Goal: Information Seeking & Learning: Learn about a topic

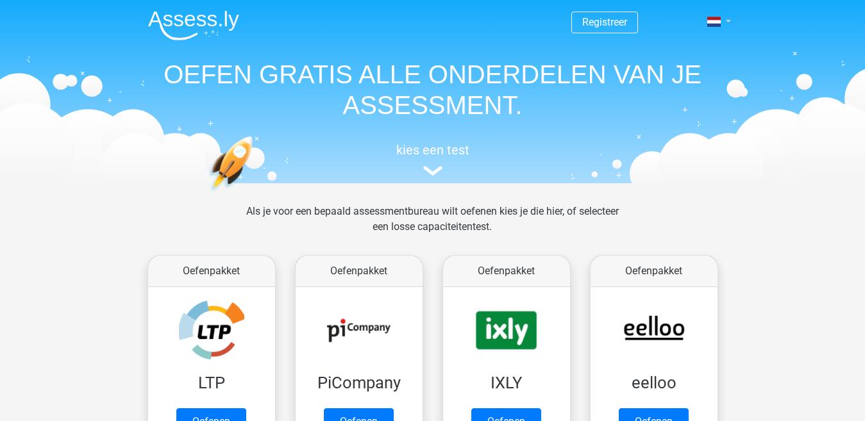
click at [721, 23] on link at bounding box center [715, 21] width 26 height 15
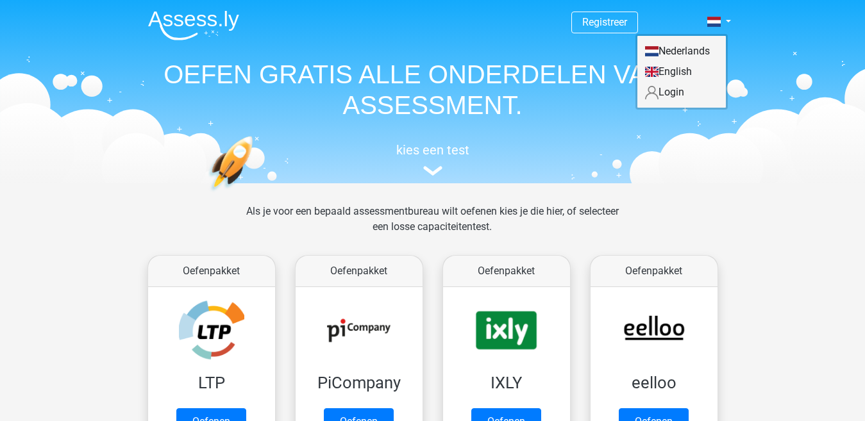
click at [677, 96] on link "Login" at bounding box center [681, 92] width 88 height 21
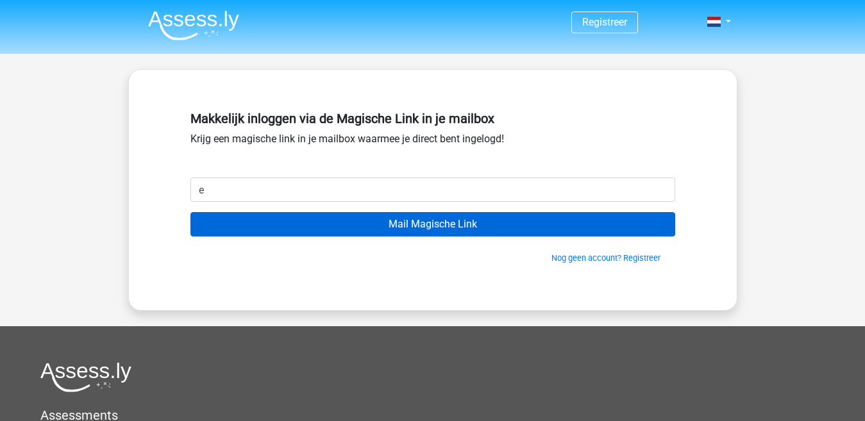
type input "[EMAIL_ADDRESS][DOMAIN_NAME]"
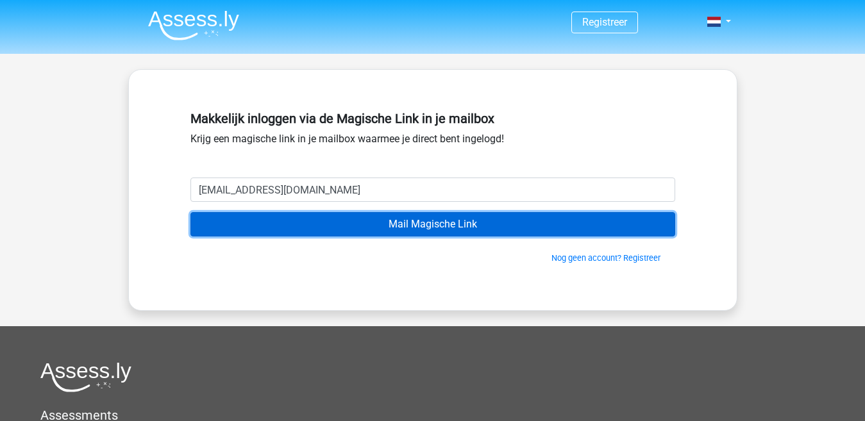
click at [346, 224] on input "Mail Magische Link" at bounding box center [432, 224] width 485 height 24
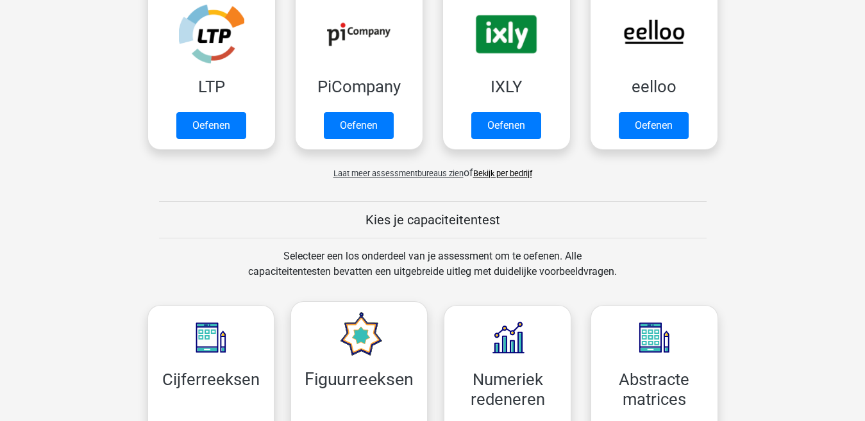
scroll to position [320, 0]
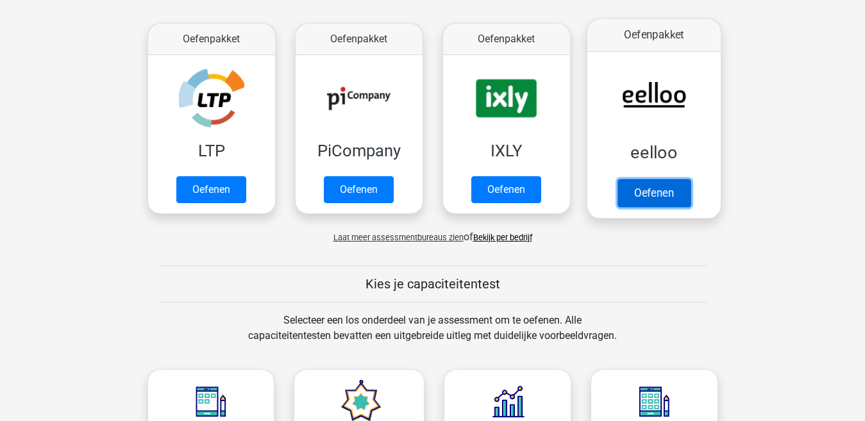
click at [658, 197] on link "Oefenen" at bounding box center [653, 193] width 73 height 28
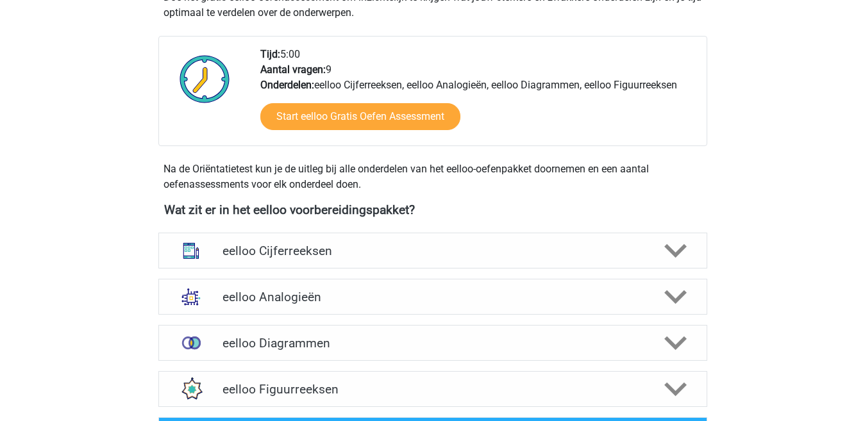
scroll to position [320, 0]
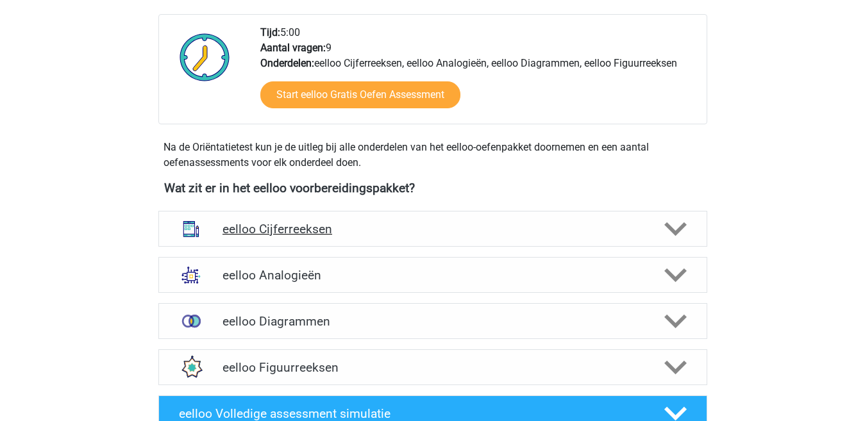
click at [360, 231] on h4 "eelloo Cijferreeksen" at bounding box center [432, 229] width 420 height 15
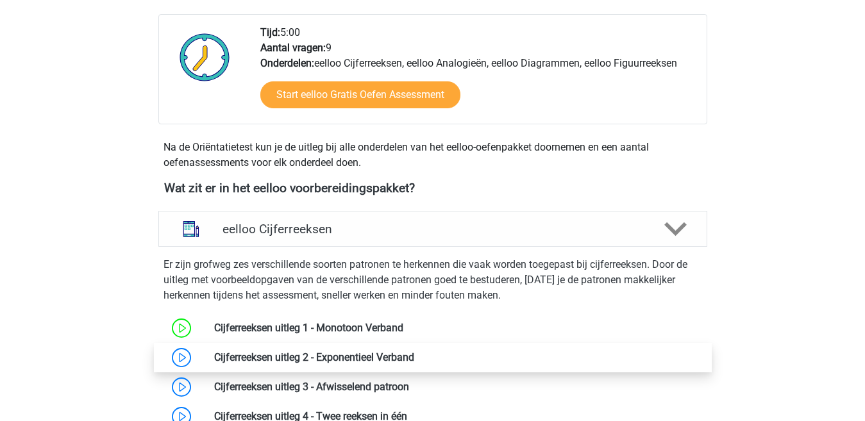
click at [414, 358] on link at bounding box center [414, 357] width 0 height 12
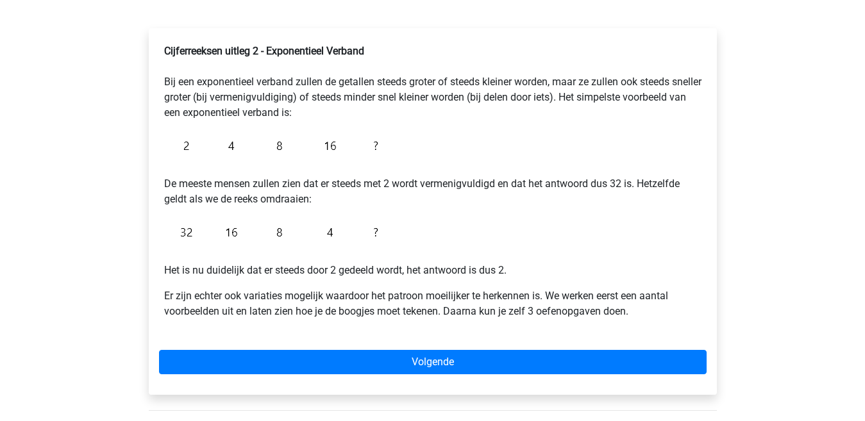
scroll to position [256, 0]
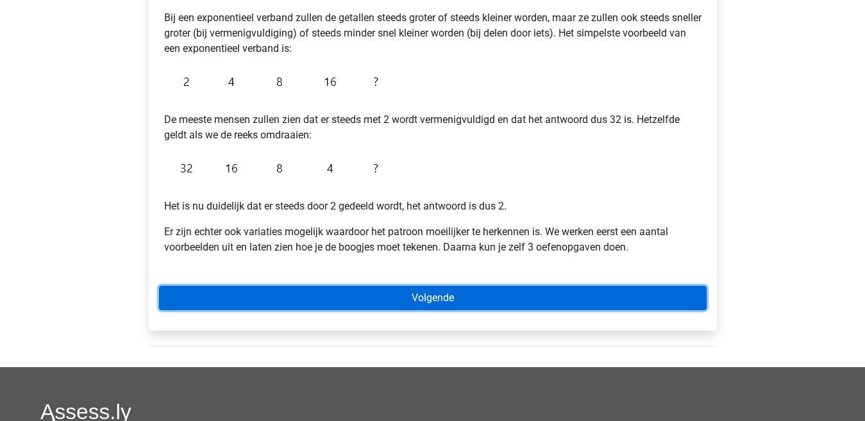
click at [425, 301] on link "Volgende" at bounding box center [432, 298] width 547 height 24
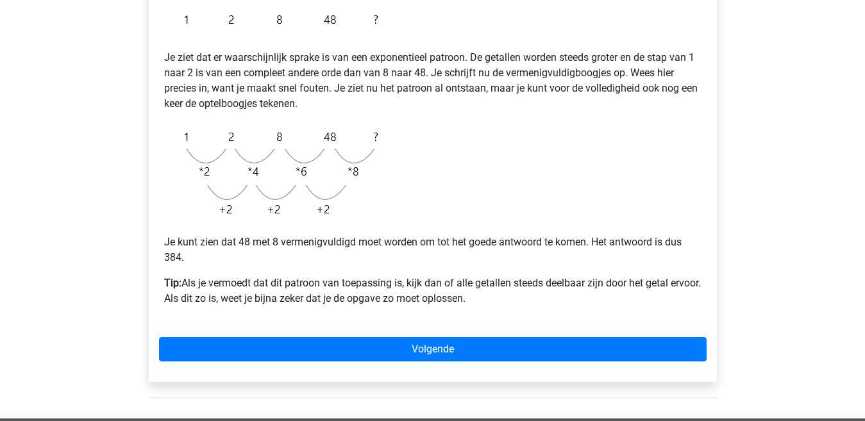
scroll to position [320, 0]
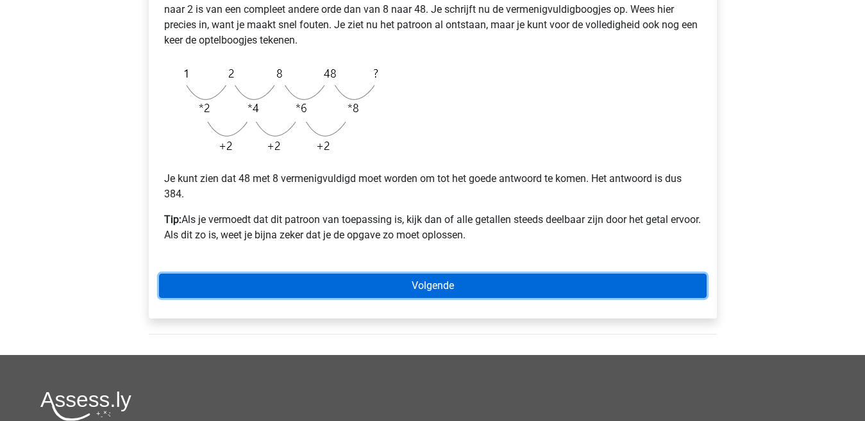
click at [427, 290] on link "Volgende" at bounding box center [432, 286] width 547 height 24
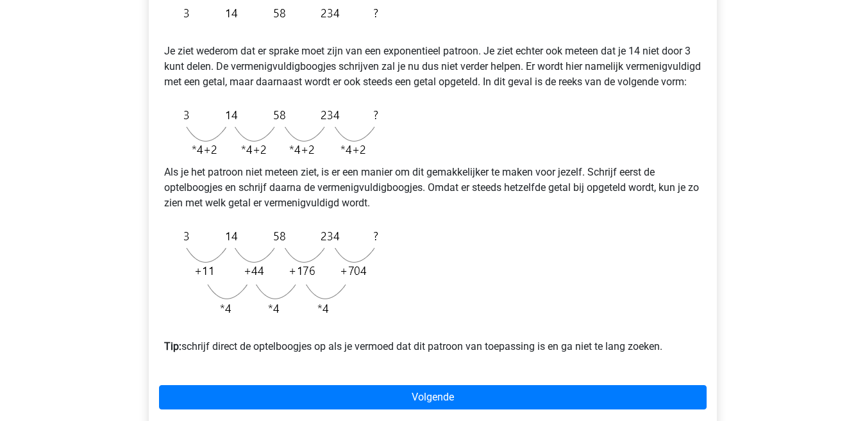
scroll to position [320, 0]
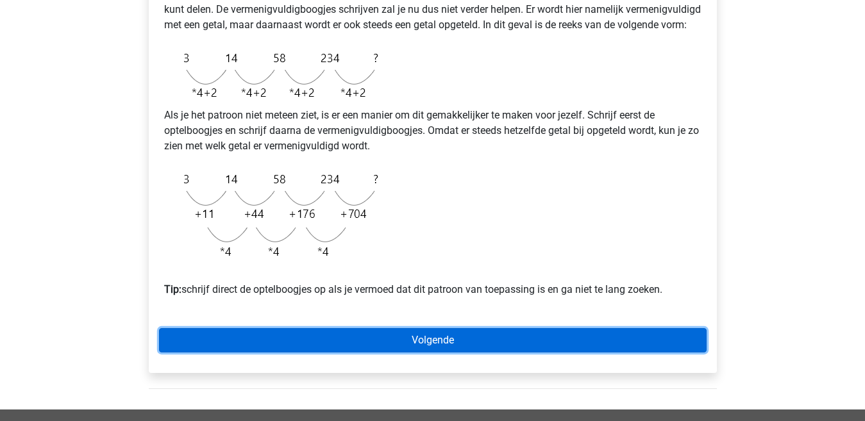
click at [419, 353] on link "Volgende" at bounding box center [432, 340] width 547 height 24
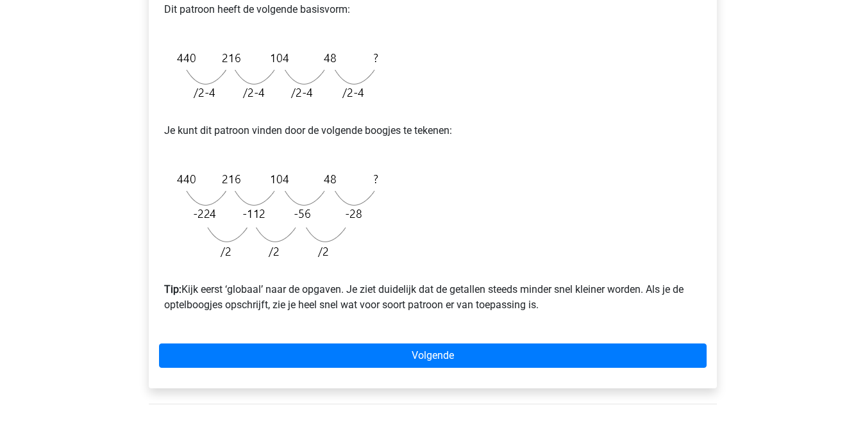
scroll to position [385, 0]
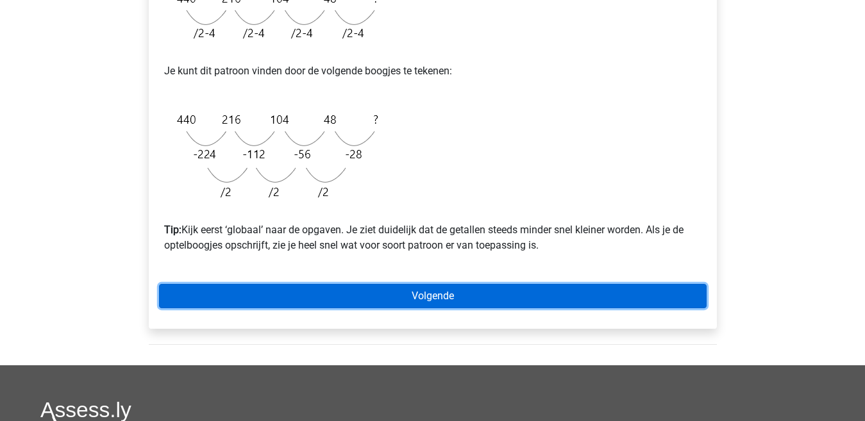
click at [451, 294] on link "Volgende" at bounding box center [432, 296] width 547 height 24
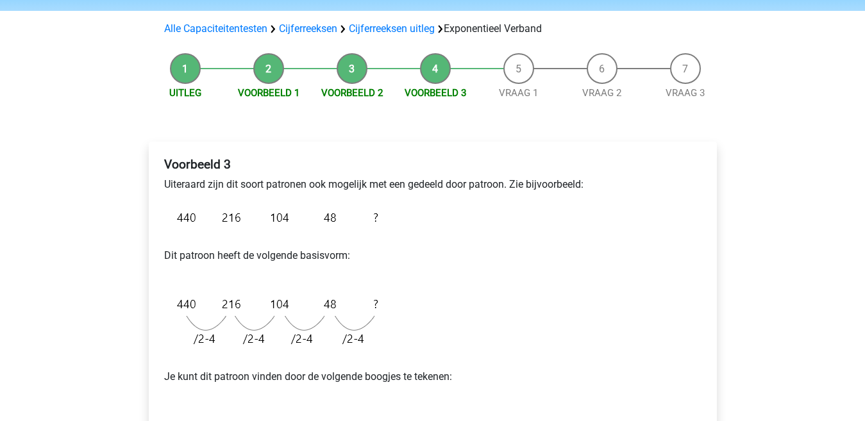
scroll to position [0, 0]
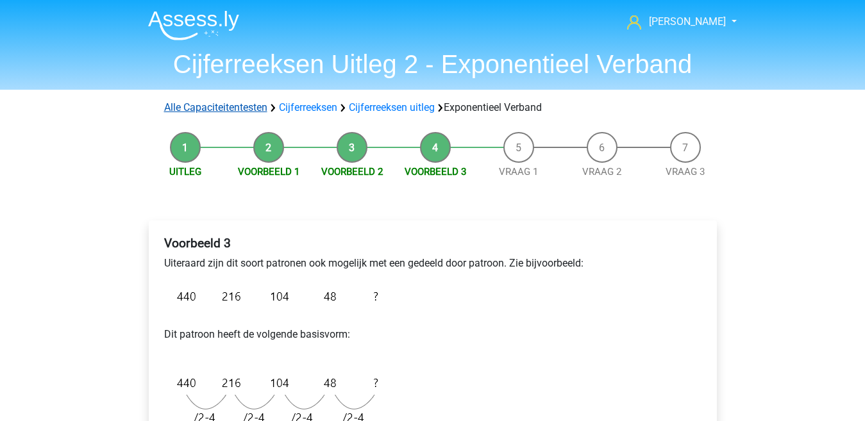
click at [238, 108] on link "Alle Capaciteitentesten" at bounding box center [215, 107] width 103 height 12
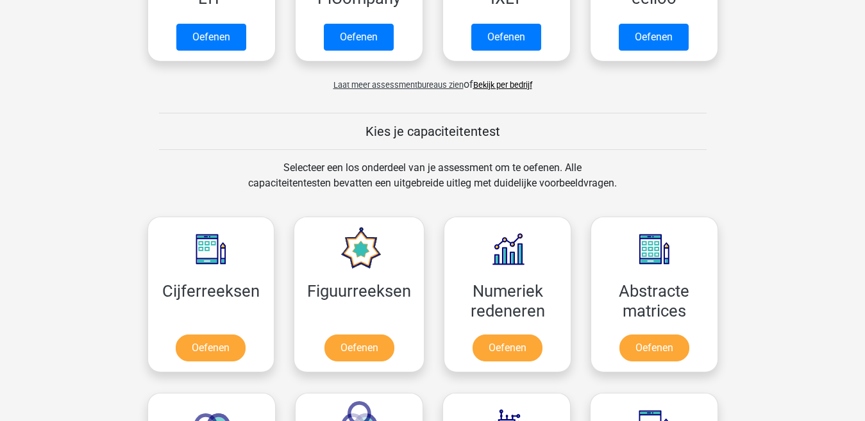
scroll to position [416, 0]
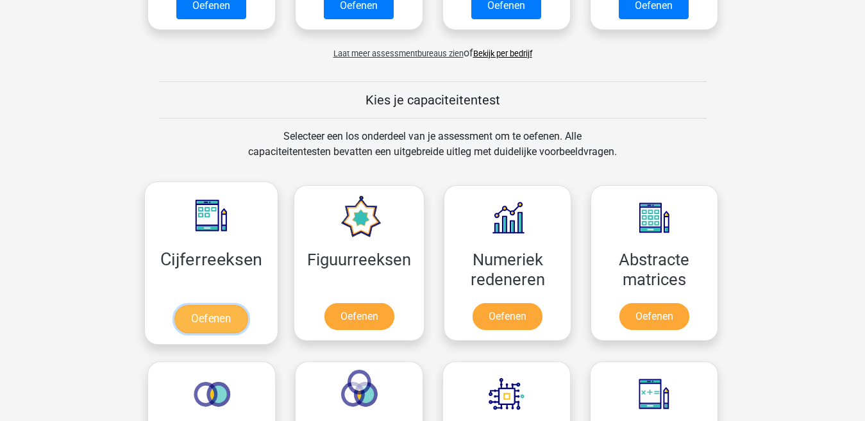
click at [215, 319] on link "Oefenen" at bounding box center [210, 319] width 73 height 28
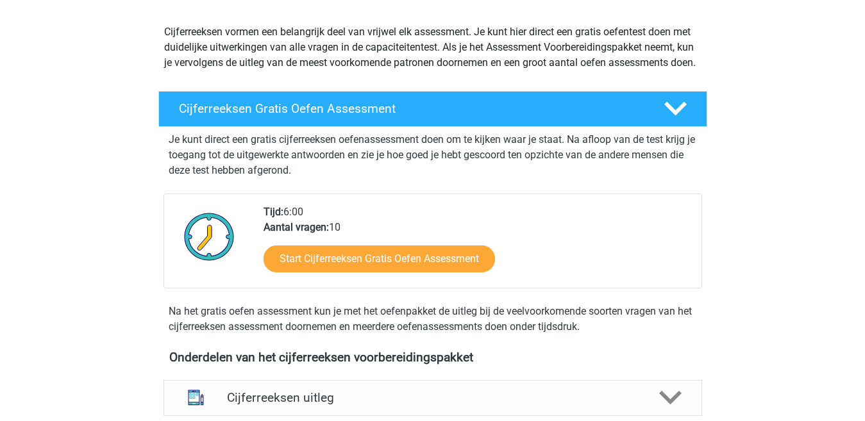
scroll to position [192, 0]
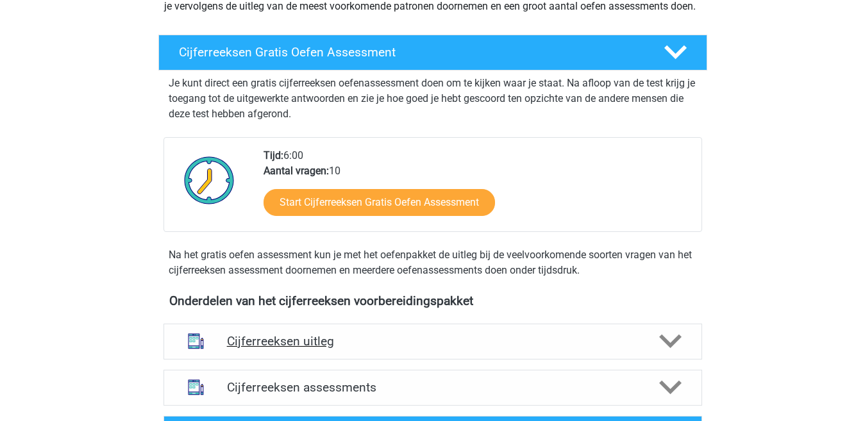
click at [667, 353] on icon at bounding box center [670, 341] width 22 height 22
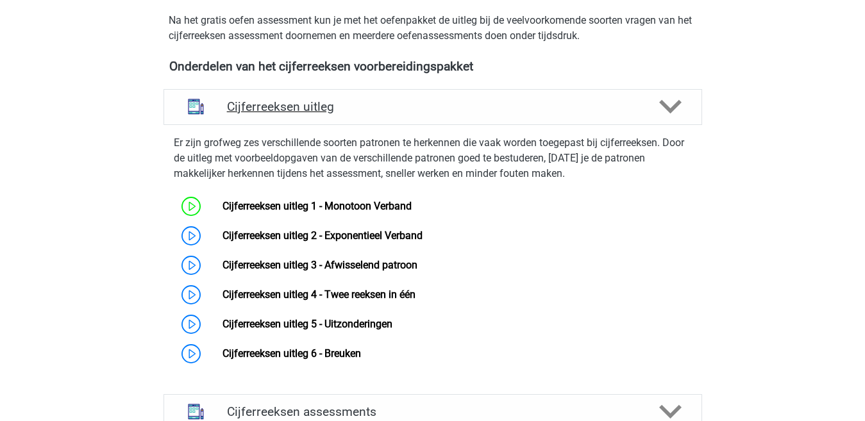
scroll to position [449, 0]
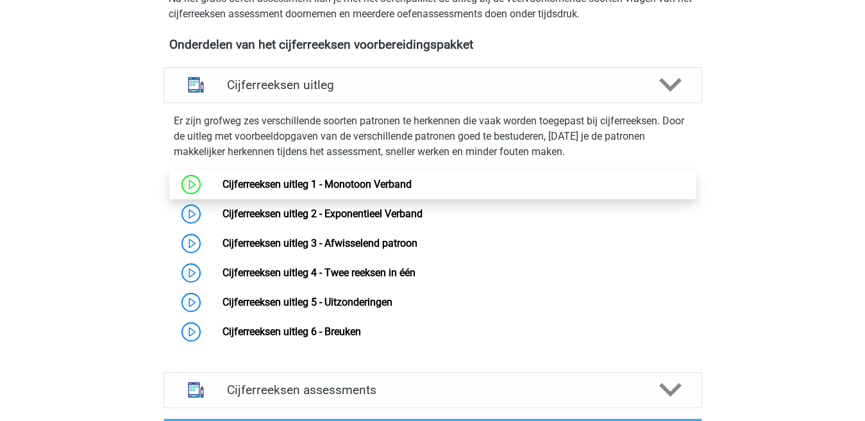
click at [353, 190] on link "Cijferreeksen uitleg 1 - Monotoon Verband" at bounding box center [316, 184] width 189 height 12
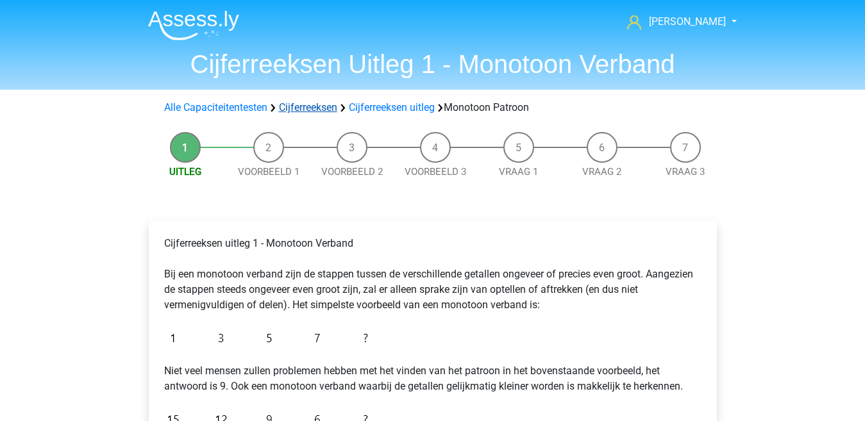
click at [319, 106] on link "Cijferreeksen" at bounding box center [308, 107] width 58 height 12
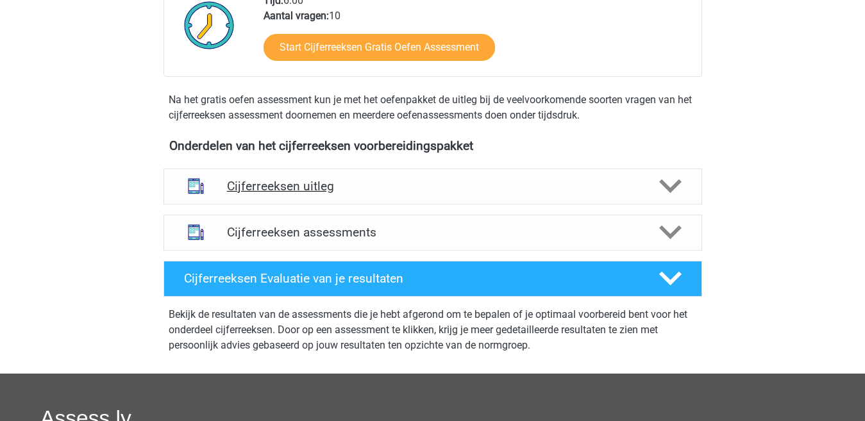
scroll to position [385, 0]
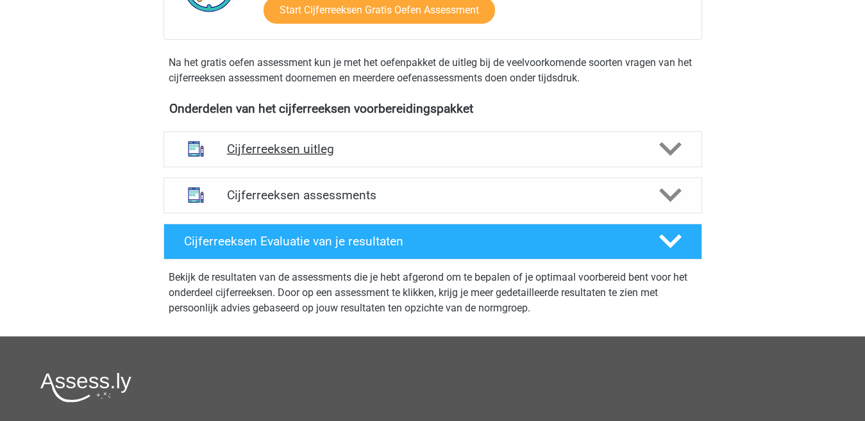
click at [668, 156] on polygon at bounding box center [670, 149] width 22 height 14
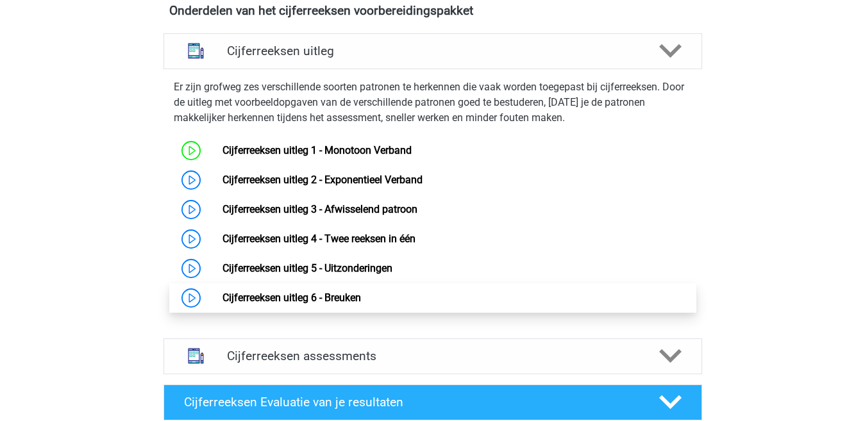
scroll to position [513, 0]
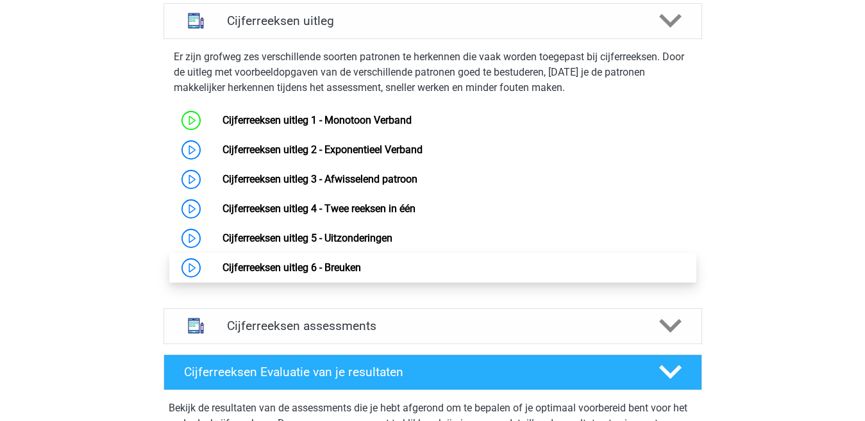
click at [360, 274] on link "Cijferreeksen uitleg 6 - Breuken" at bounding box center [291, 267] width 138 height 12
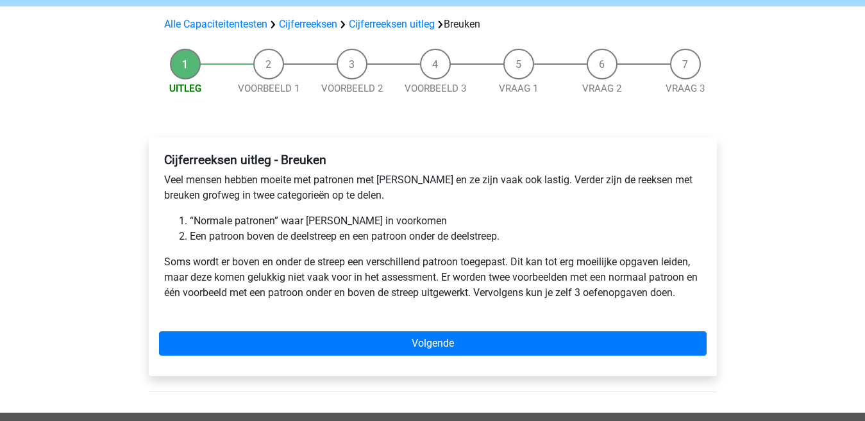
scroll to position [128, 0]
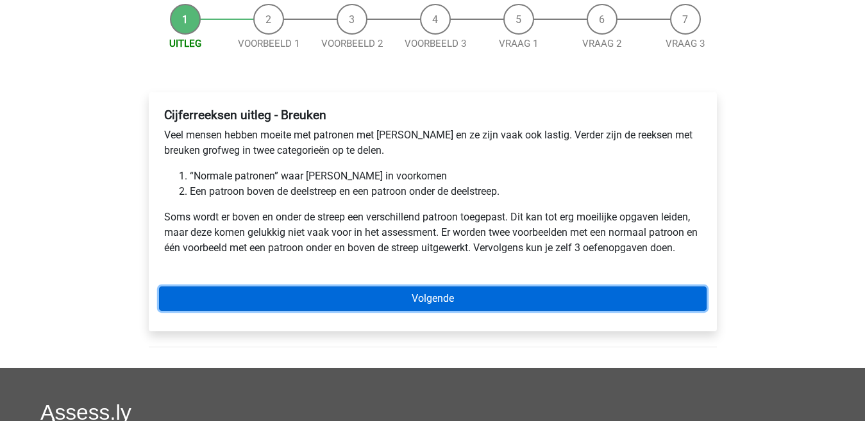
click at [365, 296] on link "Volgende" at bounding box center [432, 298] width 547 height 24
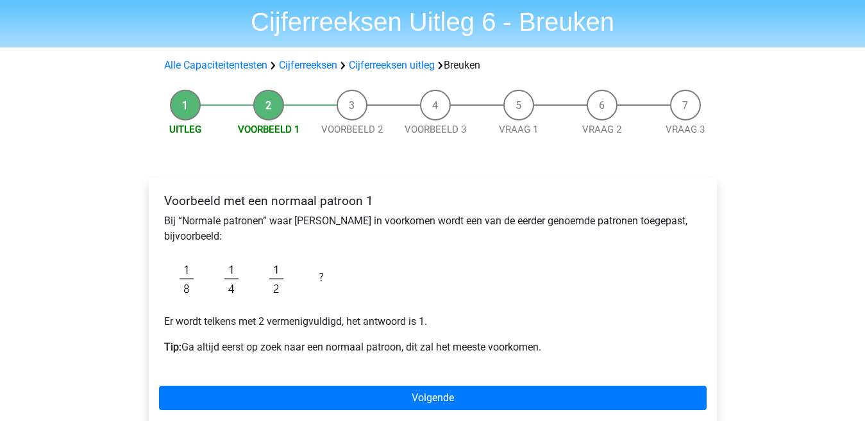
scroll to position [64, 0]
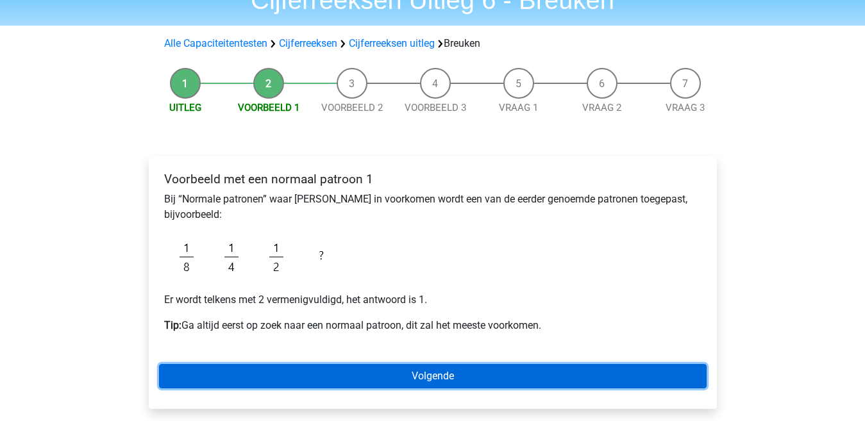
click at [442, 379] on link "Volgende" at bounding box center [432, 376] width 547 height 24
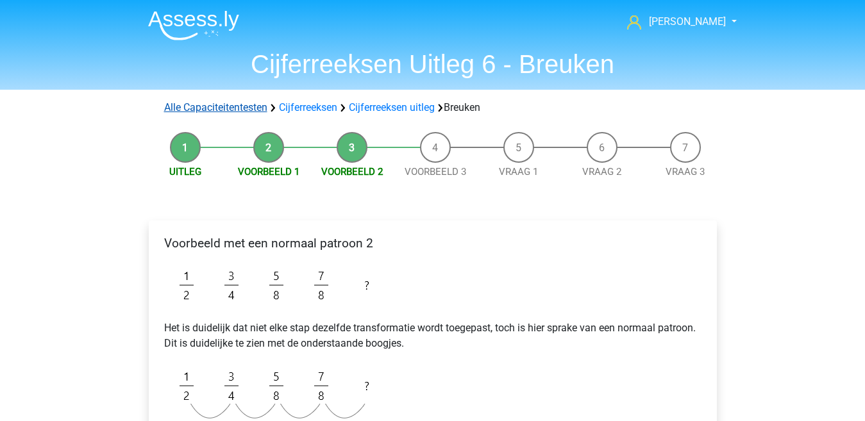
click at [253, 106] on link "Alle Capaciteitentesten" at bounding box center [215, 107] width 103 height 12
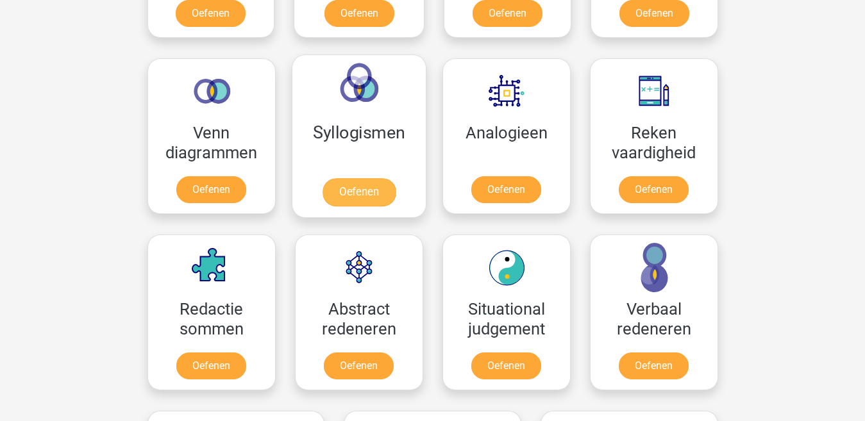
scroll to position [800, 0]
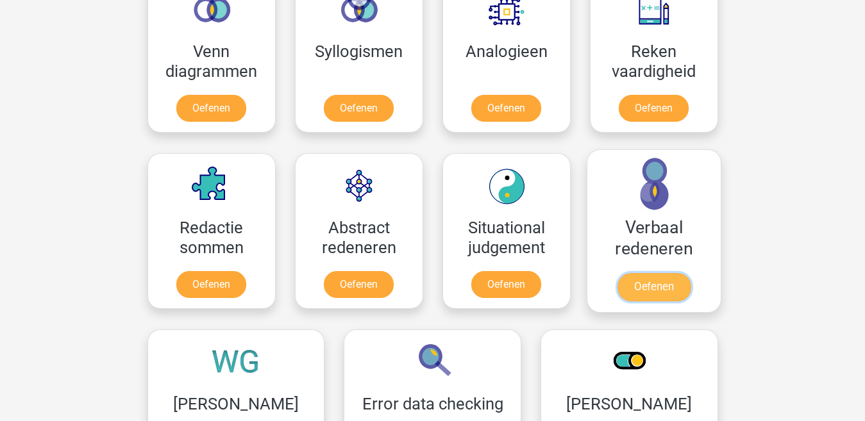
click at [659, 289] on link "Oefenen" at bounding box center [653, 287] width 73 height 28
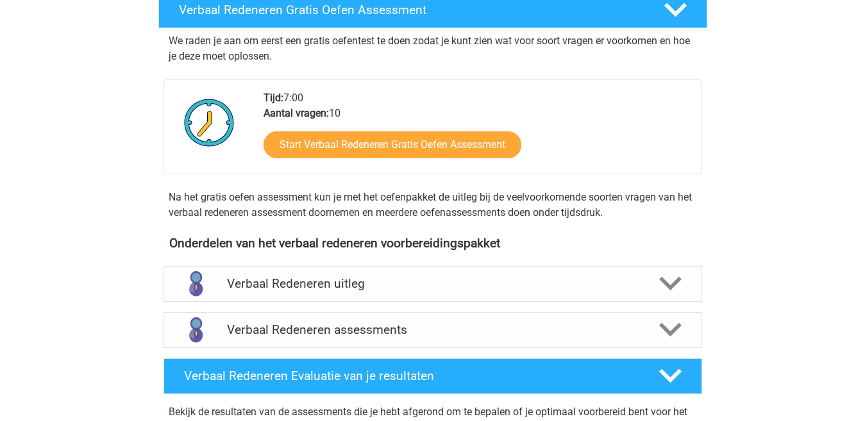
scroll to position [256, 0]
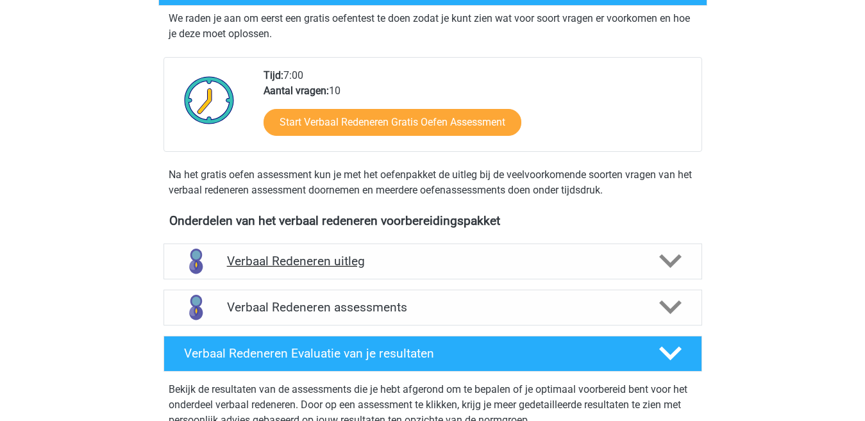
click at [664, 265] on icon at bounding box center [670, 261] width 22 height 22
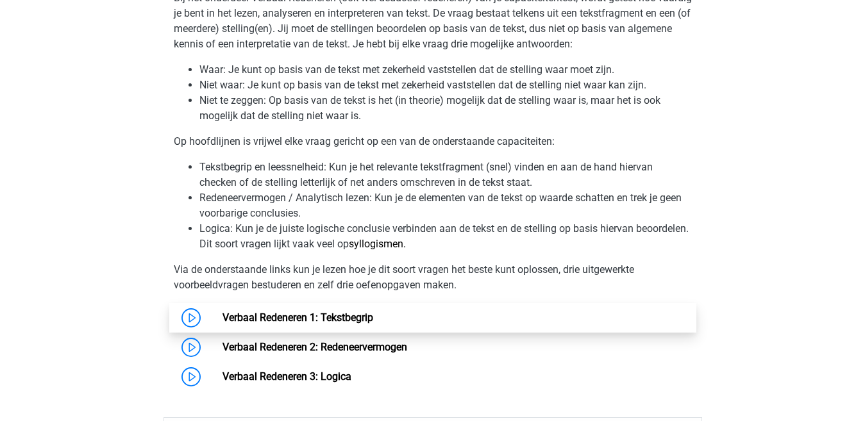
scroll to position [577, 0]
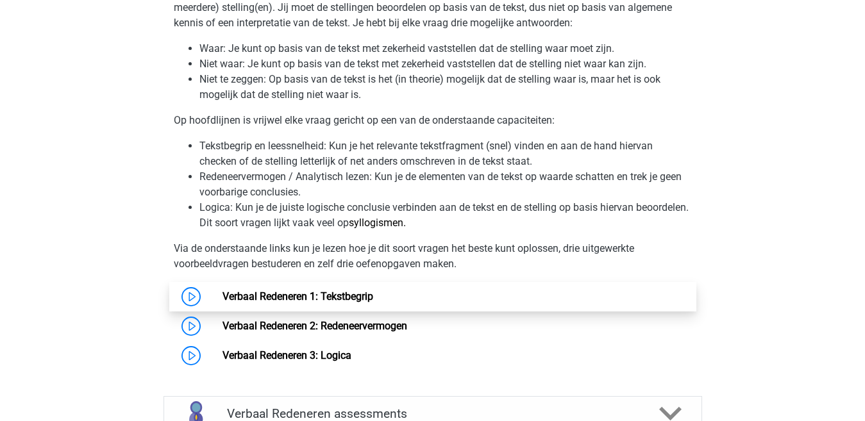
click at [352, 301] on link "Verbaal Redeneren 1: Tekstbegrip" at bounding box center [297, 296] width 151 height 12
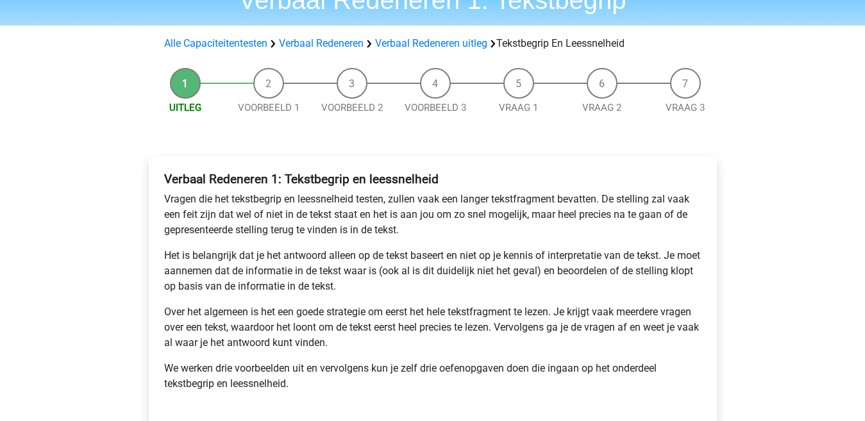
scroll to position [128, 0]
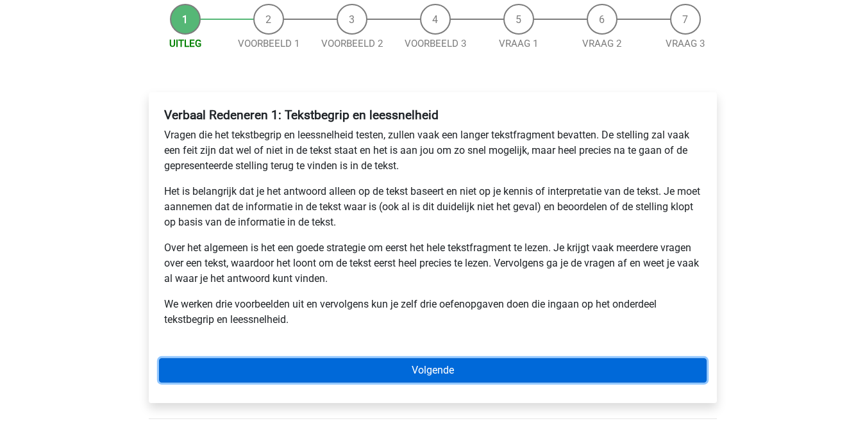
click at [547, 362] on link "Volgende" at bounding box center [432, 370] width 547 height 24
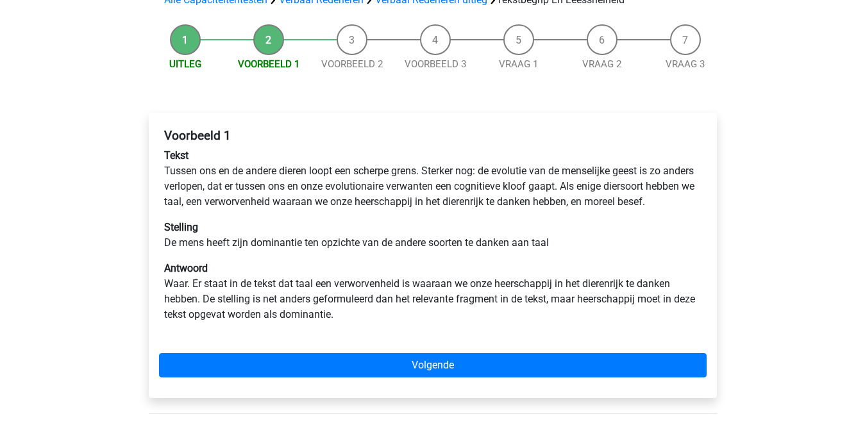
scroll to position [128, 0]
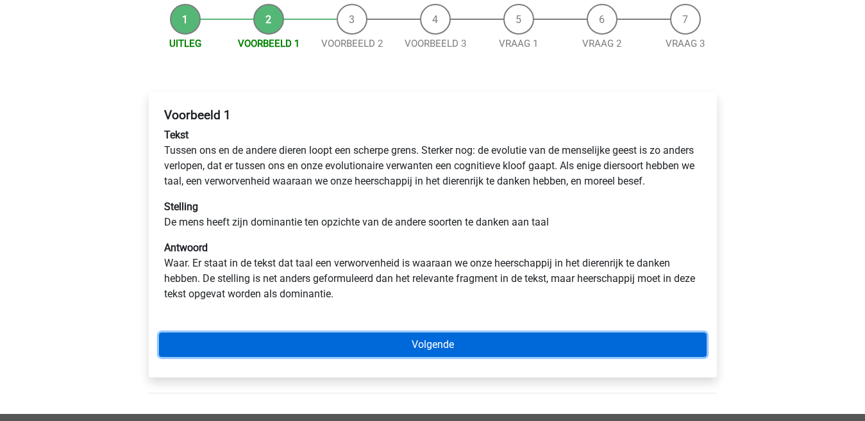
click at [524, 355] on link "Volgende" at bounding box center [432, 345] width 547 height 24
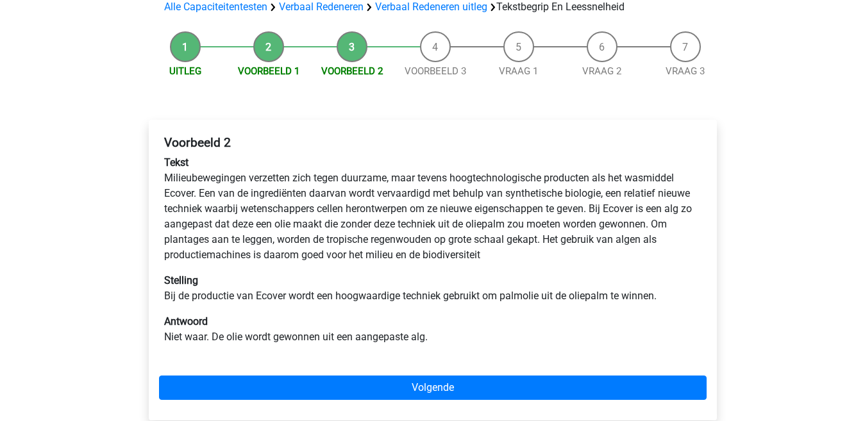
scroll to position [128, 0]
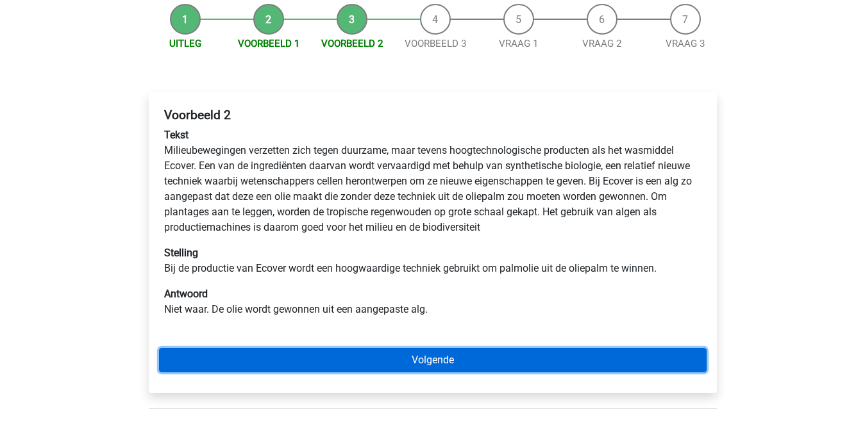
click at [472, 361] on link "Volgende" at bounding box center [432, 360] width 547 height 24
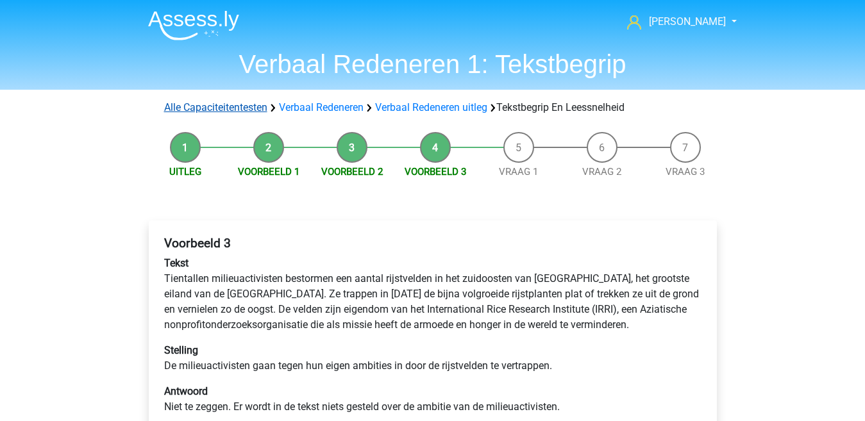
click at [234, 104] on link "Alle Capaciteitentesten" at bounding box center [215, 107] width 103 height 12
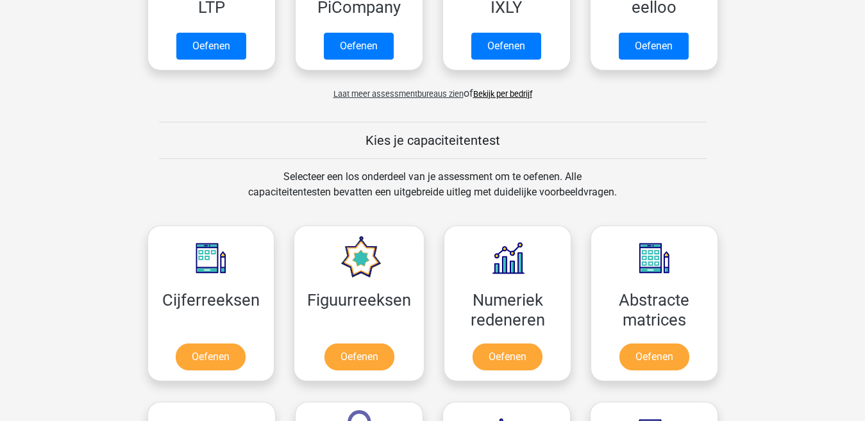
scroll to position [416, 0]
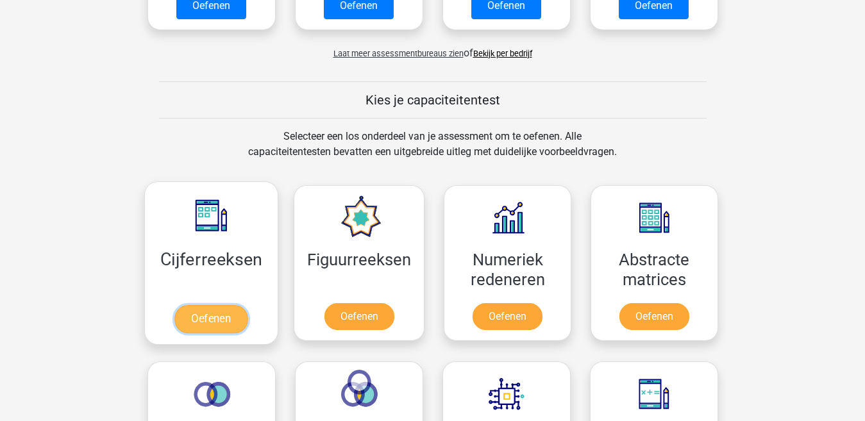
drag, startPoint x: 215, startPoint y: 325, endPoint x: 245, endPoint y: 306, distance: 35.4
click at [215, 325] on link "Oefenen" at bounding box center [210, 319] width 73 height 28
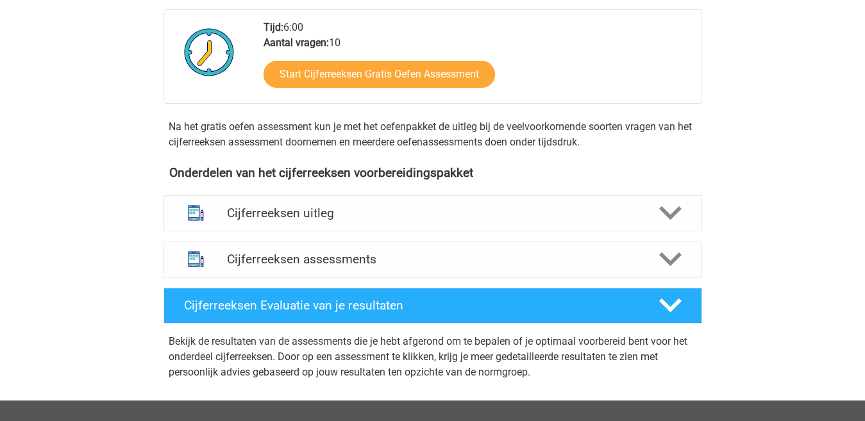
scroll to position [385, 0]
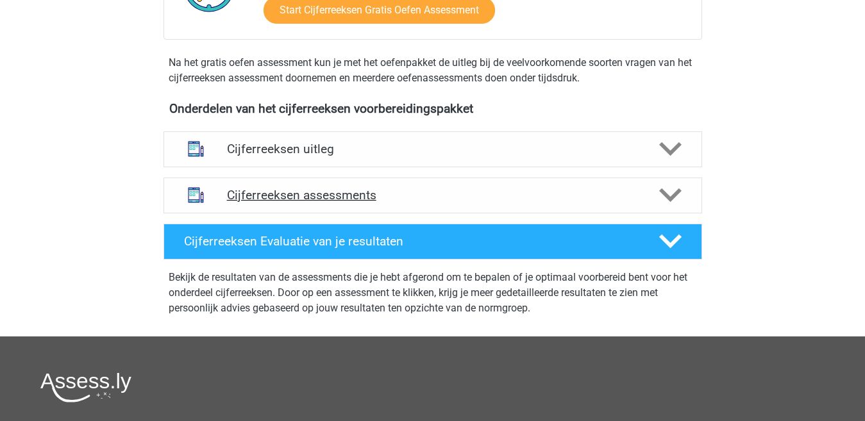
click at [362, 203] on h4 "Cijferreeksen assessments" at bounding box center [432, 195] width 411 height 15
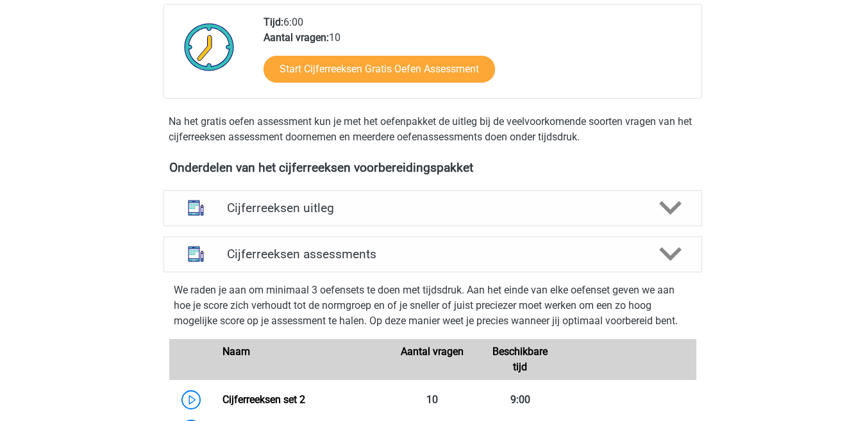
scroll to position [256, 0]
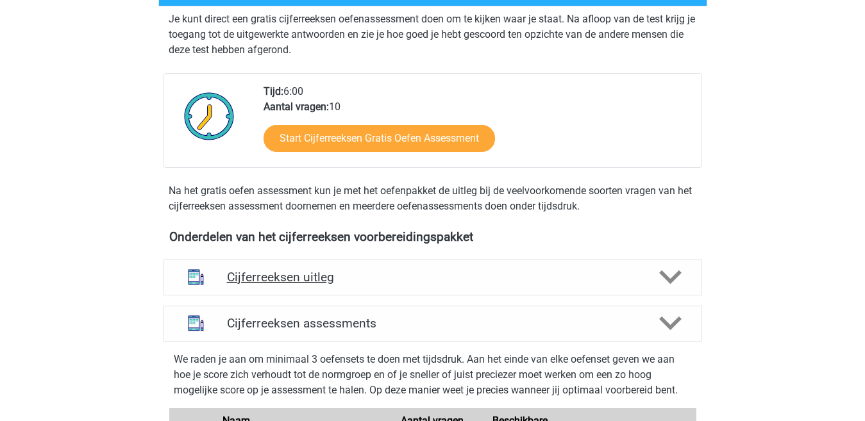
click at [324, 285] on h4 "Cijferreeksen uitleg" at bounding box center [432, 277] width 411 height 15
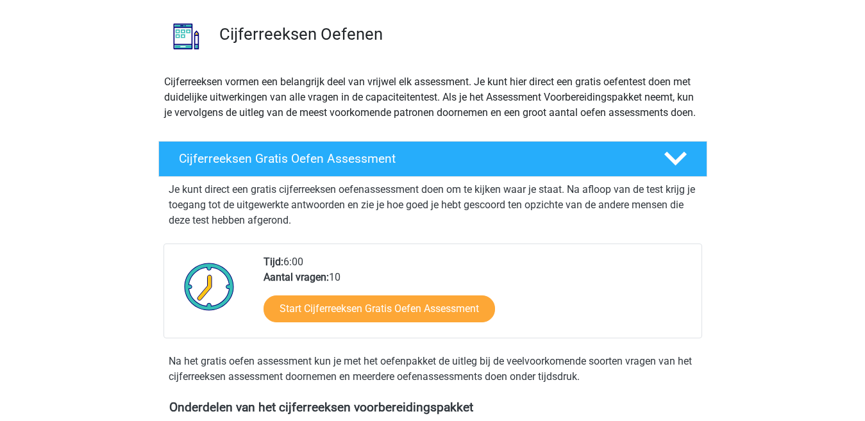
scroll to position [0, 0]
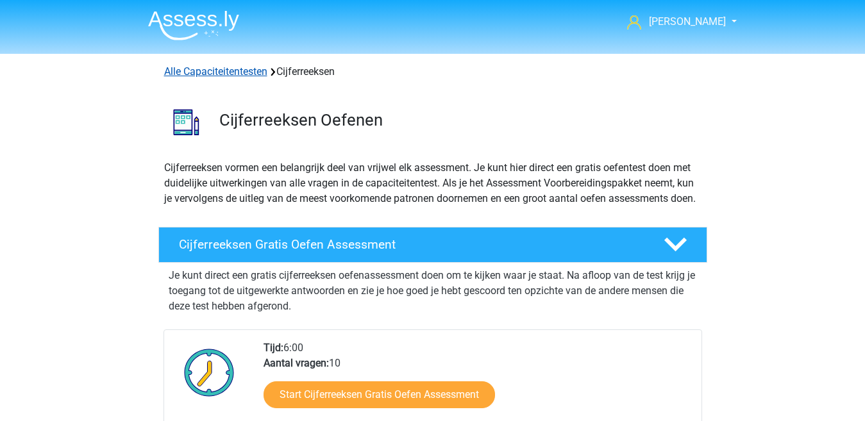
click at [231, 74] on link "Alle Capaciteitentesten" at bounding box center [215, 71] width 103 height 12
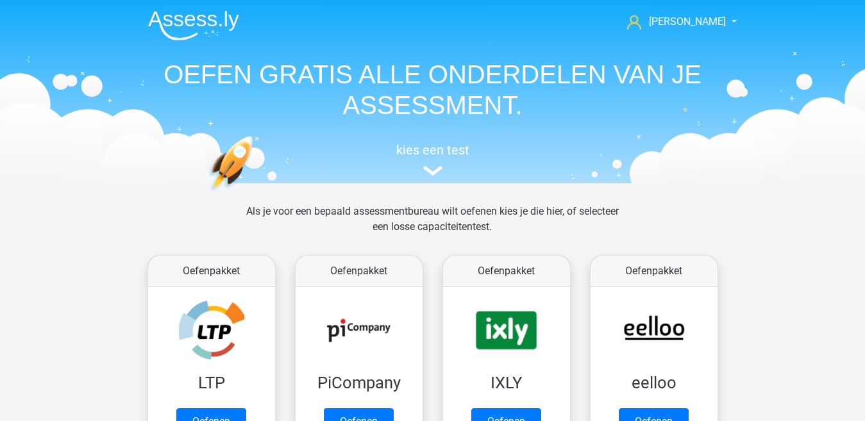
scroll to position [544, 0]
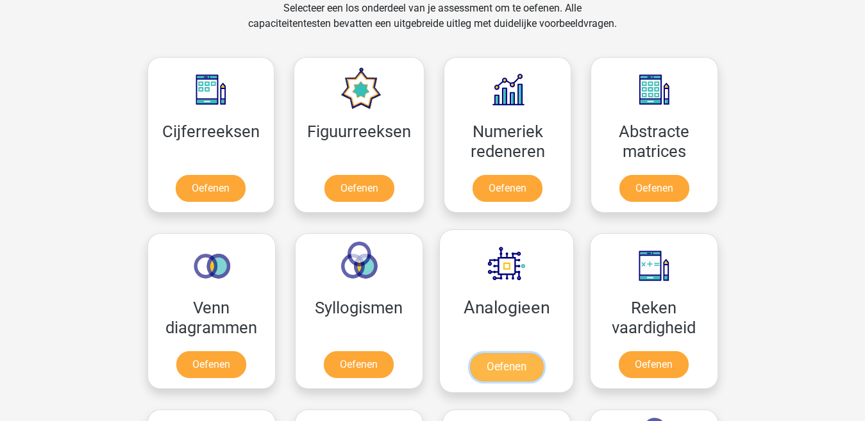
click at [497, 367] on link "Oefenen" at bounding box center [505, 367] width 73 height 28
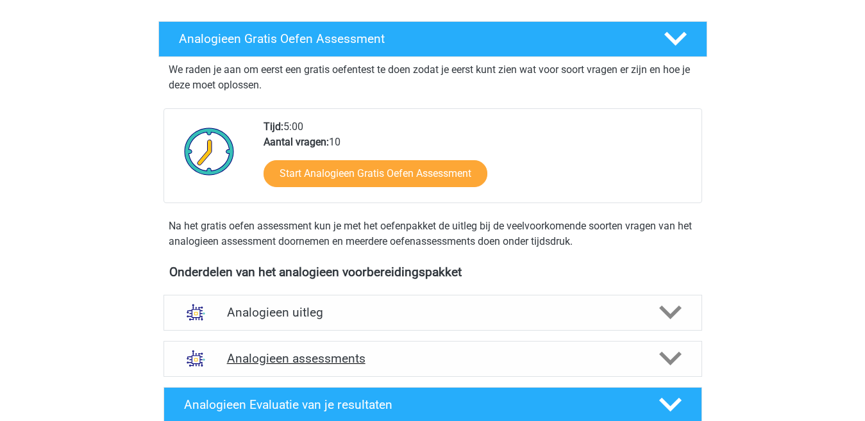
scroll to position [192, 0]
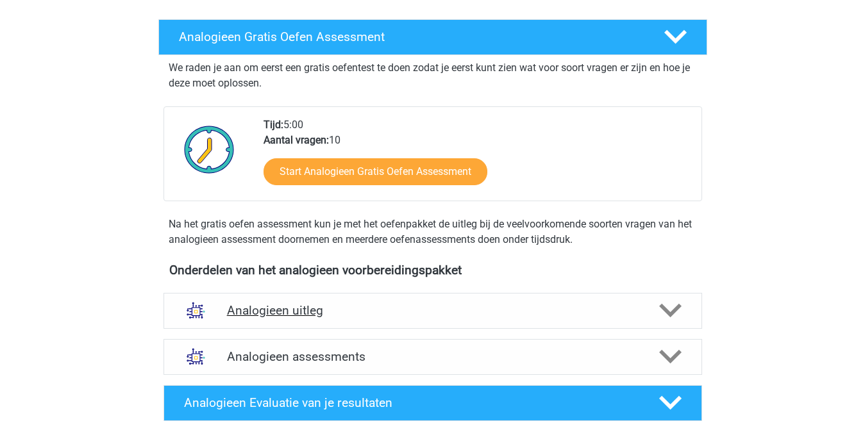
click at [681, 311] on icon at bounding box center [670, 310] width 22 height 22
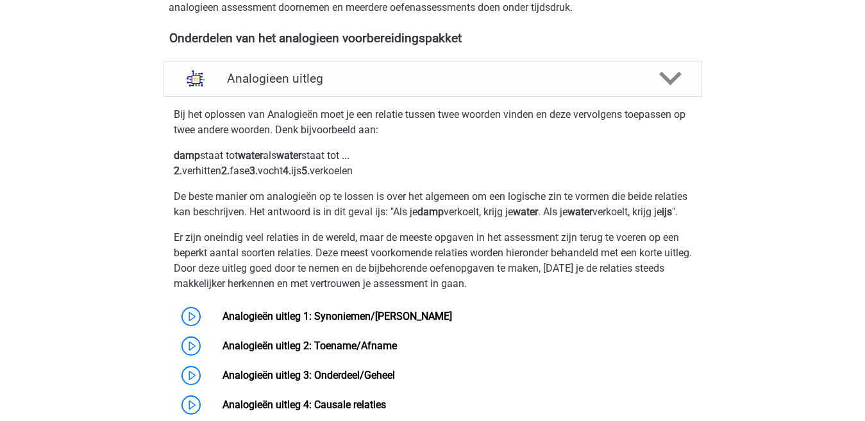
scroll to position [449, 0]
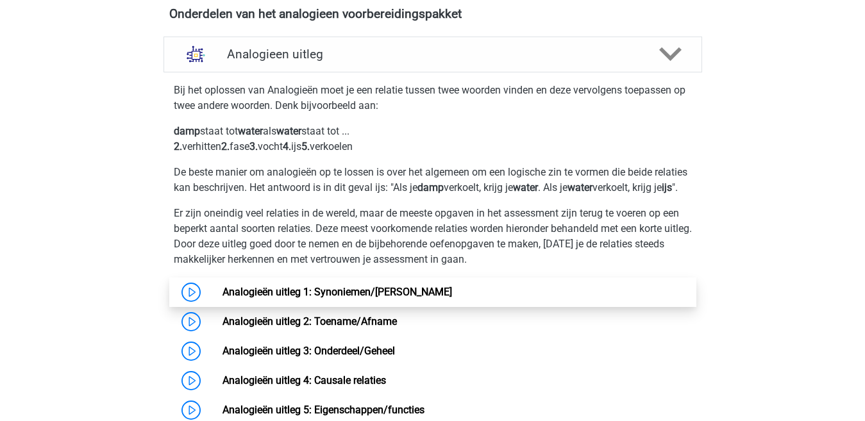
click at [392, 298] on link "Analogieën uitleg 1: Synoniemen/[PERSON_NAME]" at bounding box center [336, 292] width 229 height 12
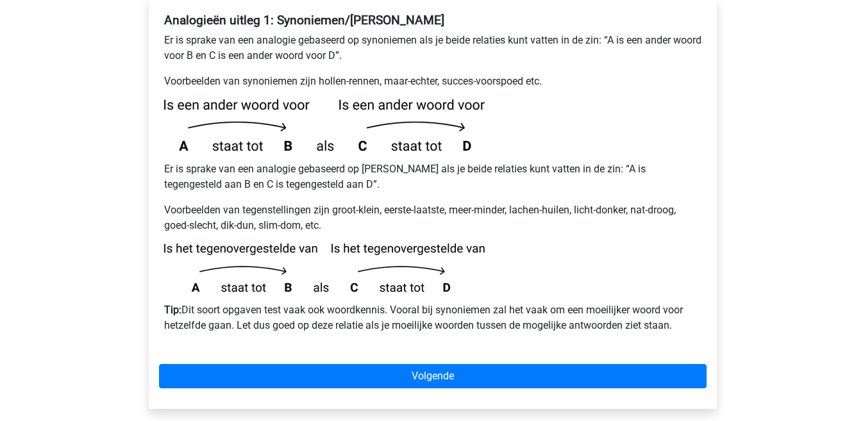
scroll to position [256, 0]
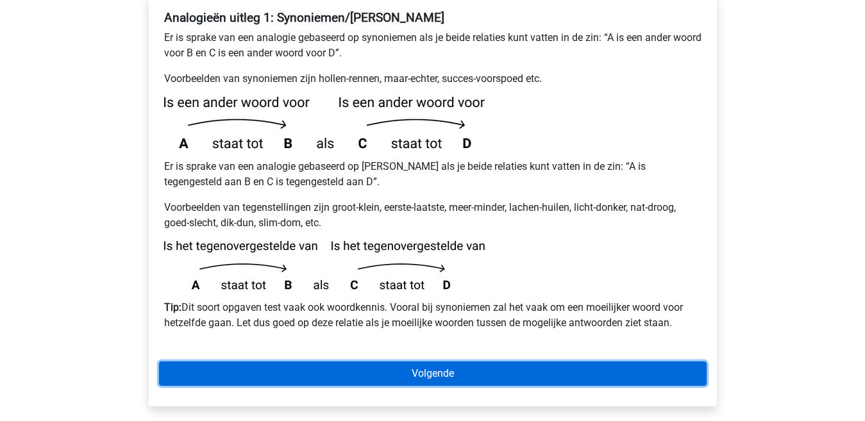
click at [404, 361] on link "Volgende" at bounding box center [432, 373] width 547 height 24
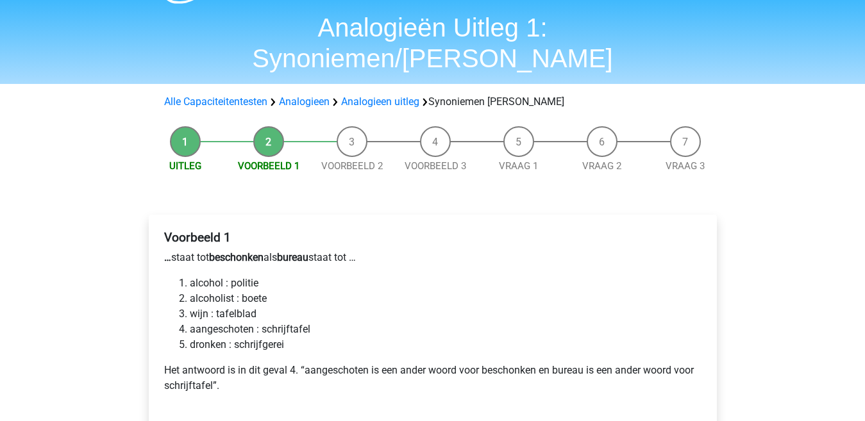
scroll to position [64, 0]
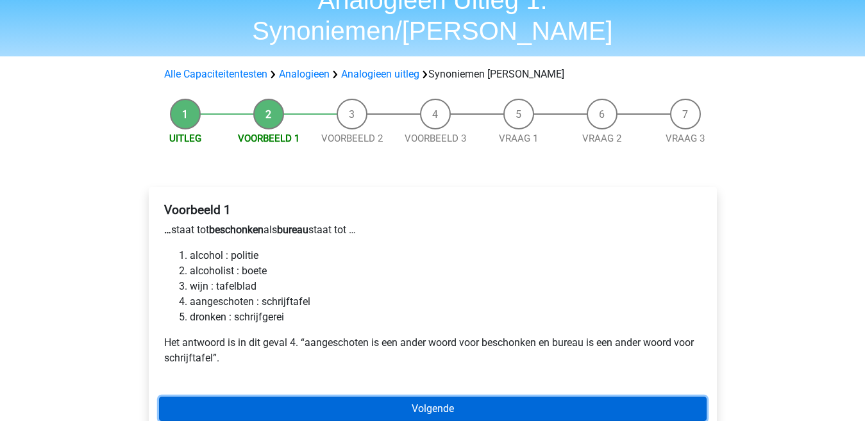
click at [408, 397] on link "Volgende" at bounding box center [432, 409] width 547 height 24
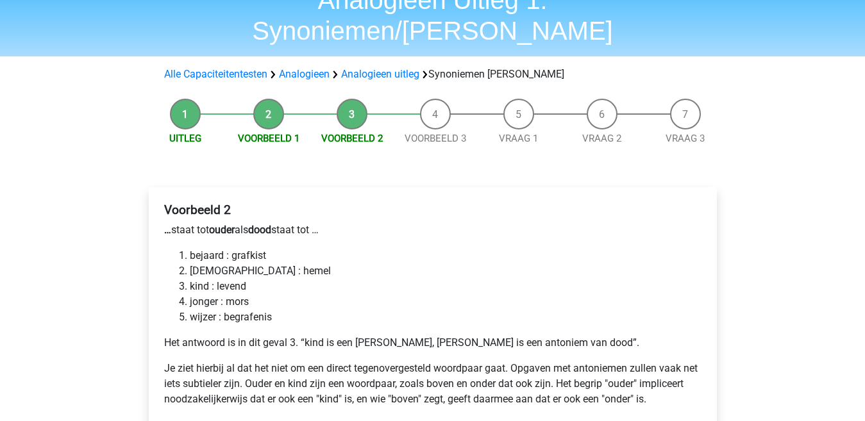
scroll to position [102, 0]
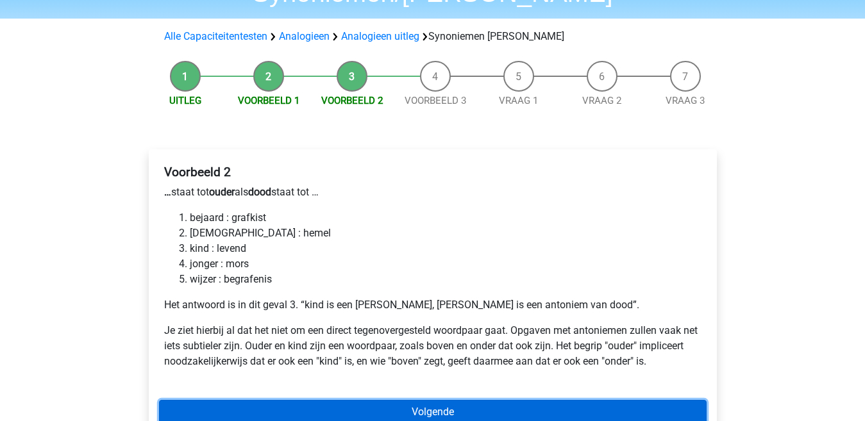
click at [546, 400] on link "Volgende" at bounding box center [432, 412] width 547 height 24
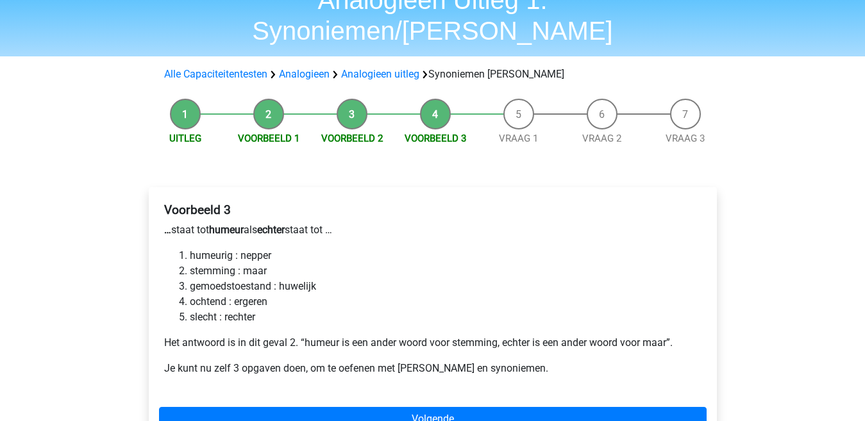
scroll to position [128, 0]
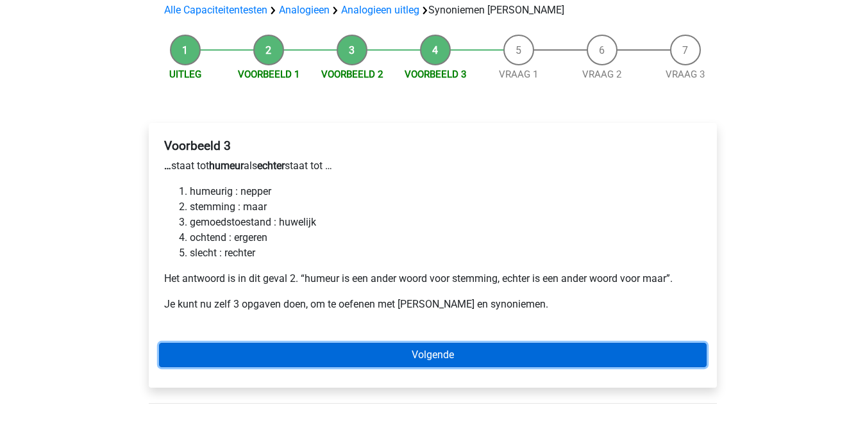
click at [369, 343] on link "Volgende" at bounding box center [432, 355] width 547 height 24
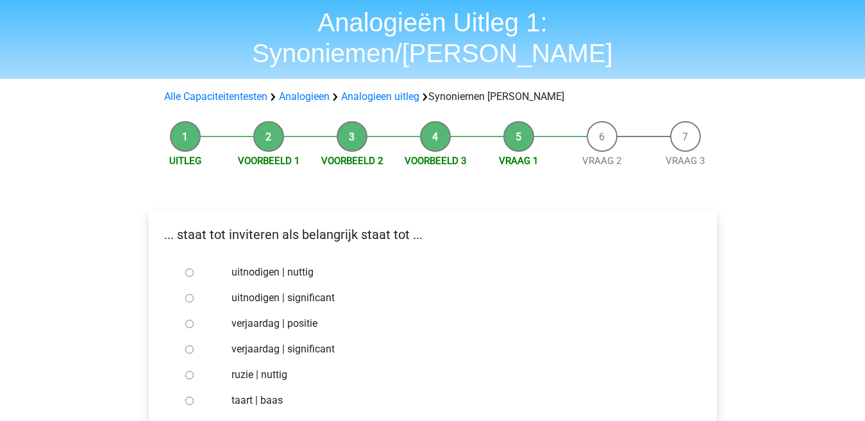
scroll to position [64, 0]
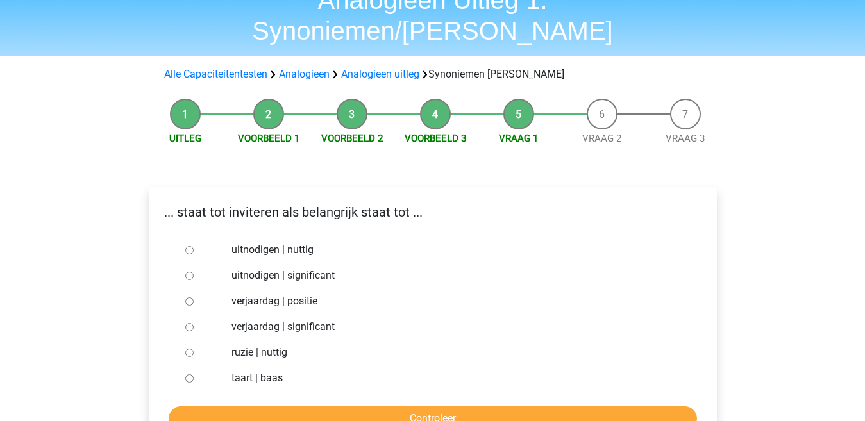
click at [189, 272] on input "uitnodigen | significant" at bounding box center [189, 276] width 8 height 8
radio input "true"
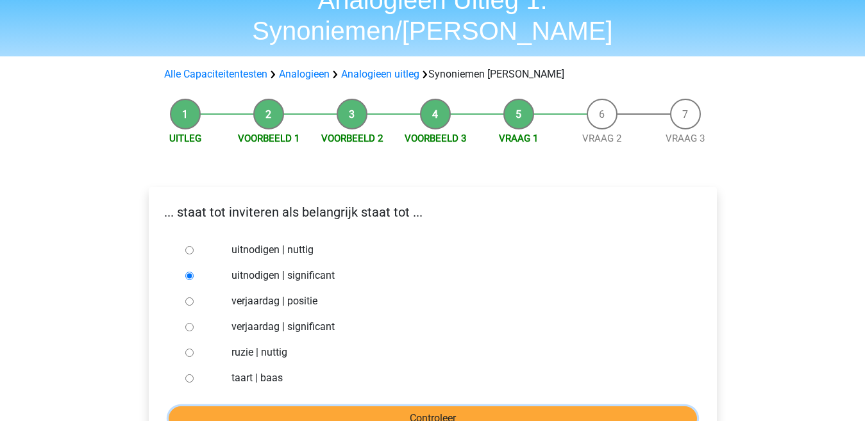
click at [308, 406] on input "Controleer" at bounding box center [433, 418] width 528 height 24
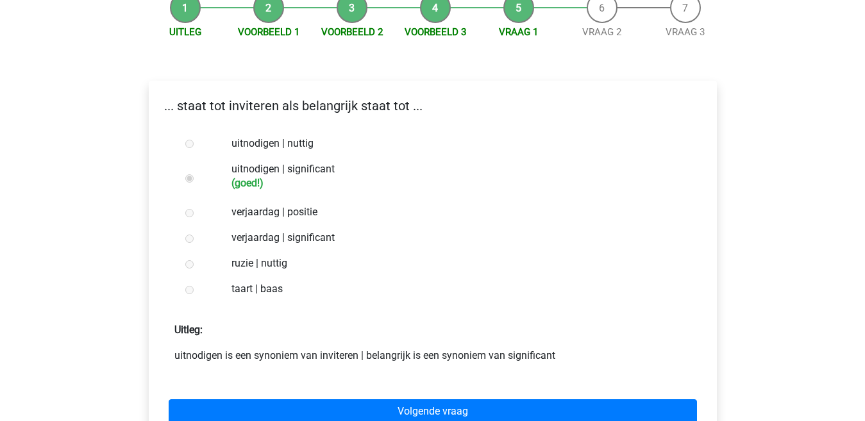
scroll to position [192, 0]
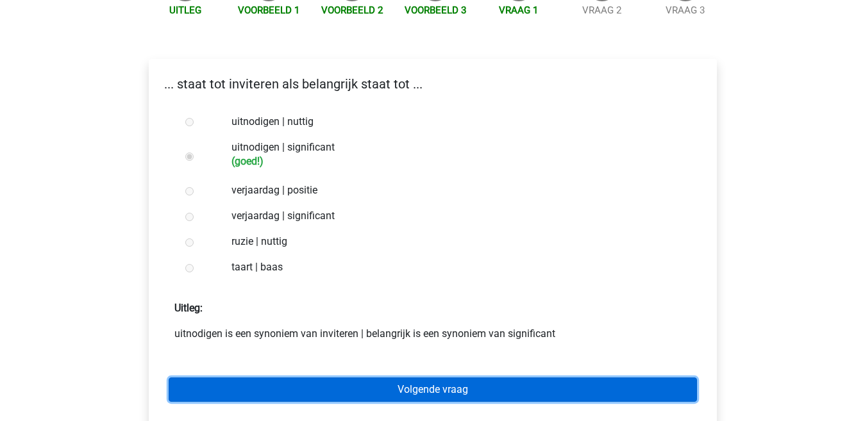
click at [346, 377] on link "Volgende vraag" at bounding box center [433, 389] width 528 height 24
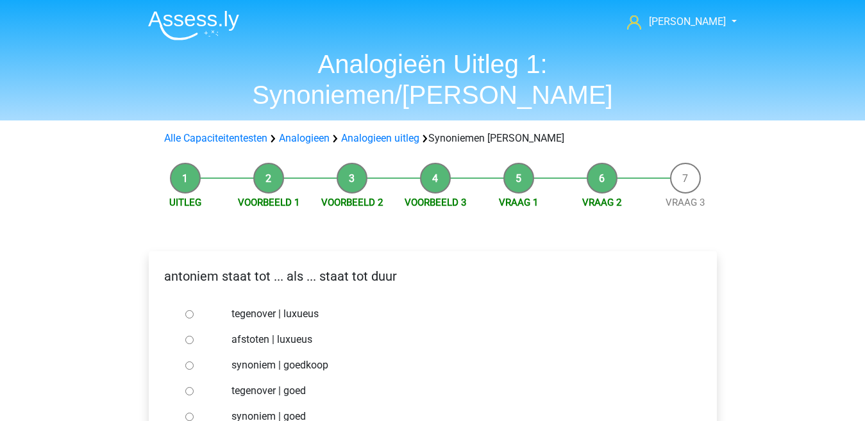
scroll to position [64, 0]
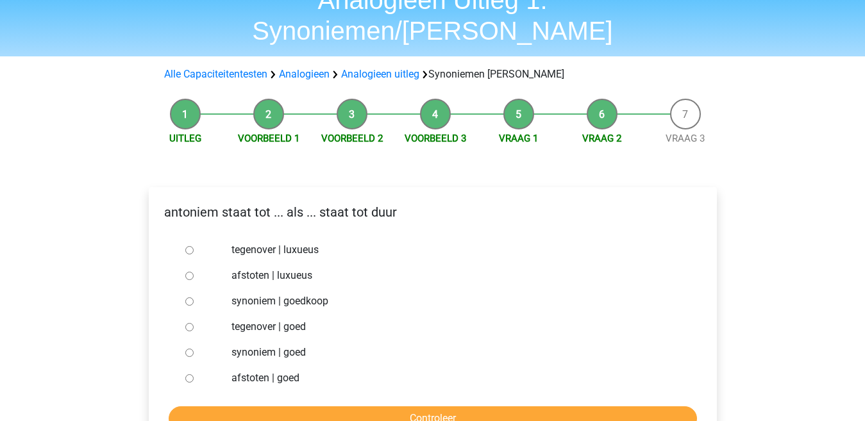
click at [191, 297] on input "synoniem | goedkoop" at bounding box center [189, 301] width 8 height 8
radio input "true"
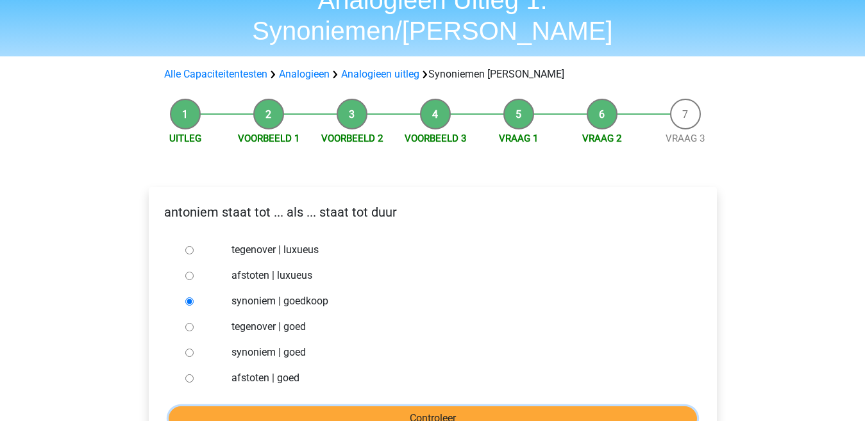
click at [320, 406] on input "Controleer" at bounding box center [433, 418] width 528 height 24
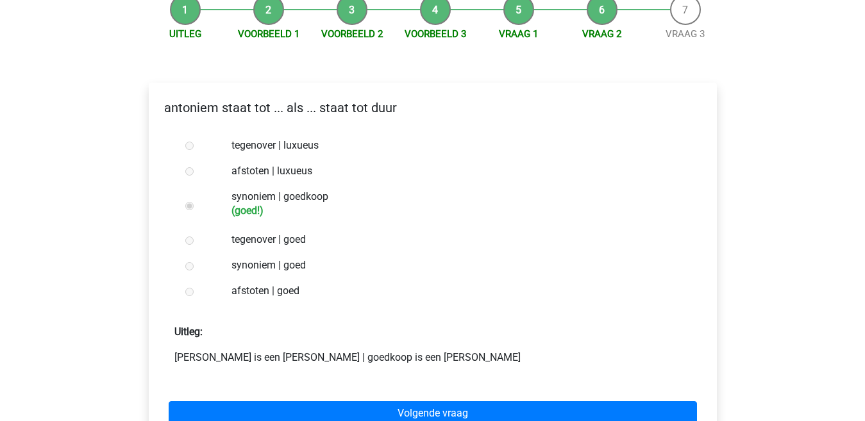
scroll to position [192, 0]
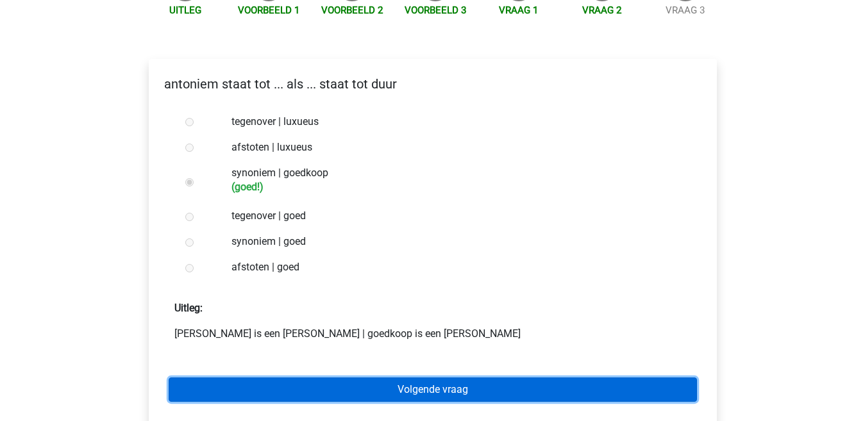
click at [324, 377] on link "Volgende vraag" at bounding box center [433, 389] width 528 height 24
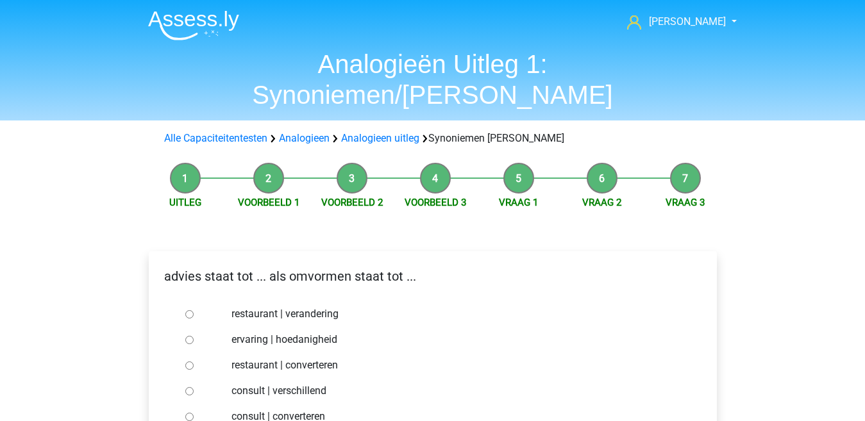
click at [194, 404] on div at bounding box center [201, 417] width 42 height 26
click at [192, 413] on input "consult | converteren" at bounding box center [189, 417] width 8 height 8
radio input "true"
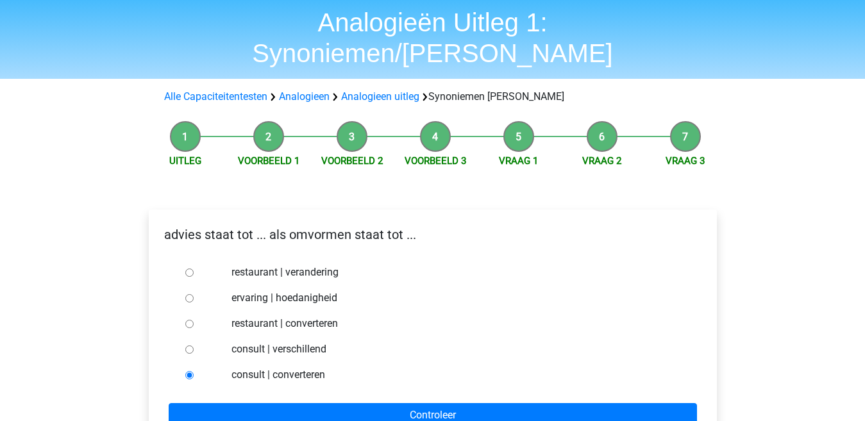
scroll to position [64, 0]
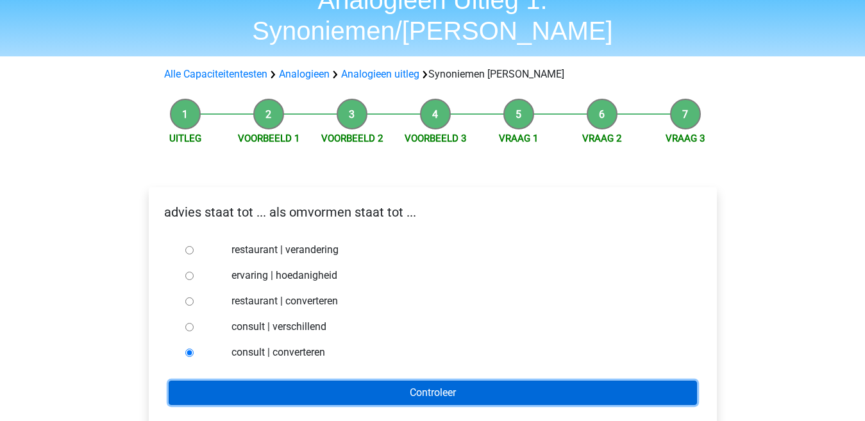
click at [354, 381] on input "Controleer" at bounding box center [433, 393] width 528 height 24
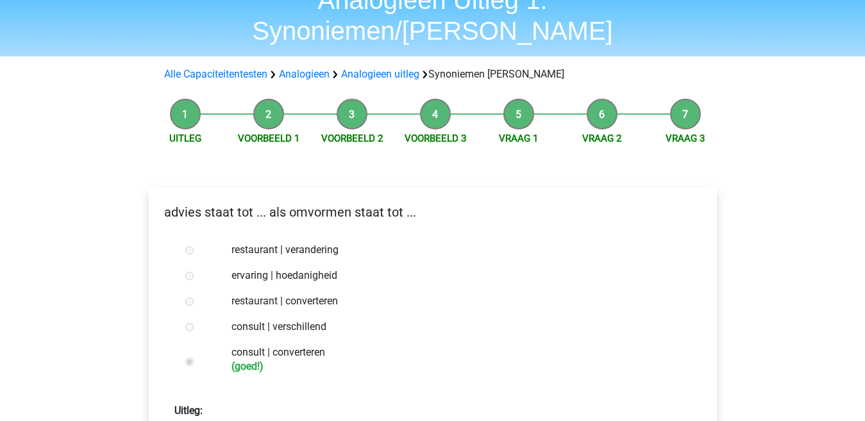
scroll to position [128, 0]
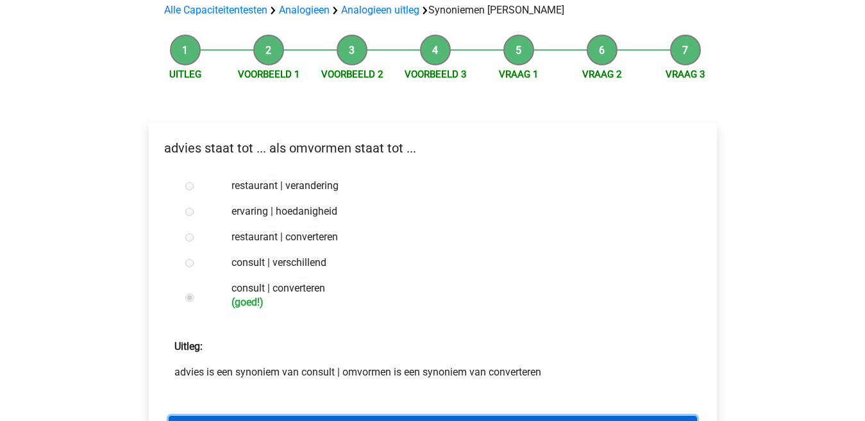
click at [344, 416] on link "Terug naar analogieën oefenen" at bounding box center [433, 428] width 528 height 24
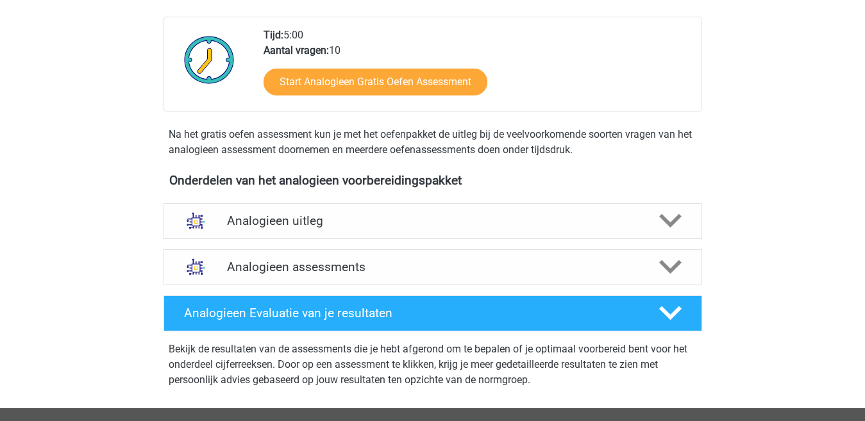
scroll to position [256, 0]
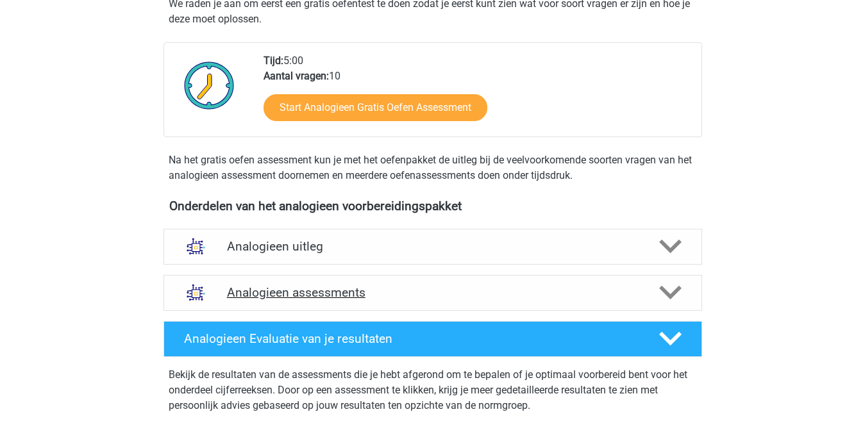
click at [667, 289] on icon at bounding box center [670, 292] width 22 height 22
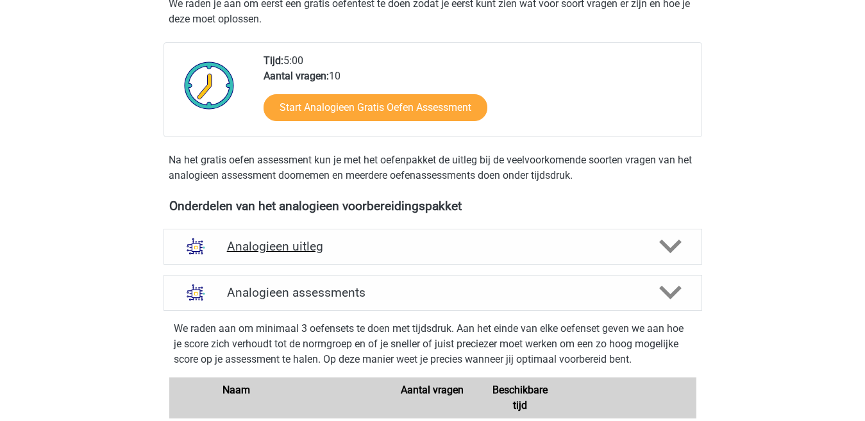
click at [664, 240] on icon at bounding box center [670, 246] width 22 height 22
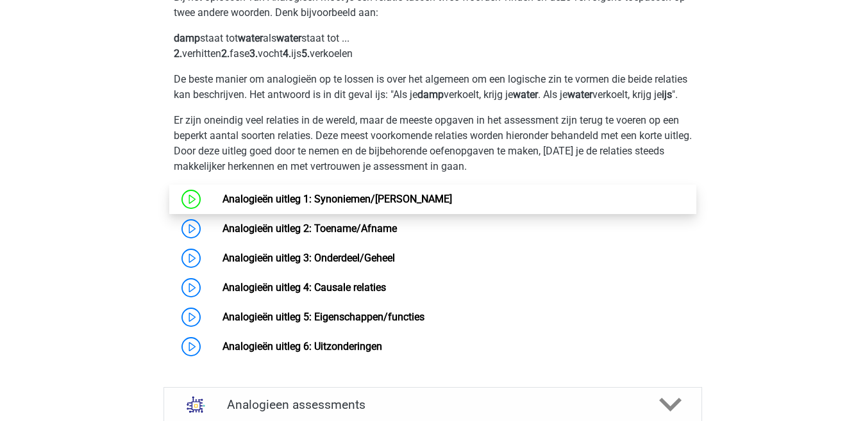
scroll to position [577, 0]
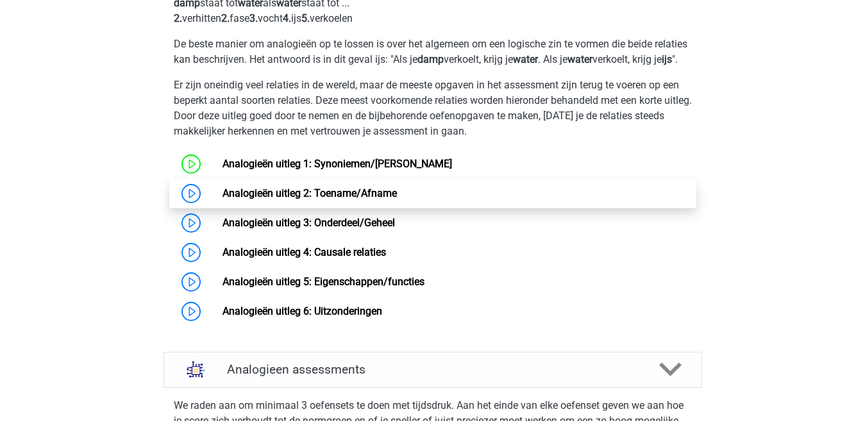
click at [353, 199] on link "Analogieën uitleg 2: Toename/Afname" at bounding box center [309, 193] width 174 height 12
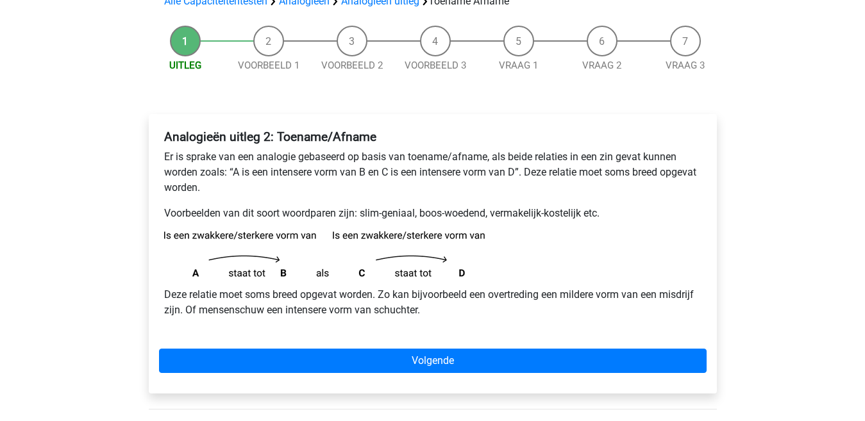
scroll to position [128, 0]
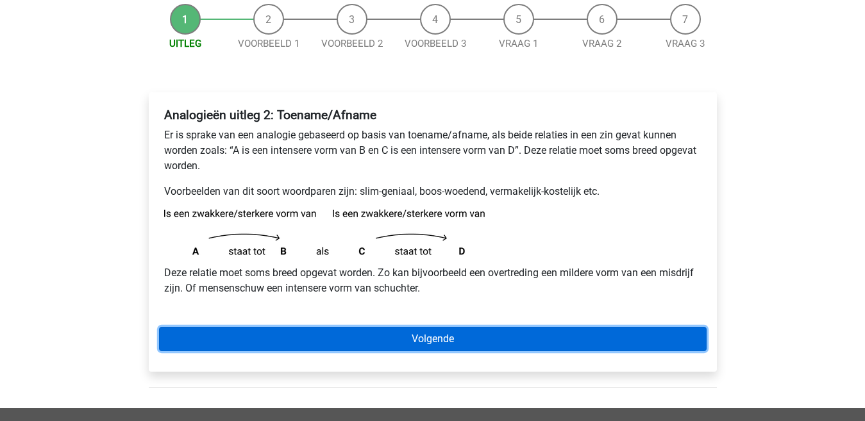
click at [437, 342] on link "Volgende" at bounding box center [432, 339] width 547 height 24
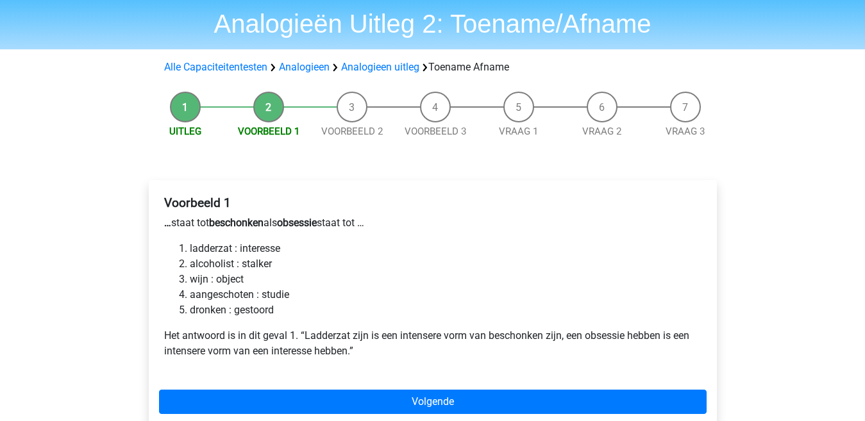
scroll to position [64, 0]
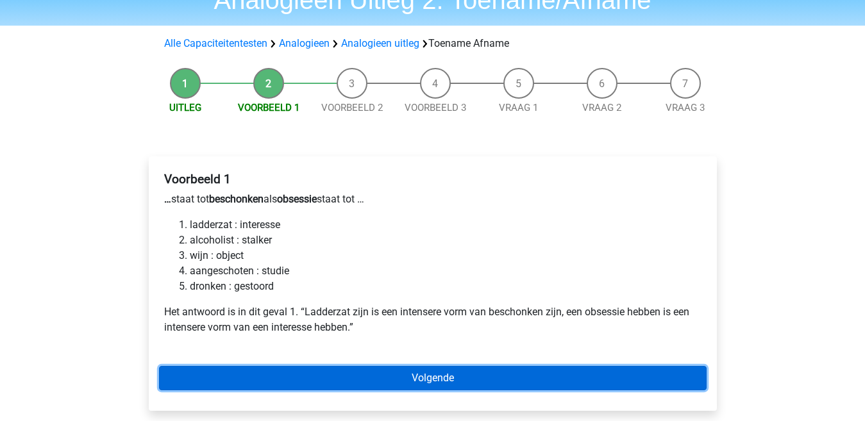
click at [452, 380] on link "Volgende" at bounding box center [432, 378] width 547 height 24
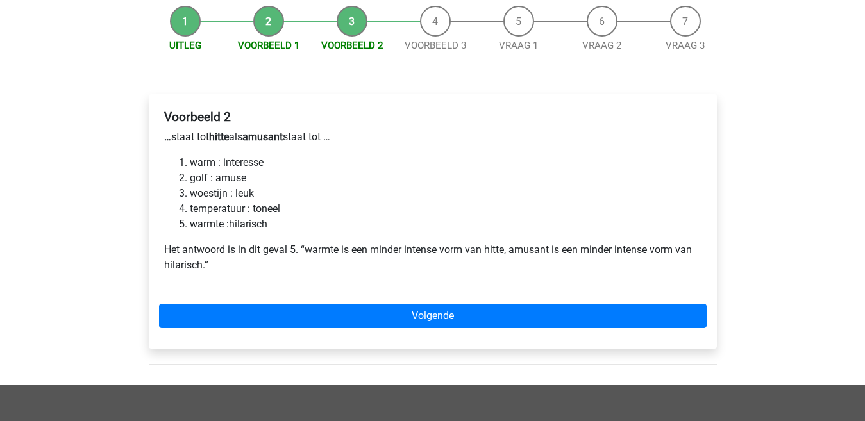
scroll to position [128, 0]
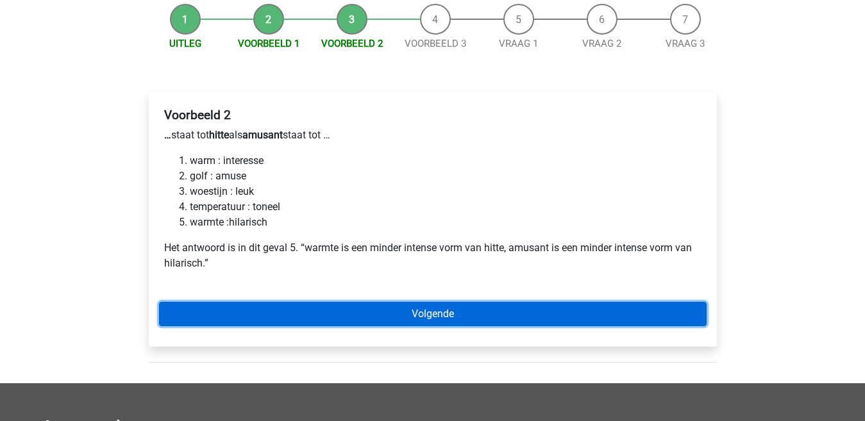
click at [377, 316] on link "Volgende" at bounding box center [432, 314] width 547 height 24
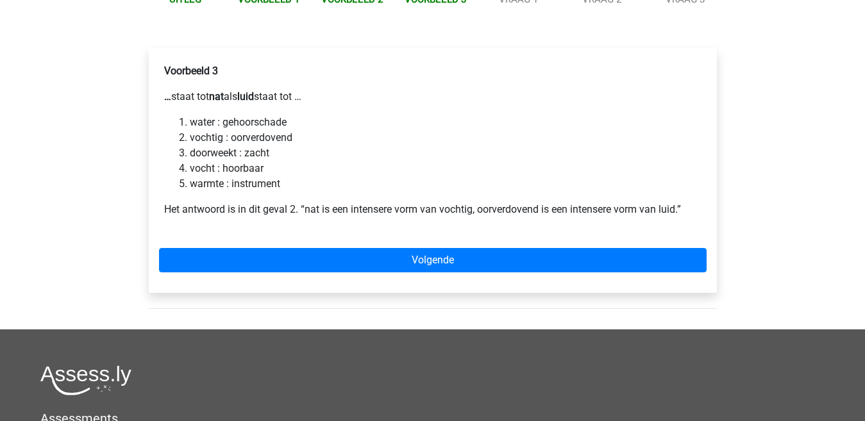
scroll to position [192, 0]
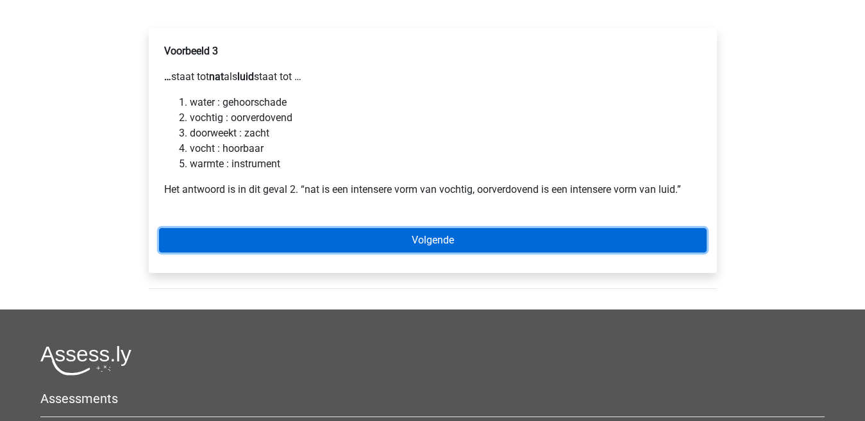
click at [353, 239] on link "Volgende" at bounding box center [432, 240] width 547 height 24
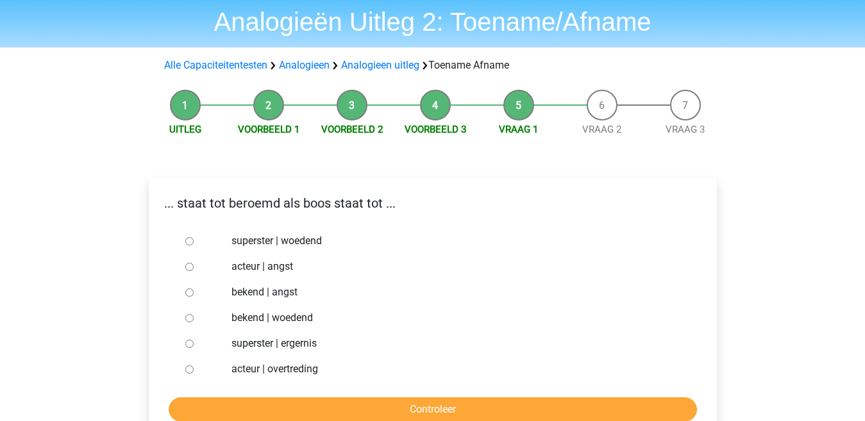
scroll to position [64, 0]
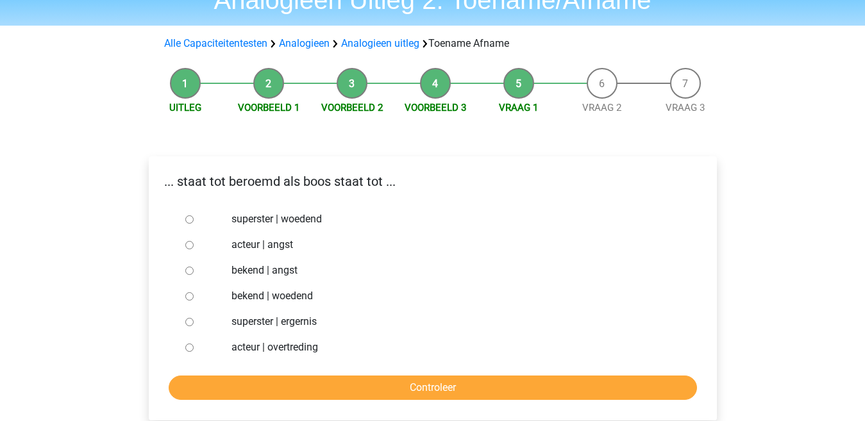
click at [190, 324] on input "superster | ergernis" at bounding box center [189, 322] width 8 height 8
radio input "true"
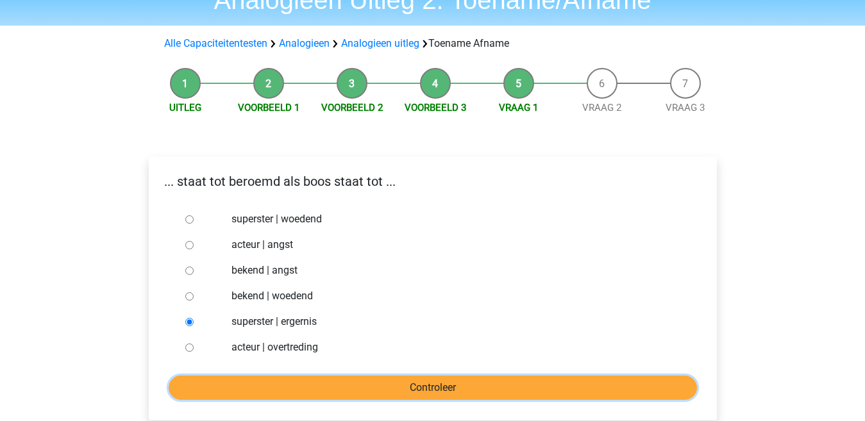
click at [313, 390] on input "Controleer" at bounding box center [433, 388] width 528 height 24
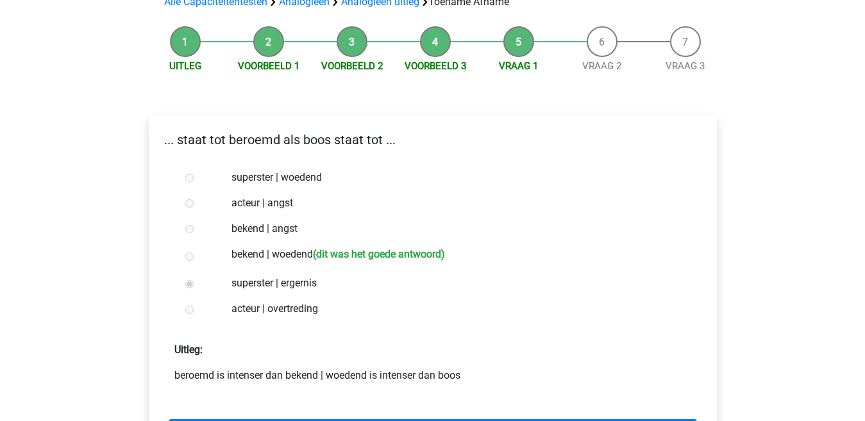
scroll to position [128, 0]
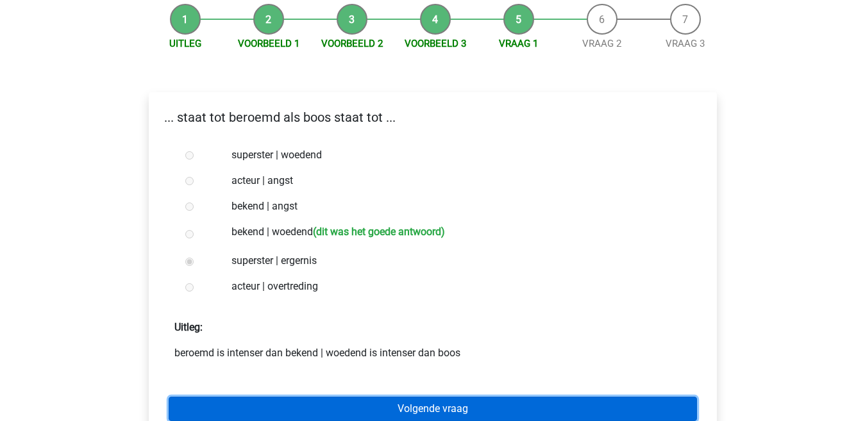
click at [310, 406] on link "Volgende vraag" at bounding box center [433, 409] width 528 height 24
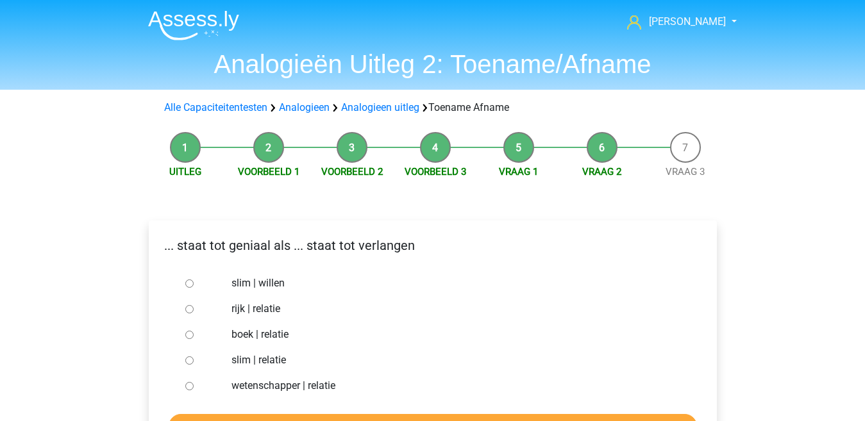
click at [193, 282] on input "slim | willen" at bounding box center [189, 283] width 8 height 8
radio input "true"
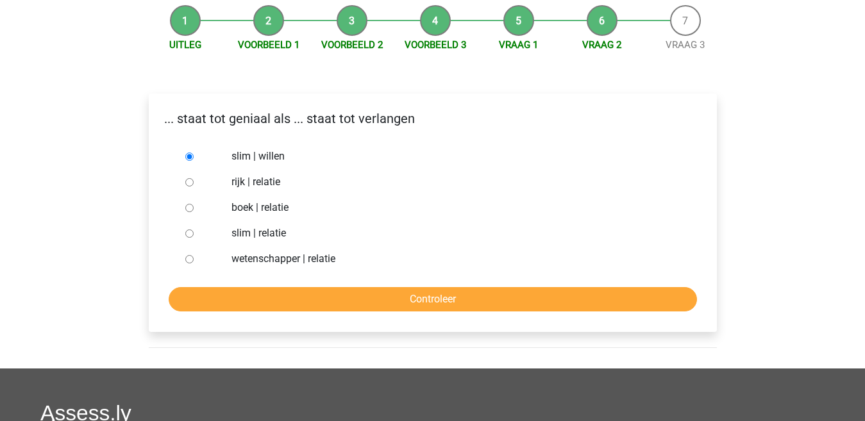
scroll to position [128, 0]
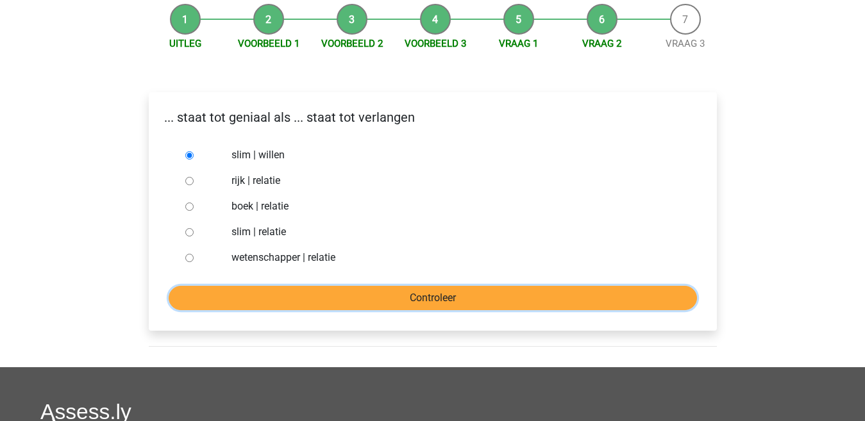
click at [294, 300] on input "Controleer" at bounding box center [433, 298] width 528 height 24
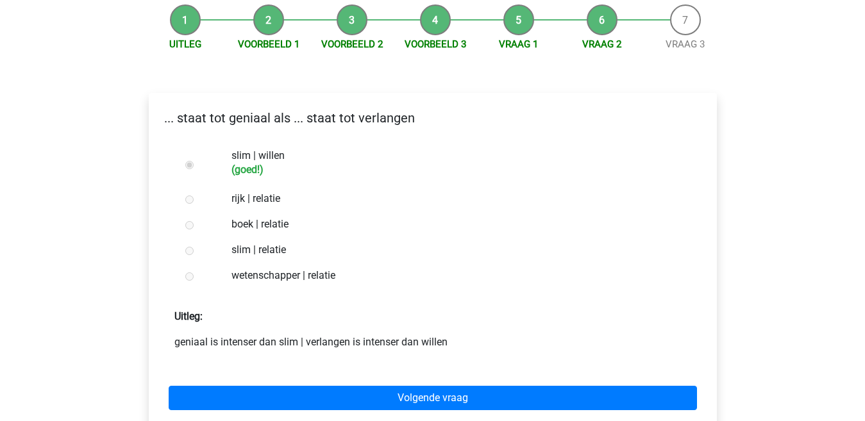
scroll to position [128, 0]
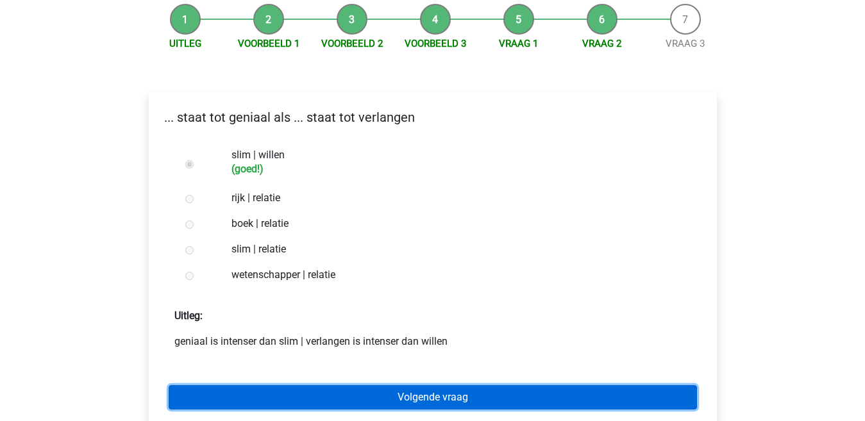
click at [324, 395] on link "Volgende vraag" at bounding box center [433, 397] width 528 height 24
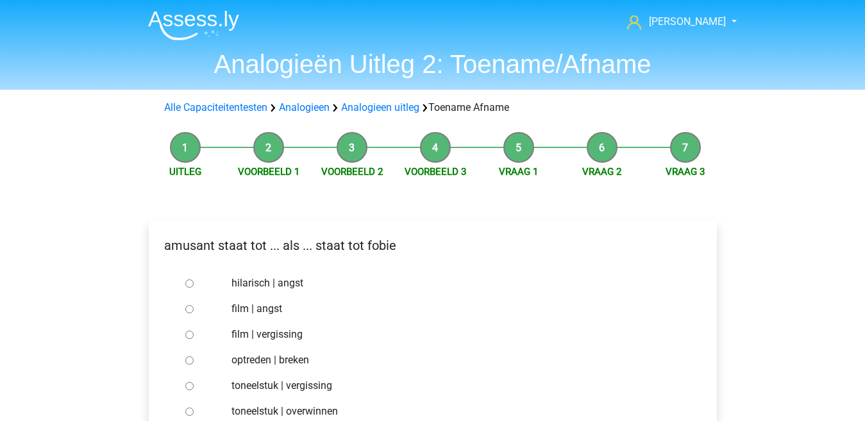
scroll to position [64, 0]
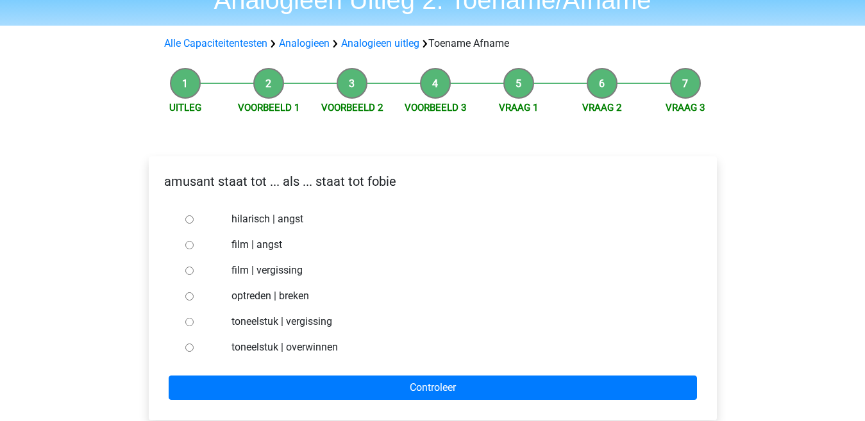
click at [192, 218] on input "hilarisch | angst" at bounding box center [189, 219] width 8 height 8
radio input "true"
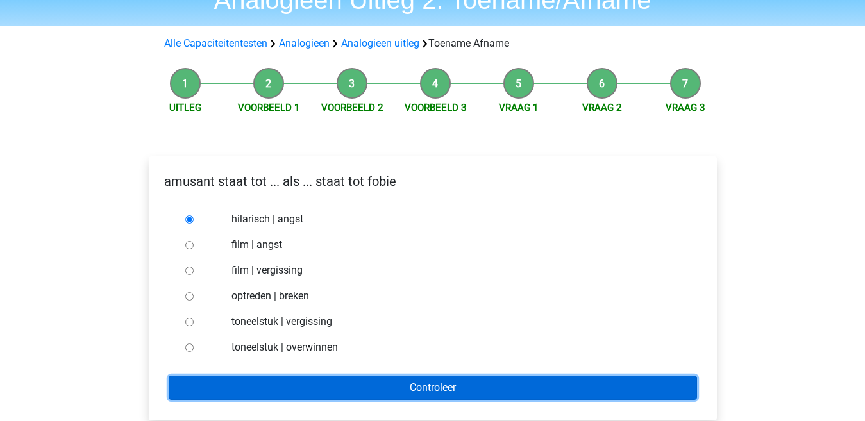
click at [320, 392] on input "Controleer" at bounding box center [433, 388] width 528 height 24
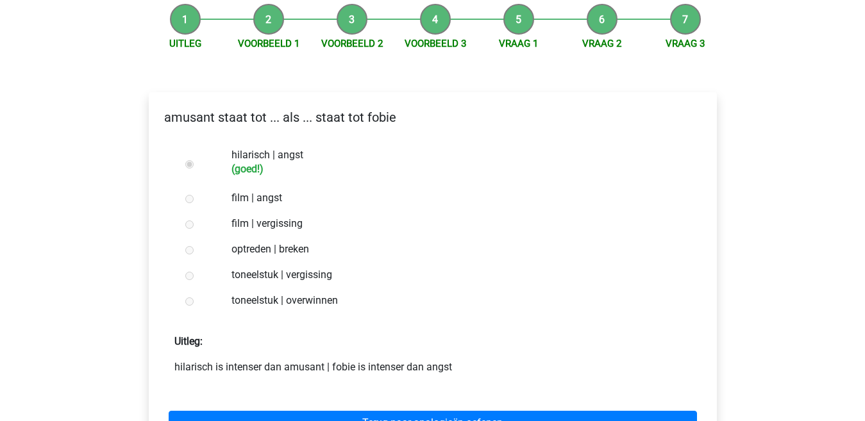
scroll to position [192, 0]
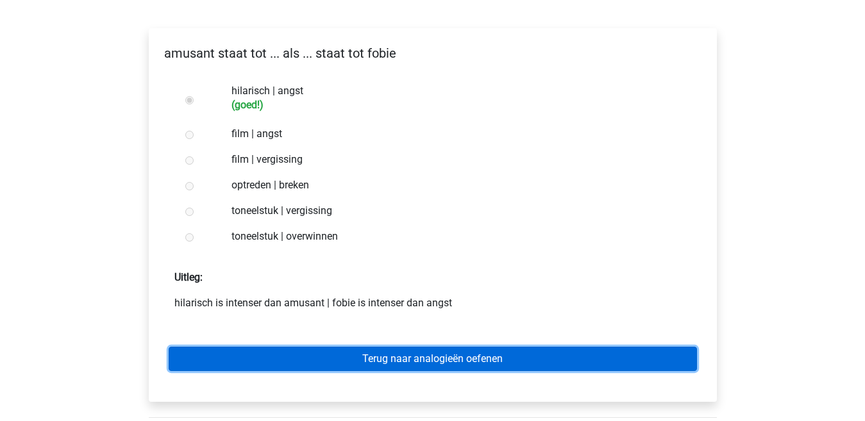
click at [383, 361] on link "Terug naar analogieën oefenen" at bounding box center [433, 359] width 528 height 24
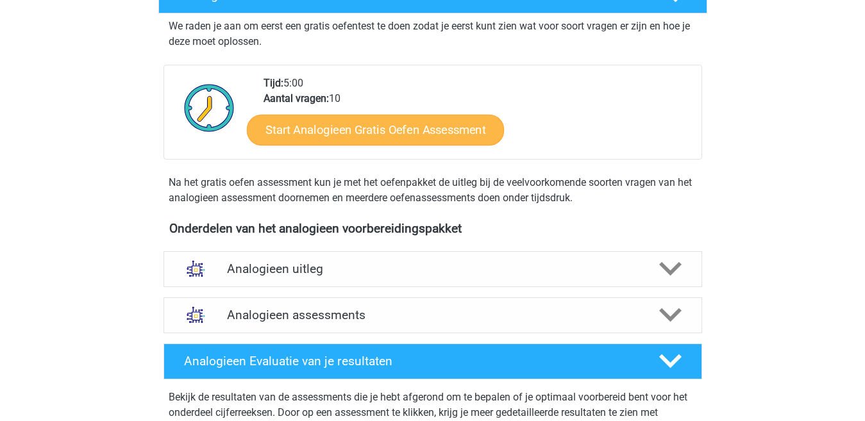
scroll to position [256, 0]
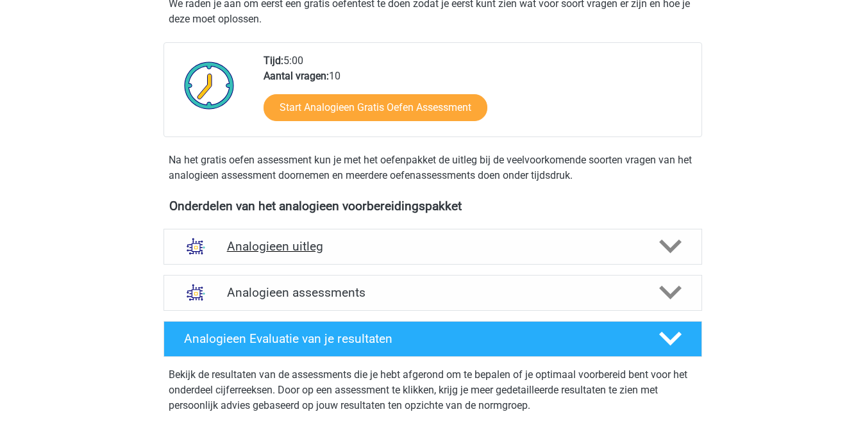
click at [662, 244] on polygon at bounding box center [670, 247] width 22 height 14
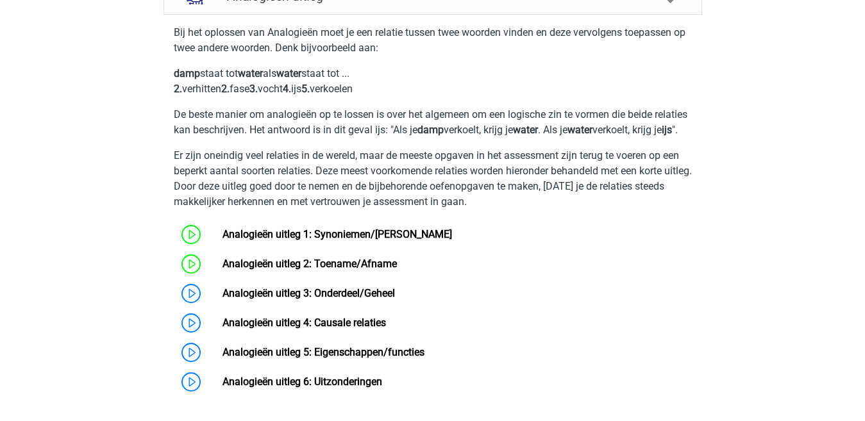
scroll to position [513, 0]
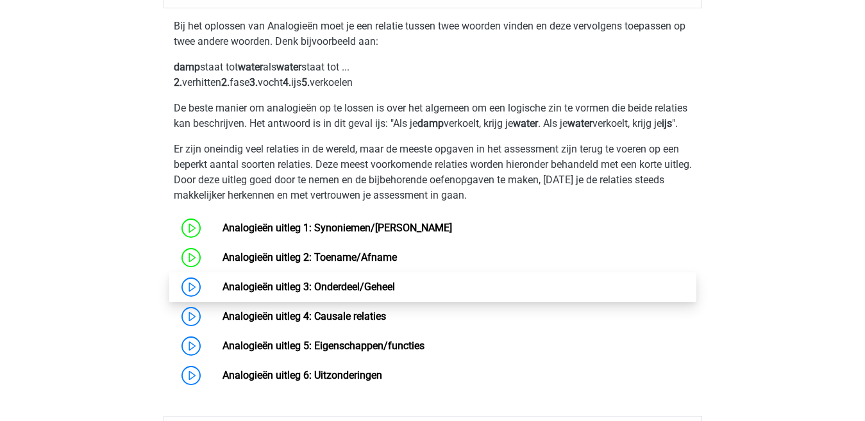
click at [282, 293] on link "Analogieën uitleg 3: Onderdeel/Geheel" at bounding box center [308, 287] width 172 height 12
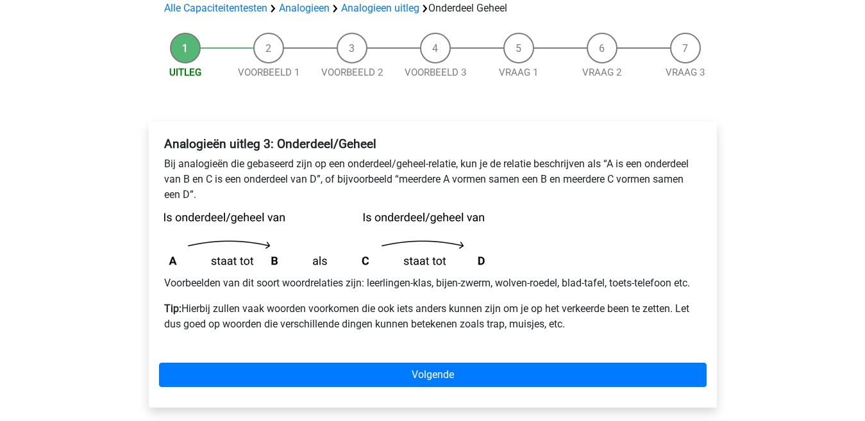
scroll to position [128, 0]
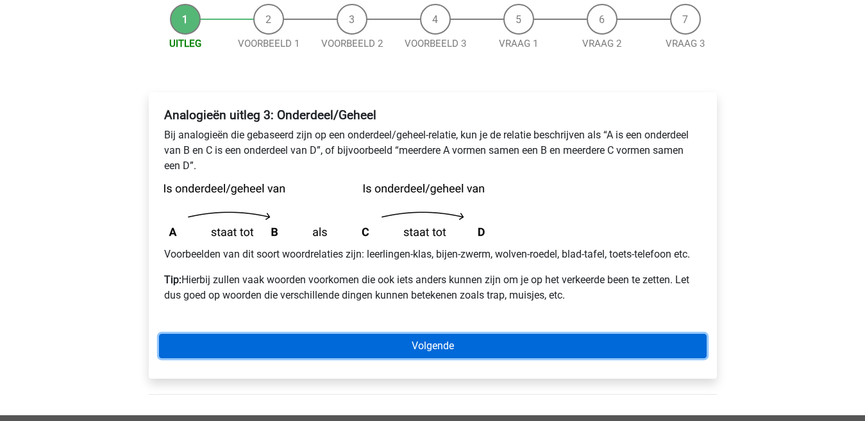
click at [375, 348] on link "Volgende" at bounding box center [432, 346] width 547 height 24
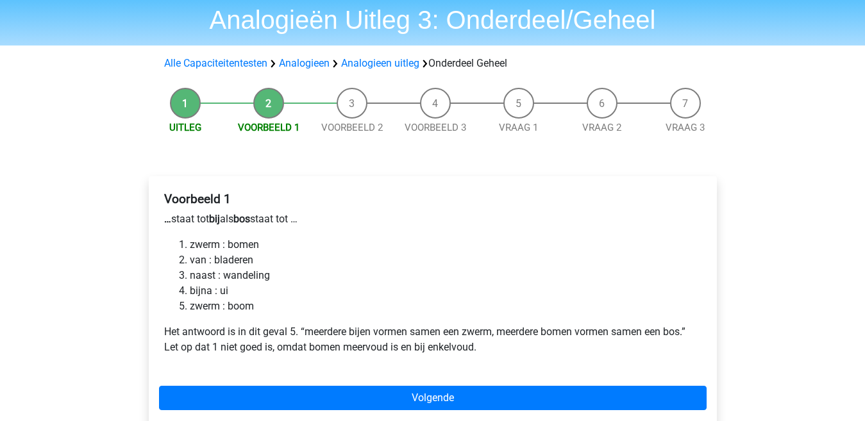
scroll to position [64, 0]
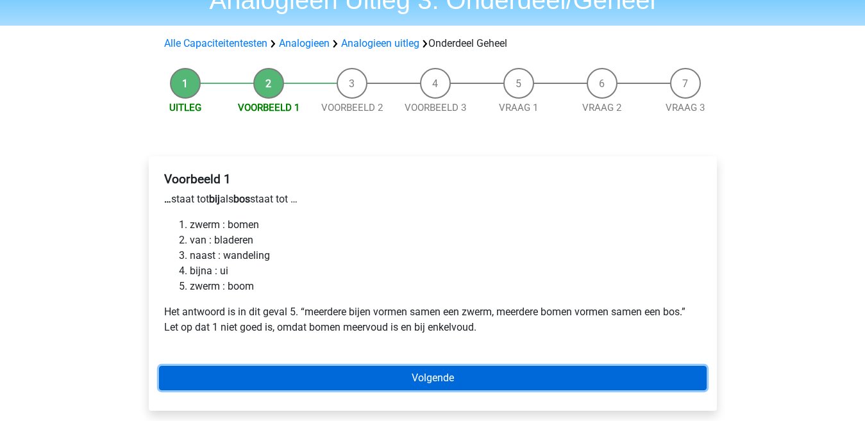
click at [419, 374] on link "Volgende" at bounding box center [432, 378] width 547 height 24
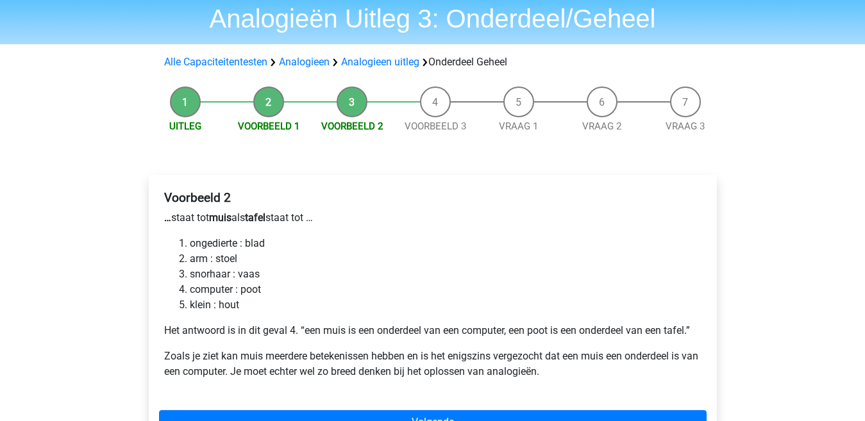
scroll to position [64, 0]
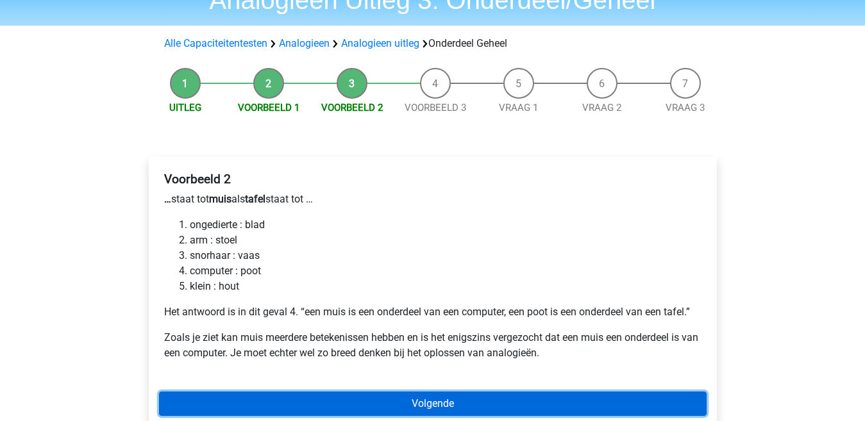
click at [372, 398] on link "Volgende" at bounding box center [432, 404] width 547 height 24
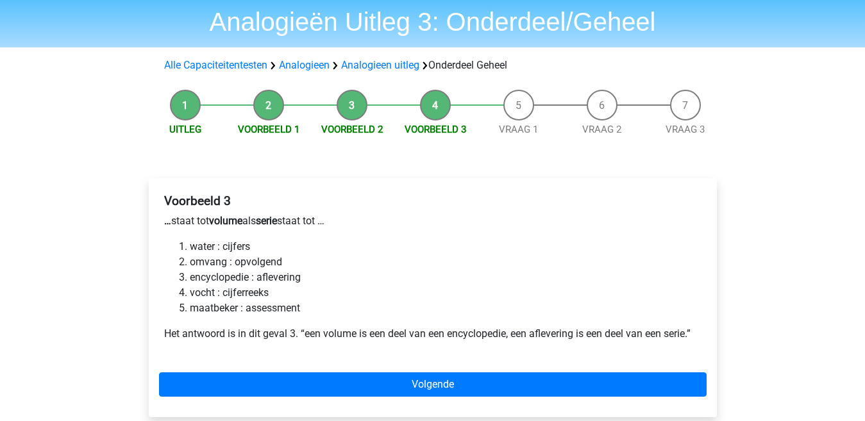
scroll to position [64, 0]
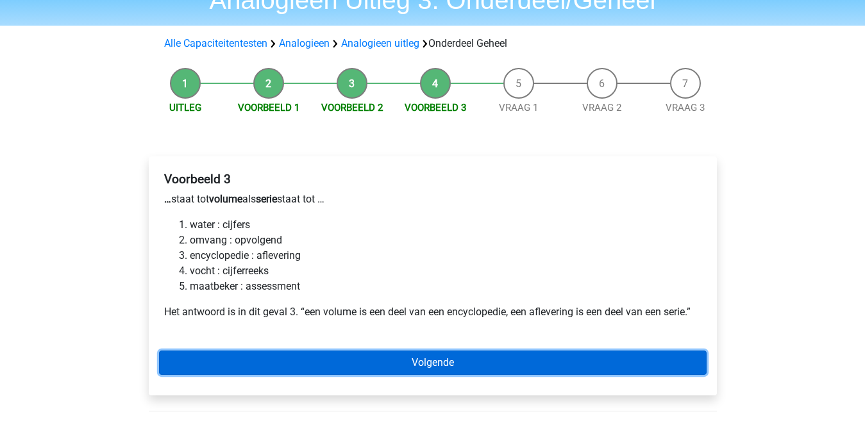
click at [389, 363] on link "Volgende" at bounding box center [432, 363] width 547 height 24
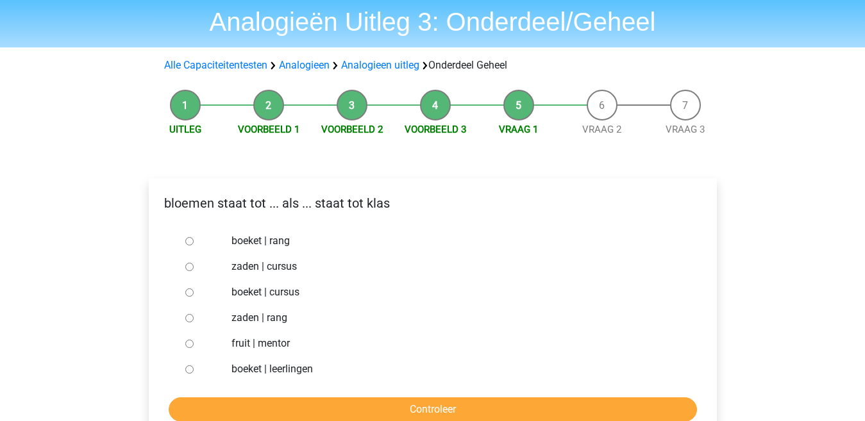
scroll to position [64, 0]
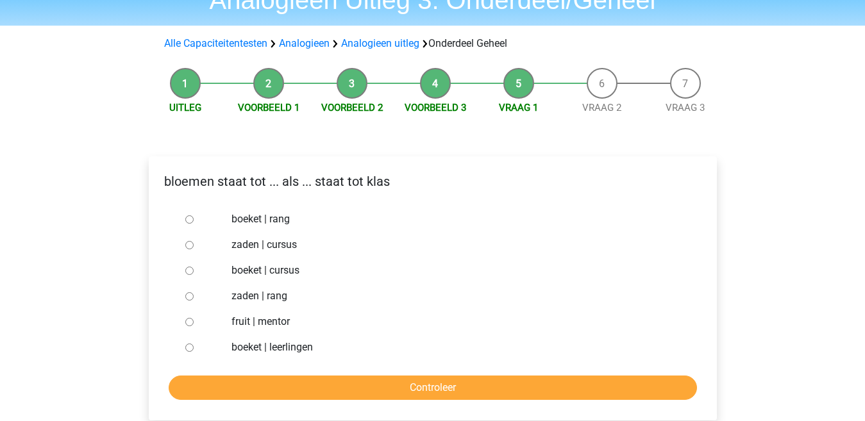
click at [192, 345] on input "boeket | leerlingen" at bounding box center [189, 348] width 8 height 8
radio input "true"
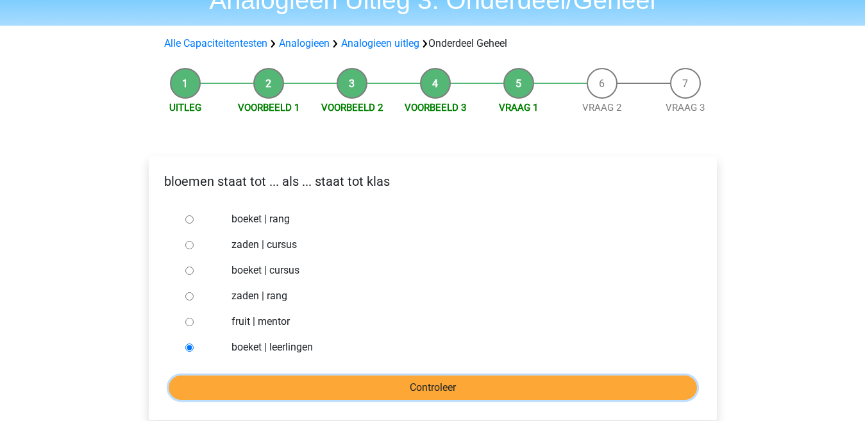
click at [299, 392] on input "Controleer" at bounding box center [433, 388] width 528 height 24
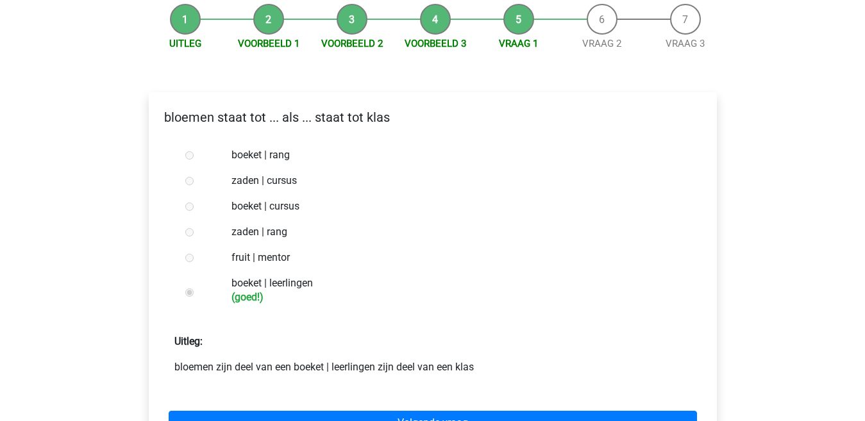
scroll to position [192, 0]
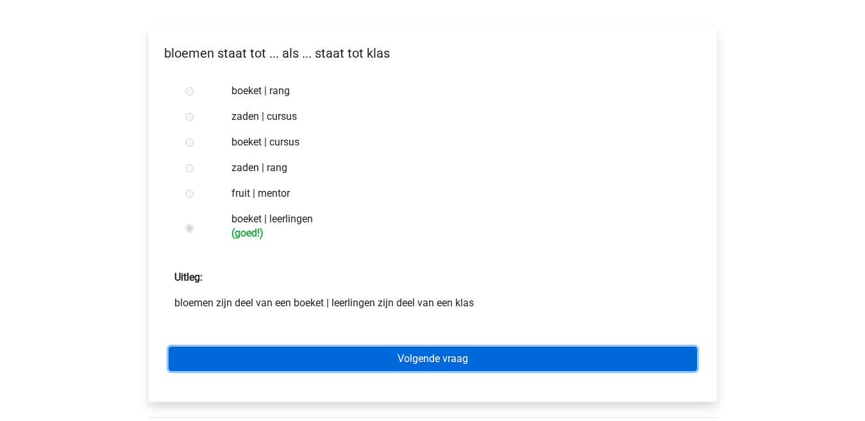
click at [337, 357] on link "Volgende vraag" at bounding box center [433, 359] width 528 height 24
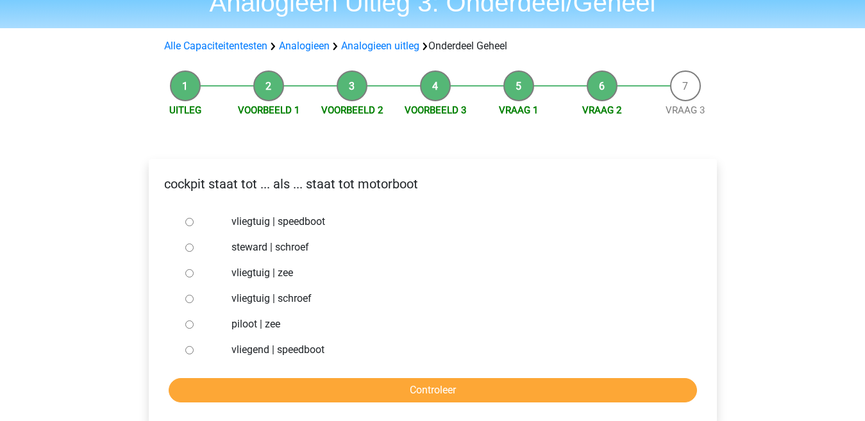
scroll to position [64, 0]
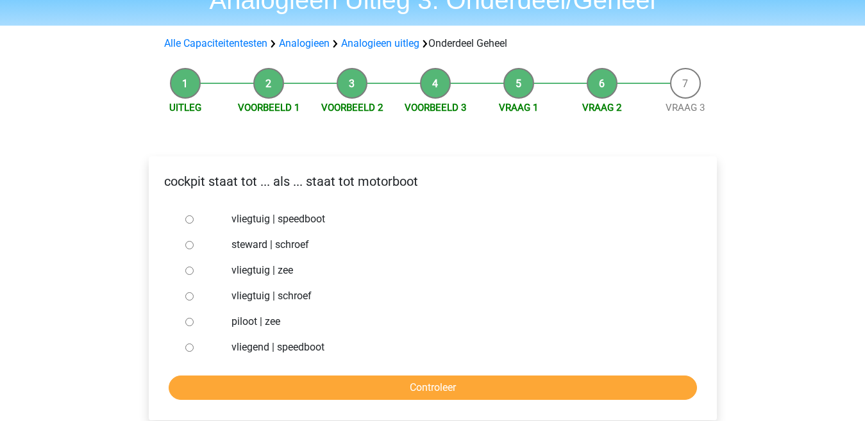
click at [191, 269] on input "vliegtuig | zee" at bounding box center [189, 271] width 8 height 8
radio input "true"
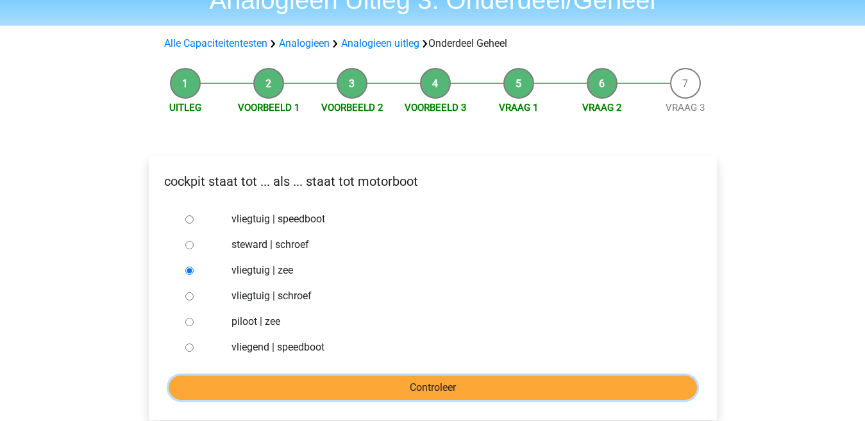
click at [313, 388] on input "Controleer" at bounding box center [433, 388] width 528 height 24
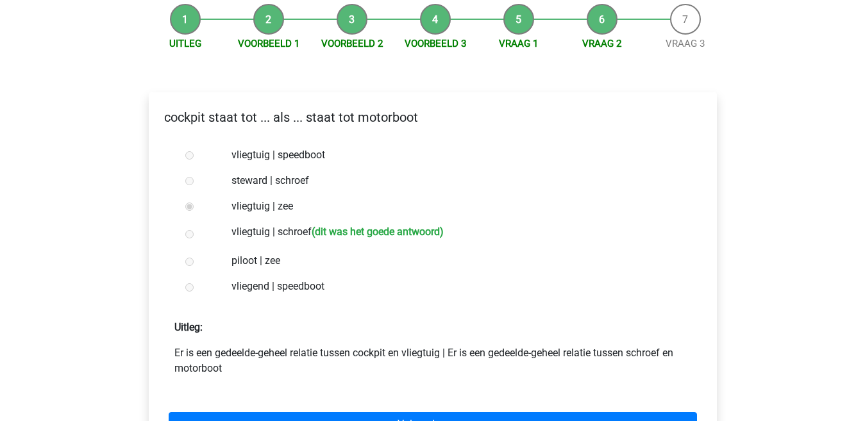
scroll to position [192, 0]
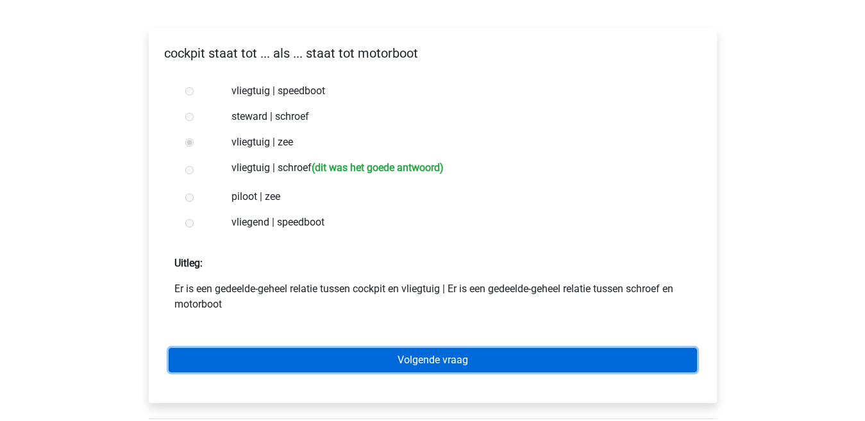
click at [327, 363] on link "Volgende vraag" at bounding box center [433, 360] width 528 height 24
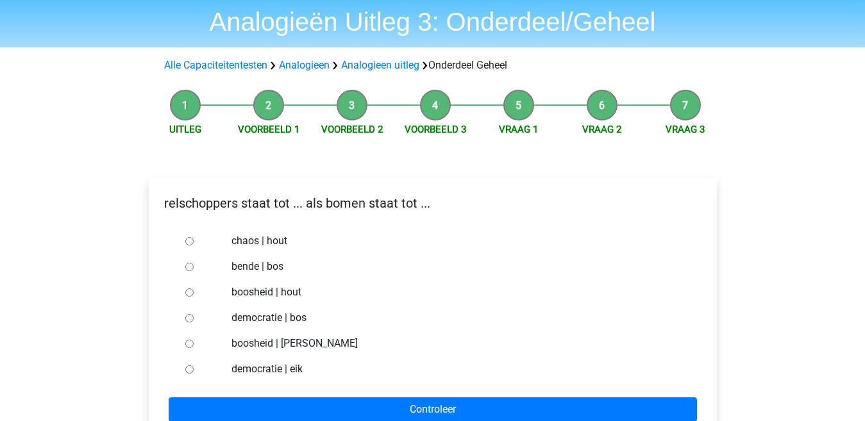
scroll to position [64, 0]
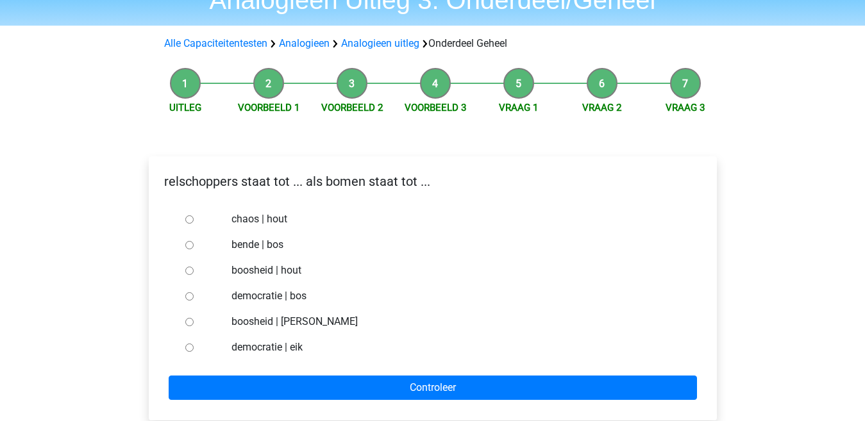
click at [189, 218] on input "chaos | hout" at bounding box center [189, 219] width 8 height 8
radio input "true"
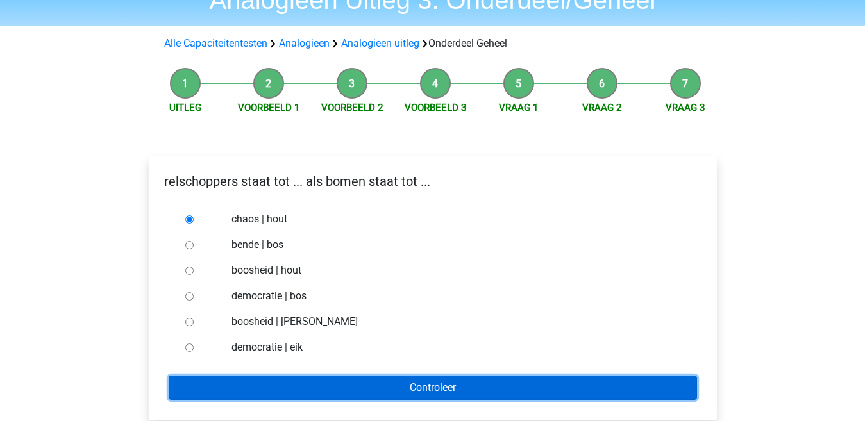
click at [335, 387] on input "Controleer" at bounding box center [433, 388] width 528 height 24
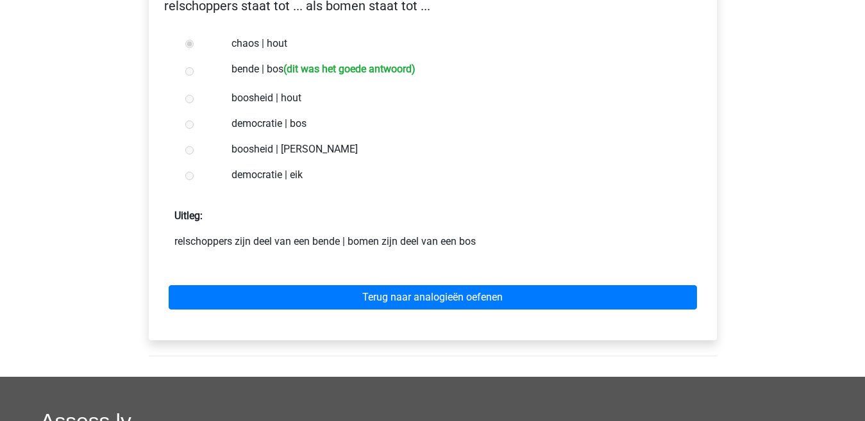
scroll to position [256, 0]
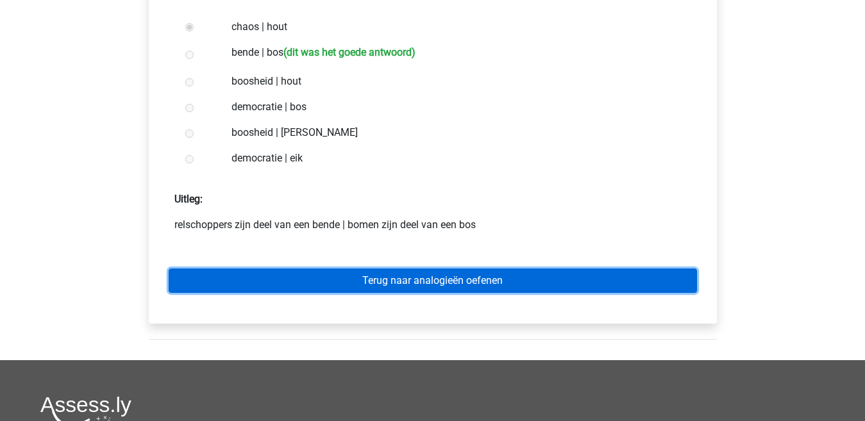
click at [341, 281] on link "Terug naar analogieën oefenen" at bounding box center [433, 281] width 528 height 24
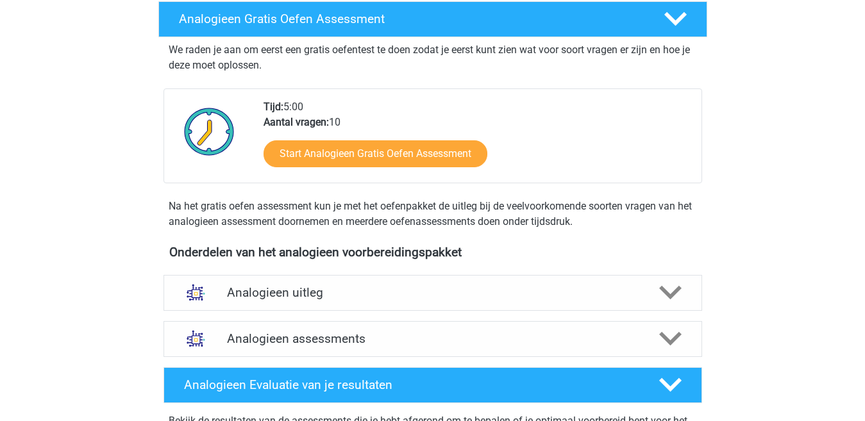
scroll to position [320, 0]
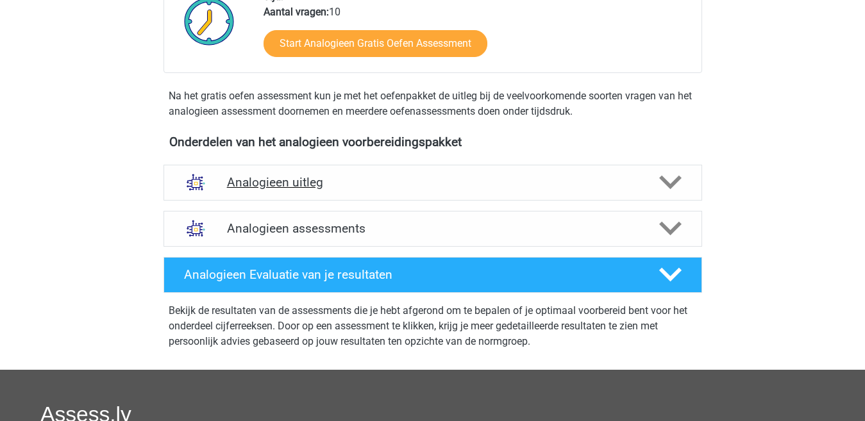
click at [347, 186] on h4 "Analogieen uitleg" at bounding box center [432, 182] width 411 height 15
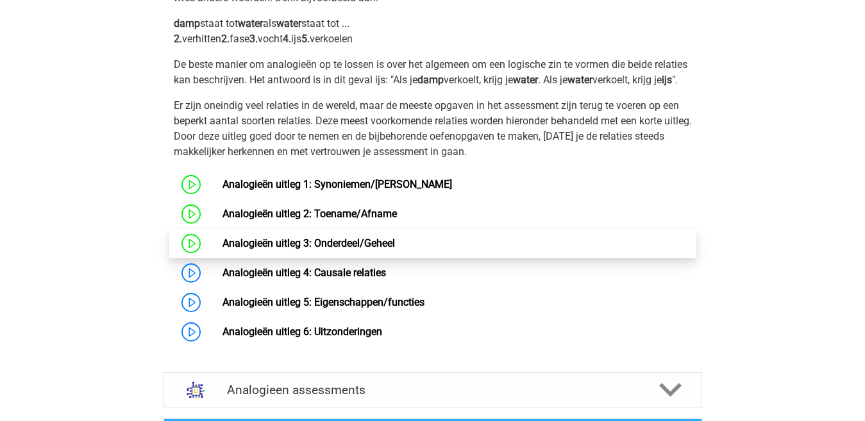
scroll to position [577, 0]
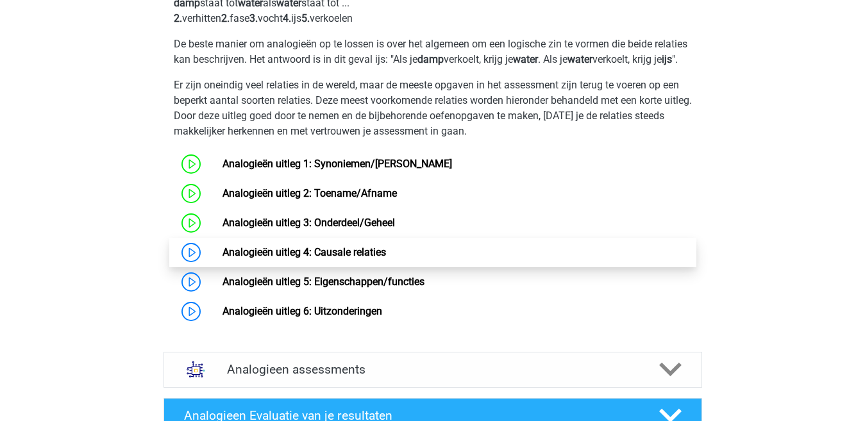
click at [290, 258] on link "Analogieën uitleg 4: Causale relaties" at bounding box center [303, 252] width 163 height 12
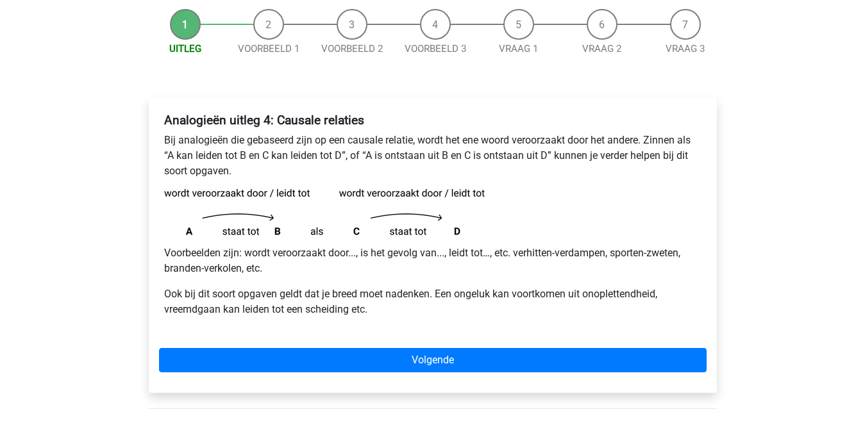
scroll to position [128, 0]
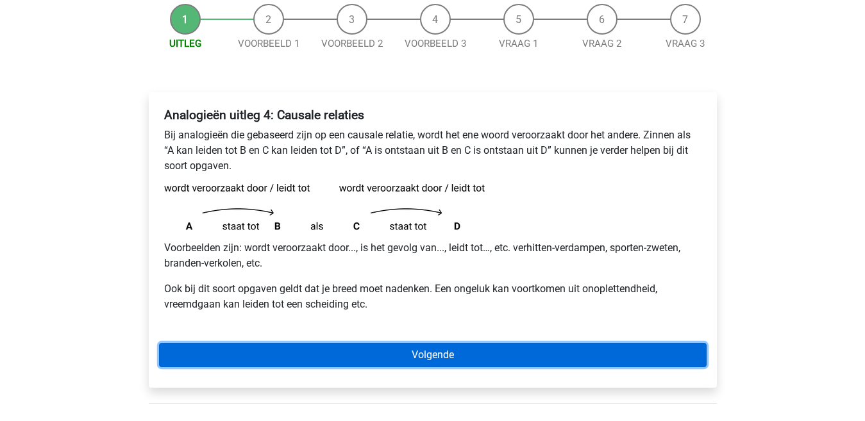
click at [311, 355] on link "Volgende" at bounding box center [432, 355] width 547 height 24
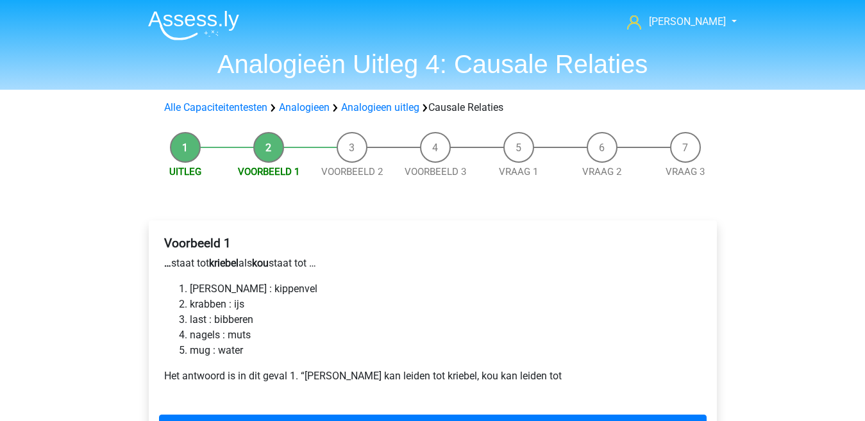
scroll to position [64, 0]
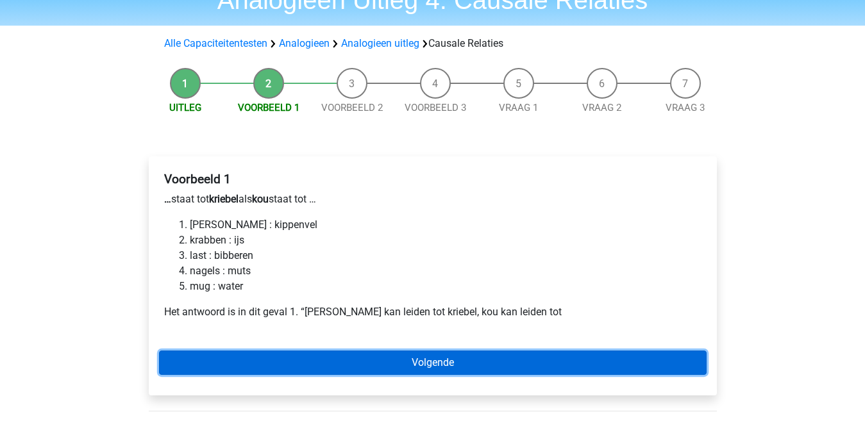
click at [289, 363] on link "Volgende" at bounding box center [432, 363] width 547 height 24
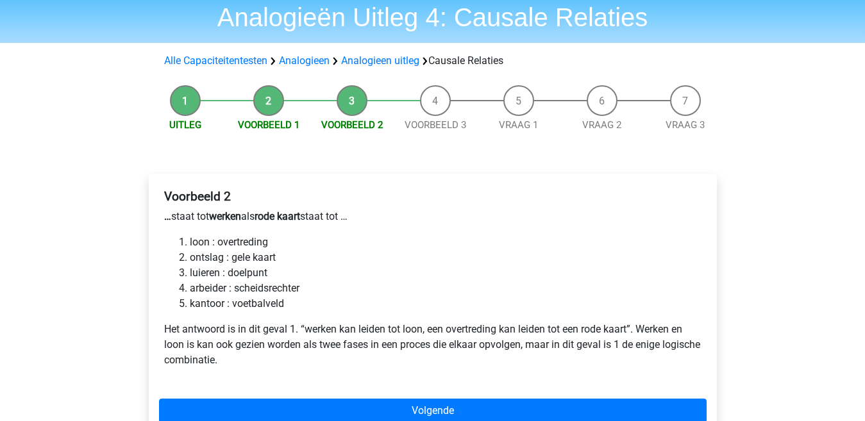
scroll to position [64, 0]
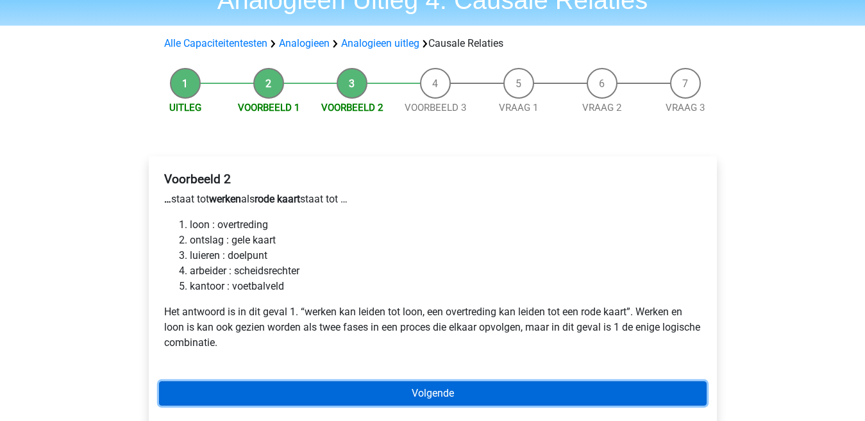
click at [271, 394] on link "Volgende" at bounding box center [432, 393] width 547 height 24
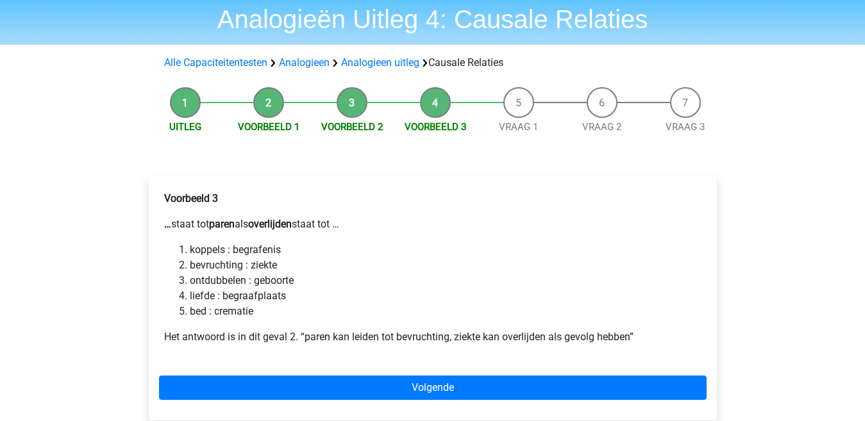
scroll to position [64, 0]
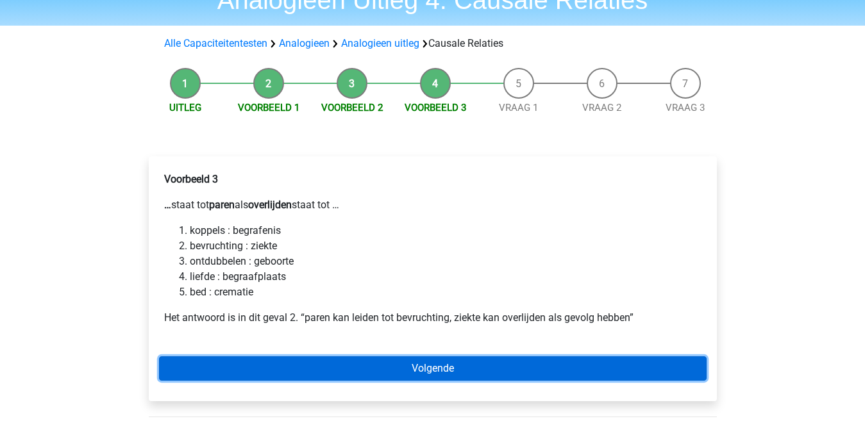
click at [255, 370] on link "Volgende" at bounding box center [432, 368] width 547 height 24
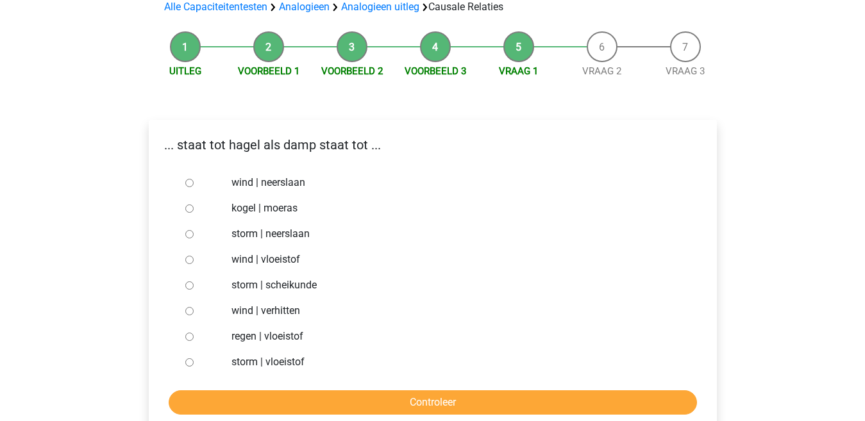
scroll to position [128, 0]
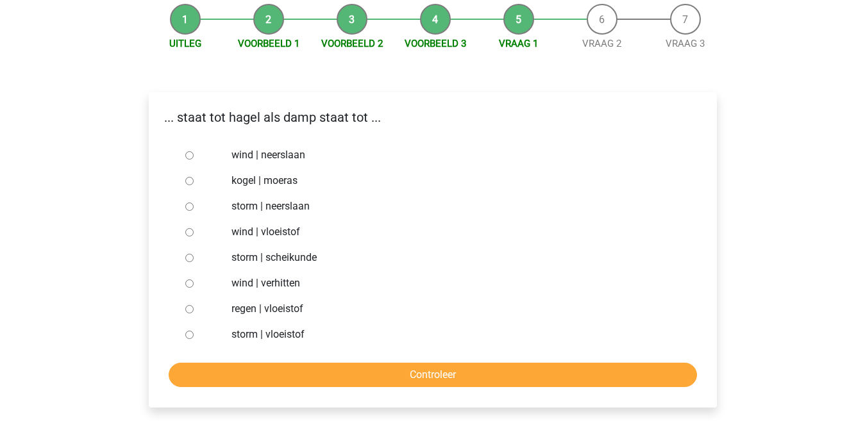
click at [188, 308] on input "regen | vloeistof" at bounding box center [189, 309] width 8 height 8
radio input "true"
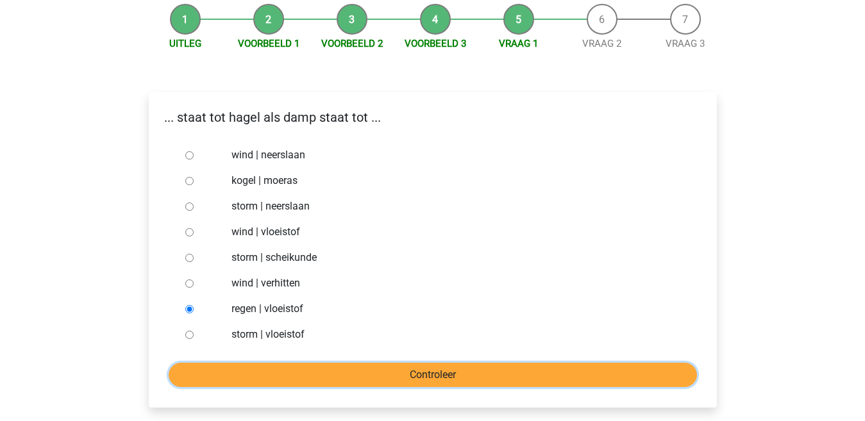
click at [256, 371] on input "Controleer" at bounding box center [433, 375] width 528 height 24
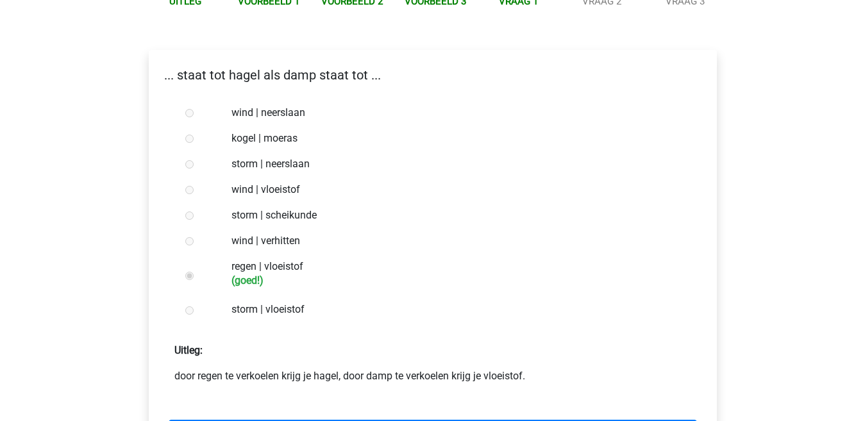
scroll to position [192, 0]
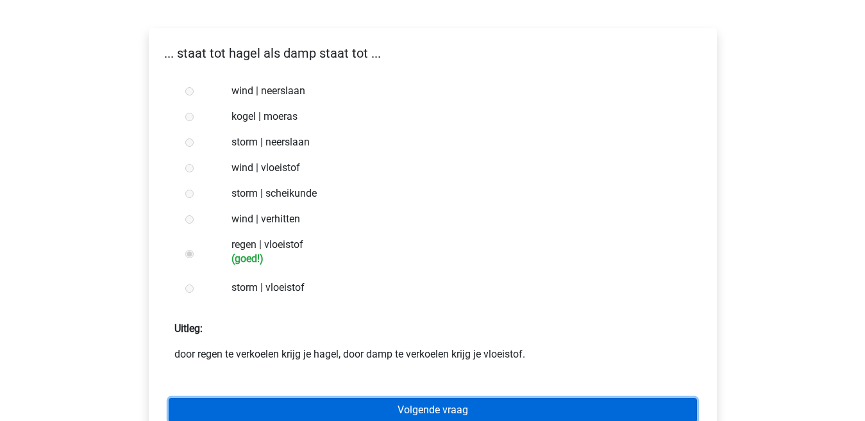
click at [276, 411] on link "Volgende vraag" at bounding box center [433, 410] width 528 height 24
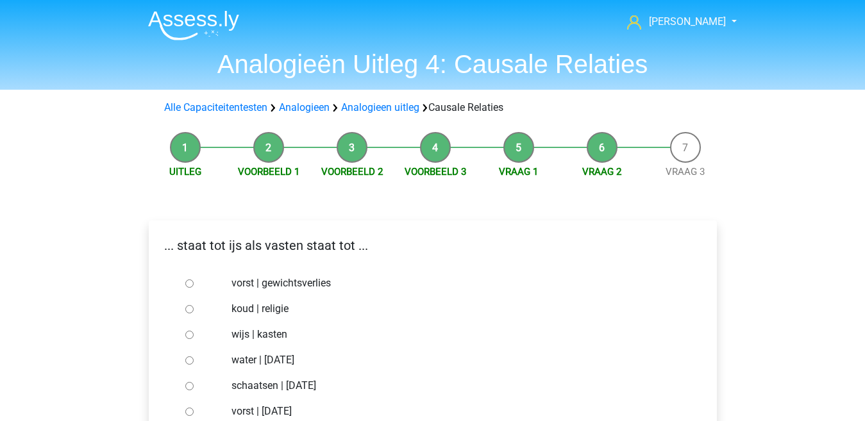
scroll to position [64, 0]
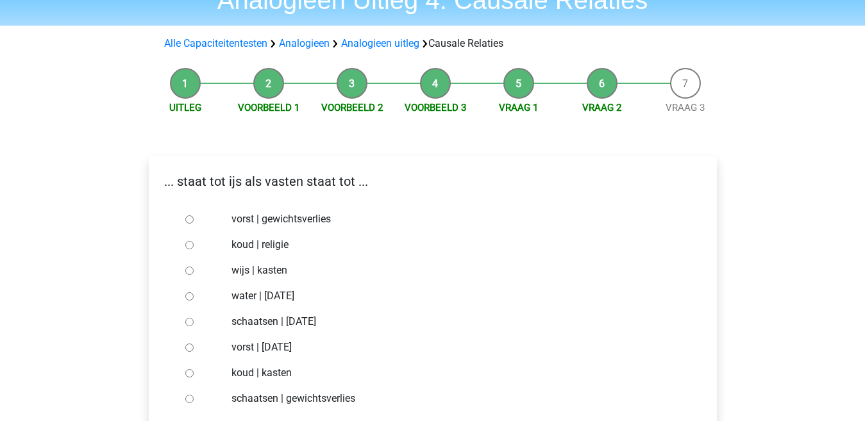
click at [191, 218] on input "vorst | gewichtsverlies" at bounding box center [189, 219] width 8 height 8
radio input "true"
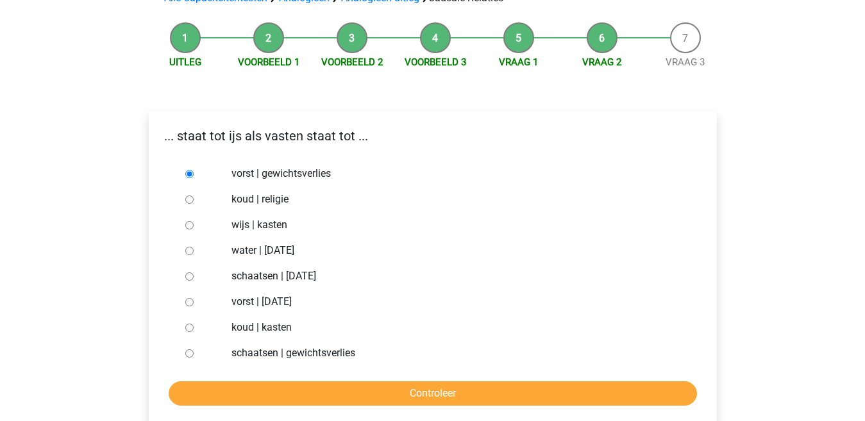
scroll to position [192, 0]
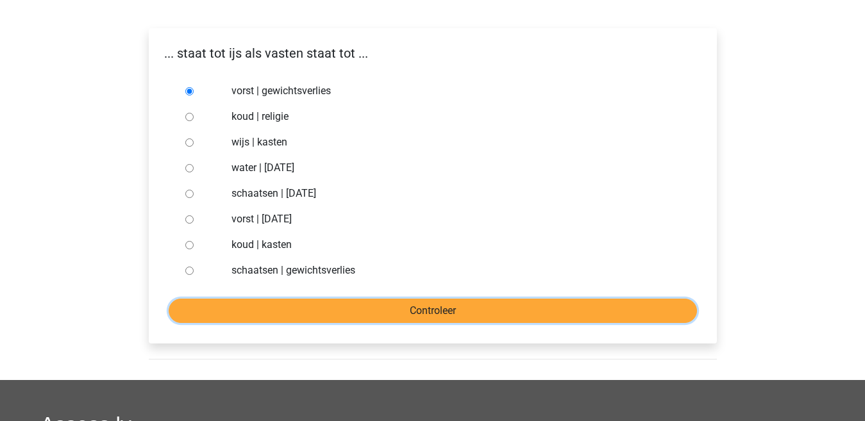
click at [256, 312] on input "Controleer" at bounding box center [433, 311] width 528 height 24
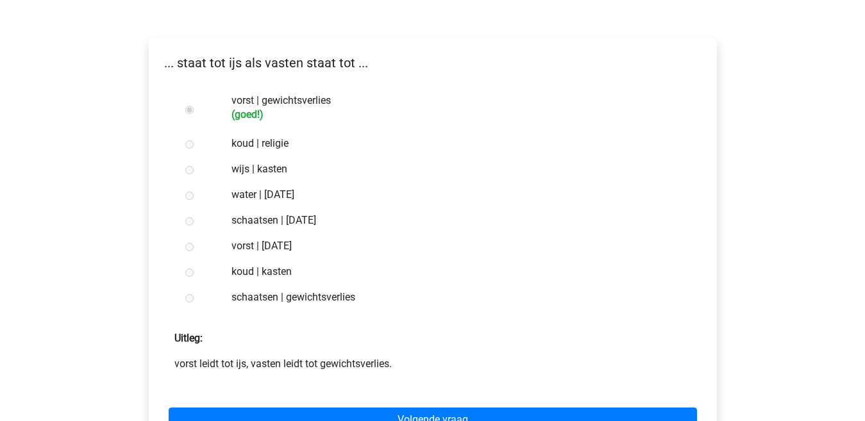
scroll to position [192, 0]
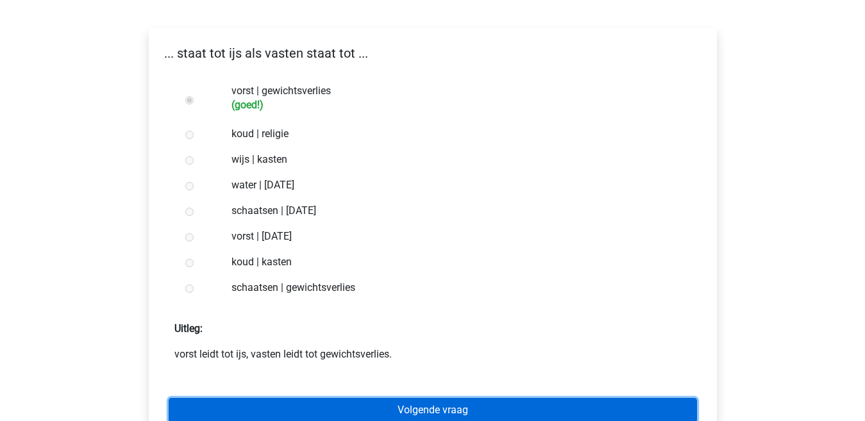
click at [356, 408] on link "Volgende vraag" at bounding box center [433, 410] width 528 height 24
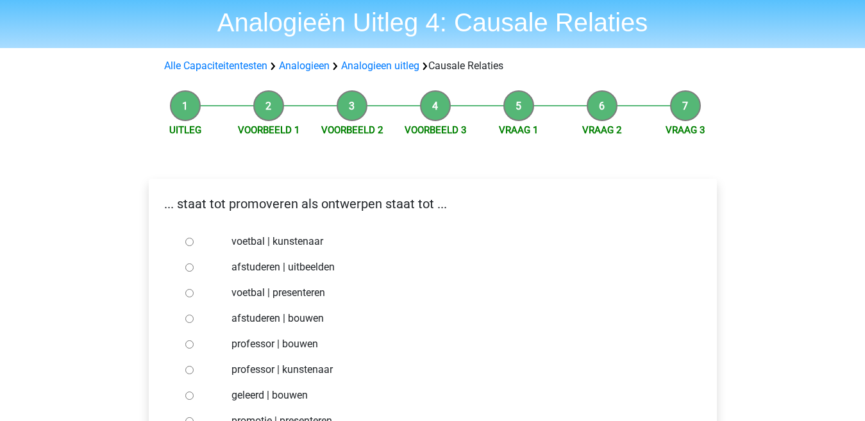
scroll to position [64, 0]
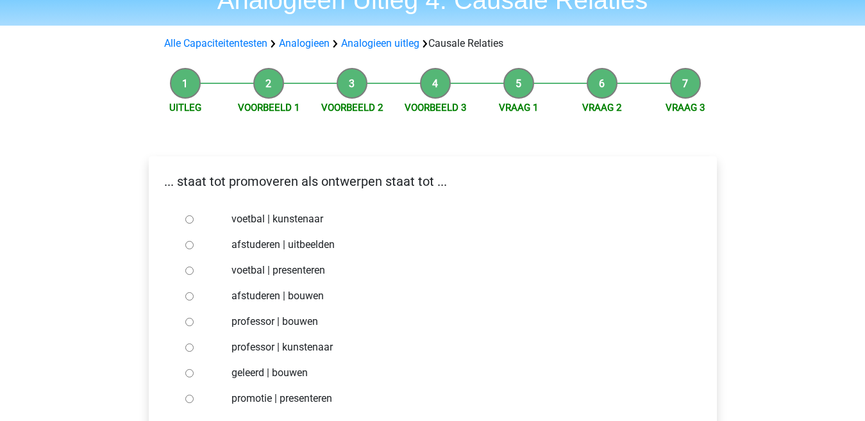
click at [187, 297] on input "afstuderen | bouwen" at bounding box center [189, 296] width 8 height 8
radio input "true"
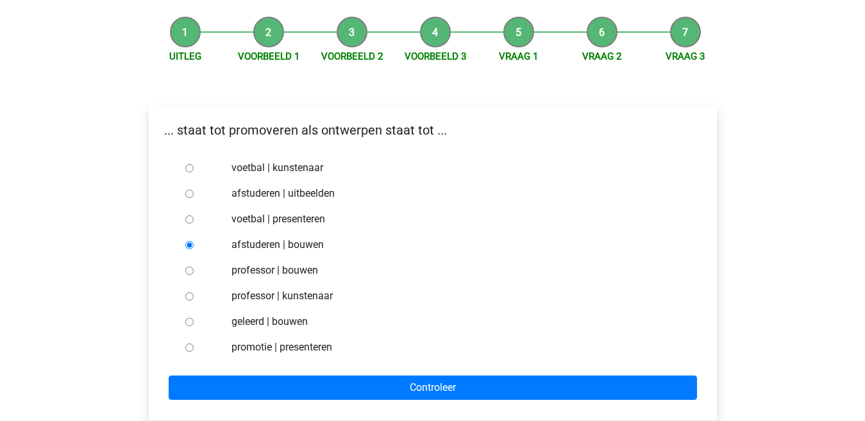
scroll to position [192, 0]
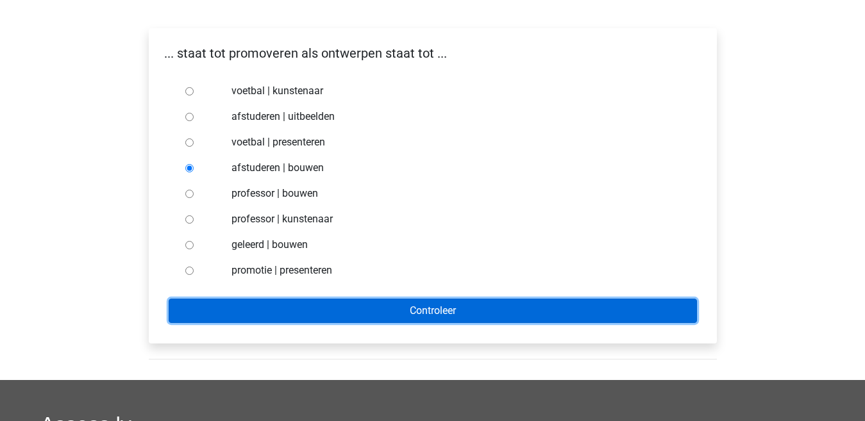
click at [249, 311] on input "Controleer" at bounding box center [433, 311] width 528 height 24
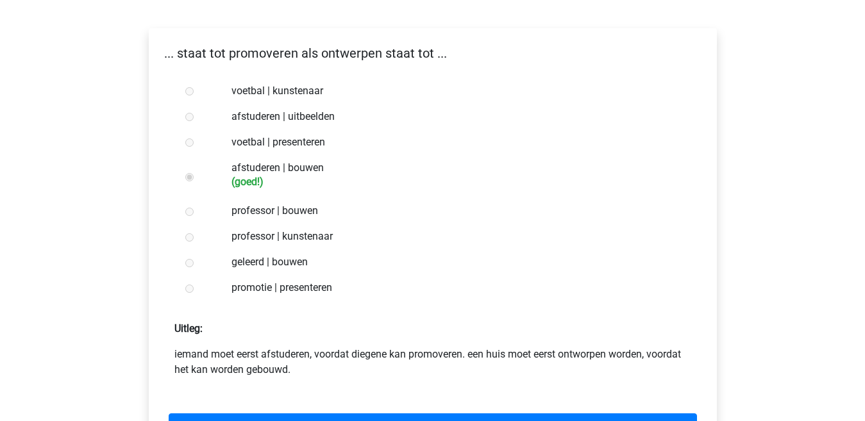
scroll to position [256, 0]
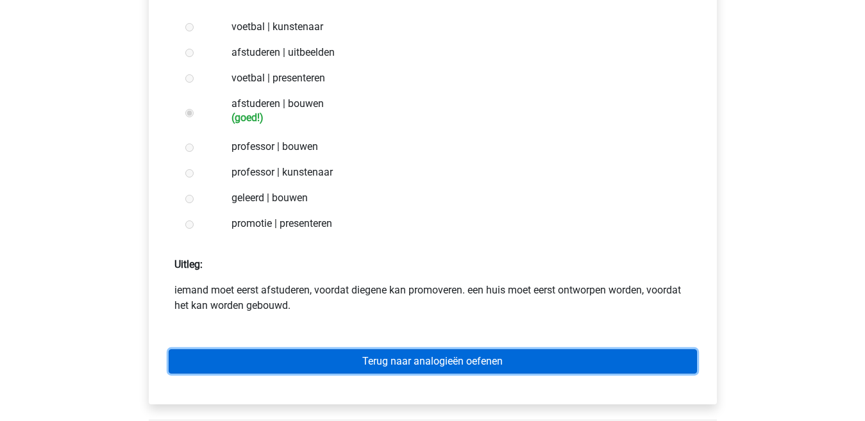
click at [260, 361] on link "Terug naar analogieën oefenen" at bounding box center [433, 361] width 528 height 24
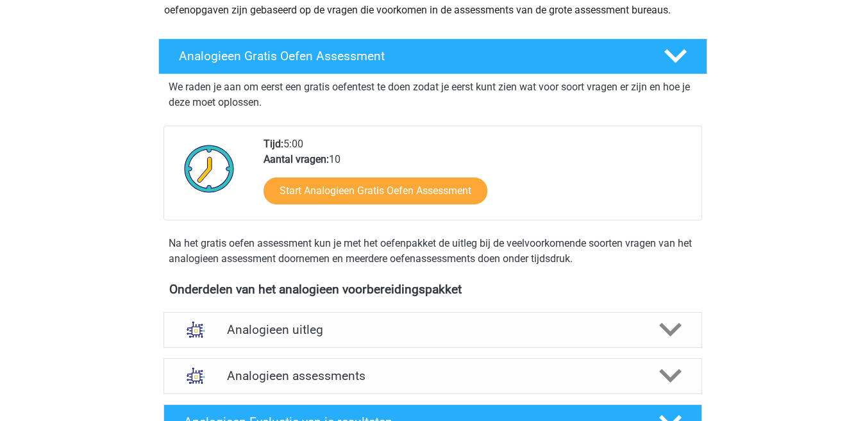
scroll to position [192, 0]
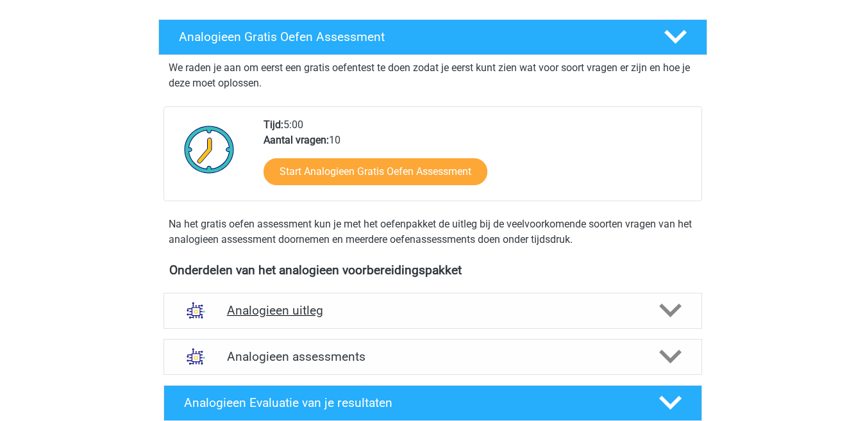
click at [285, 318] on h4 "Analogieen uitleg" at bounding box center [432, 310] width 411 height 15
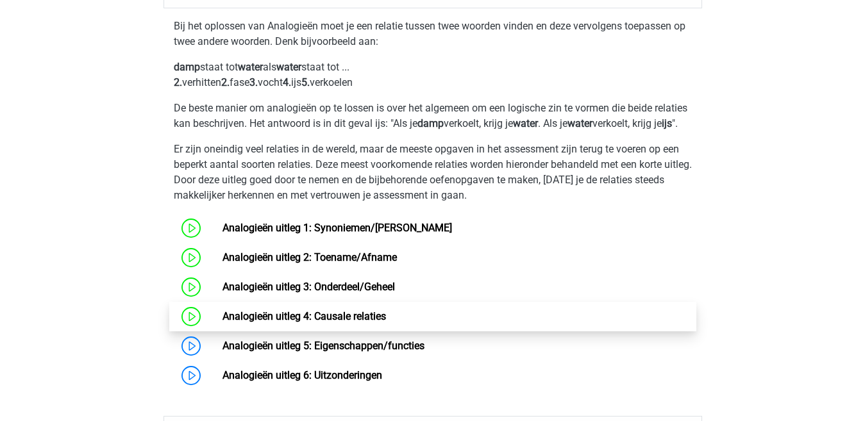
scroll to position [577, 0]
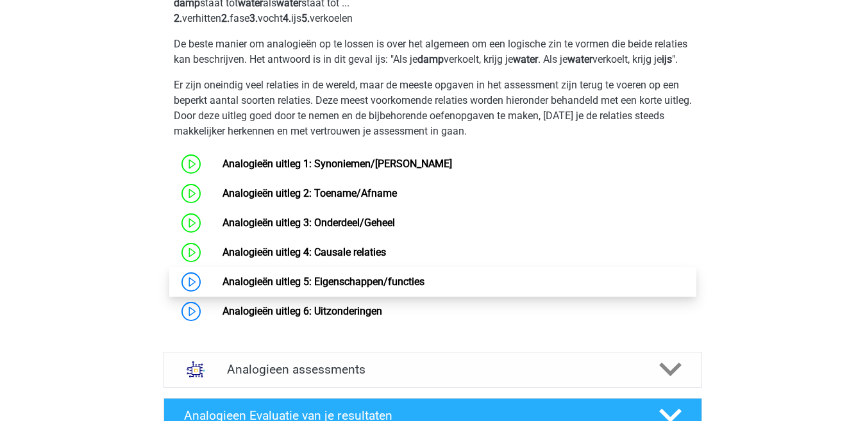
click at [284, 288] on link "Analogieën uitleg 5: Eigenschappen/functies" at bounding box center [323, 282] width 202 height 12
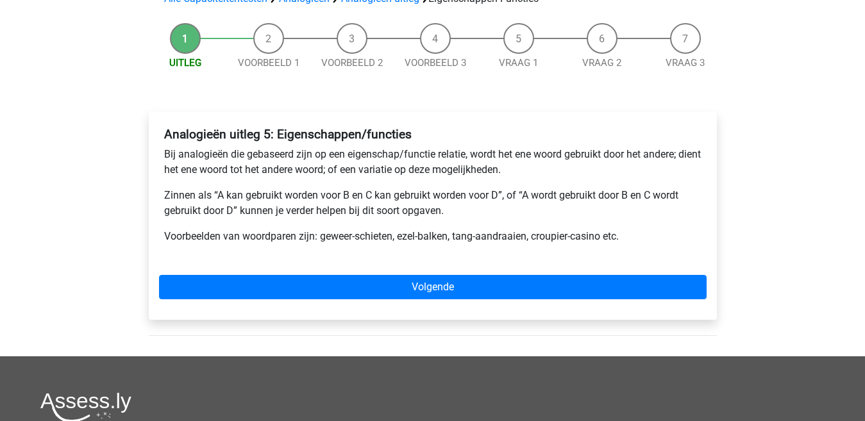
scroll to position [128, 0]
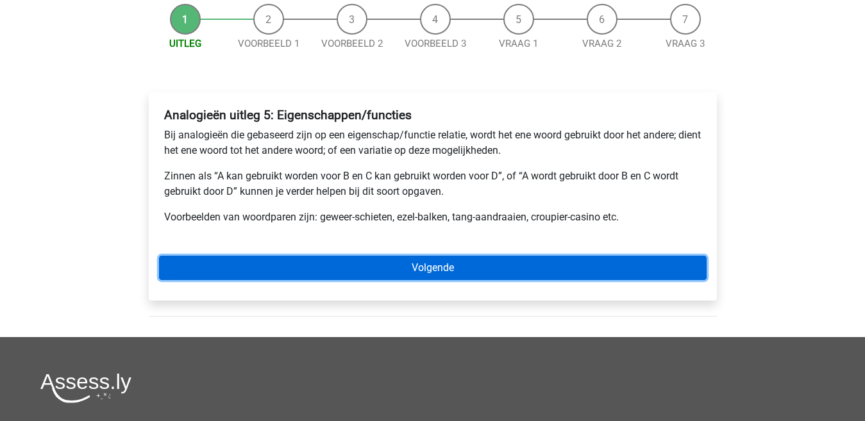
click at [304, 272] on link "Volgende" at bounding box center [432, 268] width 547 height 24
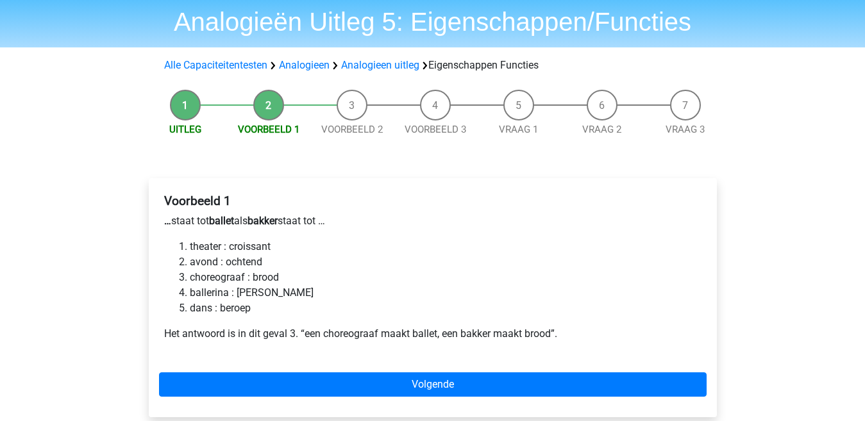
scroll to position [64, 0]
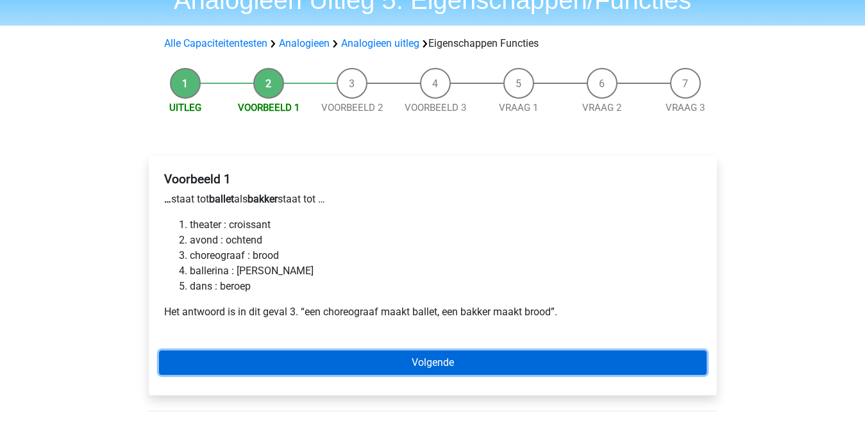
click at [313, 358] on link "Volgende" at bounding box center [432, 363] width 547 height 24
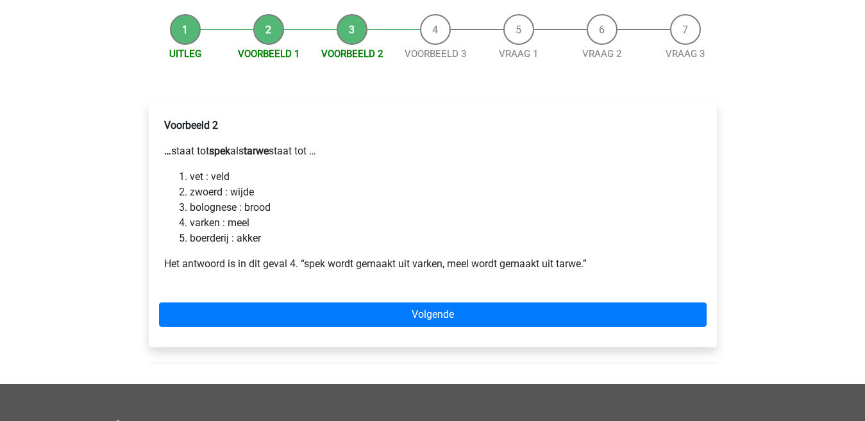
scroll to position [128, 0]
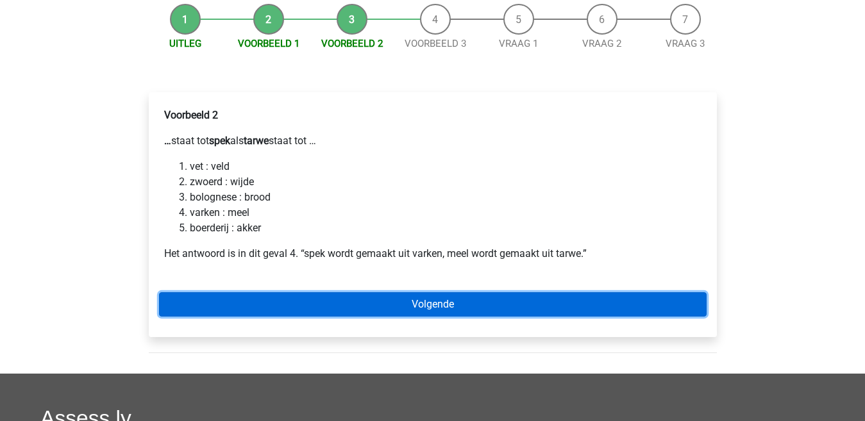
click at [320, 304] on link "Volgende" at bounding box center [432, 304] width 547 height 24
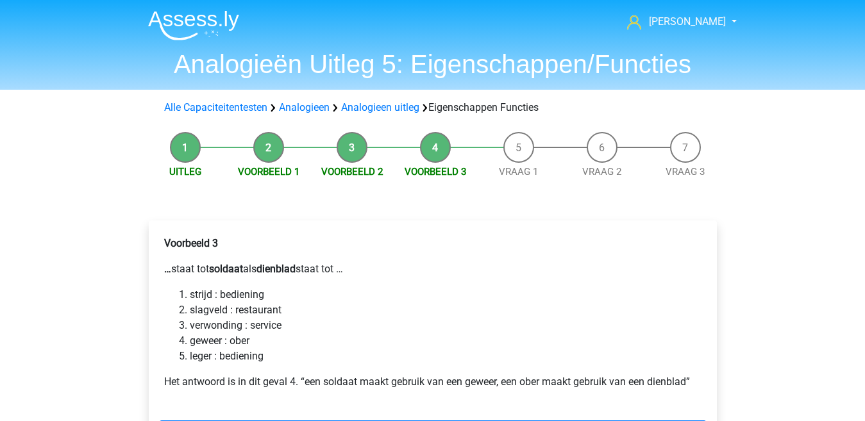
scroll to position [64, 0]
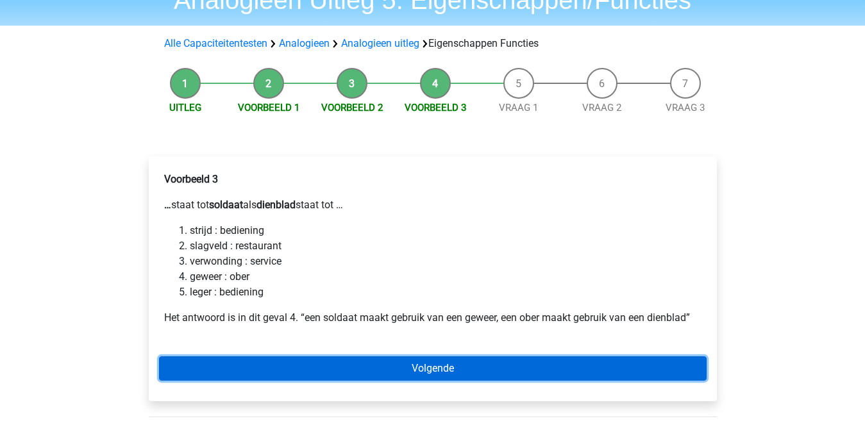
click at [288, 365] on link "Volgende" at bounding box center [432, 368] width 547 height 24
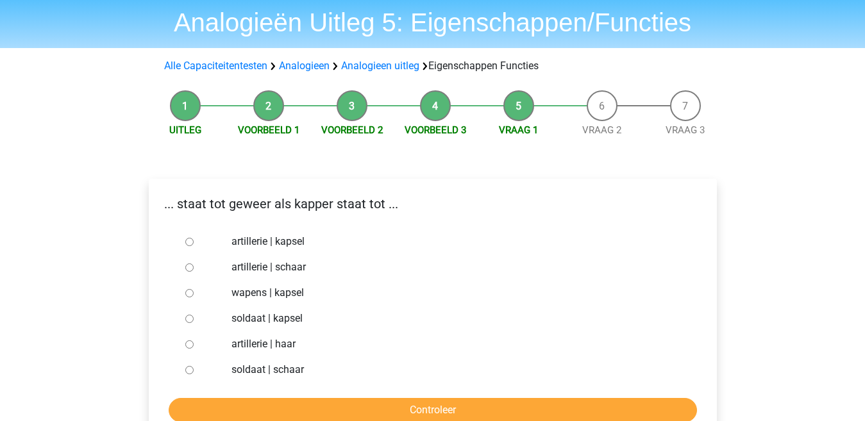
scroll to position [64, 0]
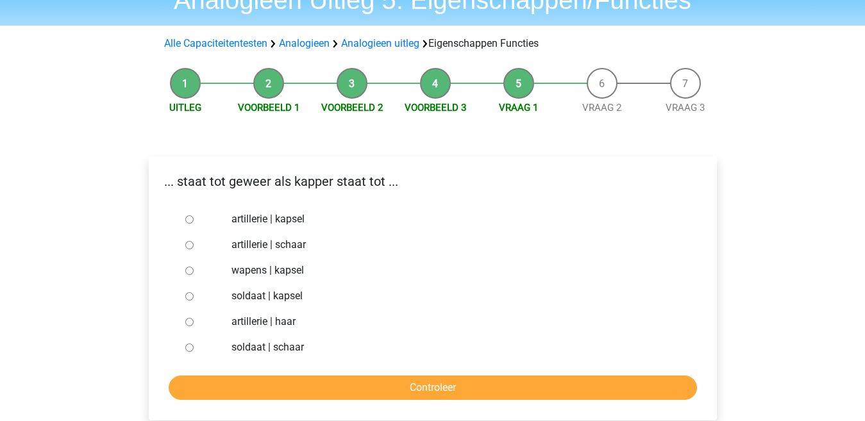
click at [189, 270] on input "wapens | kapsel" at bounding box center [189, 271] width 8 height 8
radio input "true"
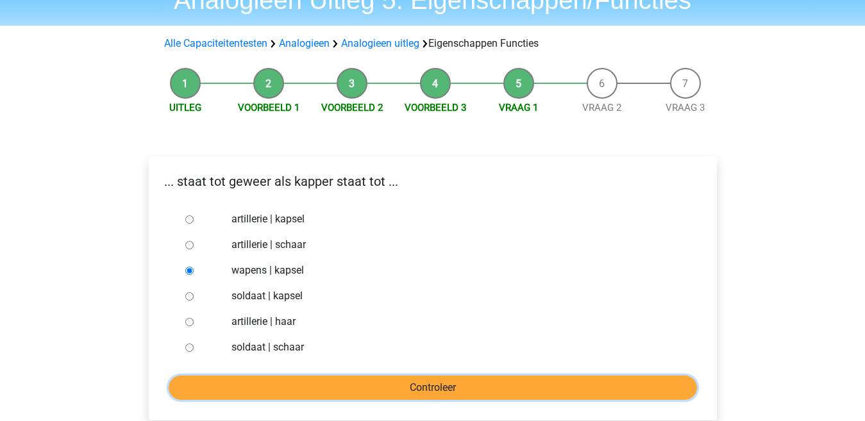
click at [265, 392] on input "Controleer" at bounding box center [433, 388] width 528 height 24
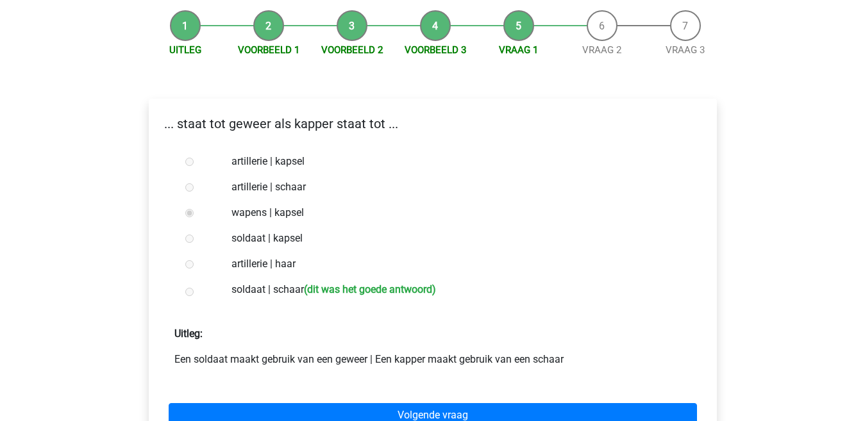
scroll to position [128, 0]
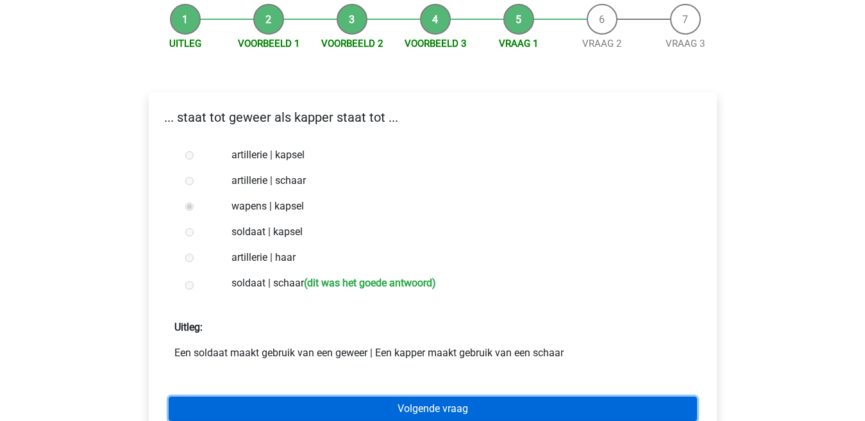
click at [290, 408] on link "Volgende vraag" at bounding box center [433, 409] width 528 height 24
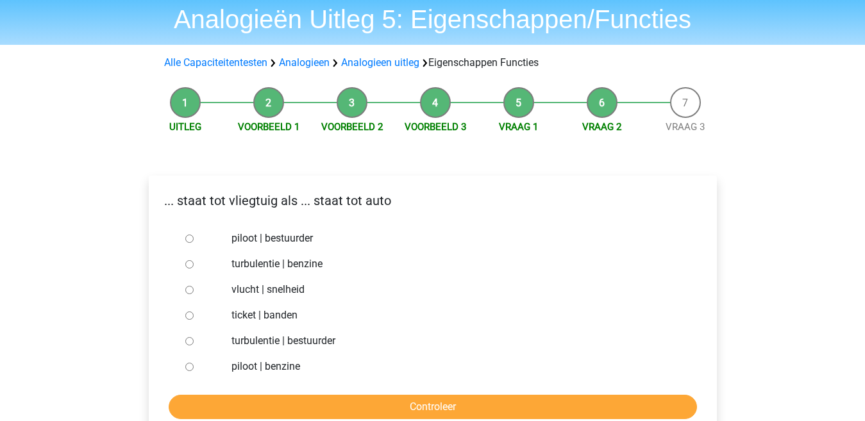
scroll to position [64, 0]
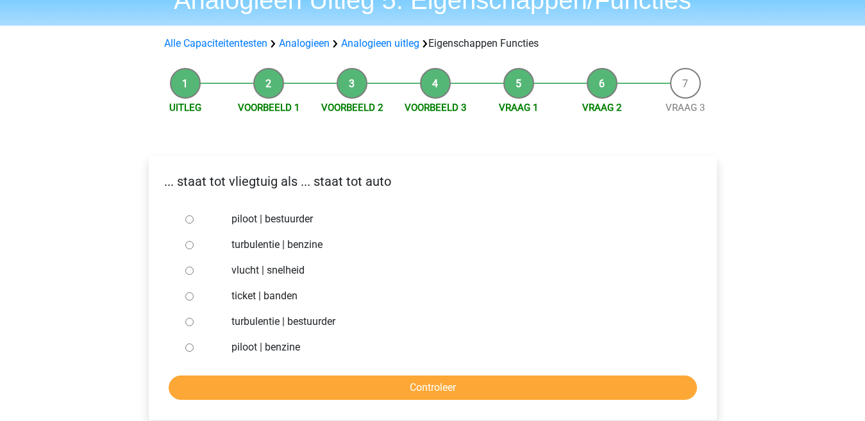
click at [192, 215] on input "piloot | bestuurder" at bounding box center [189, 219] width 8 height 8
radio input "true"
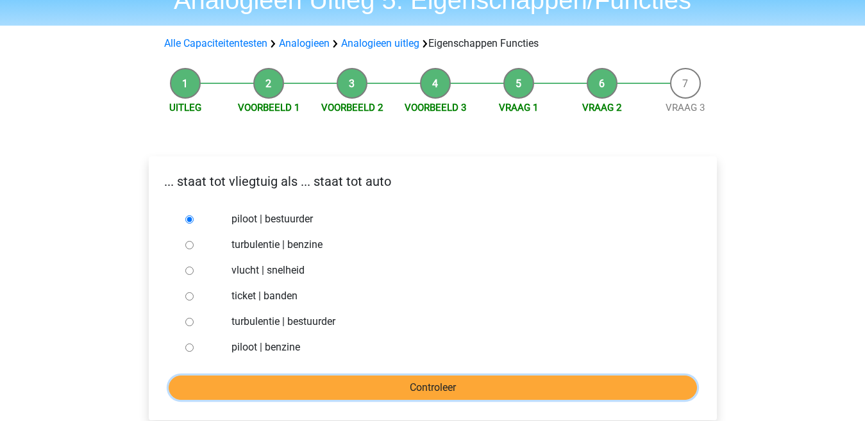
click at [272, 388] on input "Controleer" at bounding box center [433, 388] width 528 height 24
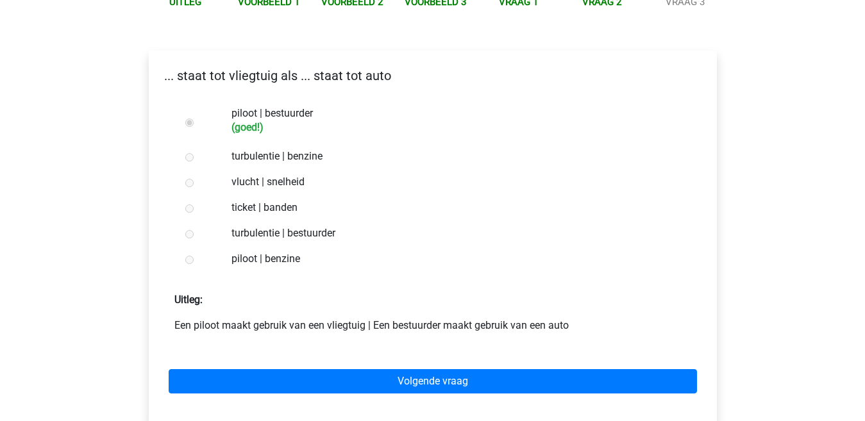
scroll to position [192, 0]
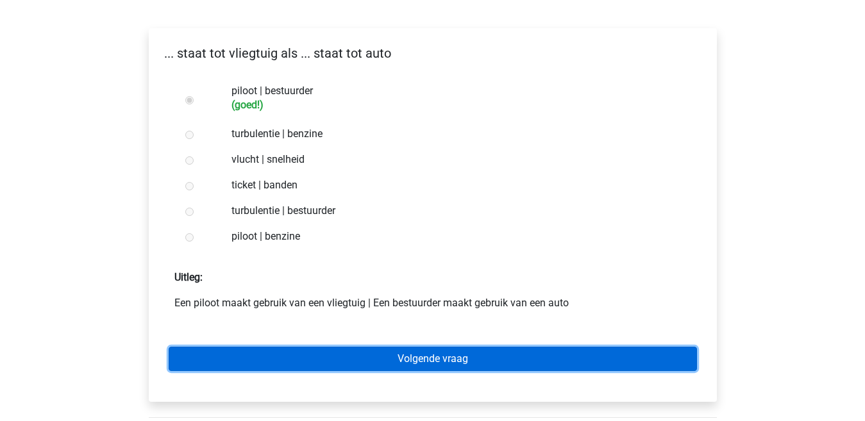
click at [279, 359] on link "Volgende vraag" at bounding box center [433, 359] width 528 height 24
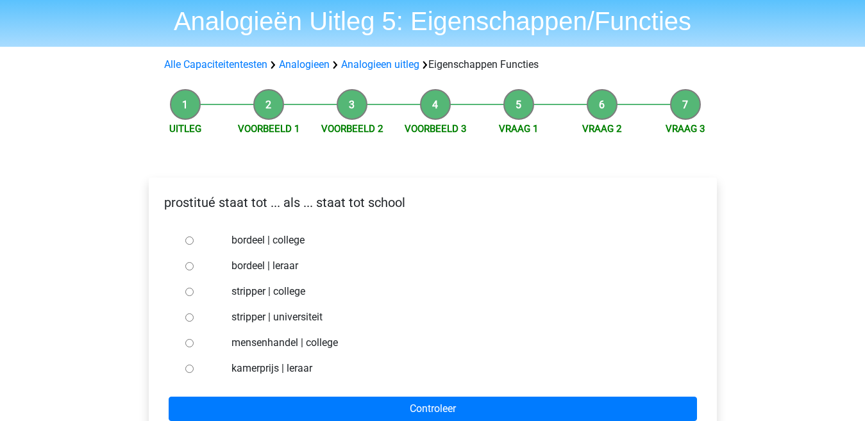
scroll to position [64, 0]
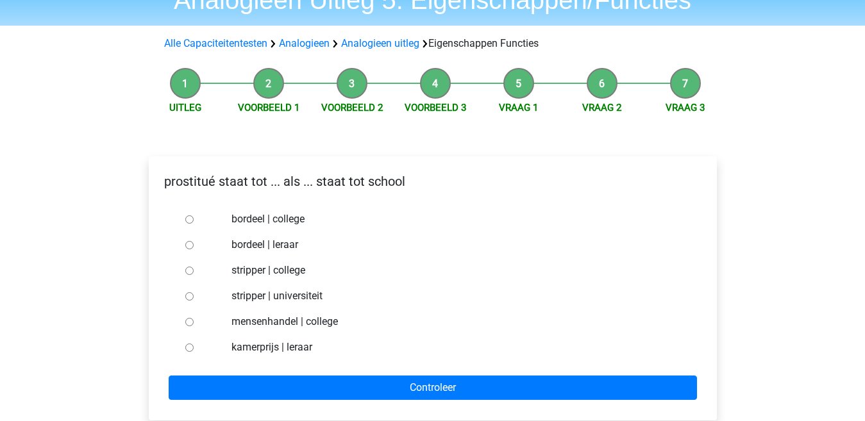
click at [188, 244] on input "bordeel | leraar" at bounding box center [189, 245] width 8 height 8
radio input "true"
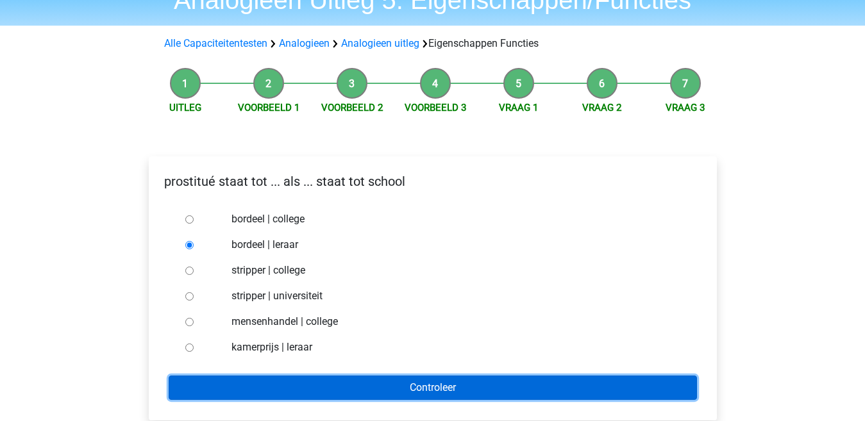
click at [261, 384] on input "Controleer" at bounding box center [433, 388] width 528 height 24
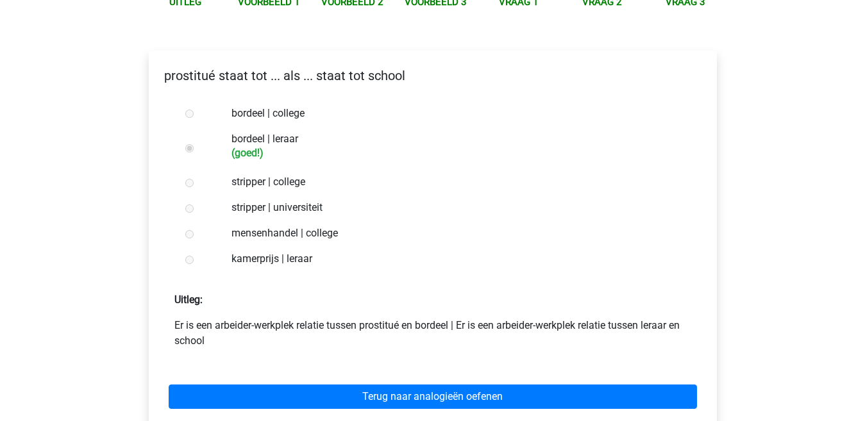
scroll to position [192, 0]
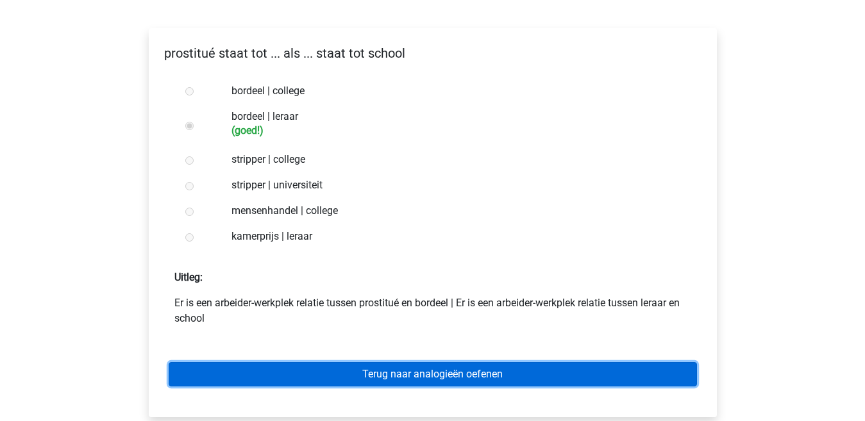
click at [266, 372] on link "Terug naar analogieën oefenen" at bounding box center [433, 374] width 528 height 24
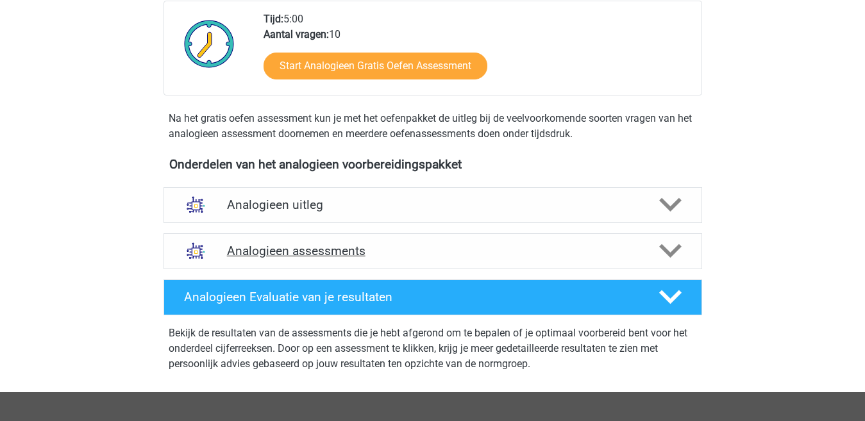
scroll to position [320, 0]
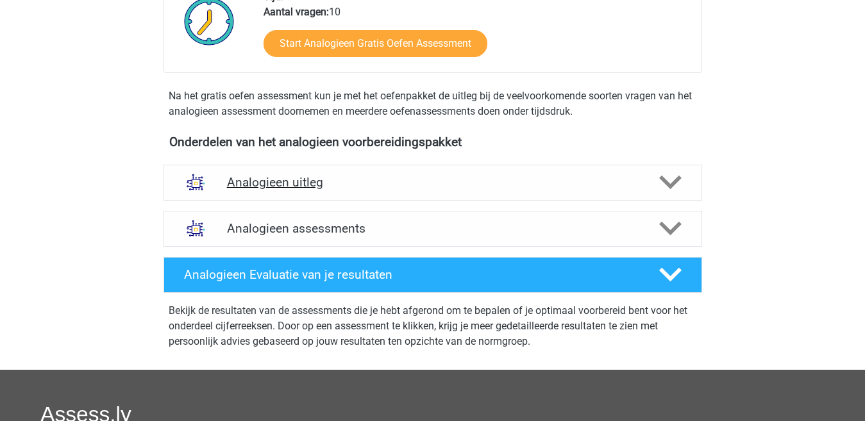
click at [454, 180] on h4 "Analogieen uitleg" at bounding box center [432, 182] width 411 height 15
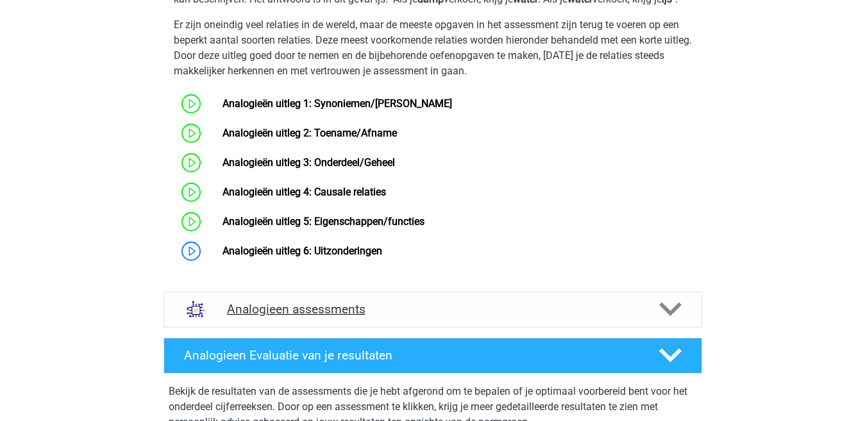
scroll to position [641, 0]
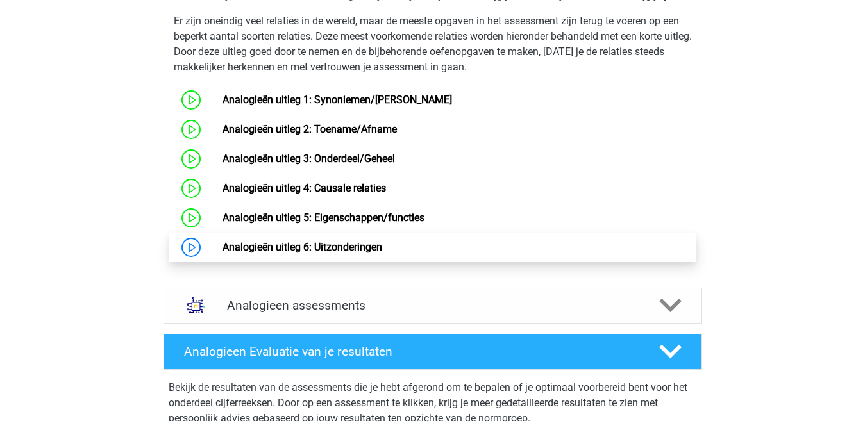
click at [292, 253] on link "Analogieën uitleg 6: Uitzonderingen" at bounding box center [302, 247] width 160 height 12
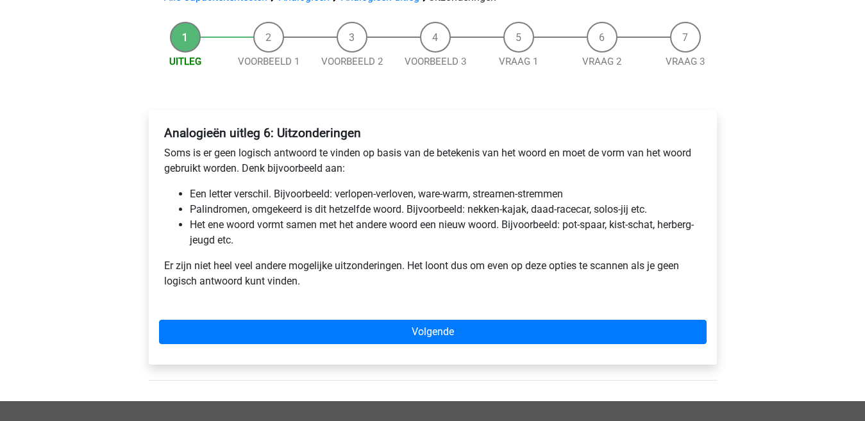
scroll to position [128, 0]
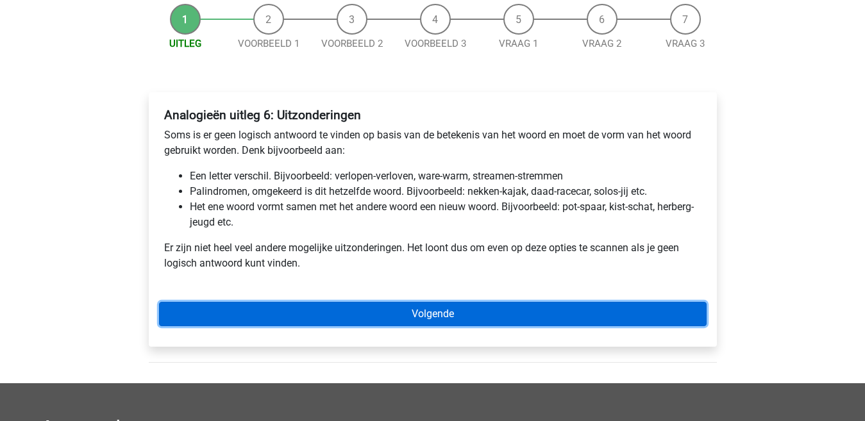
click at [349, 313] on link "Volgende" at bounding box center [432, 314] width 547 height 24
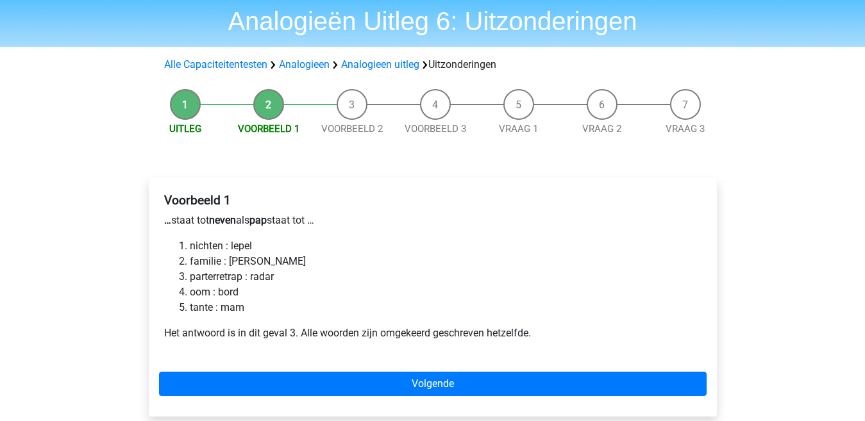
scroll to position [64, 0]
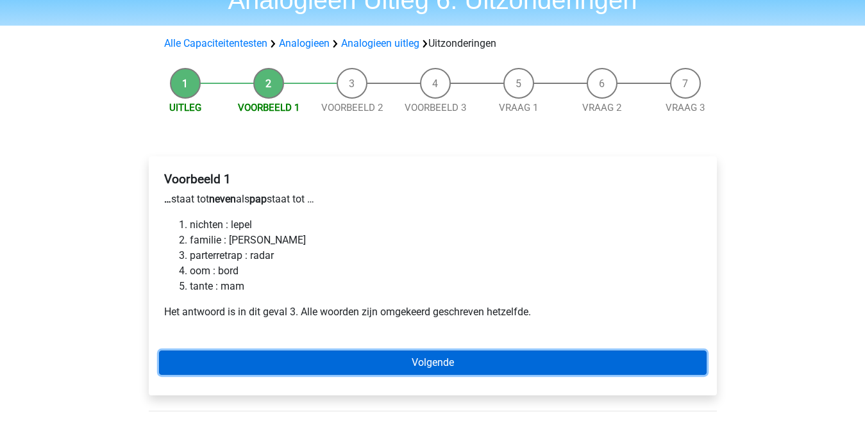
click at [323, 360] on link "Volgende" at bounding box center [432, 363] width 547 height 24
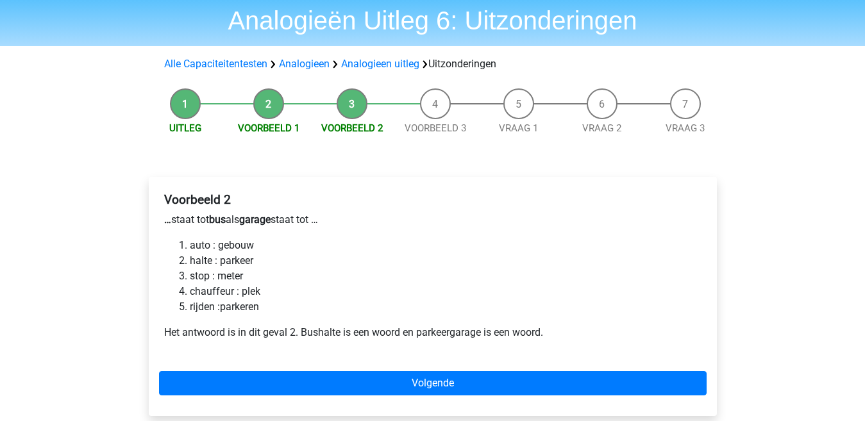
scroll to position [64, 0]
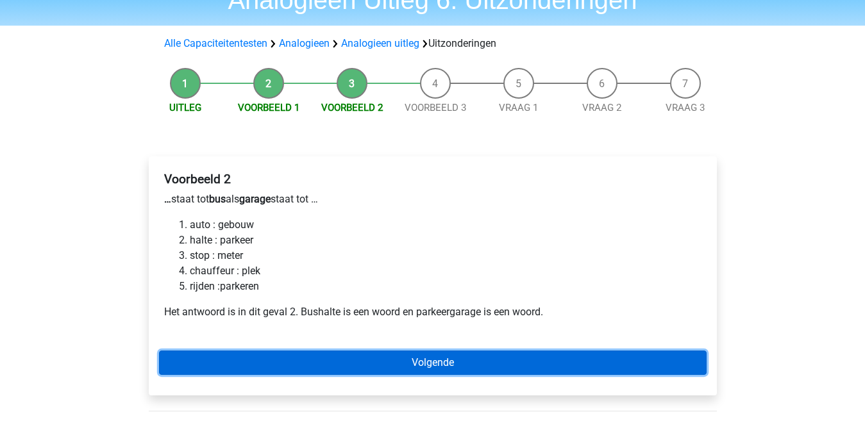
click at [292, 361] on link "Volgende" at bounding box center [432, 363] width 547 height 24
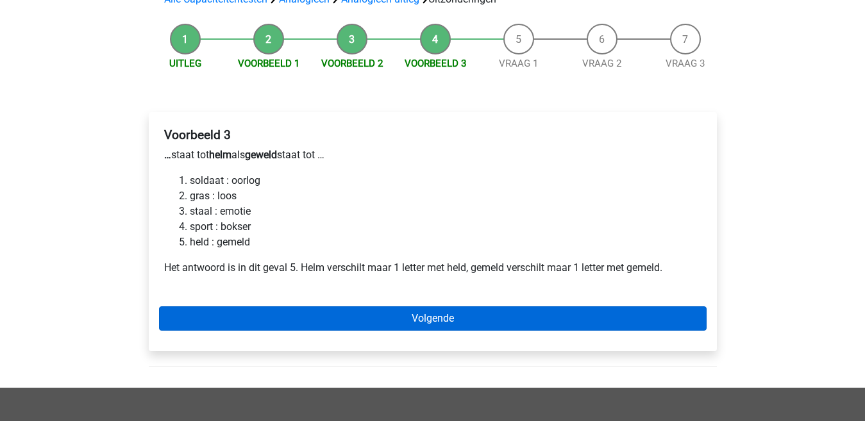
scroll to position [128, 0]
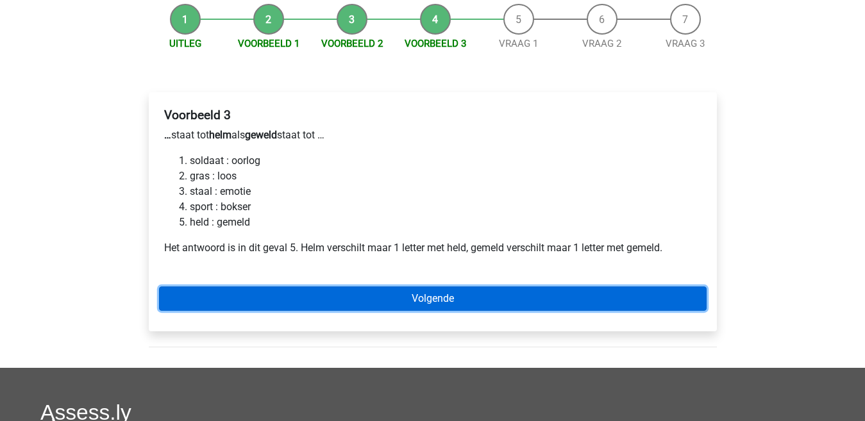
click at [296, 294] on link "Volgende" at bounding box center [432, 298] width 547 height 24
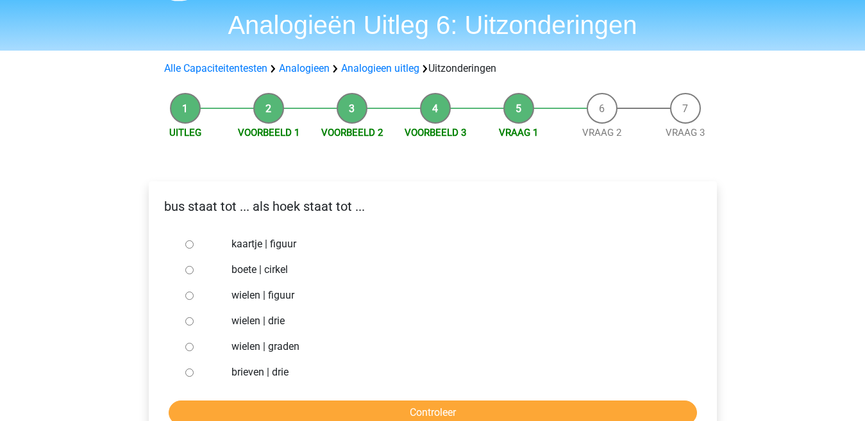
scroll to position [64, 0]
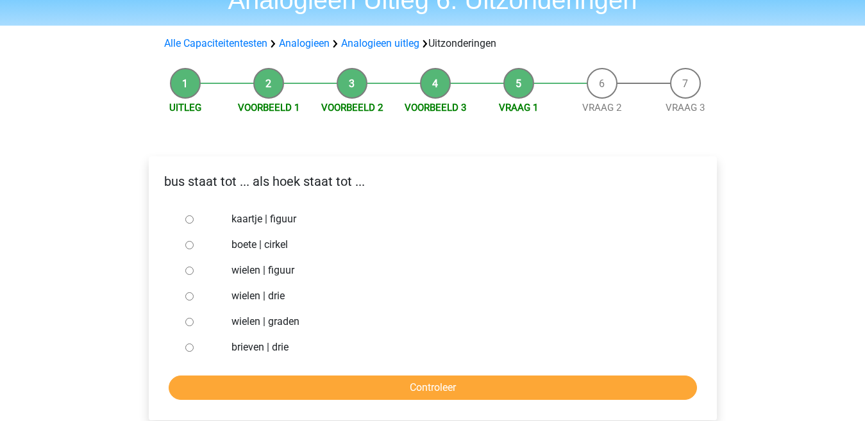
drag, startPoint x: 190, startPoint y: 349, endPoint x: 209, endPoint y: 371, distance: 29.1
click at [191, 351] on input "brieven | drie" at bounding box center [189, 348] width 8 height 8
radio input "true"
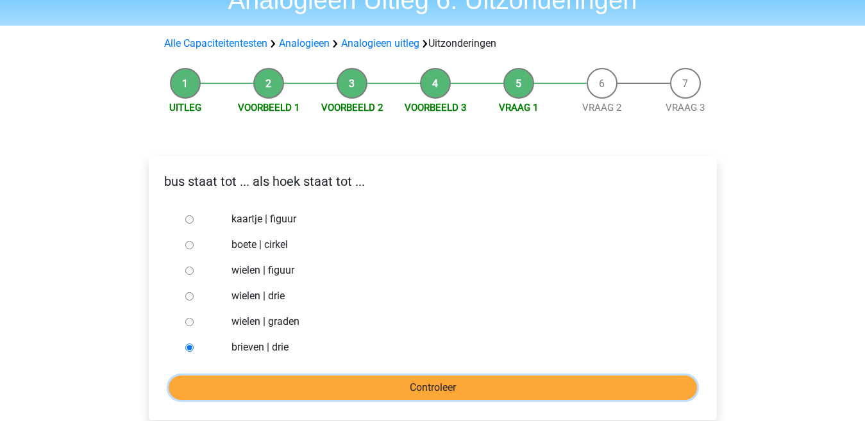
click at [228, 391] on input "Controleer" at bounding box center [433, 388] width 528 height 24
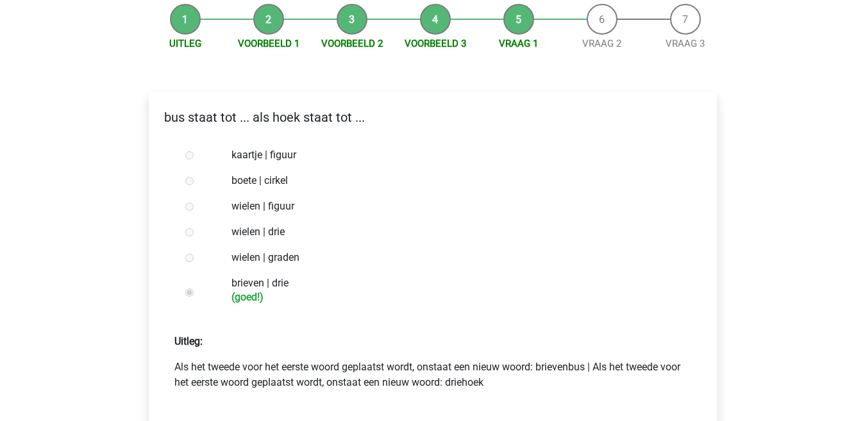
scroll to position [192, 0]
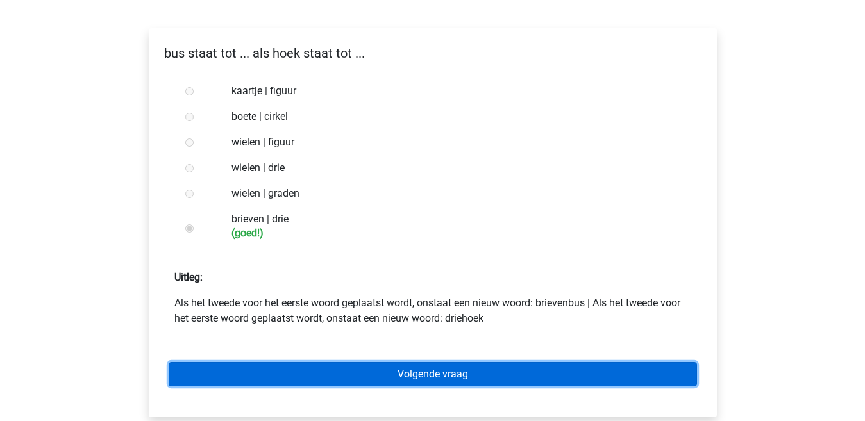
click at [226, 371] on link "Volgende vraag" at bounding box center [433, 374] width 528 height 24
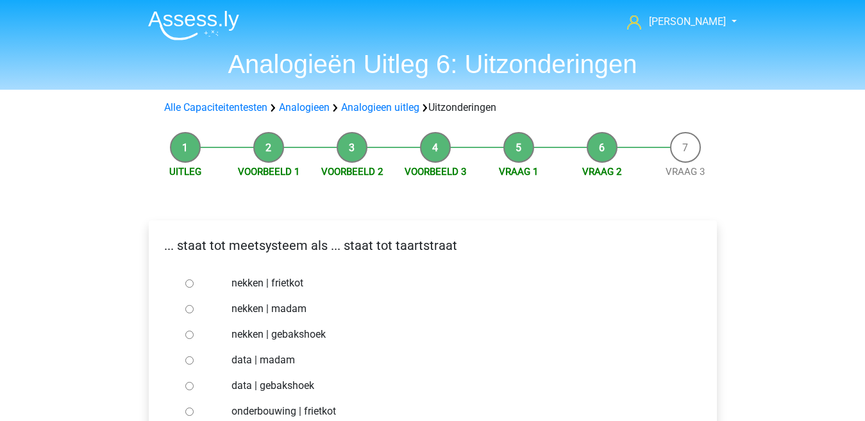
scroll to position [64, 0]
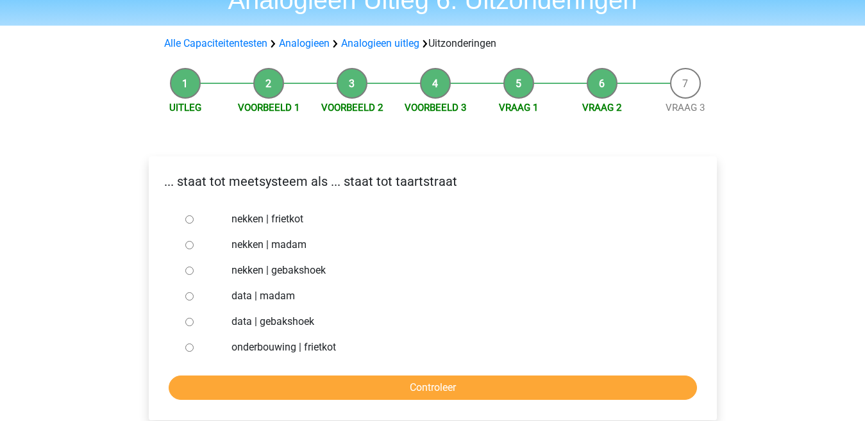
click at [190, 324] on input "data | gebakshoek" at bounding box center [189, 322] width 8 height 8
radio input "true"
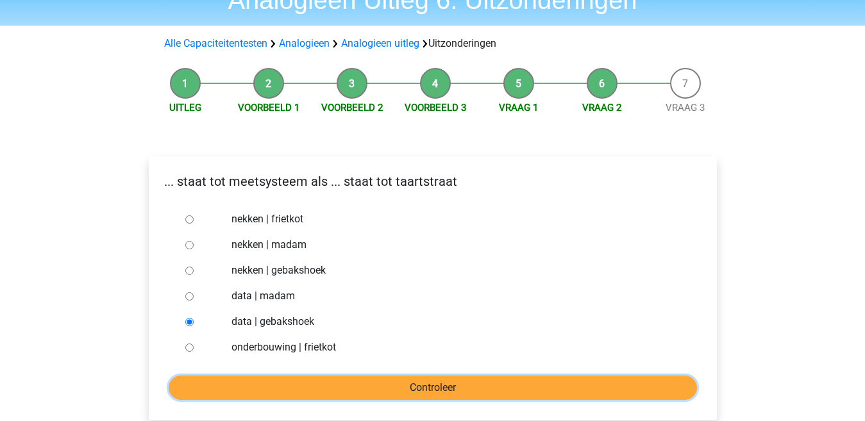
click at [215, 385] on input "Controleer" at bounding box center [433, 388] width 528 height 24
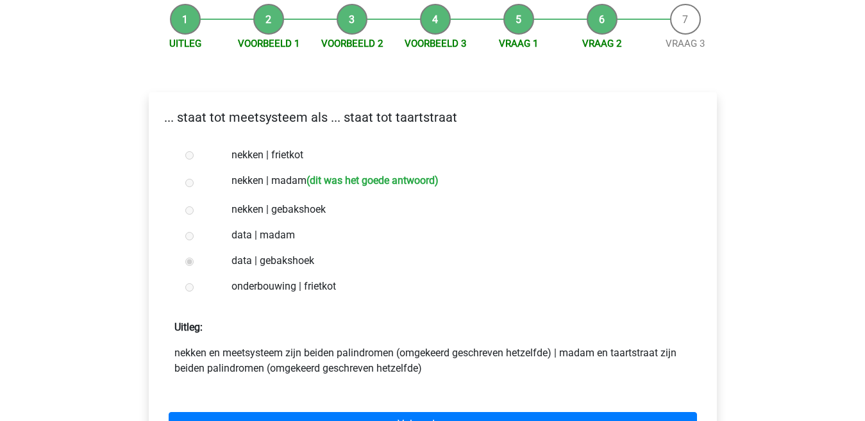
scroll to position [192, 0]
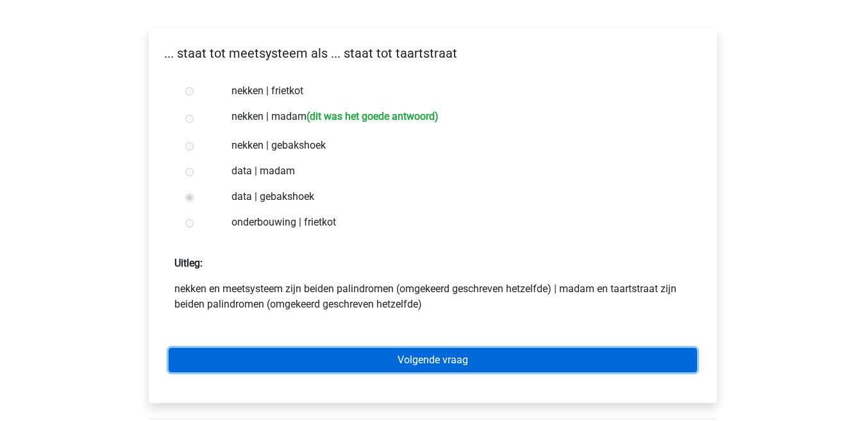
click at [266, 362] on link "Volgende vraag" at bounding box center [433, 360] width 528 height 24
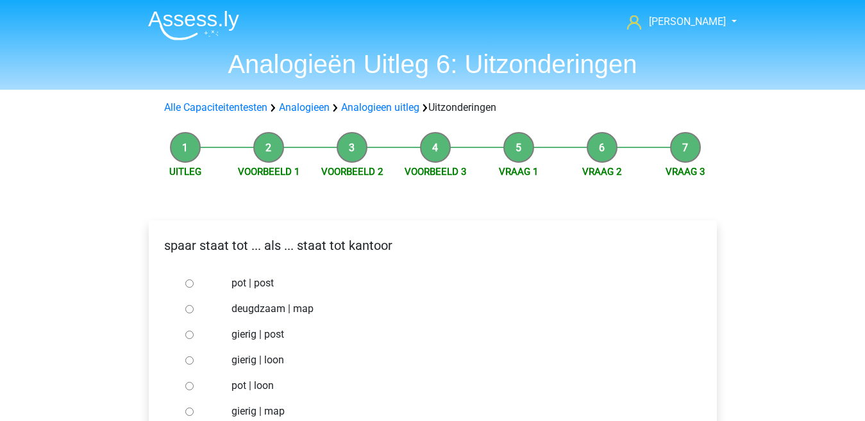
click at [192, 283] on input "pot | post" at bounding box center [189, 283] width 8 height 8
radio input "true"
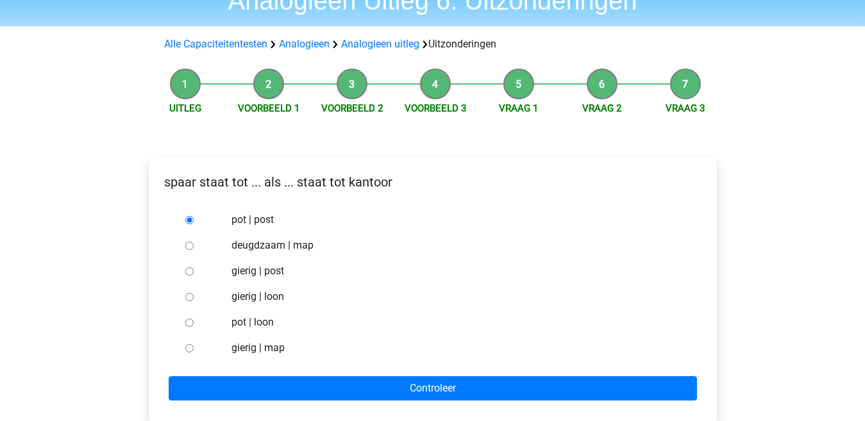
scroll to position [64, 0]
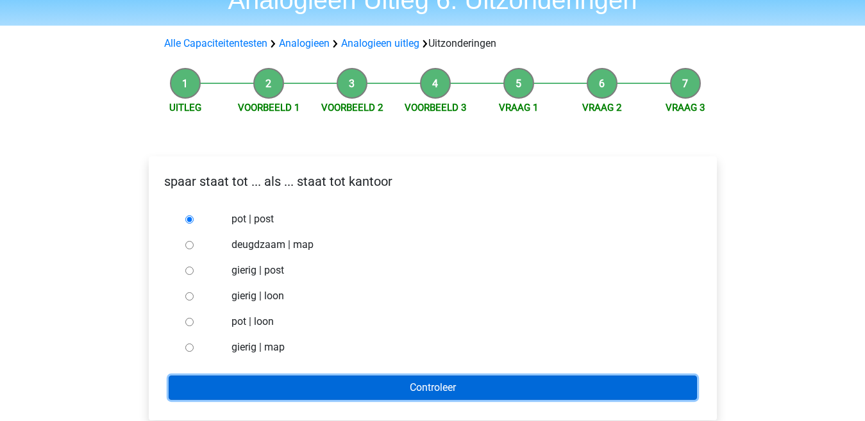
click at [263, 379] on input "Controleer" at bounding box center [433, 388] width 528 height 24
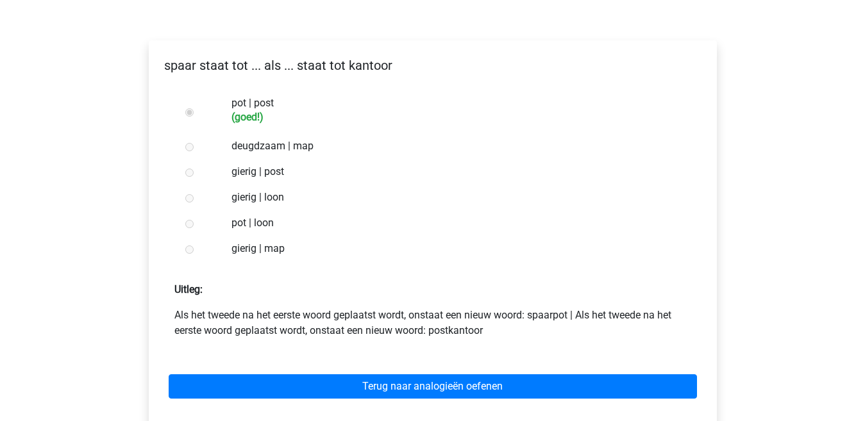
scroll to position [192, 0]
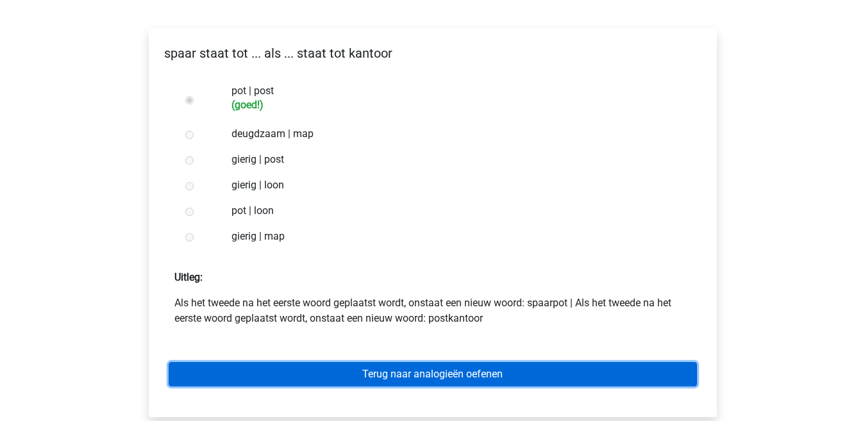
click at [254, 372] on link "Terug naar analogieën oefenen" at bounding box center [433, 374] width 528 height 24
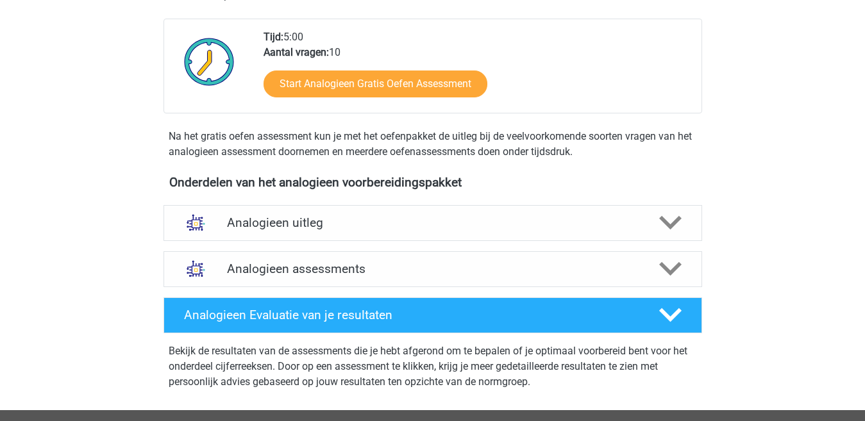
scroll to position [320, 0]
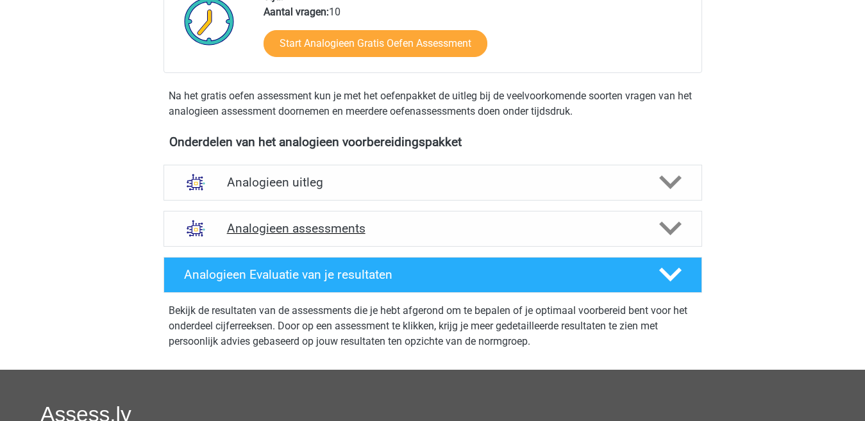
click at [637, 224] on h4 "Analogieen assessments" at bounding box center [432, 228] width 411 height 15
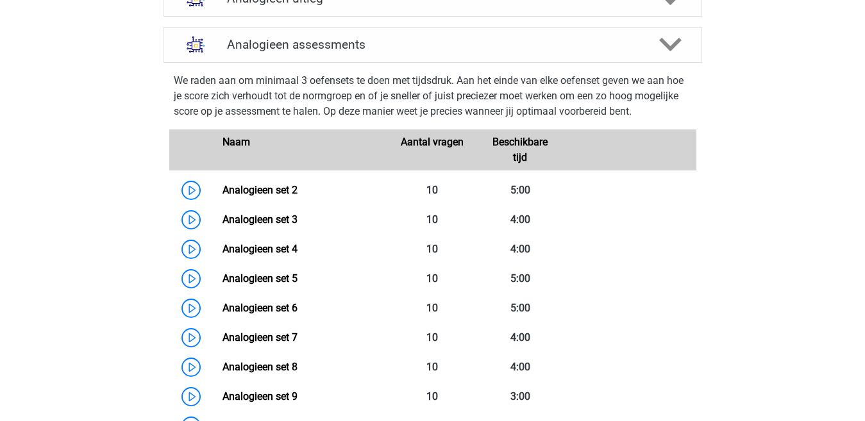
scroll to position [513, 0]
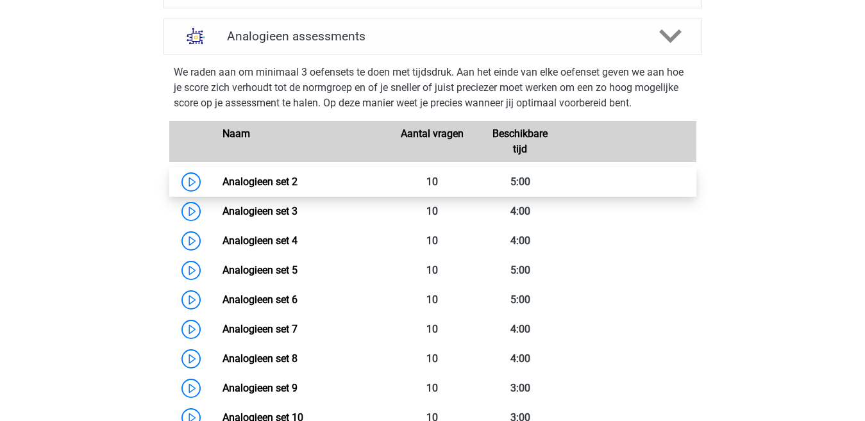
click at [258, 179] on link "Analogieen set 2" at bounding box center [259, 182] width 75 height 12
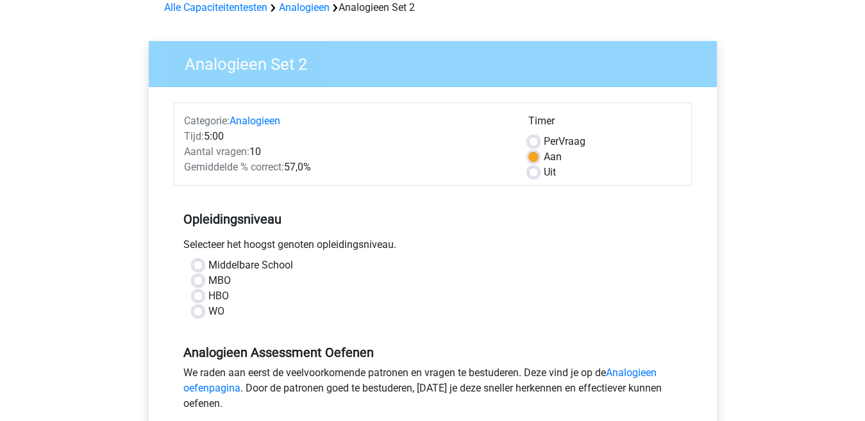
scroll to position [128, 0]
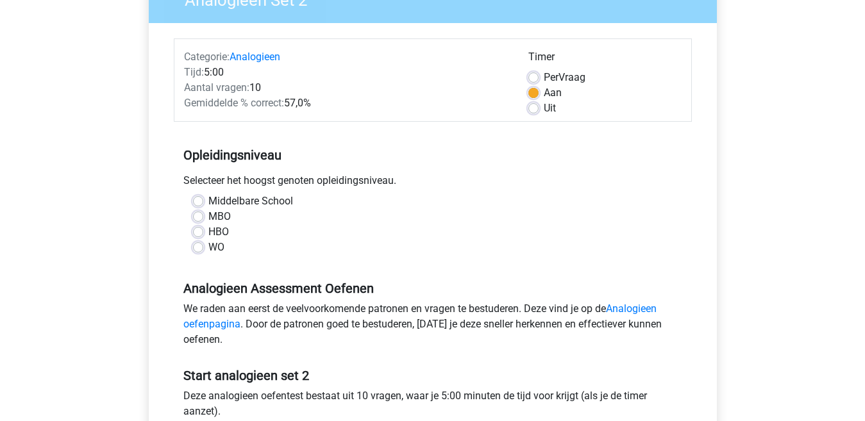
click at [208, 216] on label "MBO" at bounding box center [219, 216] width 22 height 15
click at [201, 216] on input "MBO" at bounding box center [198, 215] width 10 height 13
radio input "true"
click at [208, 198] on label "Middelbare School" at bounding box center [250, 201] width 85 height 15
click at [200, 198] on input "Middelbare School" at bounding box center [198, 200] width 10 height 13
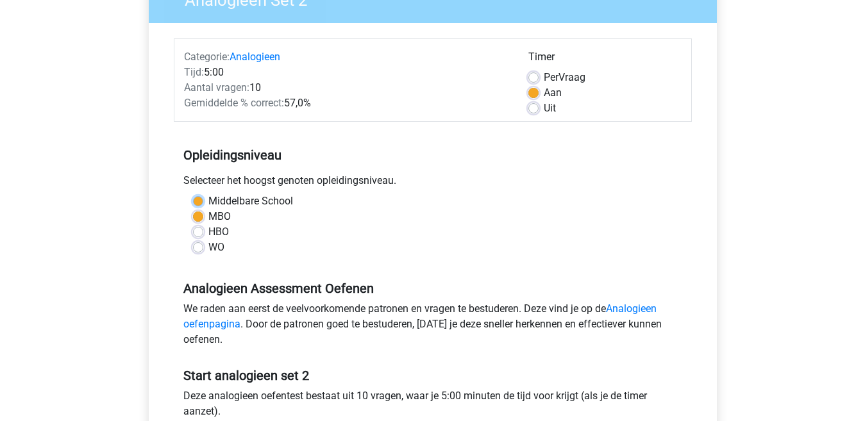
radio input "true"
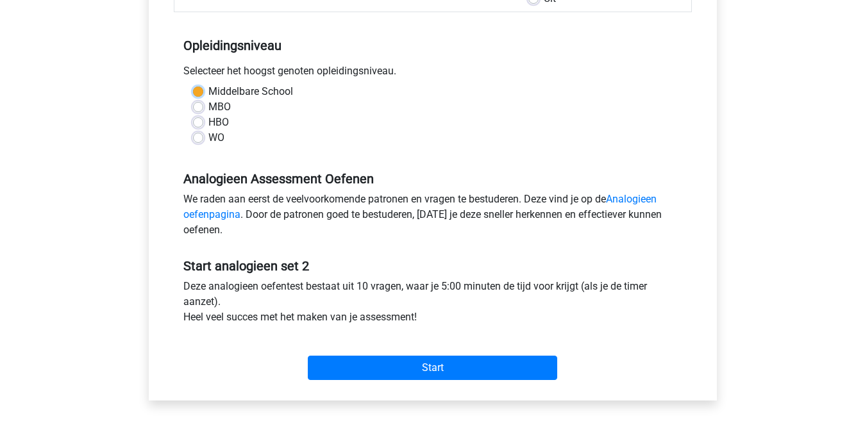
scroll to position [256, 0]
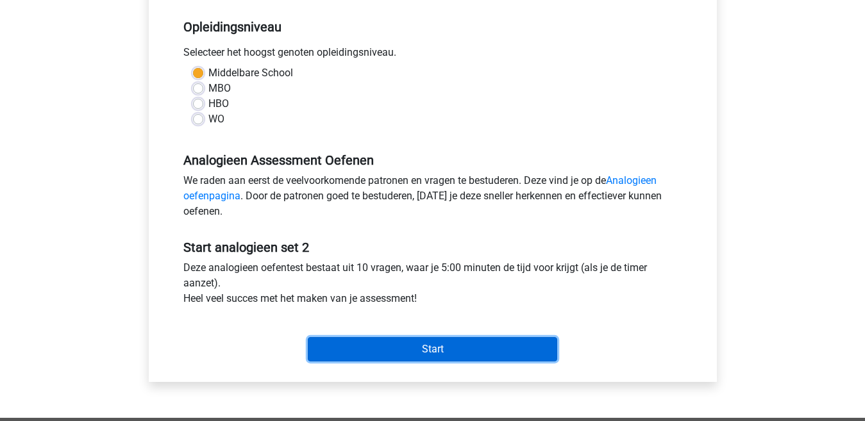
click at [414, 352] on input "Start" at bounding box center [432, 349] width 249 height 24
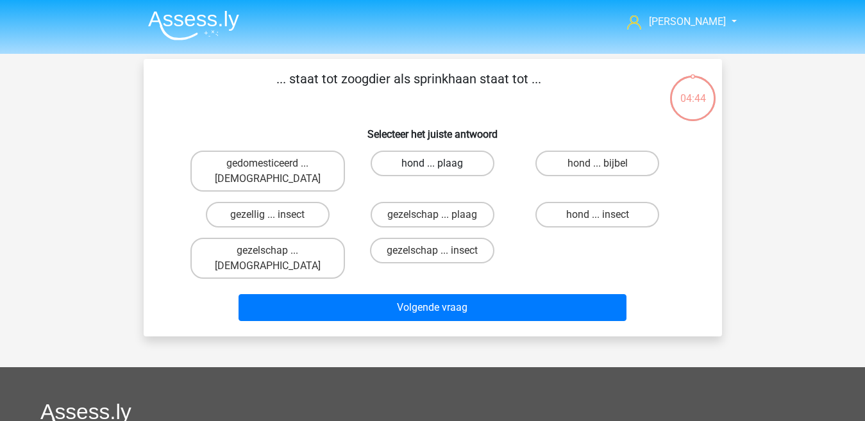
click at [435, 161] on label "hond ... plaag" at bounding box center [432, 164] width 124 height 26
click at [435, 163] on input "hond ... plaag" at bounding box center [436, 167] width 8 height 8
radio input "true"
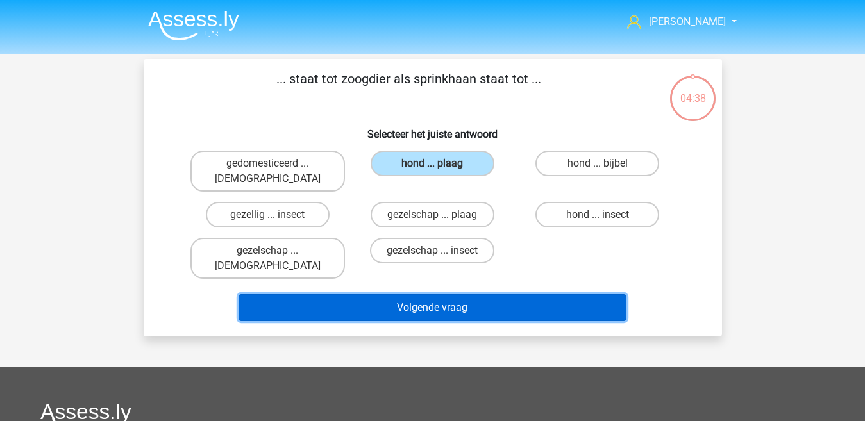
click at [413, 294] on button "Volgende vraag" at bounding box center [432, 307] width 388 height 27
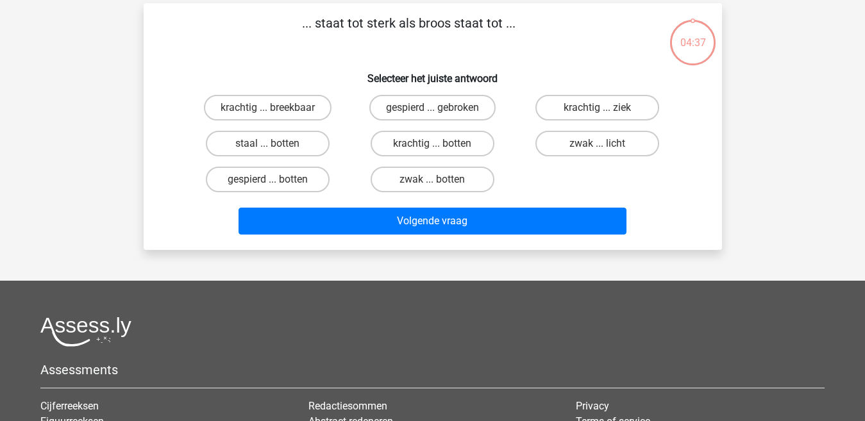
scroll to position [59, 0]
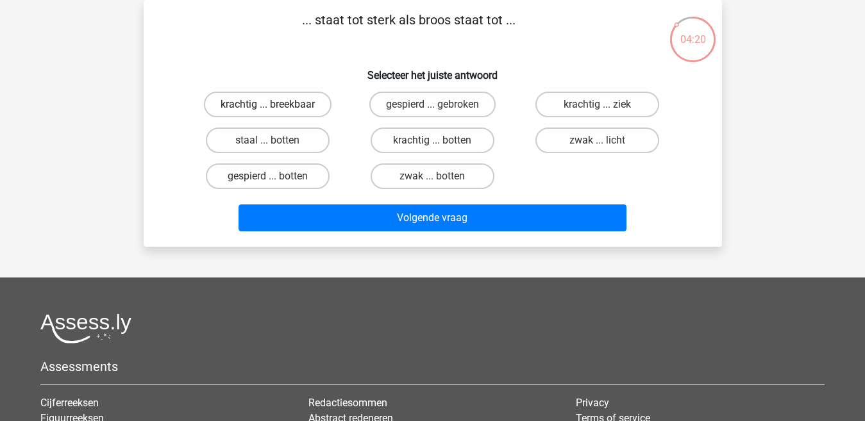
click at [288, 108] on label "krachtig ... breekbaar" at bounding box center [268, 105] width 128 height 26
click at [276, 108] on input "krachtig ... breekbaar" at bounding box center [271, 108] width 8 height 8
radio input "true"
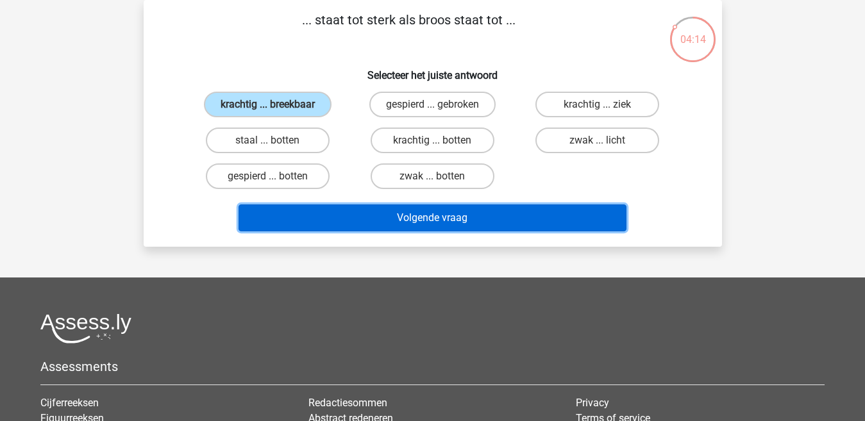
click at [360, 213] on button "Volgende vraag" at bounding box center [432, 217] width 388 height 27
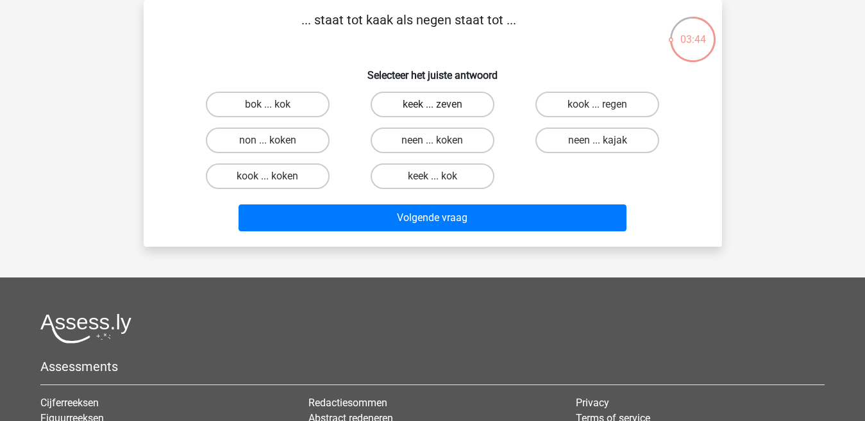
click at [415, 108] on label "keek ... zeven" at bounding box center [432, 105] width 124 height 26
click at [432, 108] on input "keek ... zeven" at bounding box center [436, 108] width 8 height 8
radio input "true"
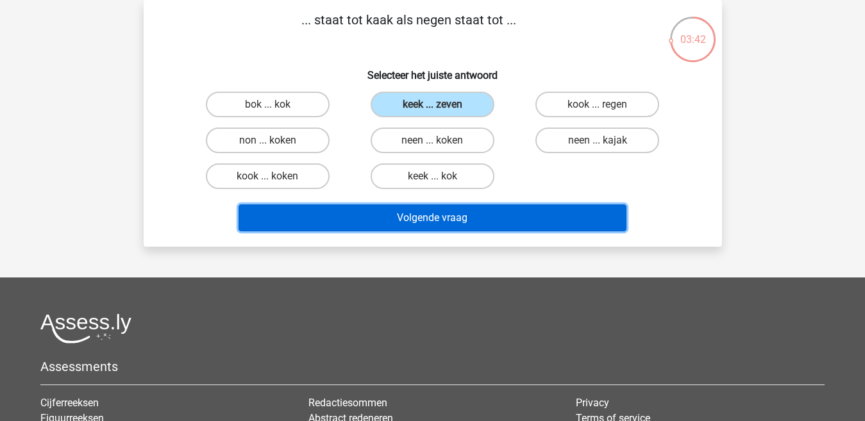
click at [402, 217] on button "Volgende vraag" at bounding box center [432, 217] width 388 height 27
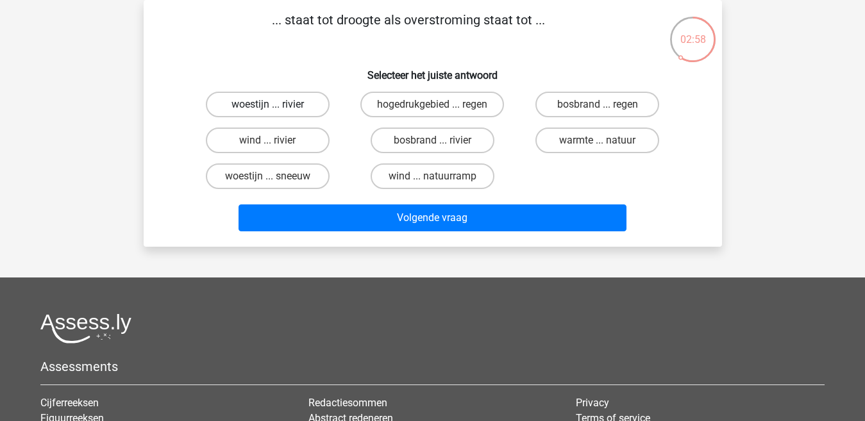
click at [295, 104] on label "woestijn ... rivier" at bounding box center [268, 105] width 124 height 26
click at [276, 104] on input "woestijn ... rivier" at bounding box center [271, 108] width 8 height 8
radio input "true"
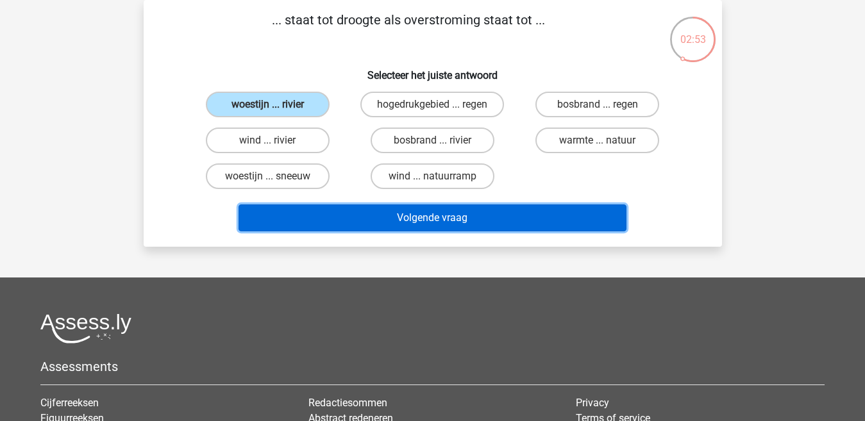
click at [356, 213] on button "Volgende vraag" at bounding box center [432, 217] width 388 height 27
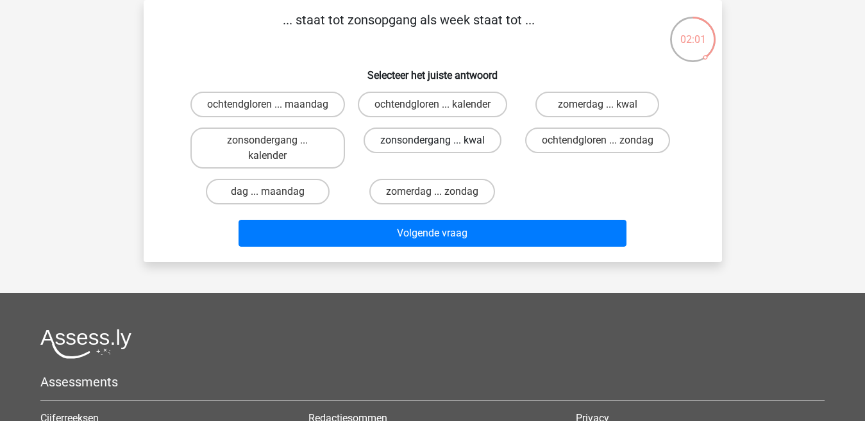
click at [404, 153] on label "zonsondergang ... kwal" at bounding box center [432, 141] width 138 height 26
click at [432, 149] on input "zonsondergang ... kwal" at bounding box center [436, 144] width 8 height 8
radio input "true"
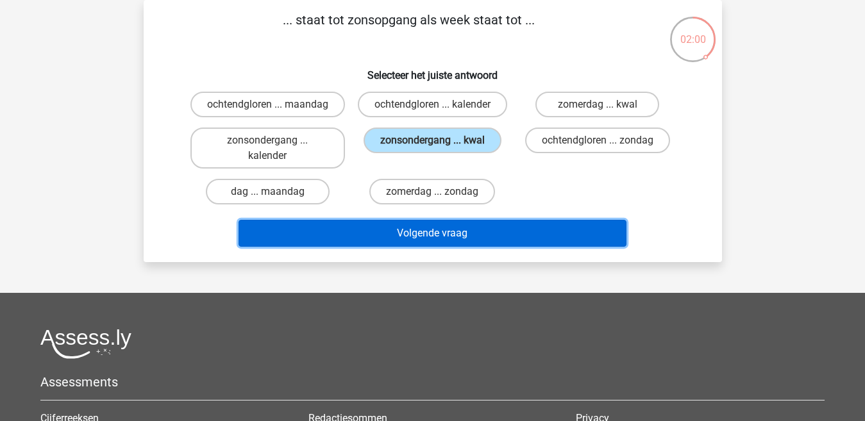
click at [398, 247] on button "Volgende vraag" at bounding box center [432, 233] width 388 height 27
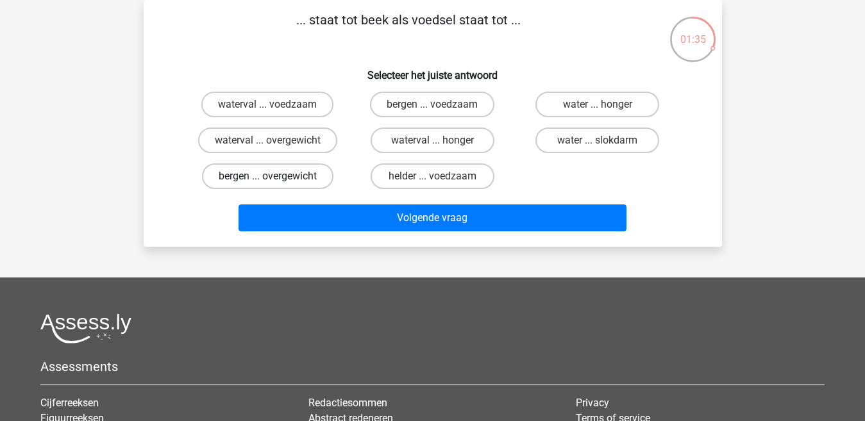
click at [293, 178] on label "bergen ... overgewicht" at bounding box center [267, 176] width 131 height 26
click at [276, 178] on input "bergen ... overgewicht" at bounding box center [271, 180] width 8 height 8
radio input "true"
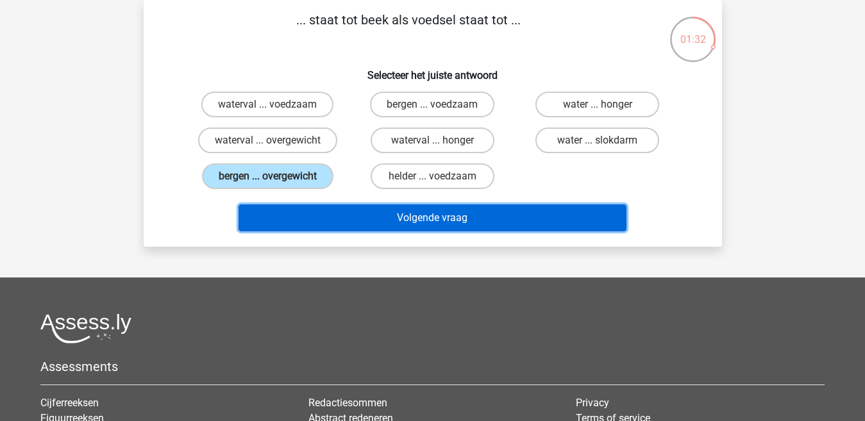
click at [320, 224] on button "Volgende vraag" at bounding box center [432, 217] width 388 height 27
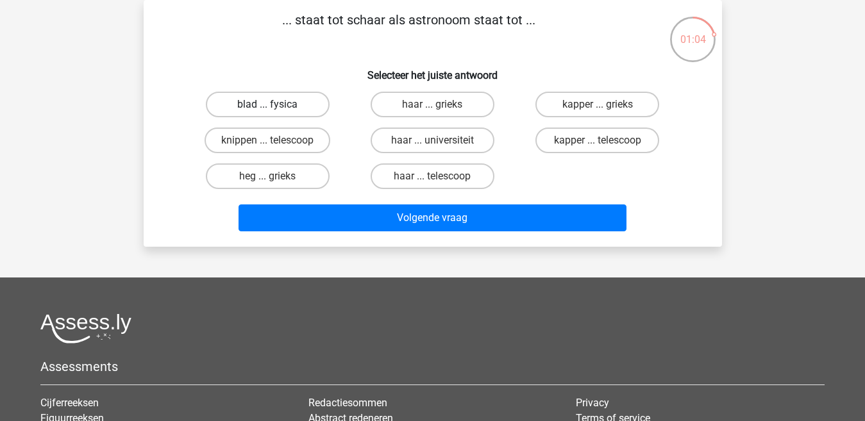
click at [285, 101] on label "blad ... fysica" at bounding box center [268, 105] width 124 height 26
click at [276, 104] on input "blad ... fysica" at bounding box center [271, 108] width 8 height 8
radio input "true"
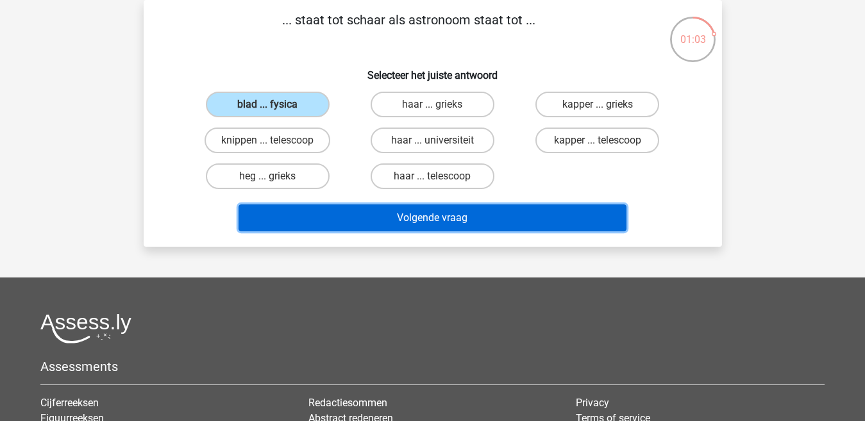
click at [329, 220] on button "Volgende vraag" at bounding box center [432, 217] width 388 height 27
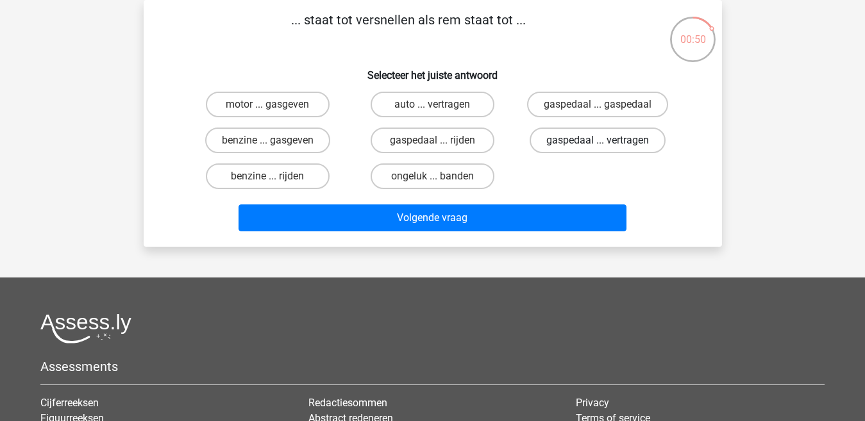
click at [624, 138] on label "gaspedaal ... vertragen" at bounding box center [597, 141] width 136 height 26
click at [606, 140] on input "gaspedaal ... vertragen" at bounding box center [601, 144] width 8 height 8
radio input "true"
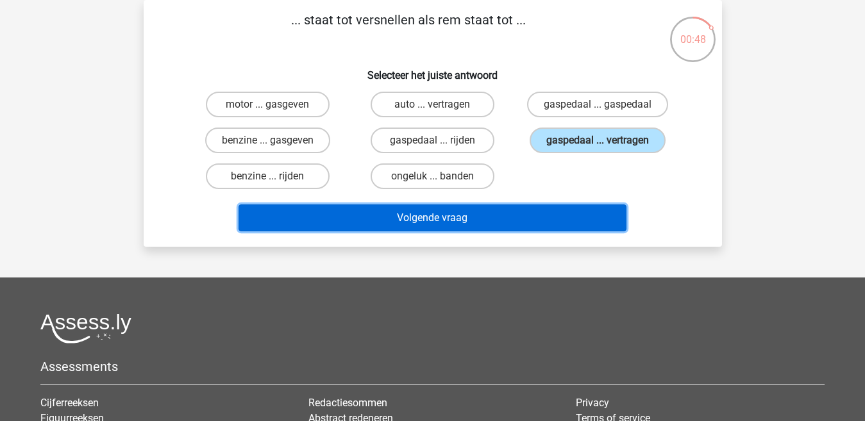
click at [483, 221] on button "Volgende vraag" at bounding box center [432, 217] width 388 height 27
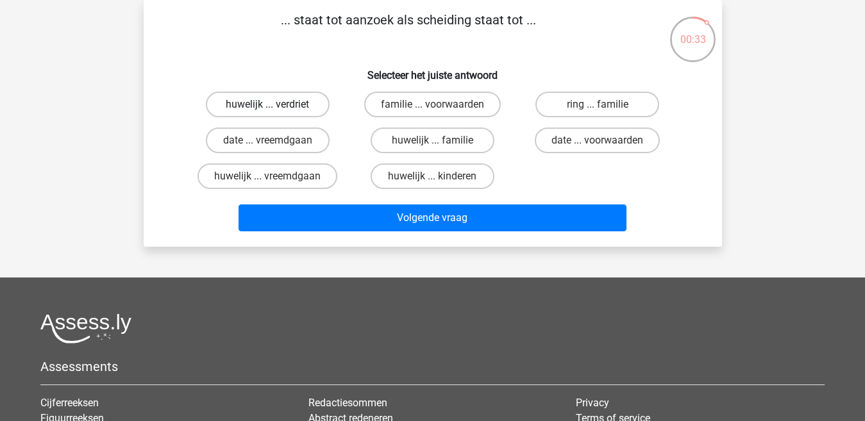
click at [265, 104] on label "huwelijk ... verdriet" at bounding box center [268, 105] width 124 height 26
click at [267, 104] on input "huwelijk ... verdriet" at bounding box center [271, 108] width 8 height 8
radio input "true"
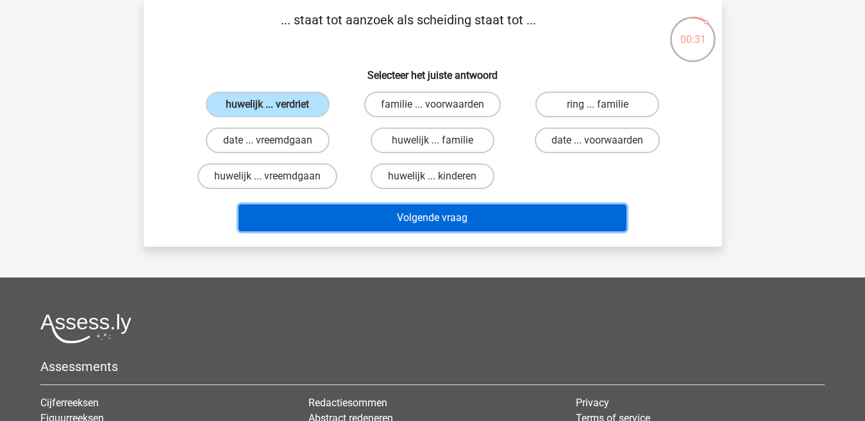
click at [368, 218] on button "Volgende vraag" at bounding box center [432, 217] width 388 height 27
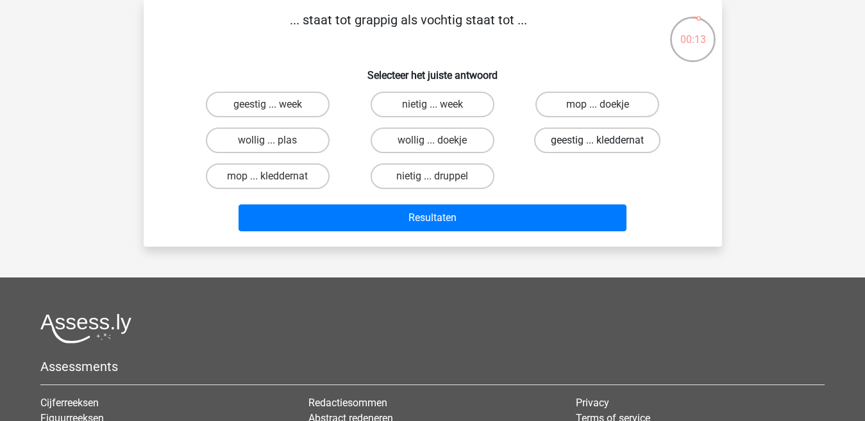
click at [558, 144] on label "geestig ... kleddernat" at bounding box center [597, 141] width 126 height 26
click at [597, 144] on input "geestig ... kleddernat" at bounding box center [601, 144] width 8 height 8
radio input "true"
click at [298, 181] on label "mop ... kleddernat" at bounding box center [268, 176] width 124 height 26
click at [276, 181] on input "mop ... kleddernat" at bounding box center [271, 180] width 8 height 8
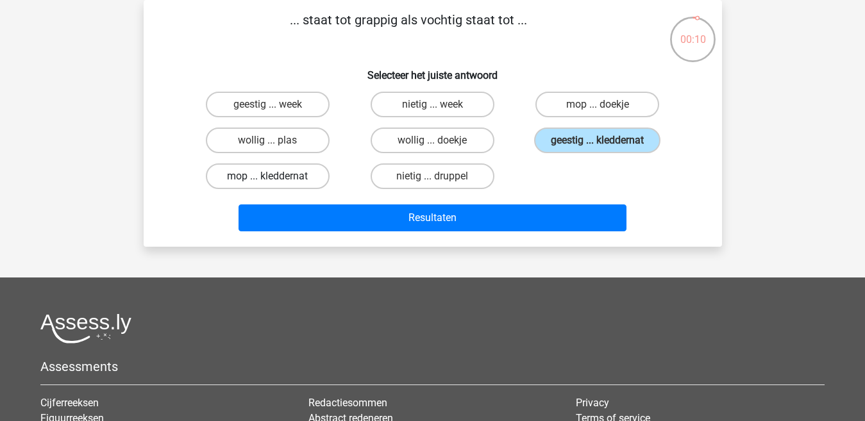
radio input "true"
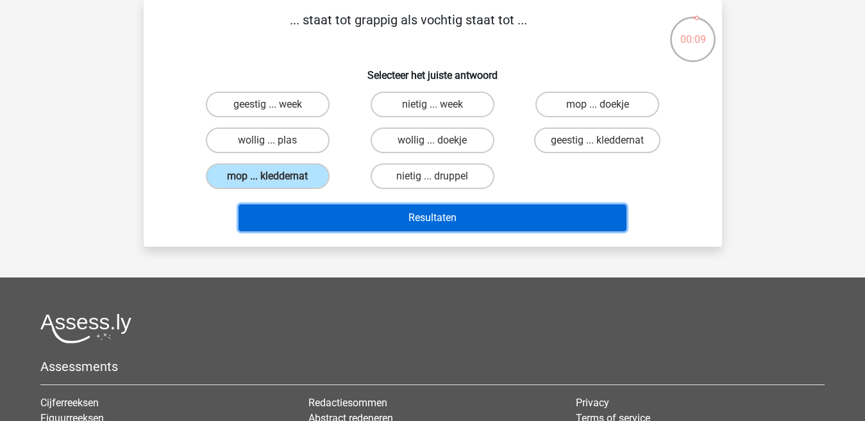
click at [333, 226] on button "Resultaten" at bounding box center [432, 217] width 388 height 27
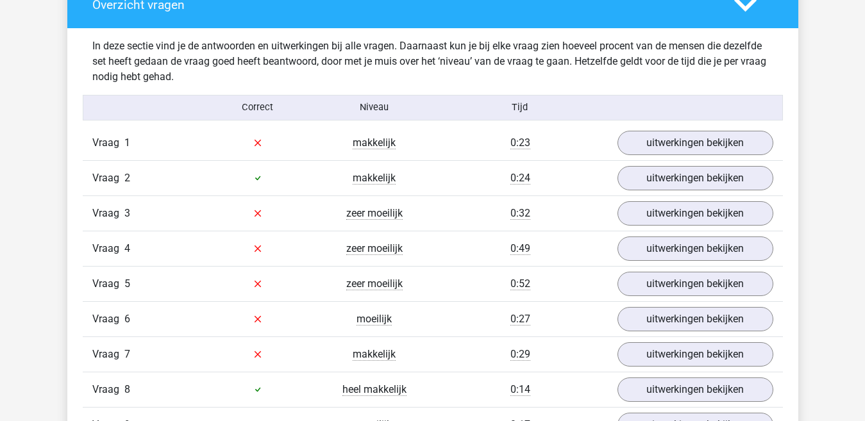
scroll to position [705, 0]
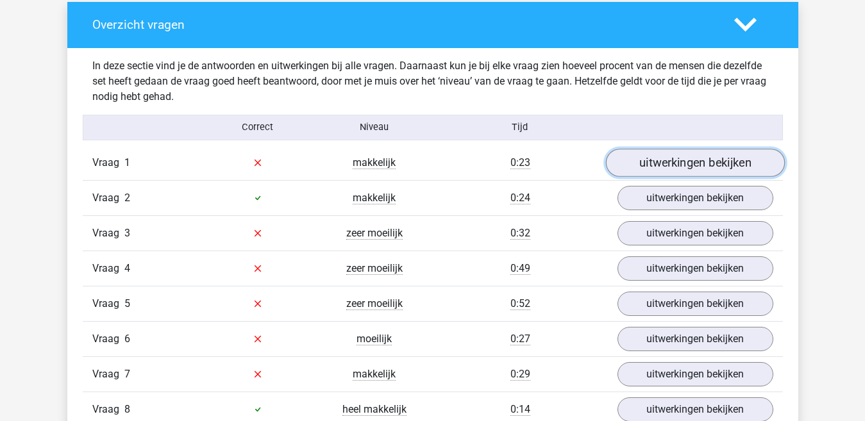
click at [653, 168] on link "uitwerkingen bekijken" at bounding box center [694, 163] width 179 height 28
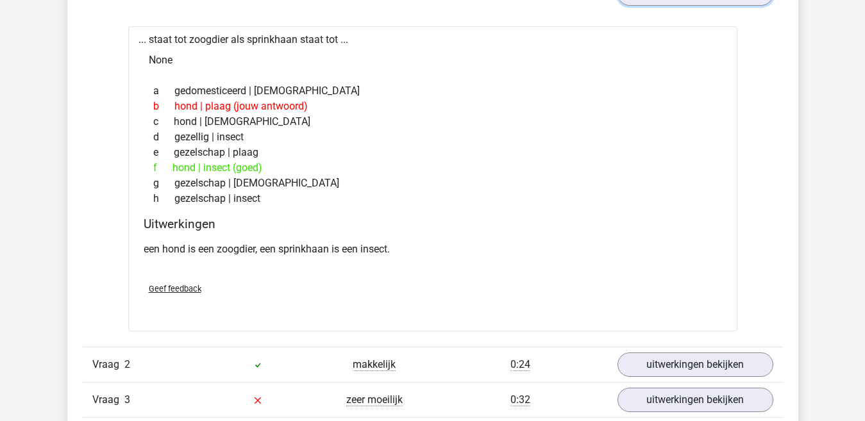
scroll to position [961, 0]
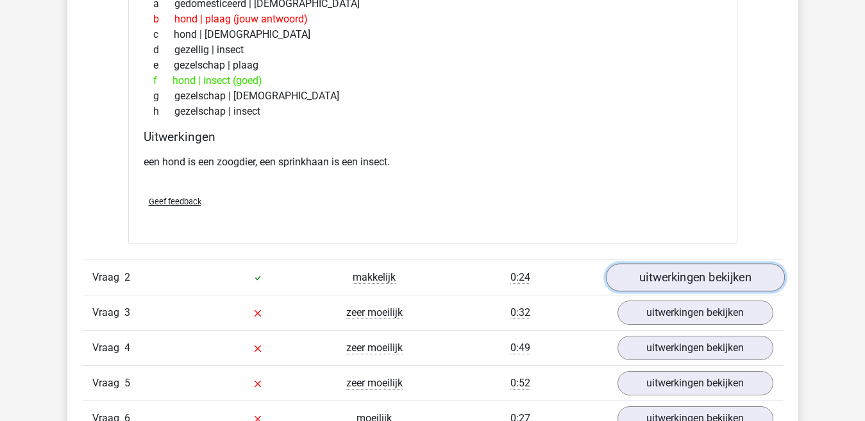
click at [669, 282] on link "uitwerkingen bekijken" at bounding box center [694, 277] width 179 height 28
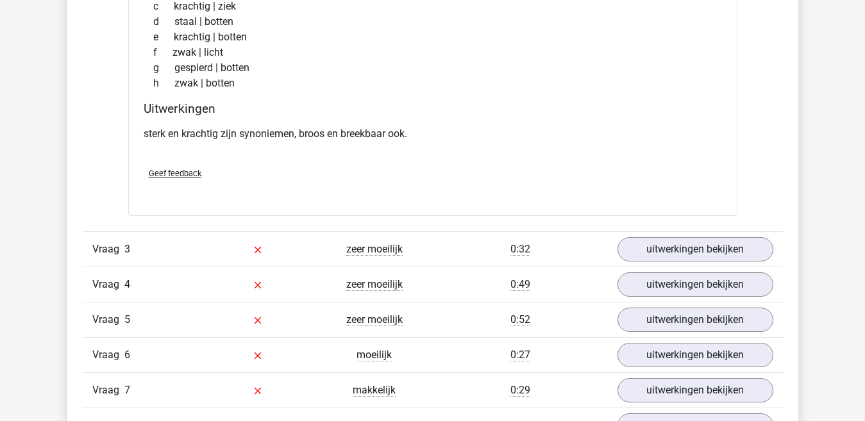
scroll to position [1346, 0]
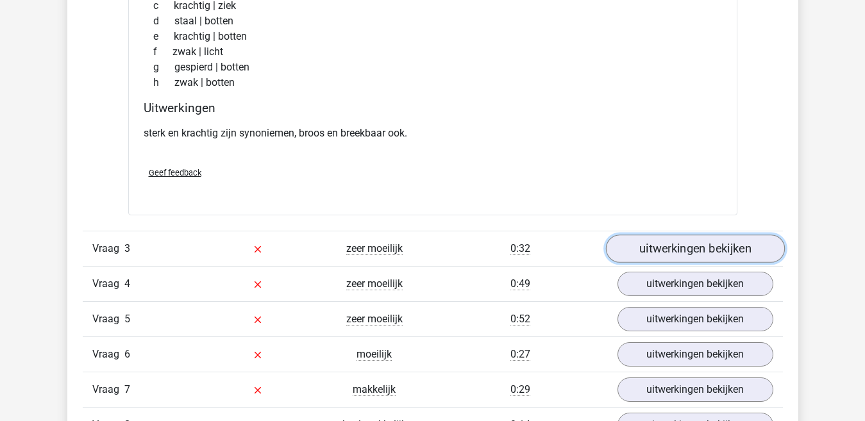
click at [651, 255] on link "uitwerkingen bekijken" at bounding box center [694, 249] width 179 height 28
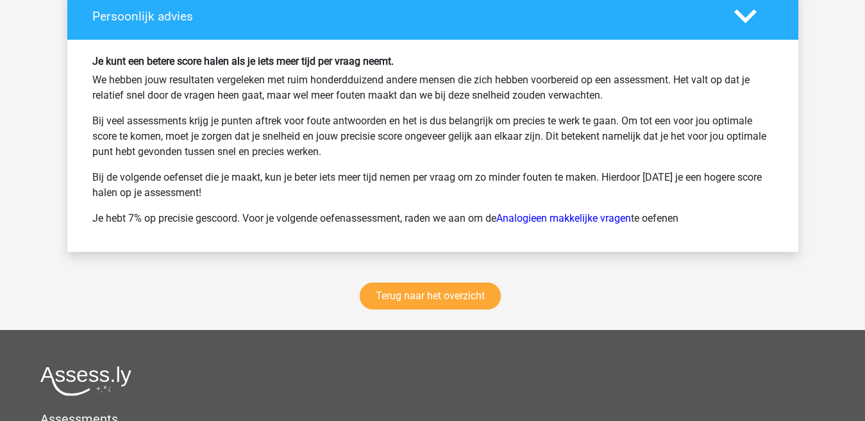
scroll to position [2692, 0]
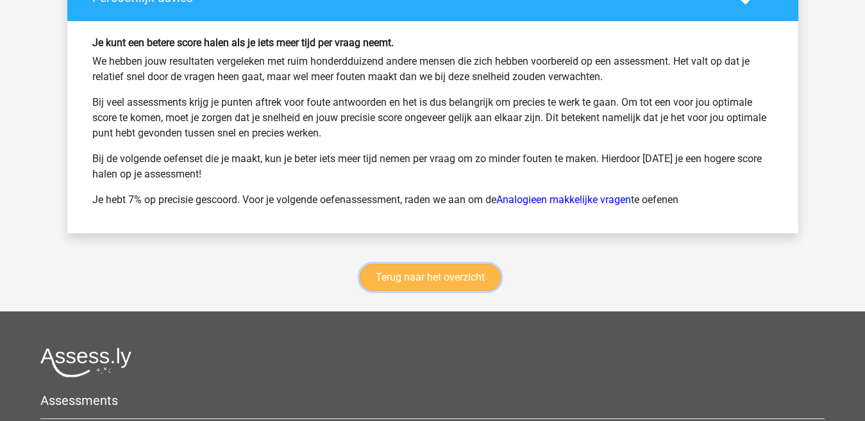
click at [407, 278] on link "Terug naar het overzicht" at bounding box center [430, 277] width 141 height 27
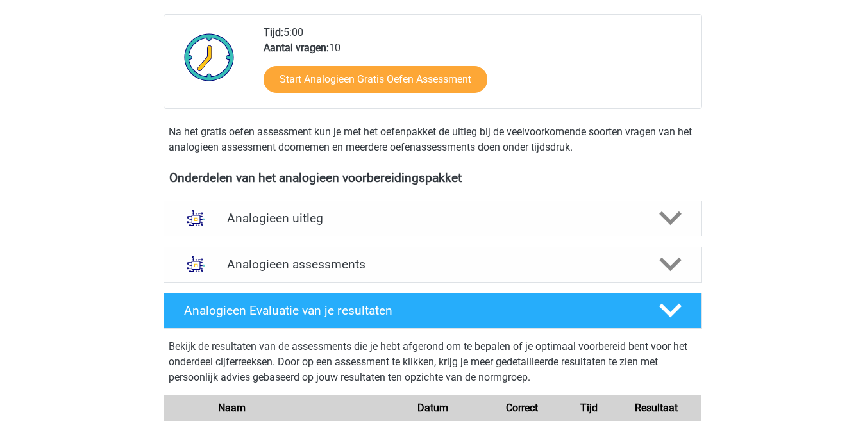
scroll to position [256, 0]
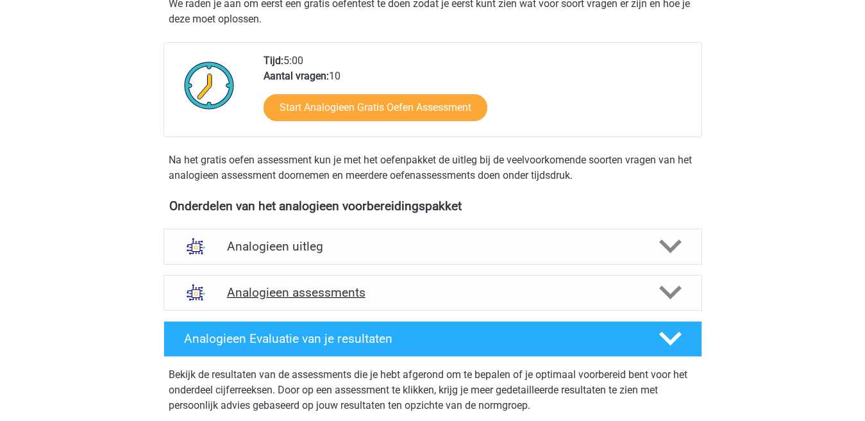
click at [672, 295] on polygon at bounding box center [670, 293] width 22 height 14
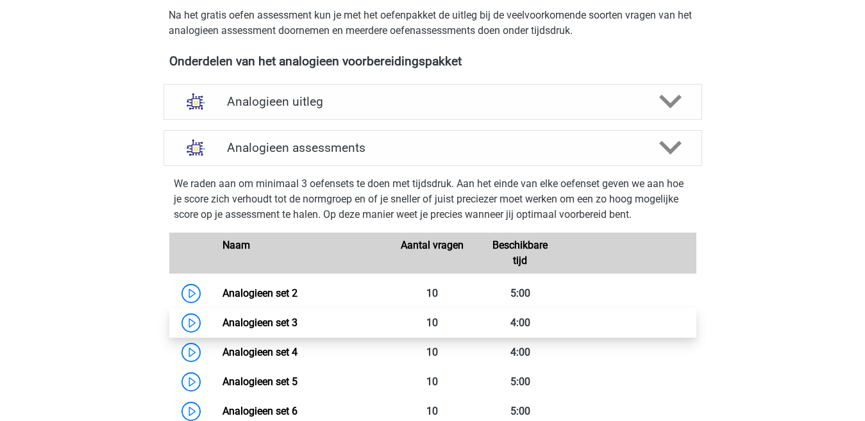
scroll to position [449, 0]
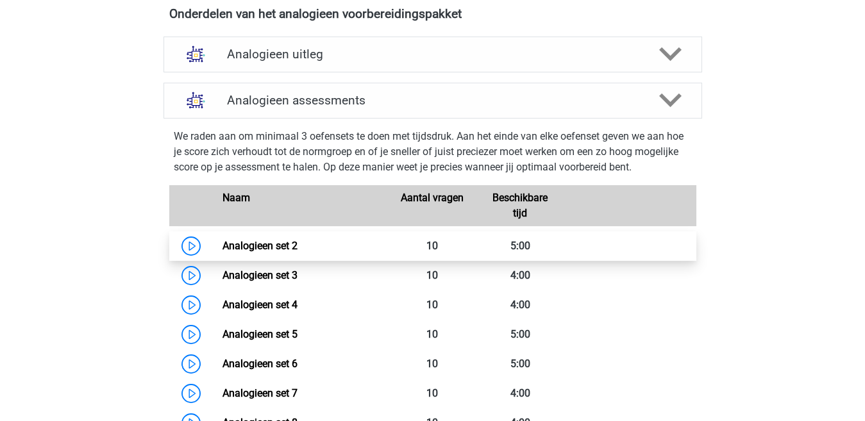
click at [297, 244] on link "Analogieen set 2" at bounding box center [259, 246] width 75 height 12
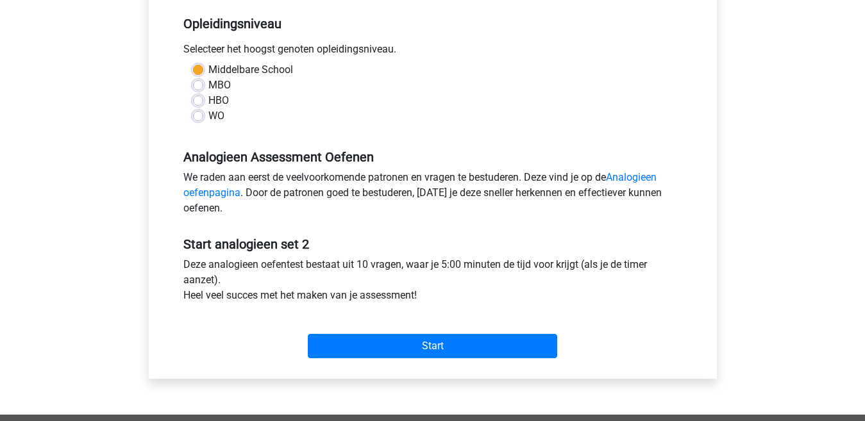
scroll to position [256, 0]
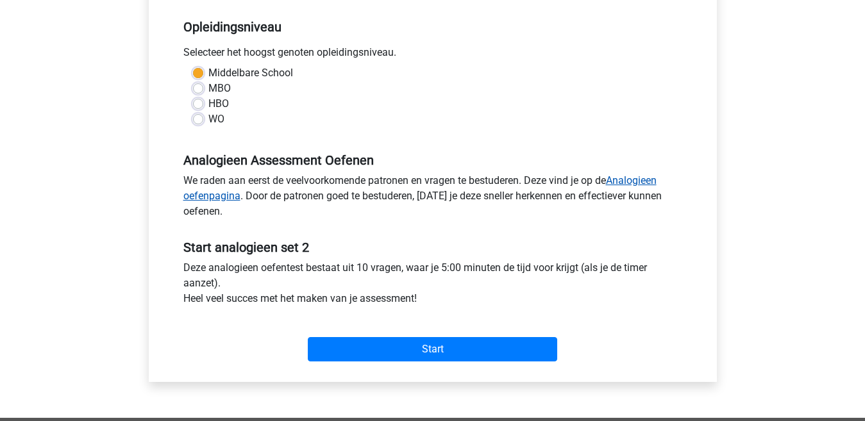
click at [629, 181] on link "Analogieen oefenpagina" at bounding box center [419, 188] width 473 height 28
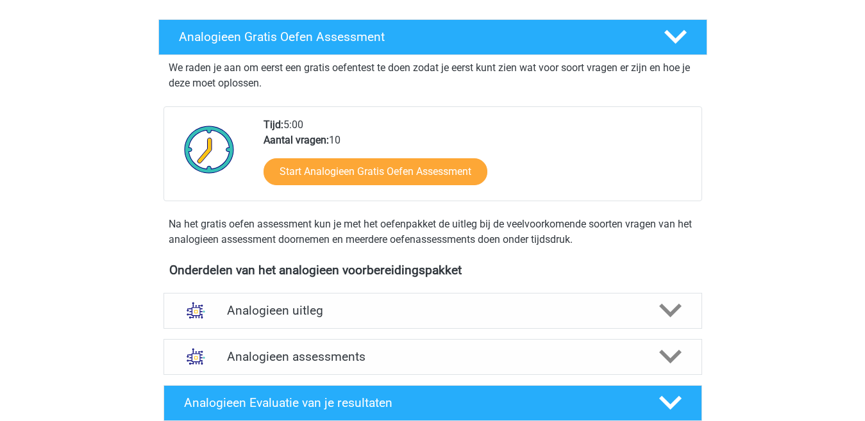
scroll to position [256, 0]
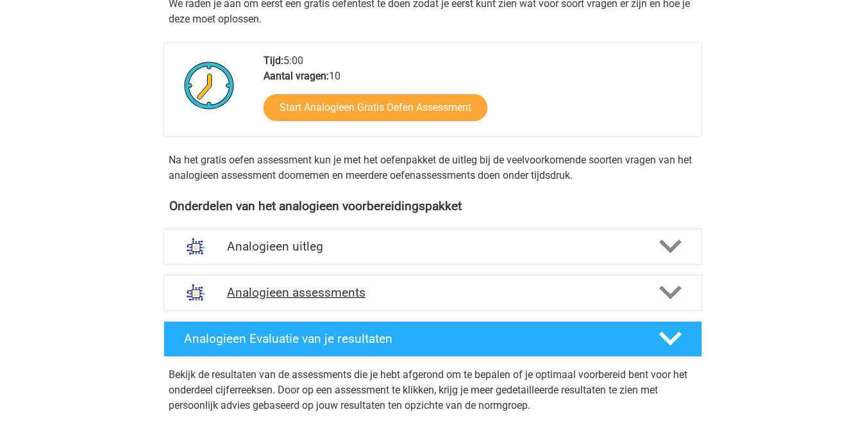
click at [667, 288] on icon at bounding box center [670, 292] width 22 height 22
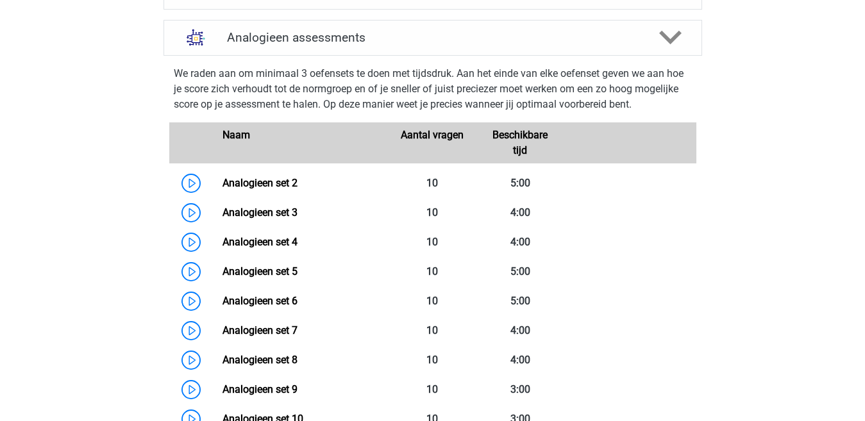
scroll to position [513, 0]
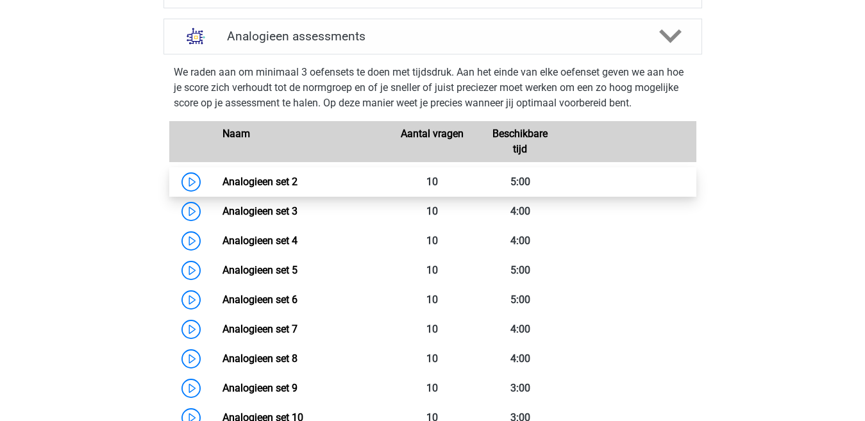
click at [259, 180] on link "Analogieen set 2" at bounding box center [259, 182] width 75 height 12
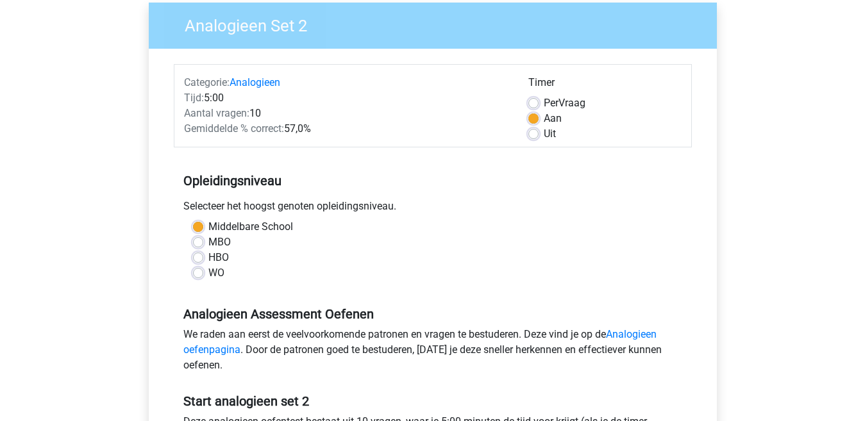
scroll to position [128, 0]
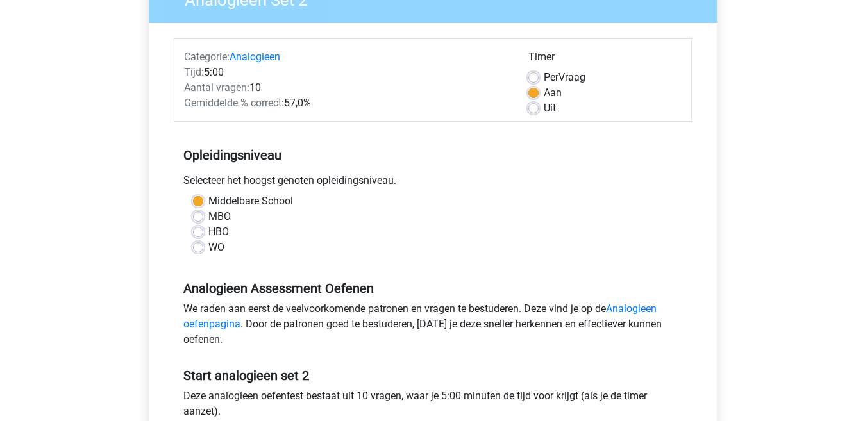
click at [208, 215] on label "MBO" at bounding box center [219, 216] width 22 height 15
click at [201, 215] on input "MBO" at bounding box center [198, 215] width 10 height 13
radio input "true"
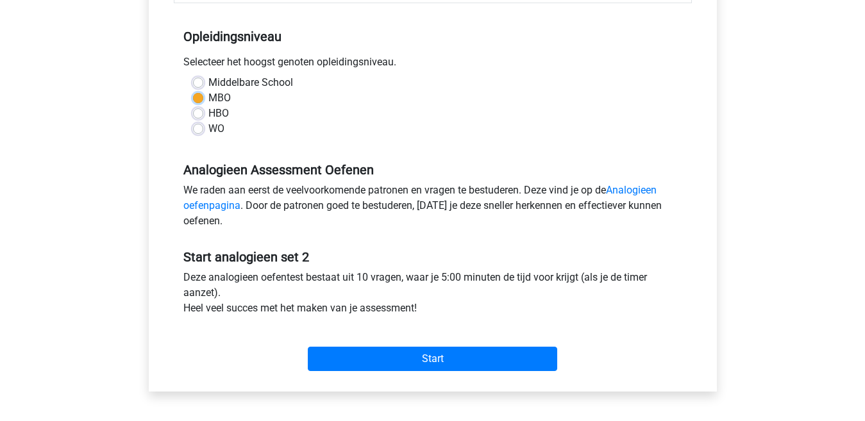
scroll to position [256, 0]
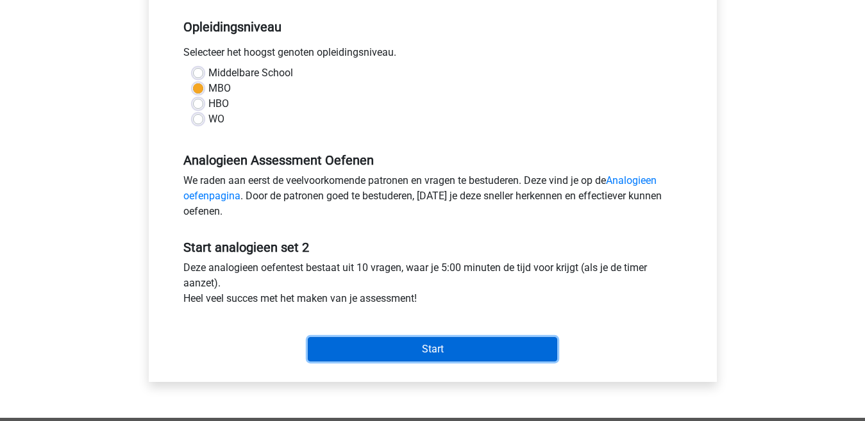
click at [435, 349] on input "Start" at bounding box center [432, 349] width 249 height 24
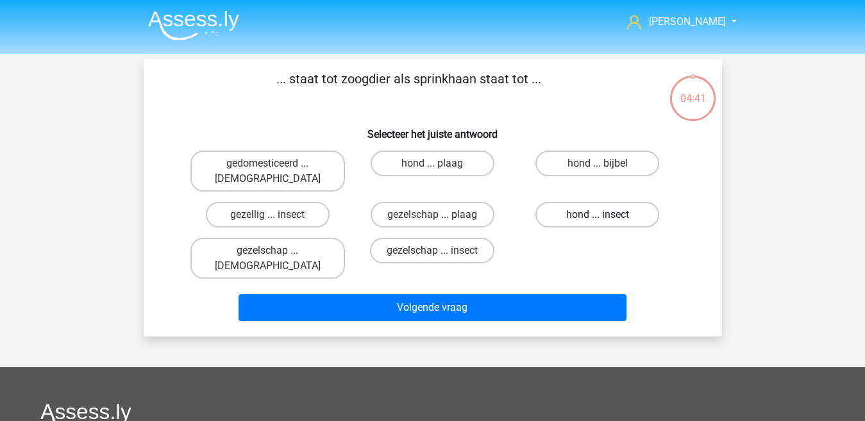
click at [574, 202] on label "hond ... insect" at bounding box center [597, 215] width 124 height 26
click at [597, 215] on input "hond ... insect" at bounding box center [601, 219] width 8 height 8
radio input "true"
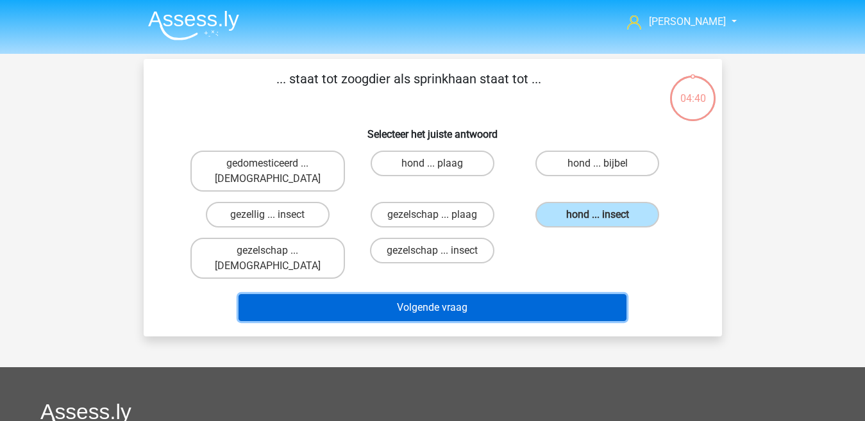
click at [468, 294] on button "Volgende vraag" at bounding box center [432, 307] width 388 height 27
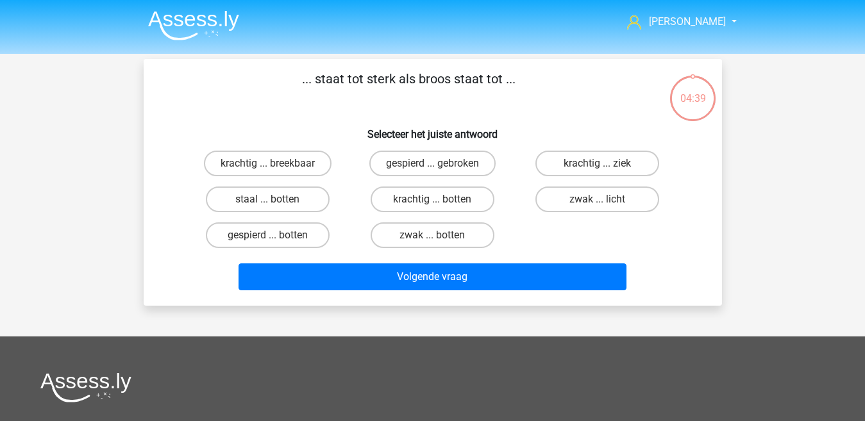
scroll to position [59, 0]
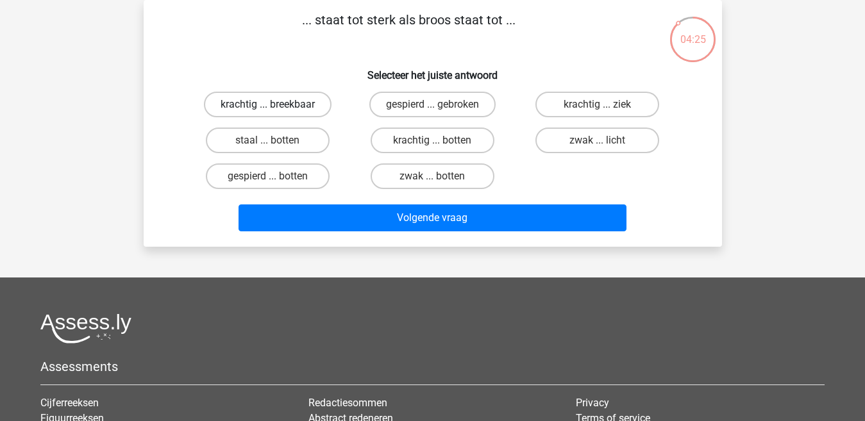
click at [263, 109] on label "krachtig ... breekbaar" at bounding box center [268, 105] width 128 height 26
click at [267, 109] on input "krachtig ... breekbaar" at bounding box center [271, 108] width 8 height 8
radio input "true"
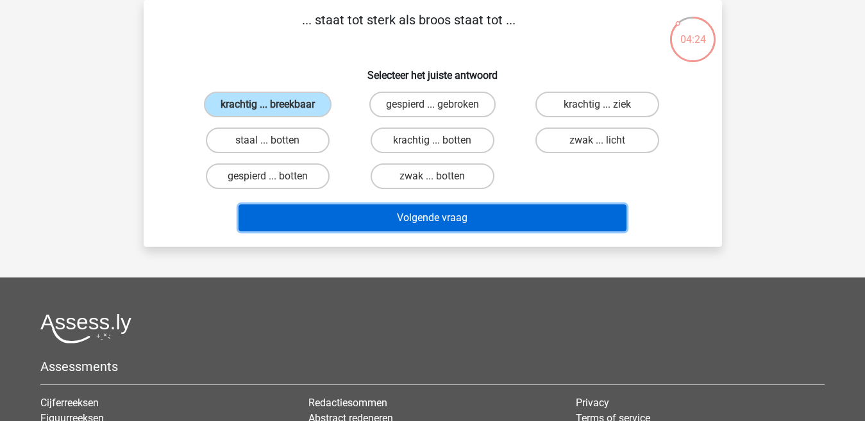
click at [319, 220] on button "Volgende vraag" at bounding box center [432, 217] width 388 height 27
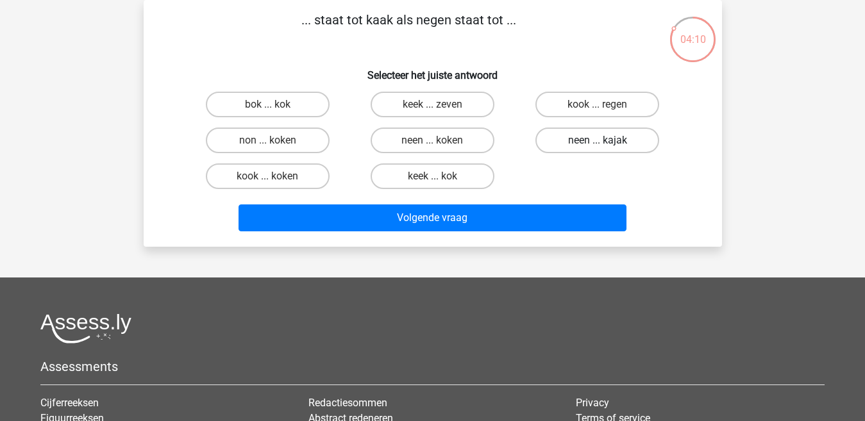
click at [596, 142] on label "neen ... kajak" at bounding box center [597, 141] width 124 height 26
click at [597, 142] on input "neen ... kajak" at bounding box center [601, 144] width 8 height 8
radio input "true"
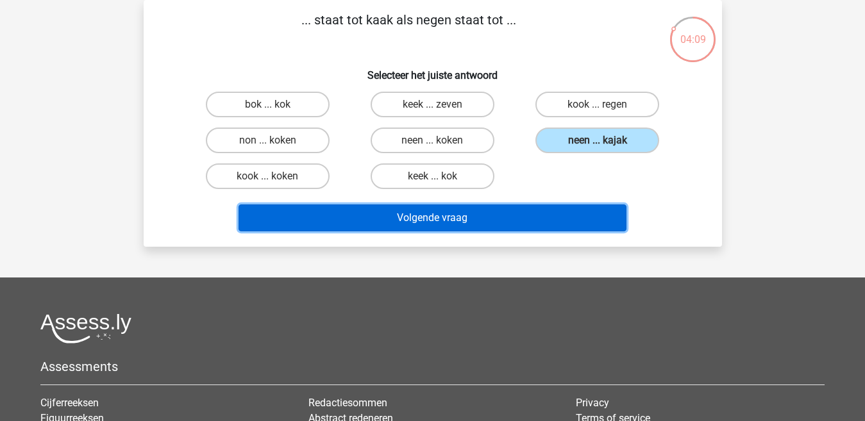
click at [506, 224] on button "Volgende vraag" at bounding box center [432, 217] width 388 height 27
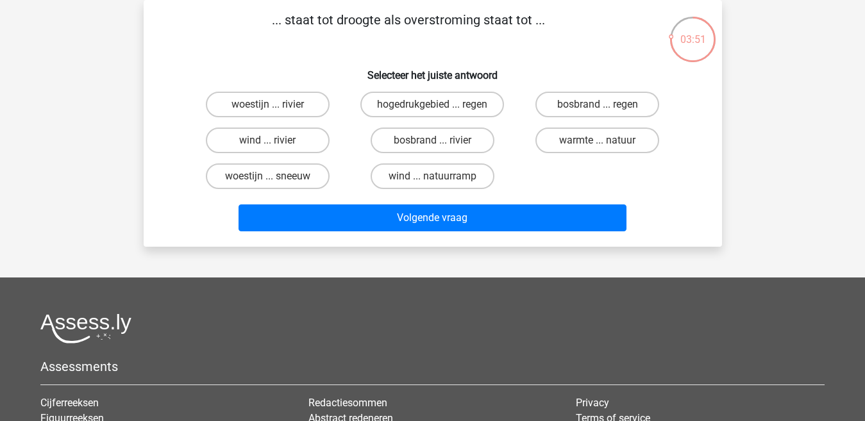
click at [274, 105] on div "woestijn ... rivier" at bounding box center [267, 105] width 154 height 26
click at [301, 106] on label "woestijn ... rivier" at bounding box center [268, 105] width 124 height 26
click at [276, 106] on input "woestijn ... rivier" at bounding box center [271, 108] width 8 height 8
radio input "true"
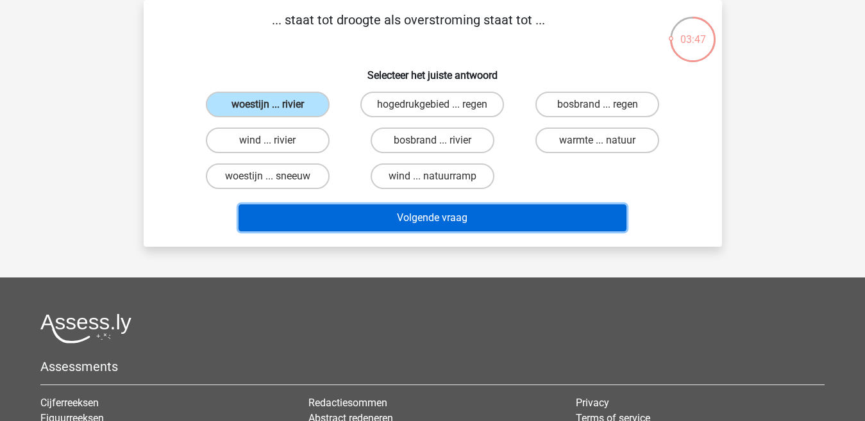
click at [379, 215] on button "Volgende vraag" at bounding box center [432, 217] width 388 height 27
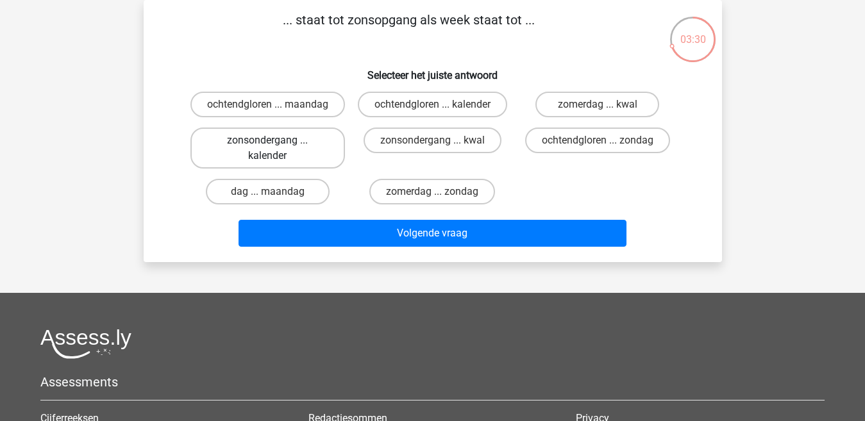
click at [294, 164] on label "zonsondergang ... kalender" at bounding box center [267, 148] width 154 height 41
click at [276, 149] on input "zonsondergang ... kalender" at bounding box center [271, 144] width 8 height 8
radio input "true"
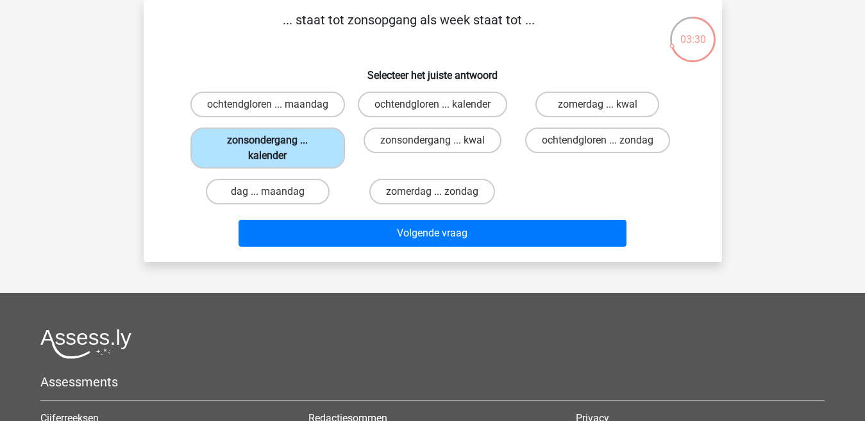
click at [294, 164] on label "zonsondergang ... kalender" at bounding box center [267, 148] width 154 height 41
click at [276, 149] on input "zonsondergang ... kalender" at bounding box center [271, 144] width 8 height 8
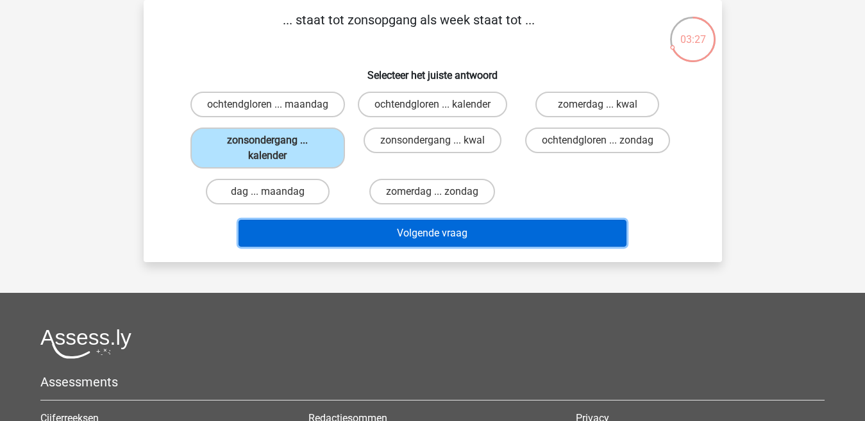
click at [419, 247] on button "Volgende vraag" at bounding box center [432, 233] width 388 height 27
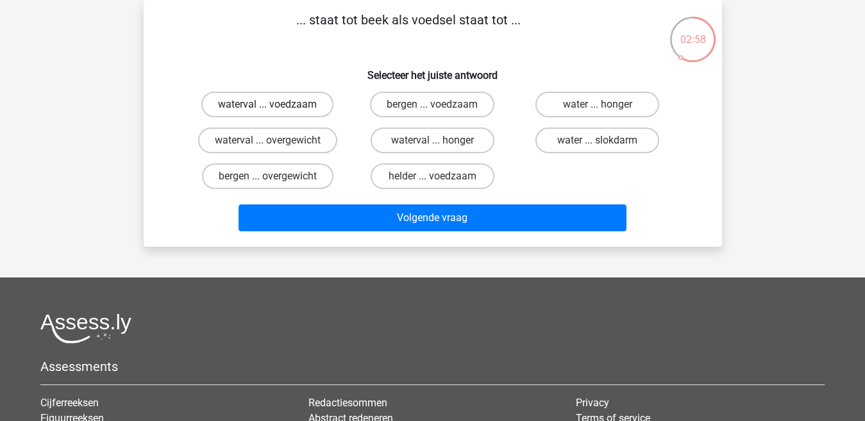
click at [290, 103] on label "waterval ... voedzaam" at bounding box center [267, 105] width 132 height 26
click at [276, 104] on input "waterval ... voedzaam" at bounding box center [271, 108] width 8 height 8
radio input "true"
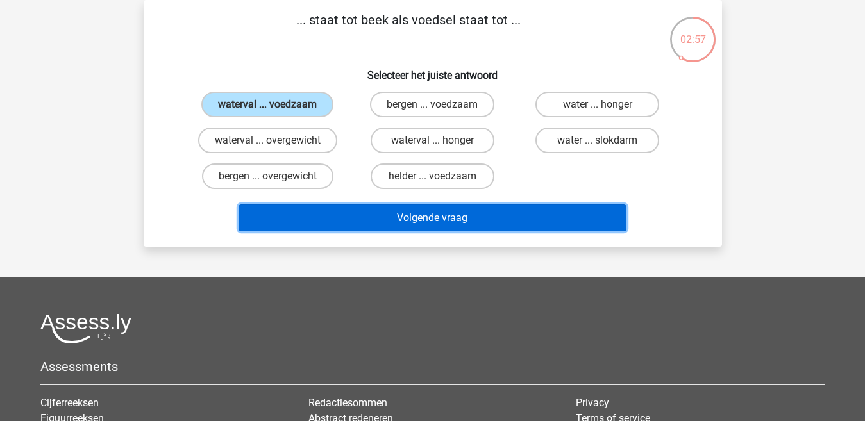
click at [345, 217] on button "Volgende vraag" at bounding box center [432, 217] width 388 height 27
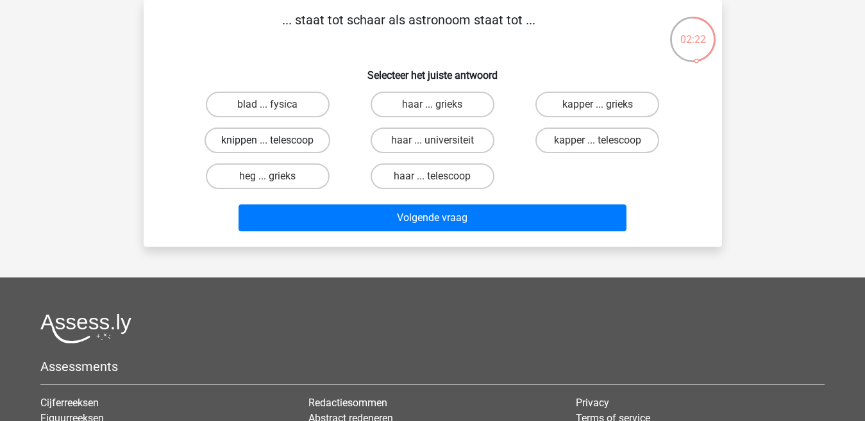
click at [302, 141] on label "knippen ... telescoop" at bounding box center [267, 141] width 126 height 26
click at [276, 141] on input "knippen ... telescoop" at bounding box center [271, 144] width 8 height 8
radio input "true"
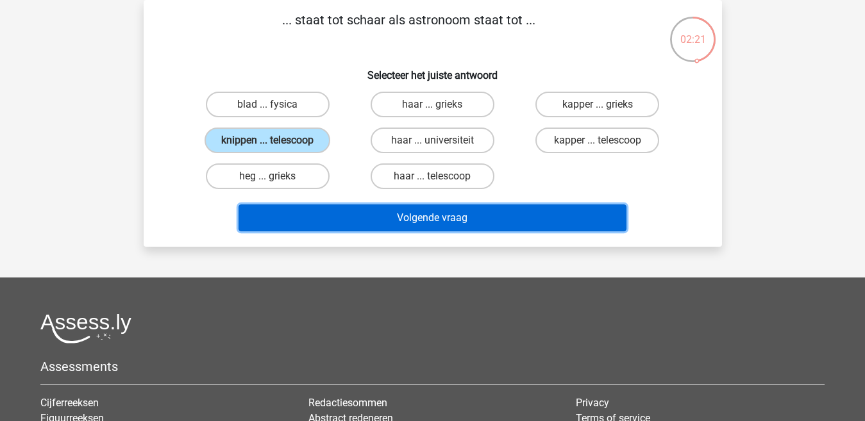
click at [342, 217] on button "Volgende vraag" at bounding box center [432, 217] width 388 height 27
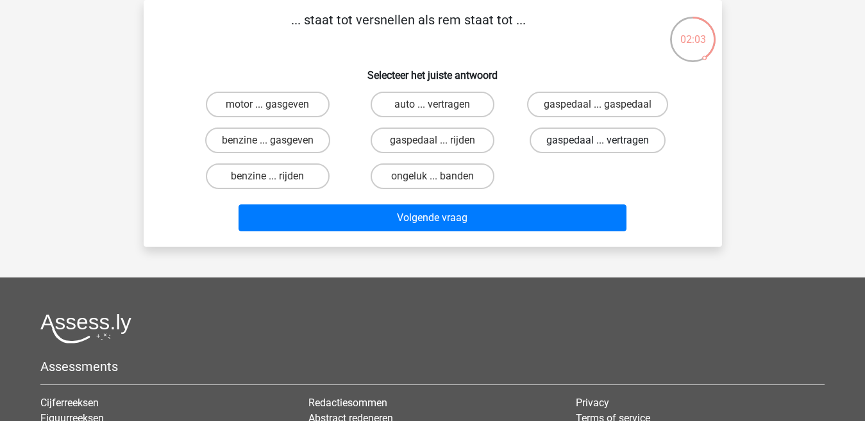
click at [560, 142] on label "gaspedaal ... vertragen" at bounding box center [597, 141] width 136 height 26
click at [597, 142] on input "gaspedaal ... vertragen" at bounding box center [601, 144] width 8 height 8
radio input "true"
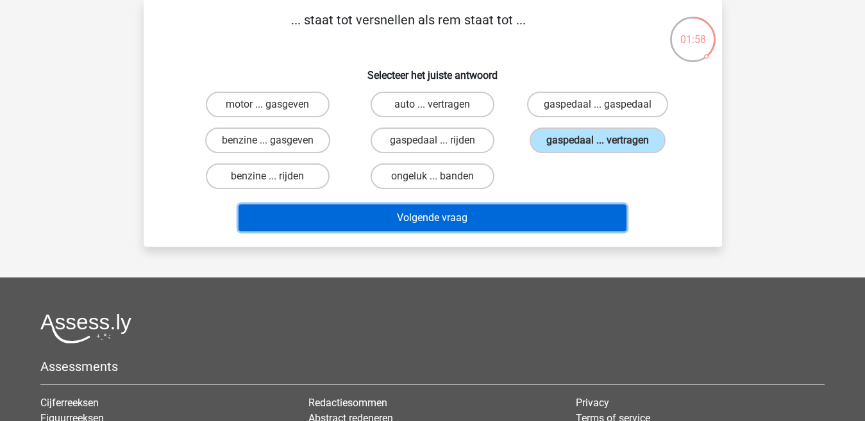
click at [475, 219] on button "Volgende vraag" at bounding box center [432, 217] width 388 height 27
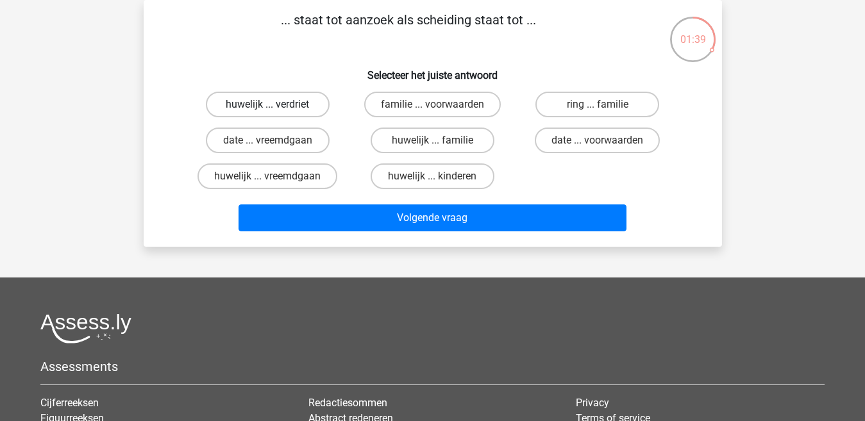
click at [282, 106] on label "huwelijk ... verdriet" at bounding box center [268, 105] width 124 height 26
click at [276, 106] on input "huwelijk ... verdriet" at bounding box center [271, 108] width 8 height 8
radio input "true"
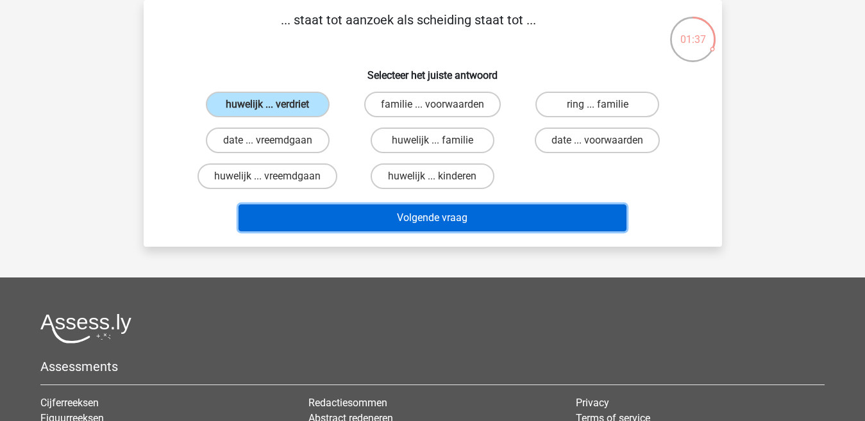
drag, startPoint x: 335, startPoint y: 213, endPoint x: 344, endPoint y: 212, distance: 8.4
click at [344, 212] on button "Volgende vraag" at bounding box center [432, 217] width 388 height 27
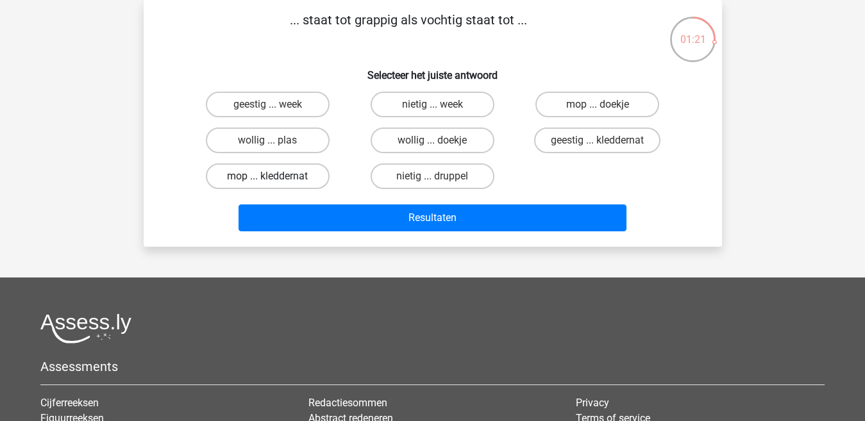
click at [301, 178] on label "mop ... kleddernat" at bounding box center [268, 176] width 124 height 26
click at [276, 178] on input "mop ... kleddernat" at bounding box center [271, 180] width 8 height 8
radio input "true"
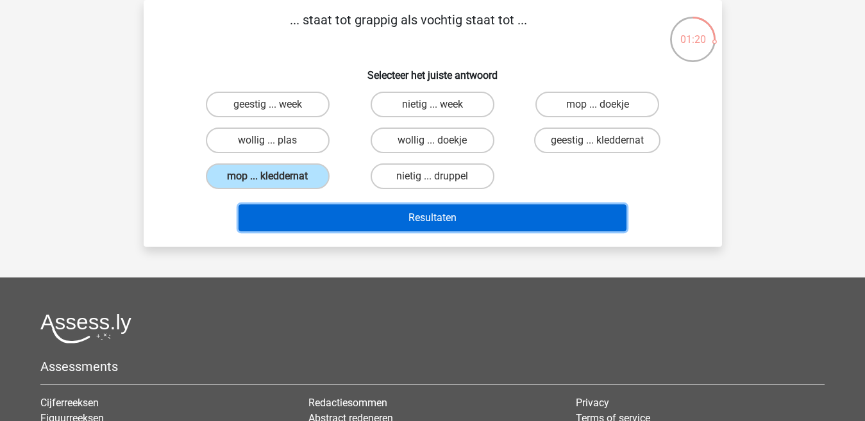
click at [301, 216] on button "Resultaten" at bounding box center [432, 217] width 388 height 27
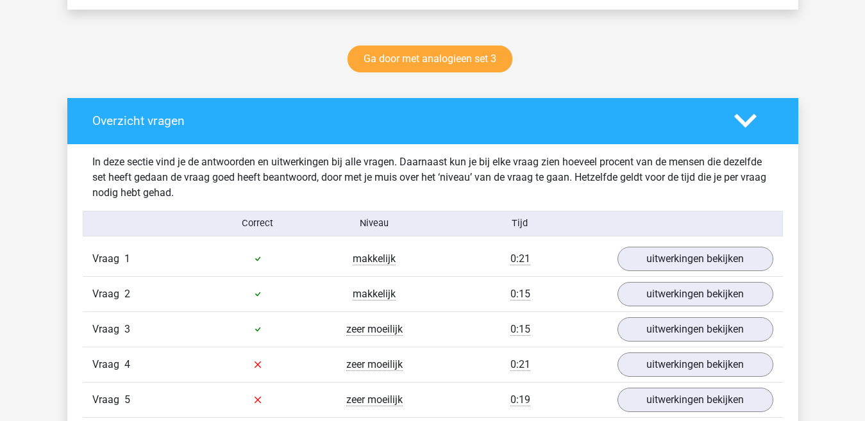
scroll to position [705, 0]
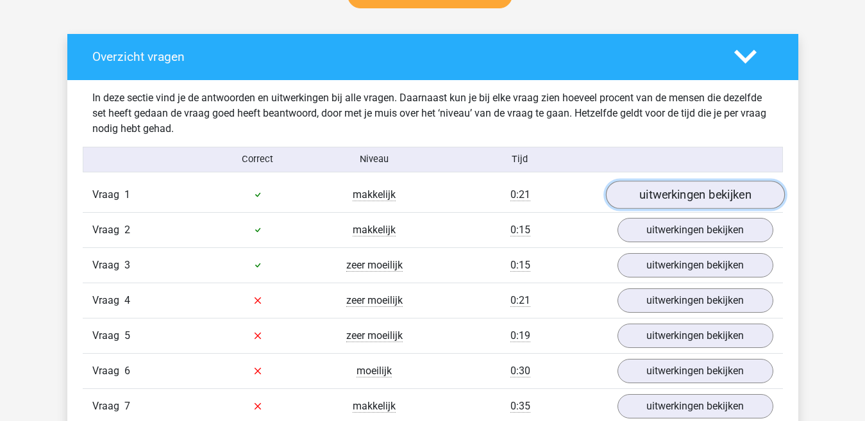
click at [658, 197] on link "uitwerkingen bekijken" at bounding box center [694, 195] width 179 height 28
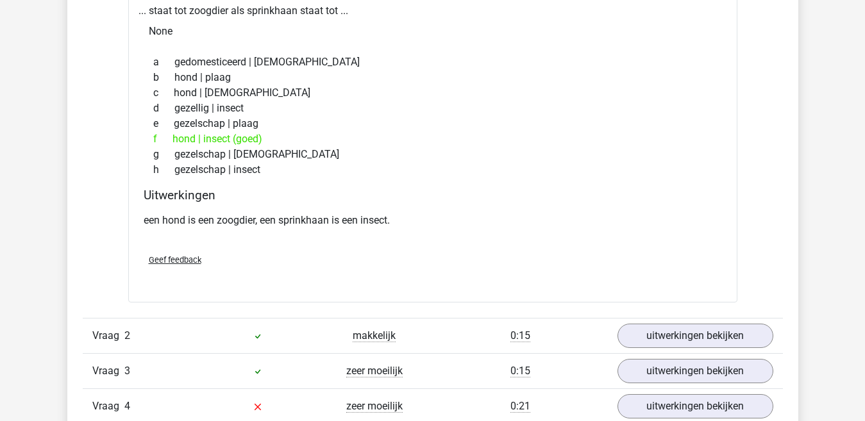
scroll to position [961, 0]
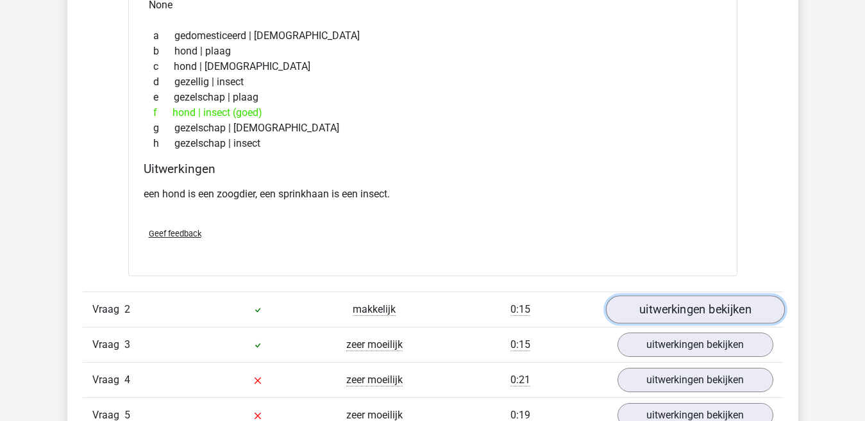
click at [706, 308] on link "uitwerkingen bekijken" at bounding box center [694, 309] width 179 height 28
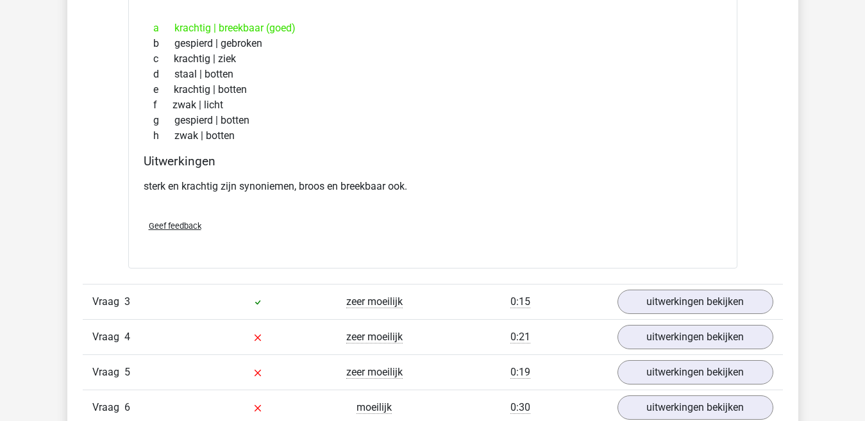
scroll to position [1346, 0]
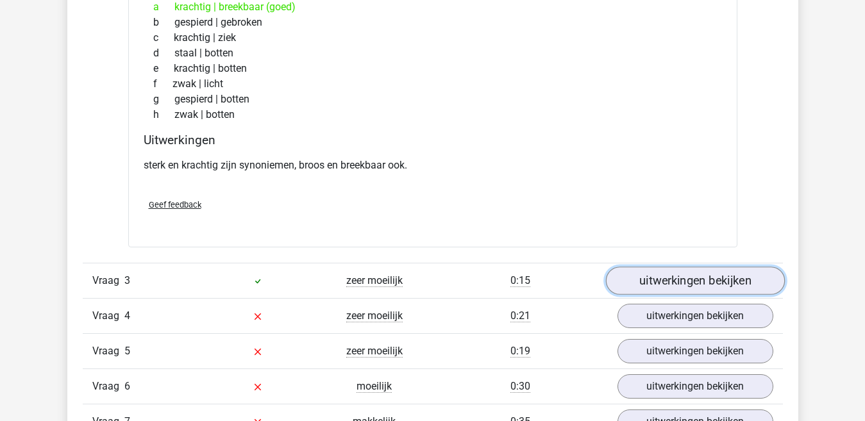
click at [681, 285] on link "uitwerkingen bekijken" at bounding box center [694, 281] width 179 height 28
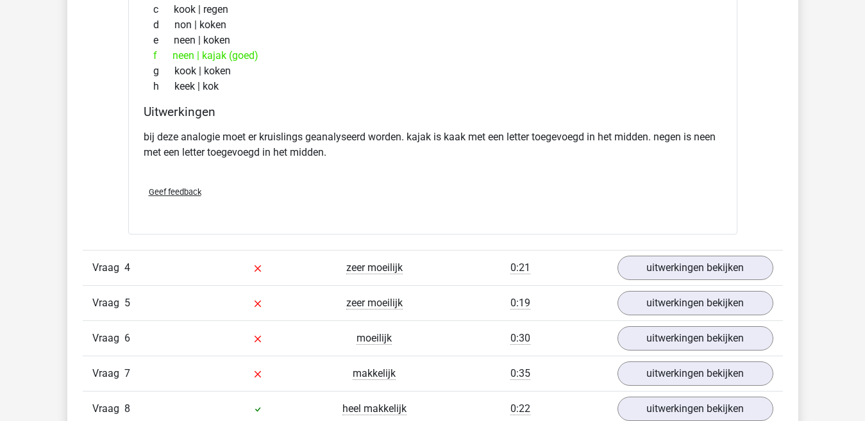
scroll to position [1730, 0]
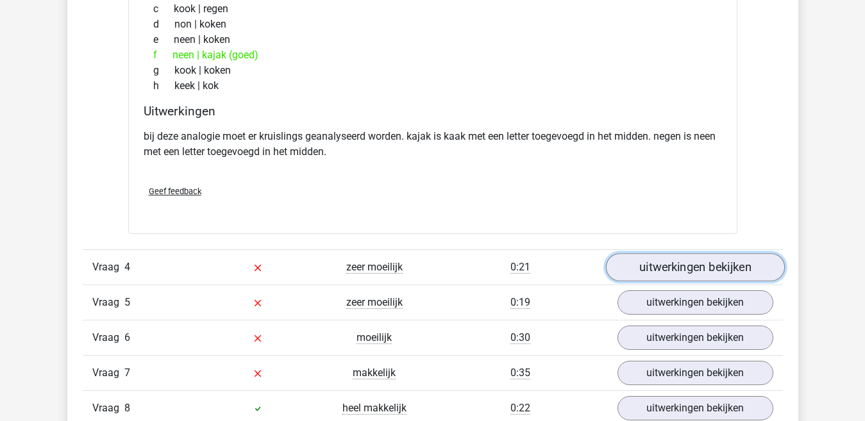
click at [659, 270] on link "uitwerkingen bekijken" at bounding box center [694, 267] width 179 height 28
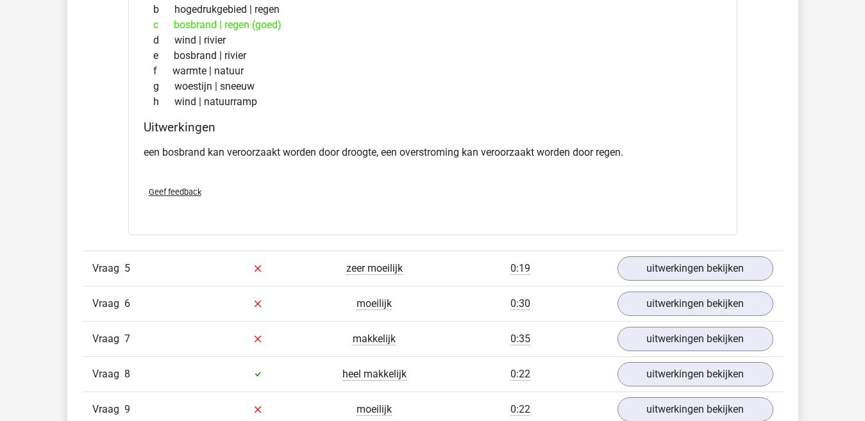
scroll to position [2115, 0]
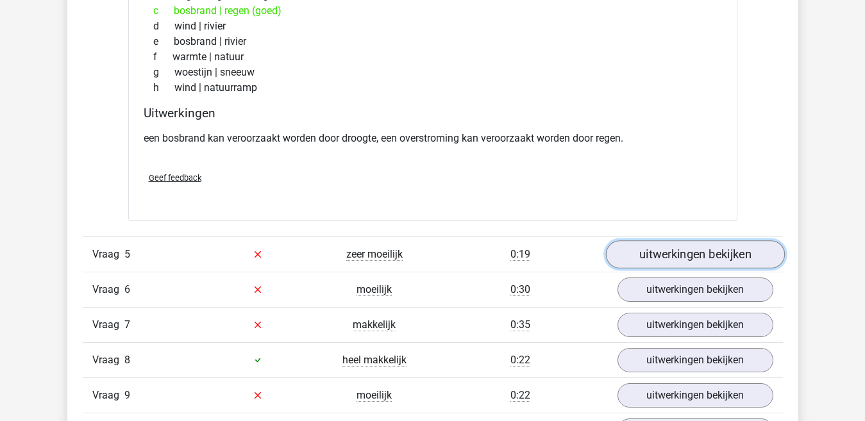
click at [695, 254] on link "uitwerkingen bekijken" at bounding box center [694, 254] width 179 height 28
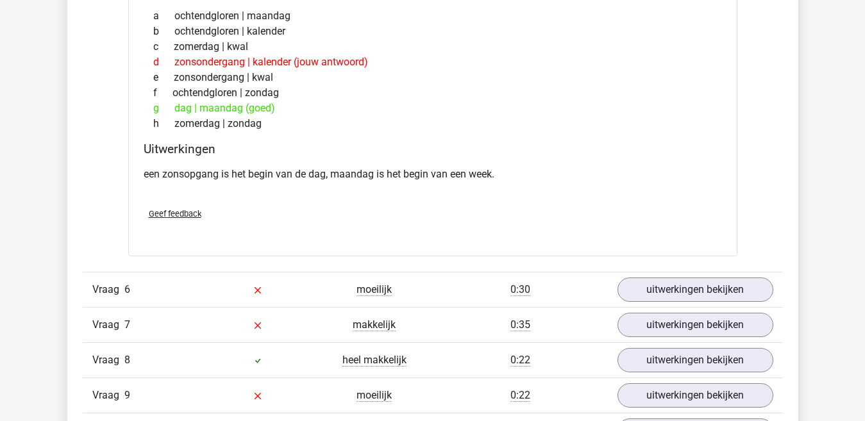
scroll to position [2500, 0]
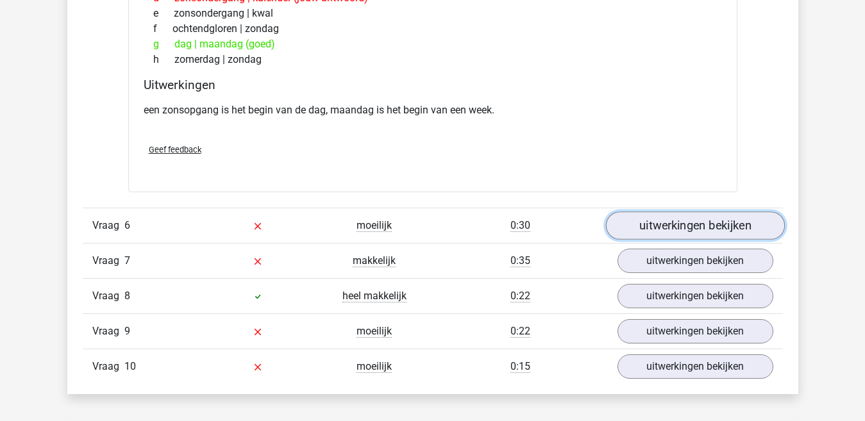
click at [666, 224] on link "uitwerkingen bekijken" at bounding box center [694, 226] width 179 height 28
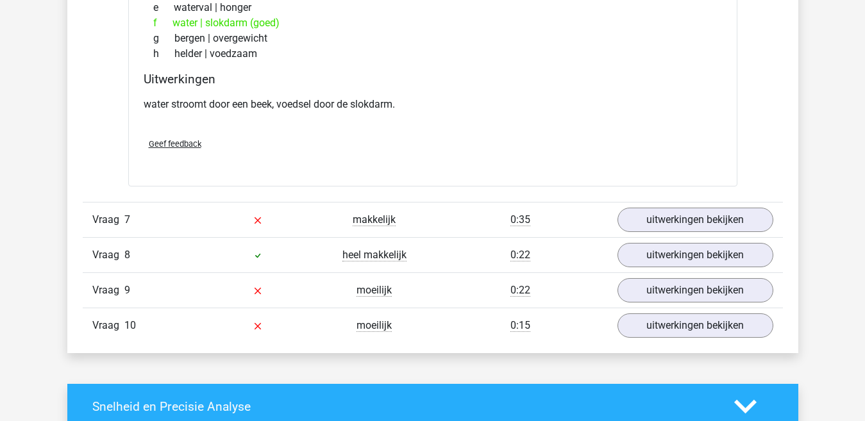
scroll to position [2884, 0]
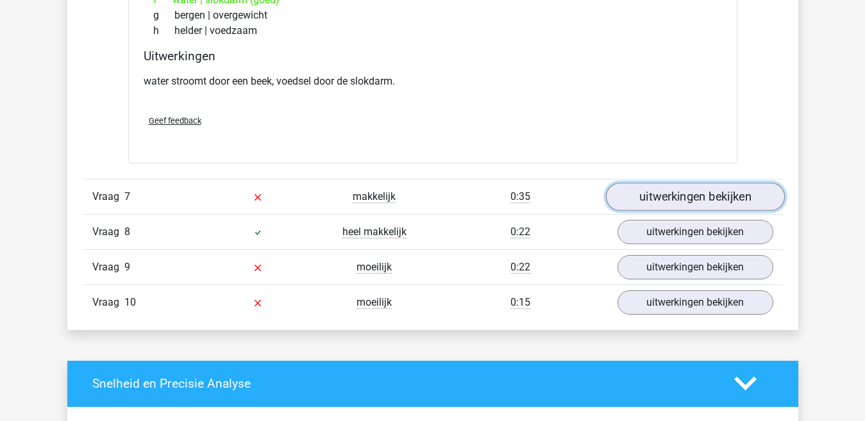
click at [668, 195] on link "uitwerkingen bekijken" at bounding box center [694, 197] width 179 height 28
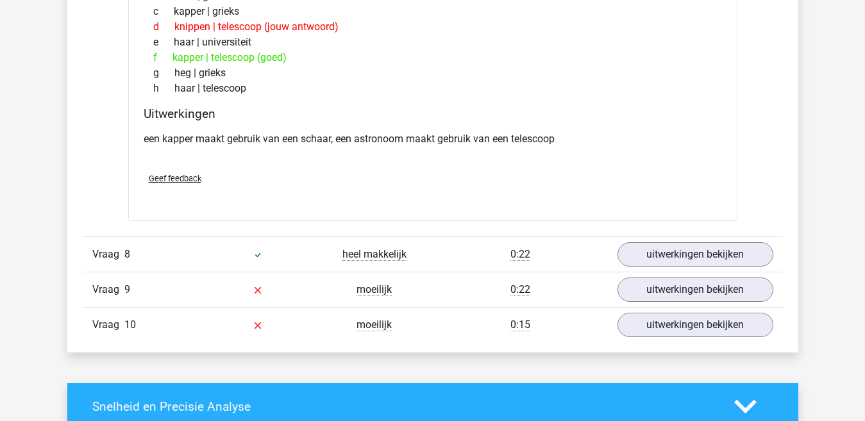
scroll to position [3205, 0]
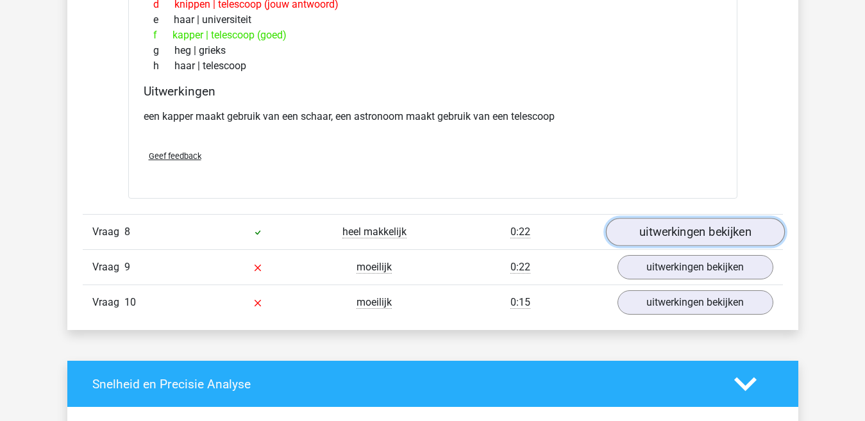
click at [659, 241] on link "uitwerkingen bekijken" at bounding box center [694, 232] width 179 height 28
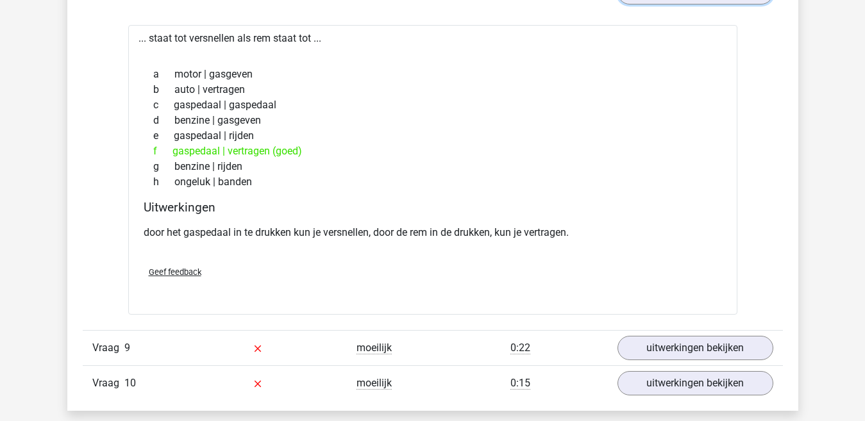
scroll to position [3525, 0]
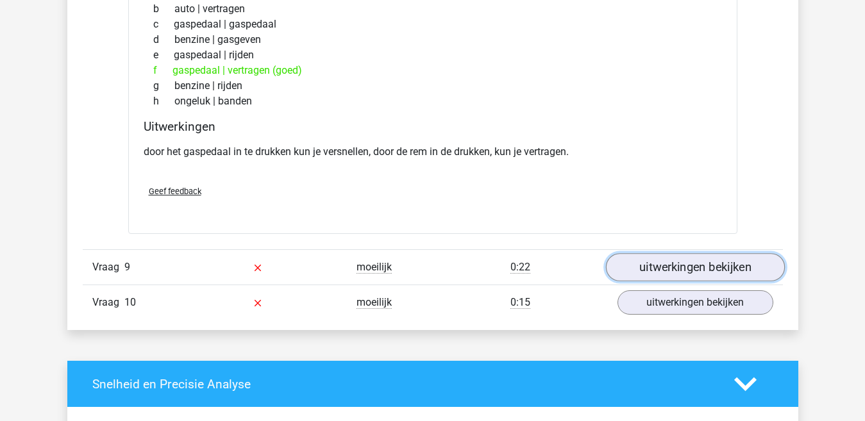
click at [682, 269] on link "uitwerkingen bekijken" at bounding box center [694, 268] width 179 height 28
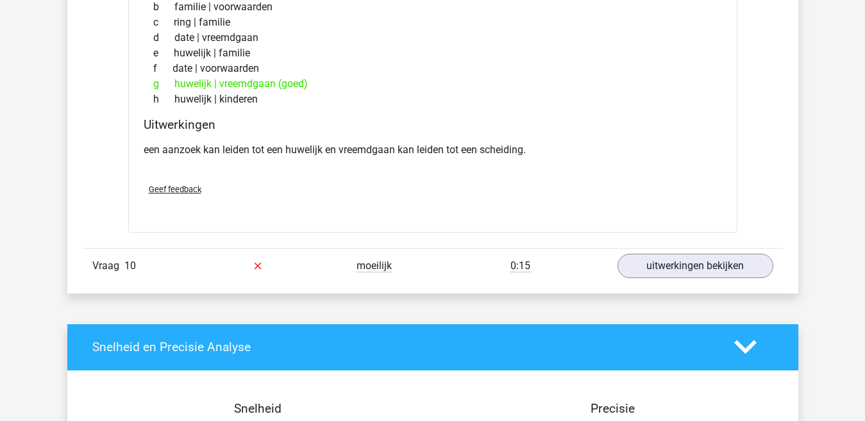
scroll to position [3910, 0]
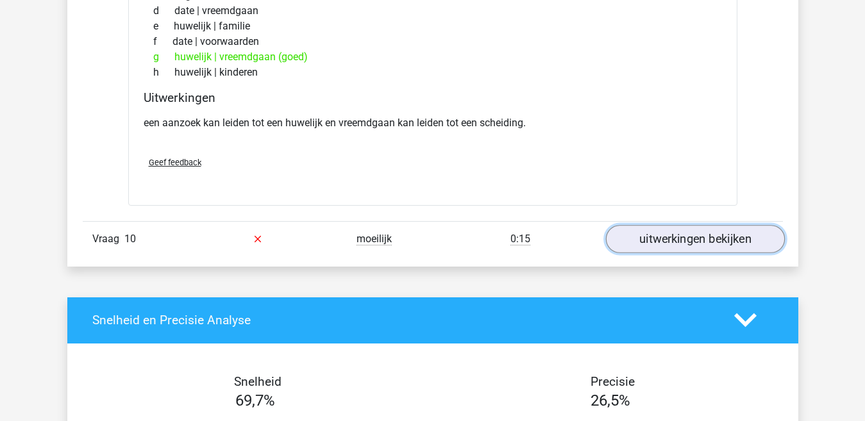
click at [690, 240] on link "uitwerkingen bekijken" at bounding box center [694, 239] width 179 height 28
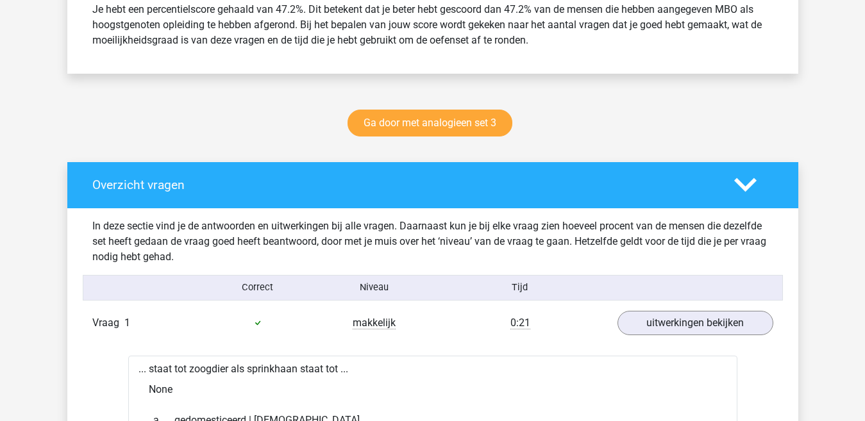
scroll to position [513, 0]
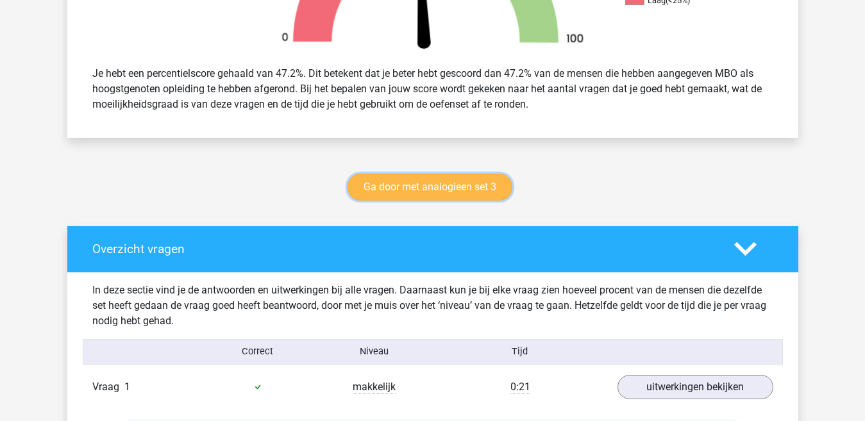
click at [444, 188] on link "Ga door met analogieen set 3" at bounding box center [429, 187] width 165 height 27
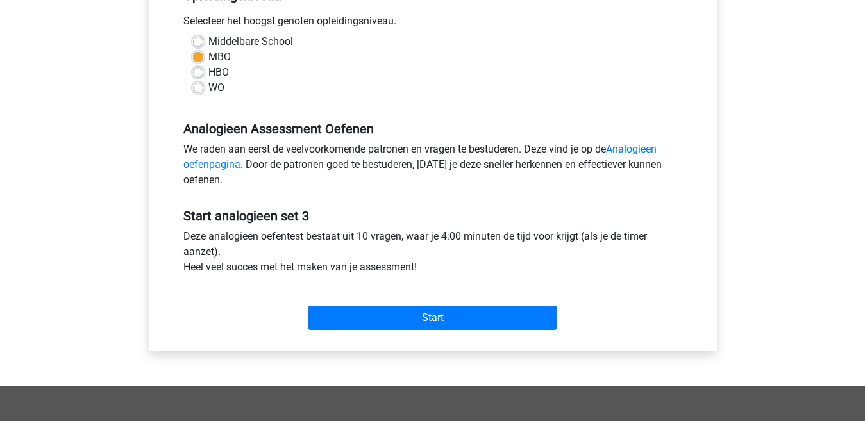
scroll to position [320, 0]
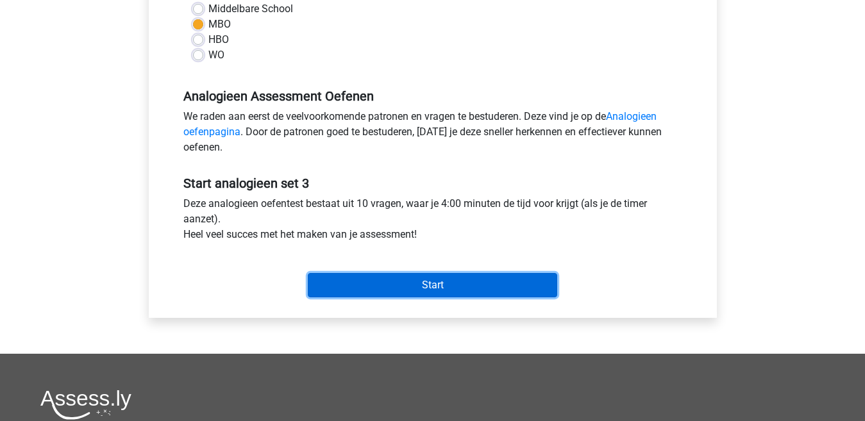
click at [447, 283] on input "Start" at bounding box center [432, 285] width 249 height 24
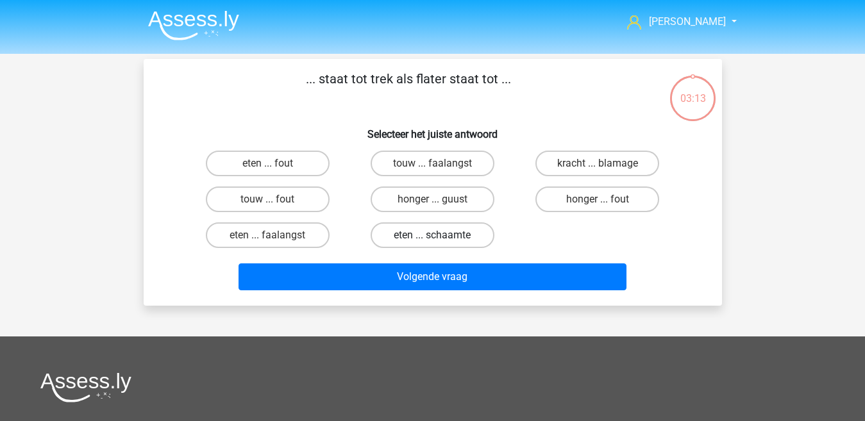
click at [442, 233] on label "eten ... schaamte" at bounding box center [432, 235] width 124 height 26
click at [440, 235] on input "eten ... schaamte" at bounding box center [436, 239] width 8 height 8
radio input "true"
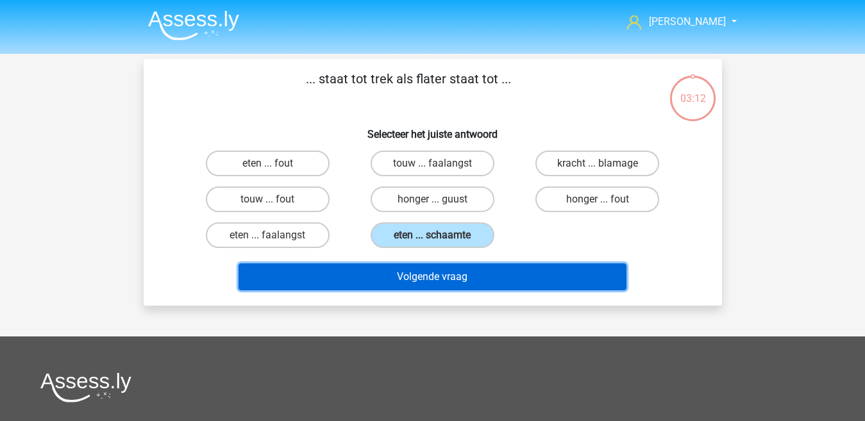
click at [436, 283] on button "Volgende vraag" at bounding box center [432, 276] width 388 height 27
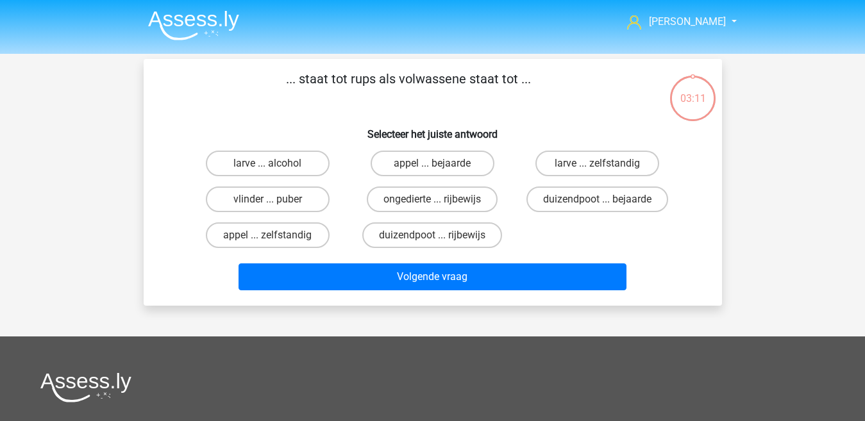
scroll to position [59, 0]
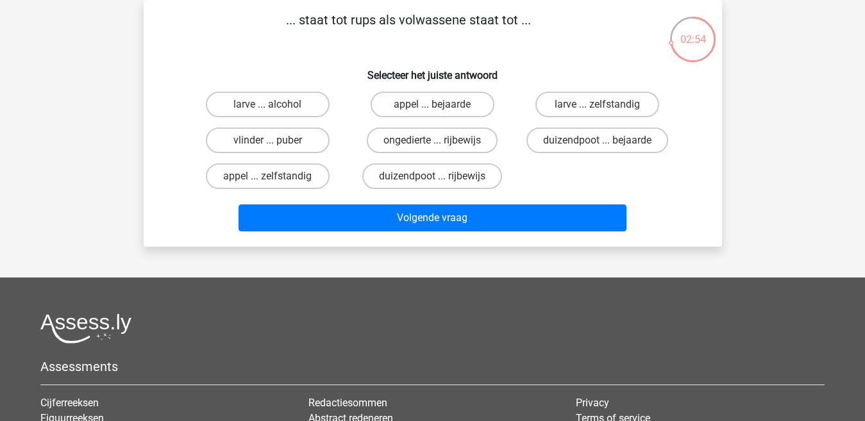
drag, startPoint x: 294, startPoint y: 139, endPoint x: 301, endPoint y: 161, distance: 23.1
click at [294, 140] on label "vlinder ... puber" at bounding box center [268, 141] width 124 height 26
click at [276, 140] on input "vlinder ... puber" at bounding box center [271, 144] width 8 height 8
radio input "true"
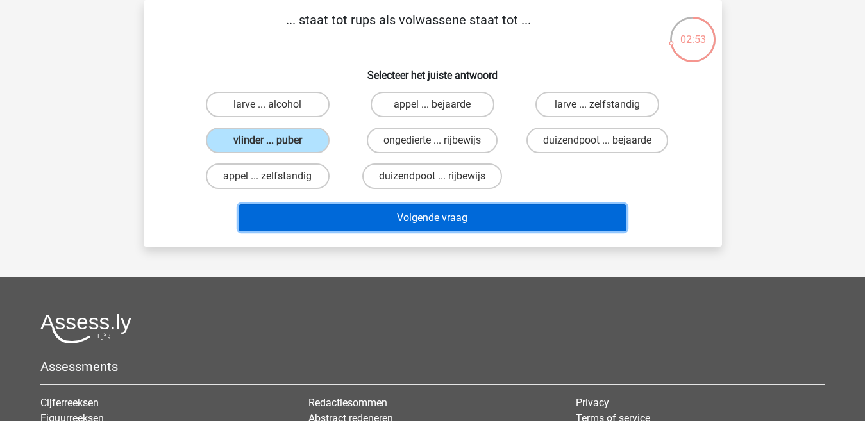
click at [361, 218] on button "Volgende vraag" at bounding box center [432, 217] width 388 height 27
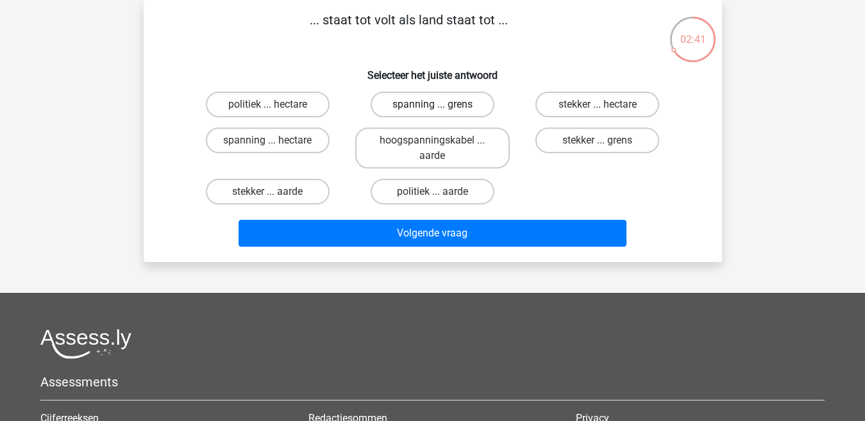
click at [426, 104] on label "spanning ... grens" at bounding box center [432, 105] width 124 height 26
click at [432, 104] on input "spanning ... grens" at bounding box center [436, 108] width 8 height 8
radio input "true"
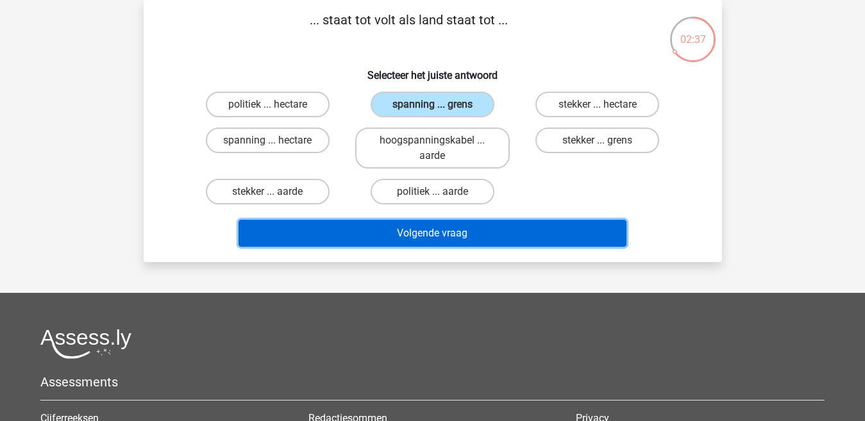
click at [414, 232] on button "Volgende vraag" at bounding box center [432, 233] width 388 height 27
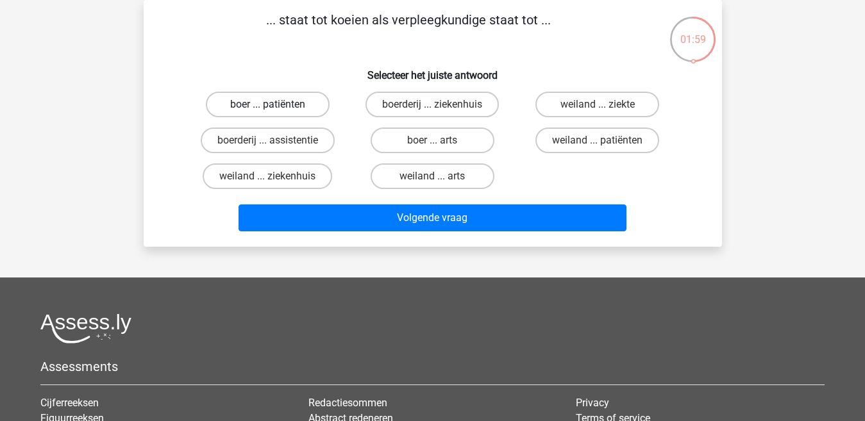
click at [297, 108] on label "boer ... patiënten" at bounding box center [268, 105] width 124 height 26
click at [276, 108] on input "boer ... patiënten" at bounding box center [271, 108] width 8 height 8
radio input "true"
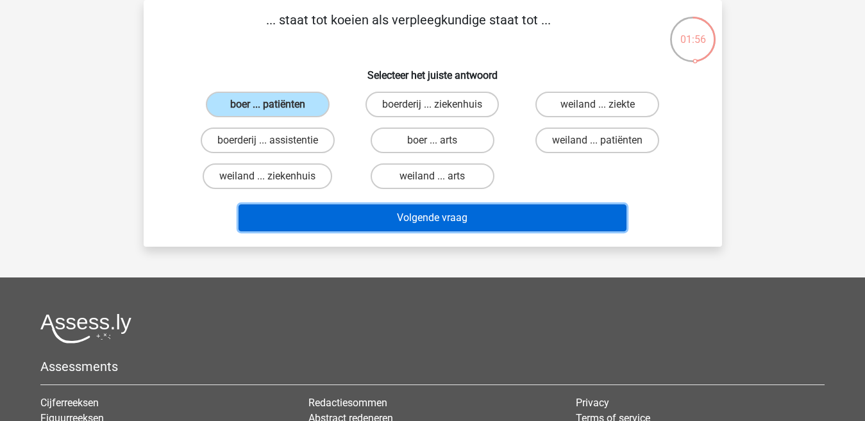
click at [377, 224] on button "Volgende vraag" at bounding box center [432, 217] width 388 height 27
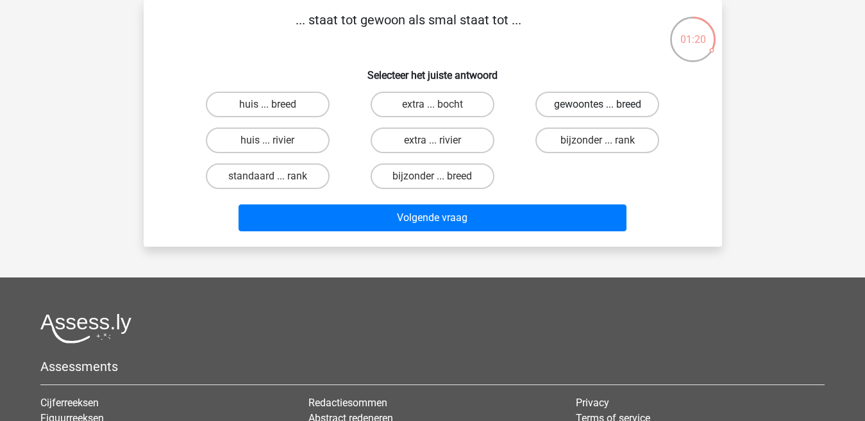
click at [596, 107] on label "gewoontes ... breed" at bounding box center [597, 105] width 124 height 26
click at [597, 107] on input "gewoontes ... breed" at bounding box center [601, 108] width 8 height 8
radio input "true"
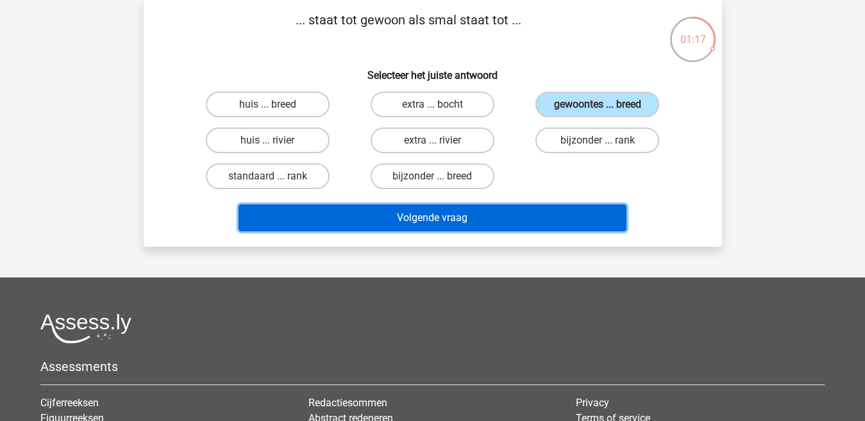
click at [474, 221] on button "Volgende vraag" at bounding box center [432, 217] width 388 height 27
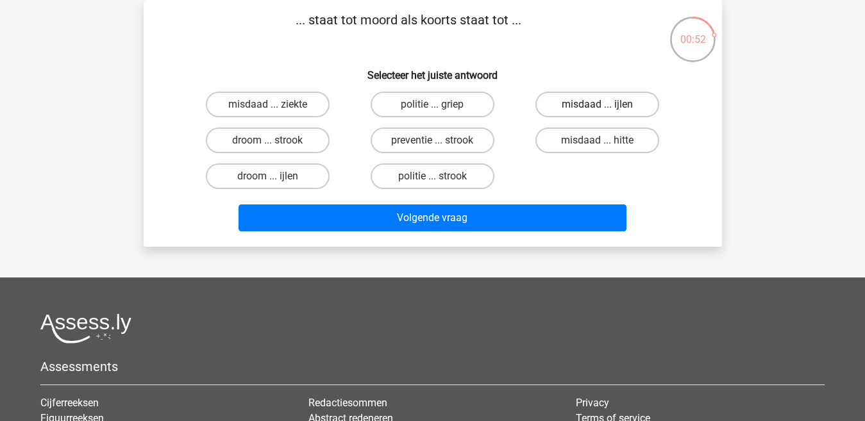
click at [590, 105] on label "misdaad ... ijlen" at bounding box center [597, 105] width 124 height 26
click at [597, 105] on input "misdaad ... ijlen" at bounding box center [601, 108] width 8 height 8
radio input "true"
click at [308, 172] on label "droom ... ijlen" at bounding box center [268, 176] width 124 height 26
click at [276, 176] on input "droom ... ijlen" at bounding box center [271, 180] width 8 height 8
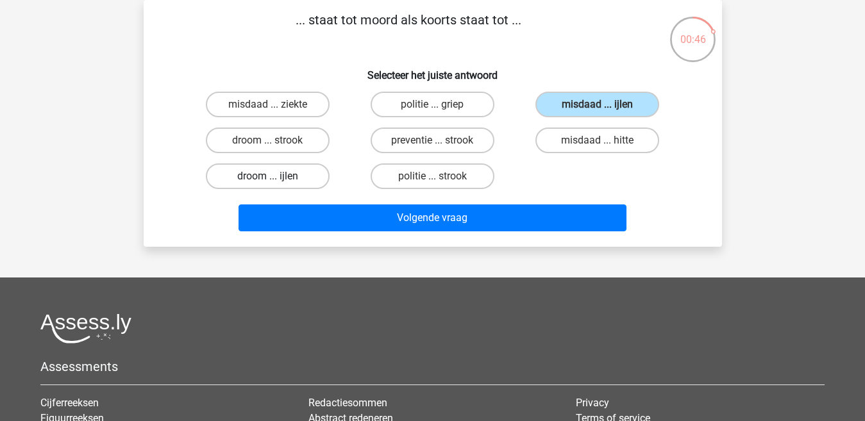
radio input "true"
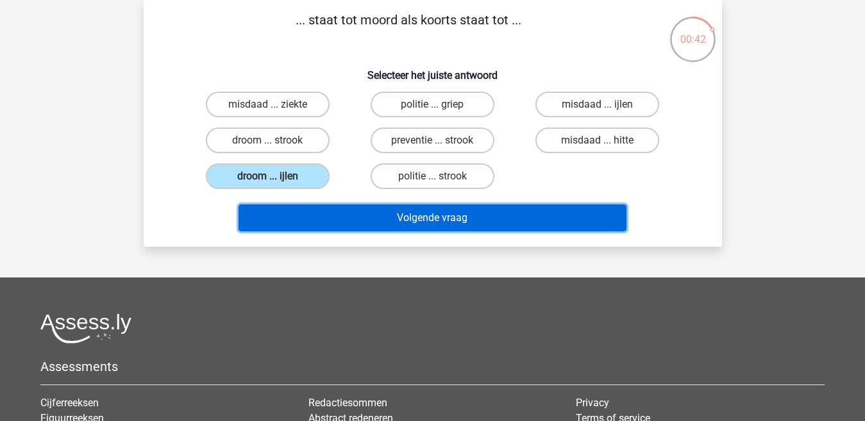
click at [340, 214] on button "Volgende vraag" at bounding box center [432, 217] width 388 height 27
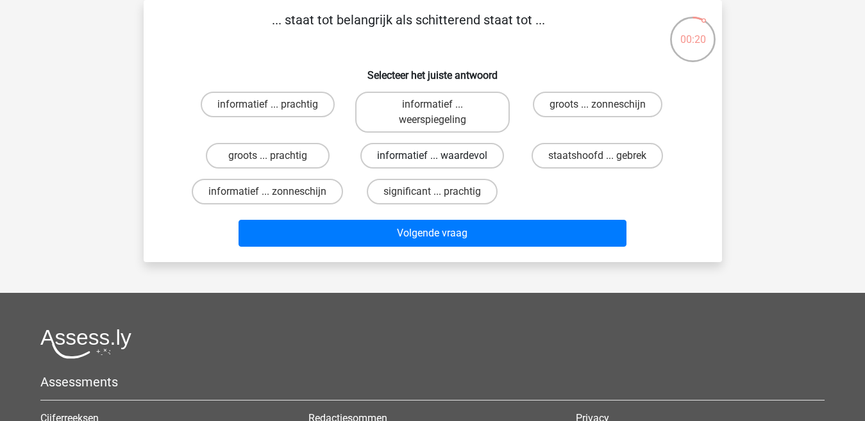
click at [422, 154] on label "informatief ... waardevol" at bounding box center [432, 156] width 144 height 26
click at [432, 156] on input "informatief ... waardevol" at bounding box center [436, 160] width 8 height 8
radio input "true"
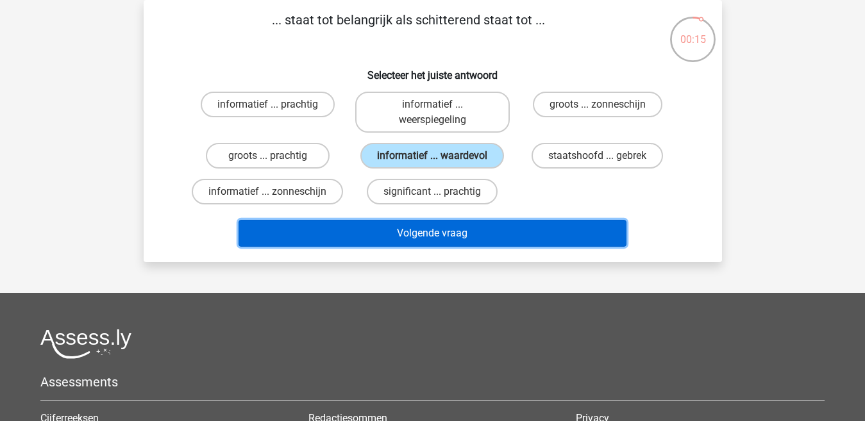
click at [433, 237] on button "Volgende vraag" at bounding box center [432, 233] width 388 height 27
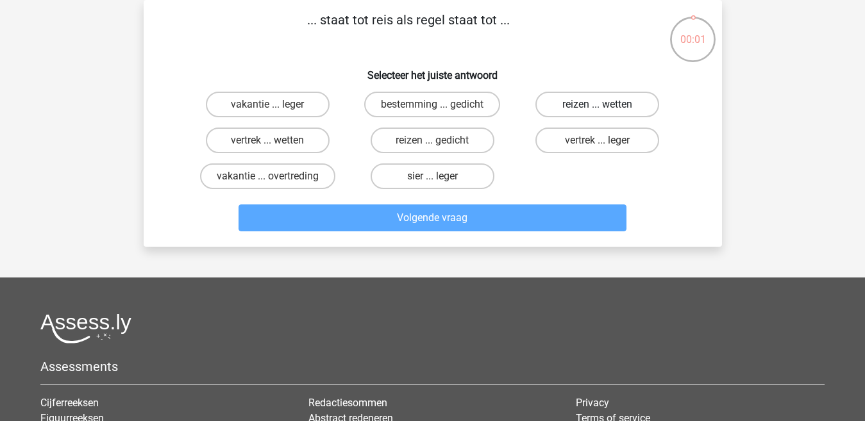
click at [560, 106] on label "reizen ... wetten" at bounding box center [597, 105] width 124 height 26
click at [597, 106] on input "reizen ... wetten" at bounding box center [601, 108] width 8 height 8
radio input "true"
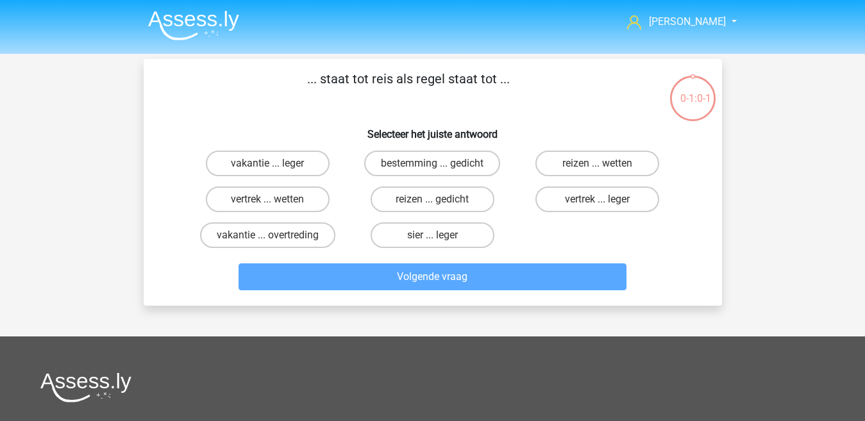
scroll to position [59, 0]
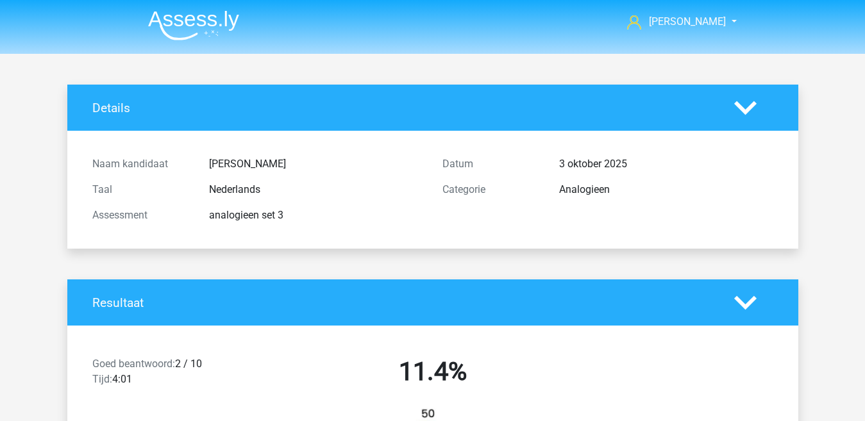
click at [212, 24] on img at bounding box center [193, 25] width 91 height 30
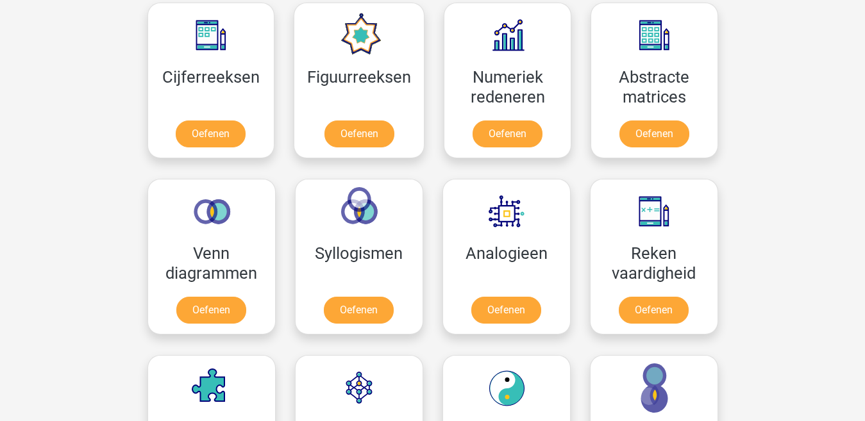
scroll to position [577, 0]
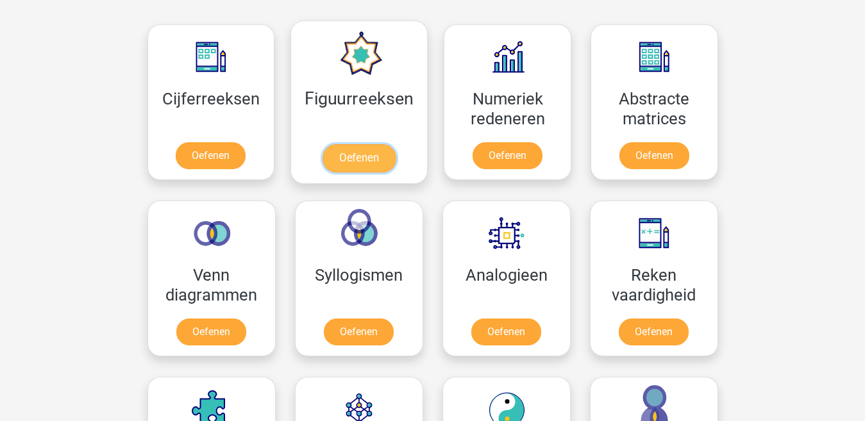
click at [349, 153] on link "Oefenen" at bounding box center [358, 158] width 73 height 28
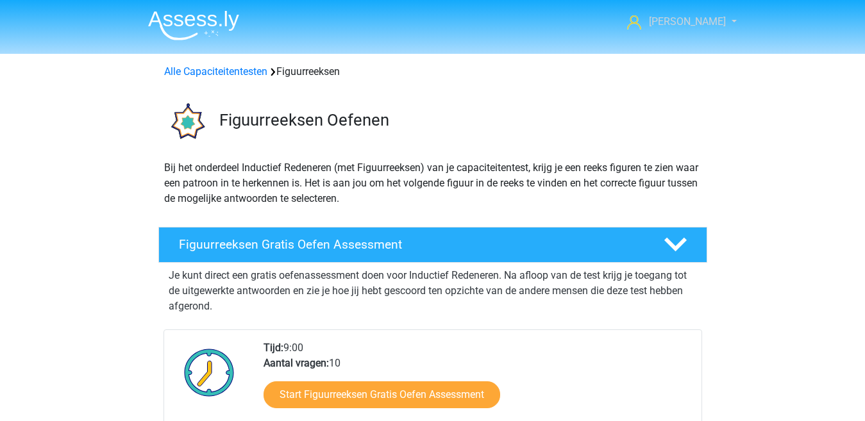
click at [714, 20] on link "Ellen" at bounding box center [674, 21] width 105 height 15
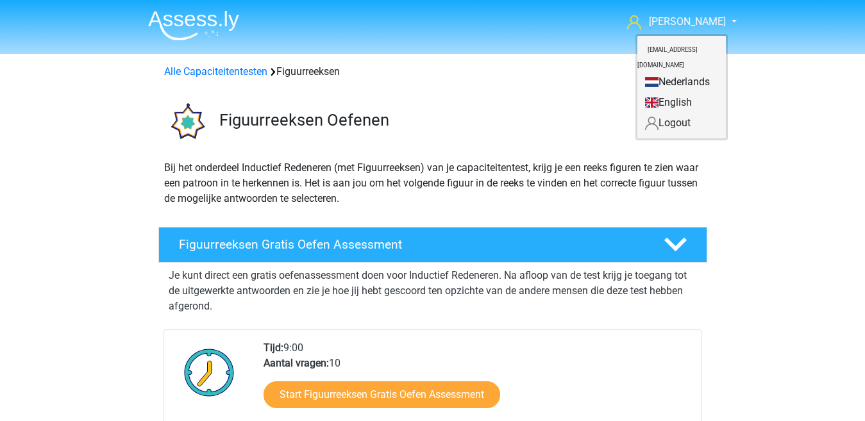
click at [690, 113] on link "Logout" at bounding box center [681, 123] width 88 height 21
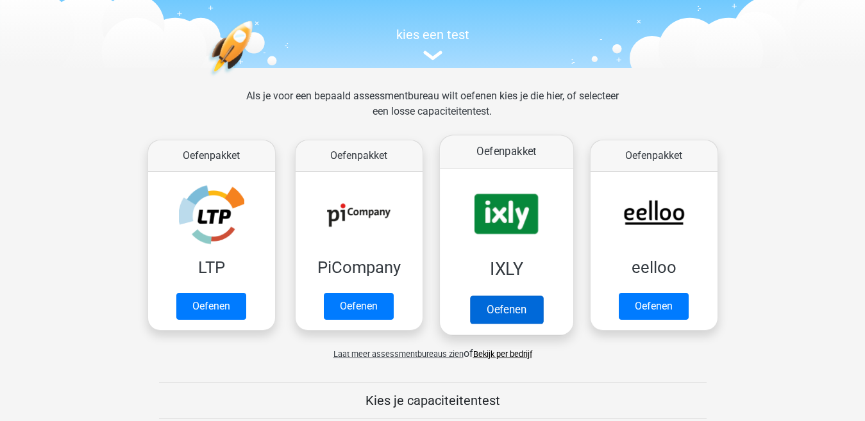
scroll to position [128, 0]
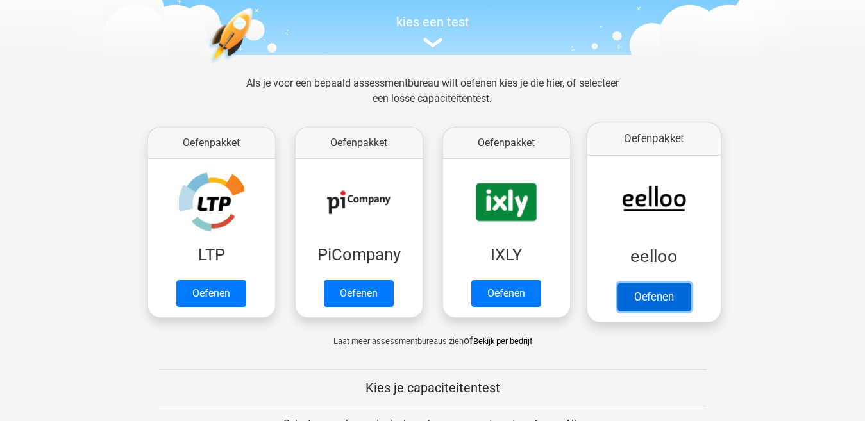
click at [647, 297] on link "Oefenen" at bounding box center [653, 297] width 73 height 28
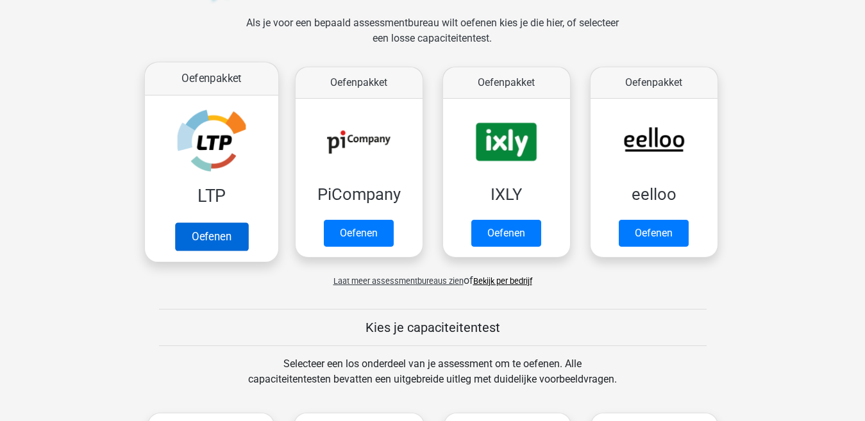
scroll to position [192, 0]
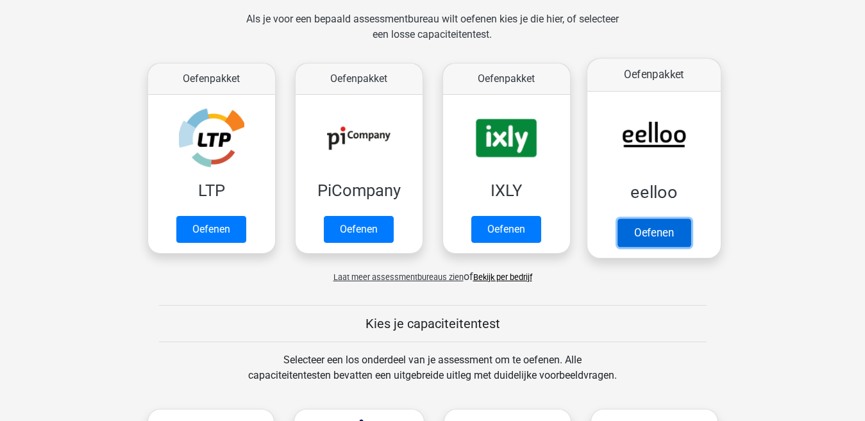
click at [649, 239] on link "Oefenen" at bounding box center [653, 233] width 73 height 28
click at [645, 234] on link "Oefenen" at bounding box center [653, 233] width 73 height 28
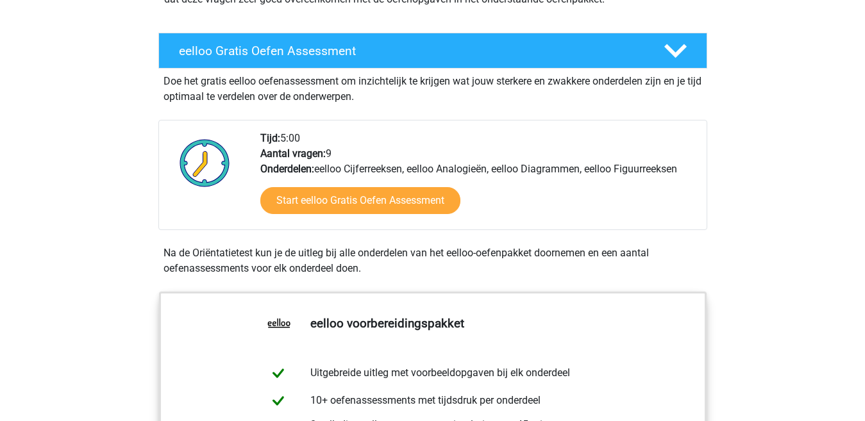
scroll to position [192, 0]
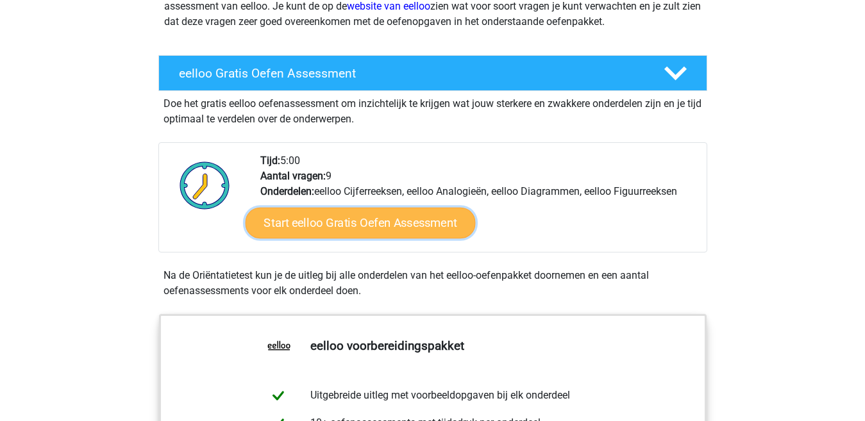
click at [354, 223] on link "Start eelloo Gratis Oefen Assessment" at bounding box center [360, 223] width 230 height 31
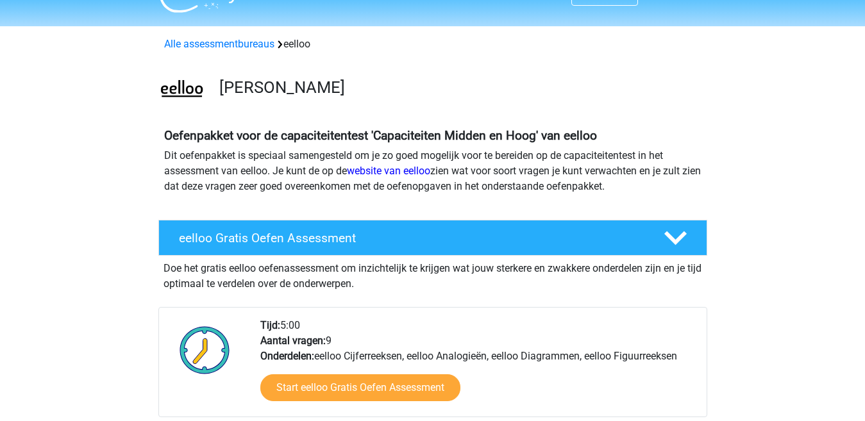
scroll to position [0, 0]
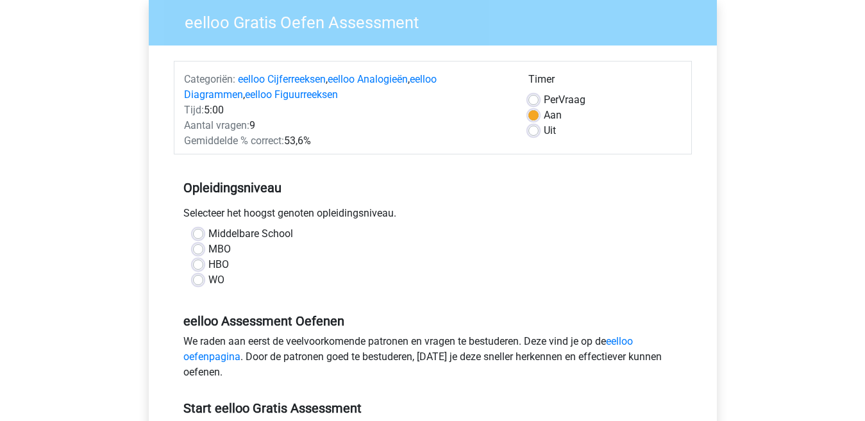
scroll to position [128, 0]
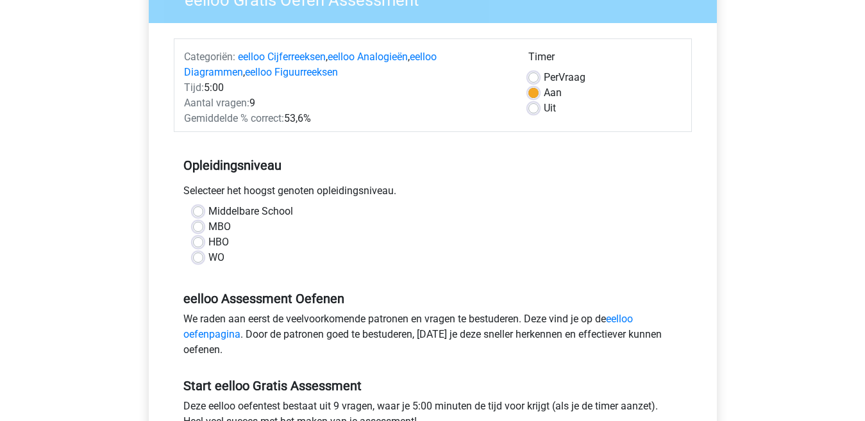
click at [208, 226] on label "MBO" at bounding box center [219, 226] width 22 height 15
click at [198, 226] on input "MBO" at bounding box center [198, 225] width 10 height 13
radio input "true"
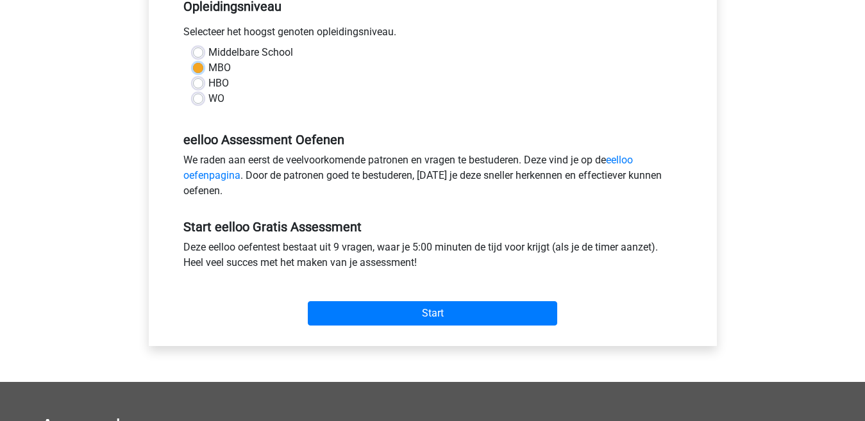
scroll to position [320, 0]
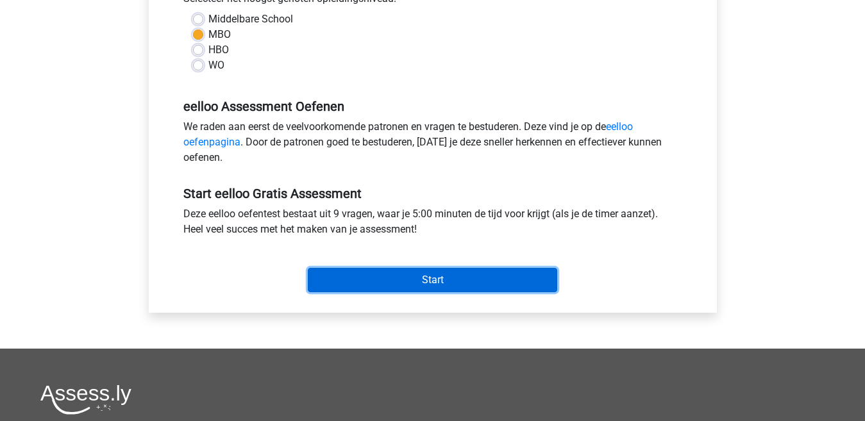
click at [386, 276] on input "Start" at bounding box center [432, 280] width 249 height 24
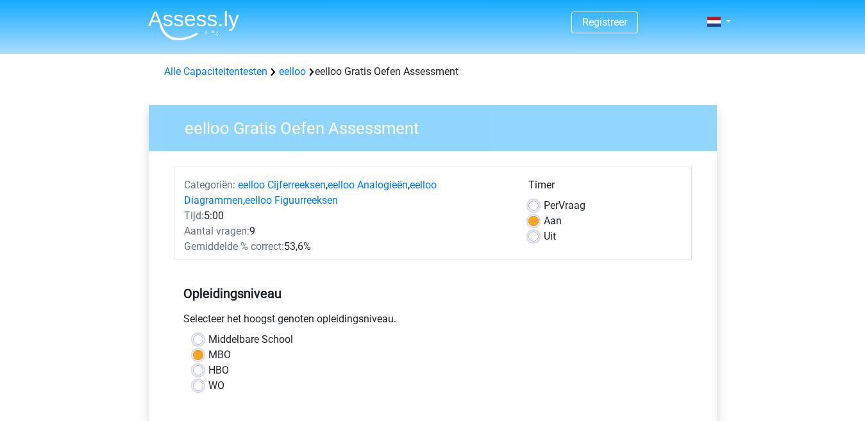
scroll to position [320, 0]
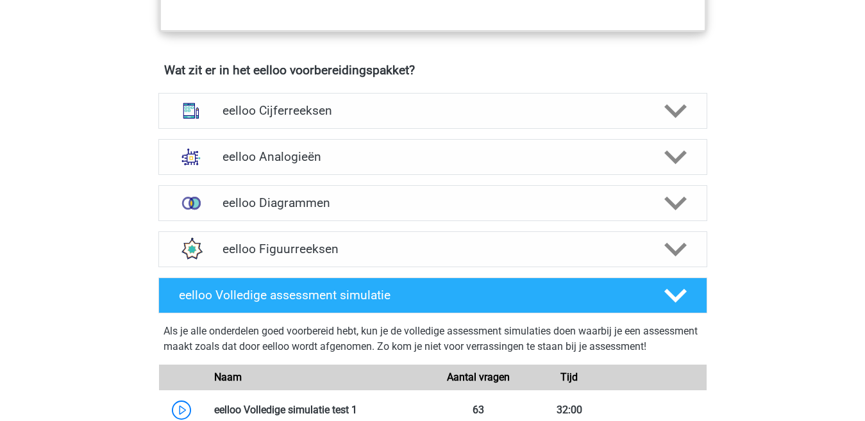
scroll to position [769, 0]
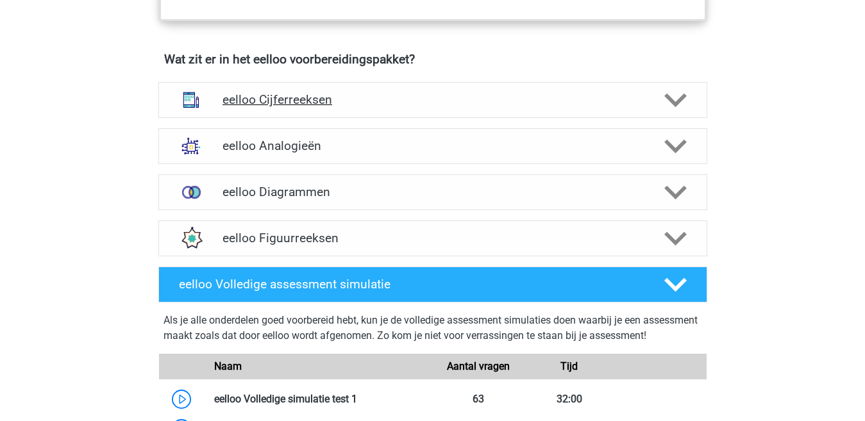
click at [325, 107] on h4 "eelloo Cijferreeksen" at bounding box center [432, 99] width 420 height 15
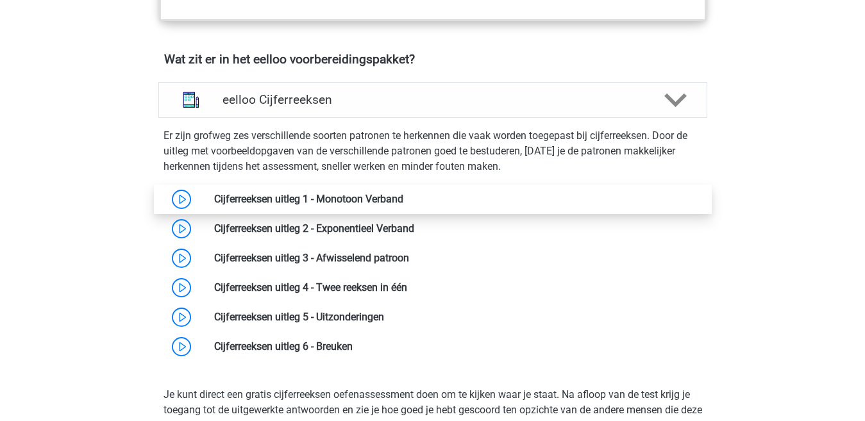
click at [403, 205] on link at bounding box center [403, 199] width 0 height 12
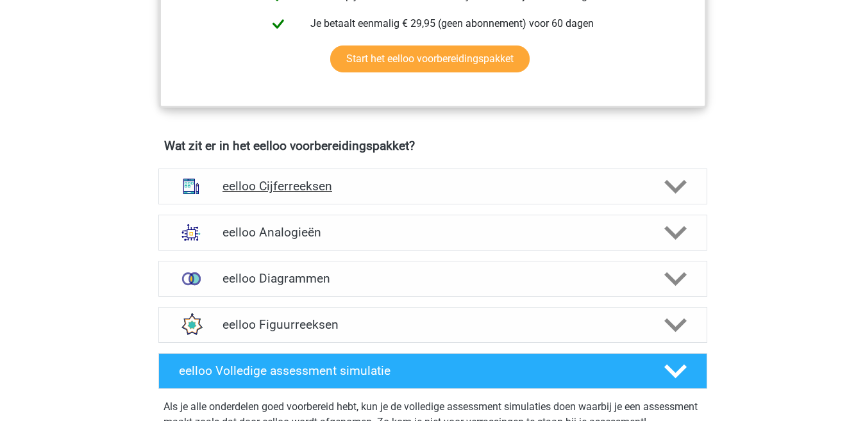
scroll to position [705, 0]
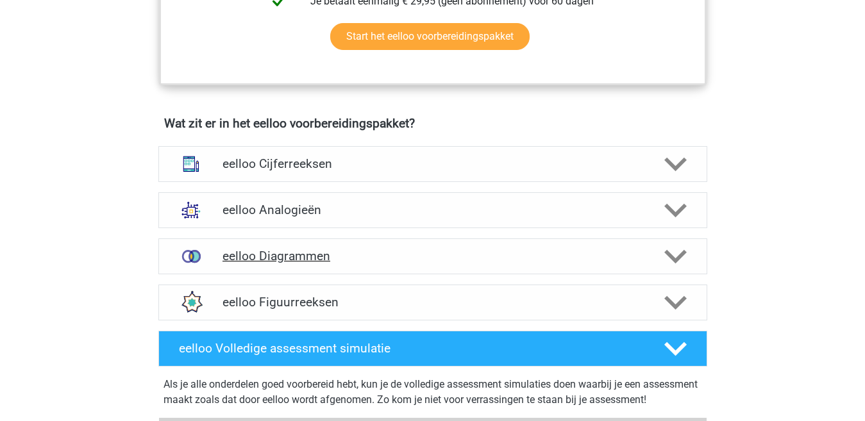
click at [632, 263] on h4 "eelloo Diagrammen" at bounding box center [432, 256] width 420 height 15
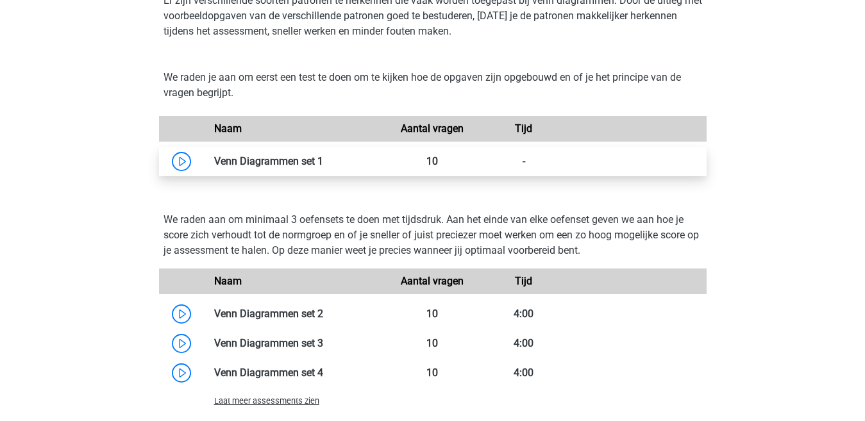
scroll to position [1025, 0]
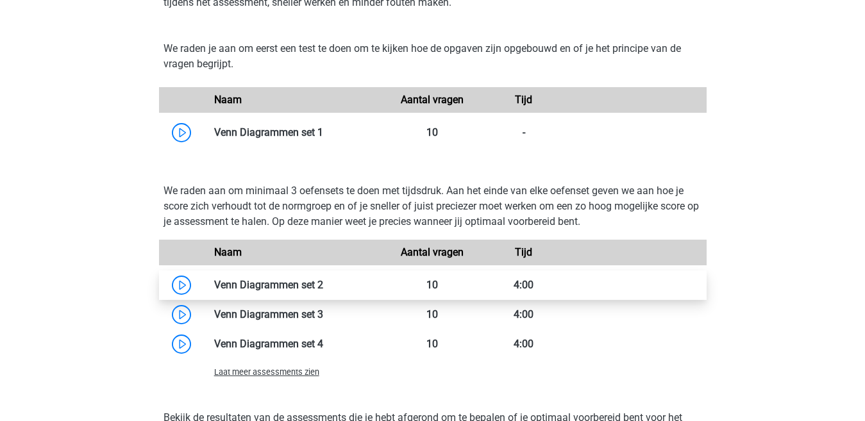
click at [323, 291] on link at bounding box center [323, 285] width 0 height 12
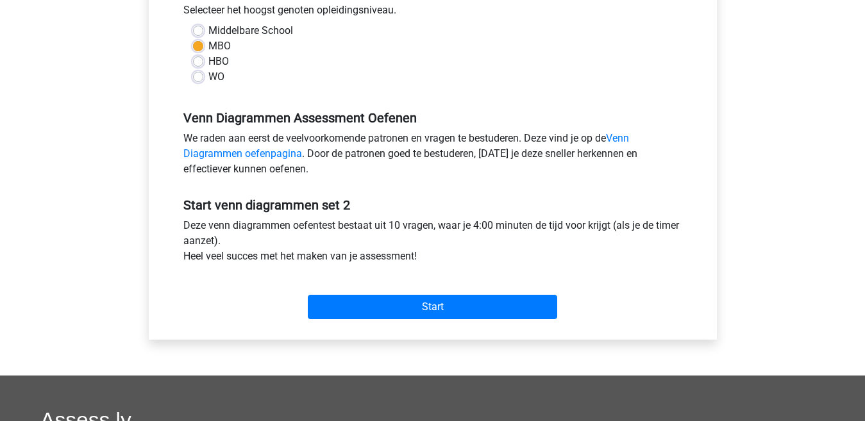
scroll to position [320, 0]
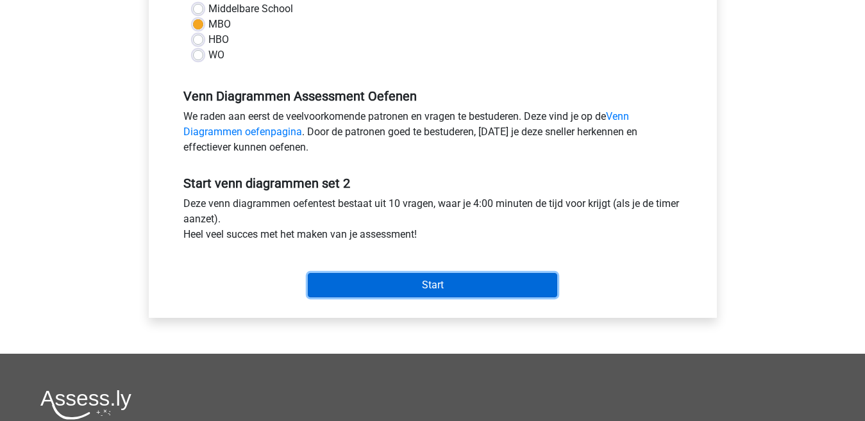
click at [392, 285] on input "Start" at bounding box center [432, 285] width 249 height 24
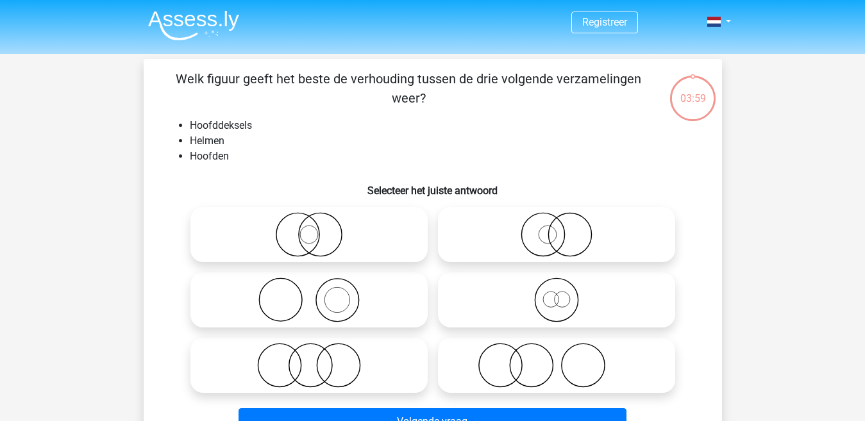
scroll to position [64, 0]
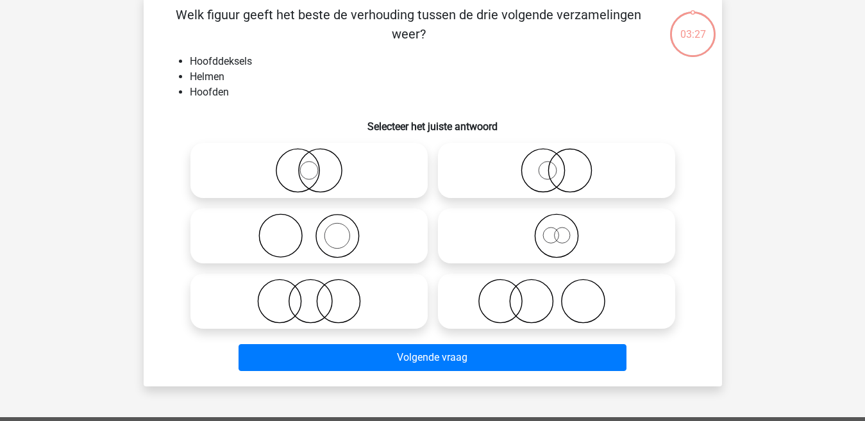
click at [340, 308] on icon at bounding box center [308, 301] width 227 height 45
click at [317, 295] on input "radio" at bounding box center [313, 290] width 8 height 8
radio input "true"
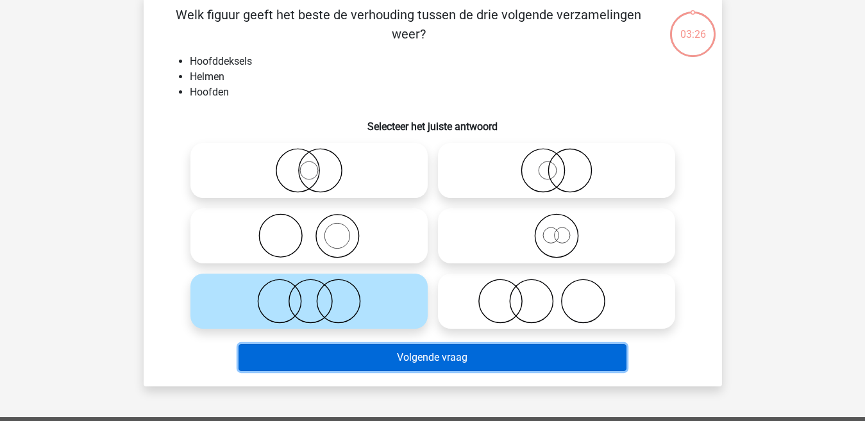
click at [353, 358] on button "Volgende vraag" at bounding box center [432, 357] width 388 height 27
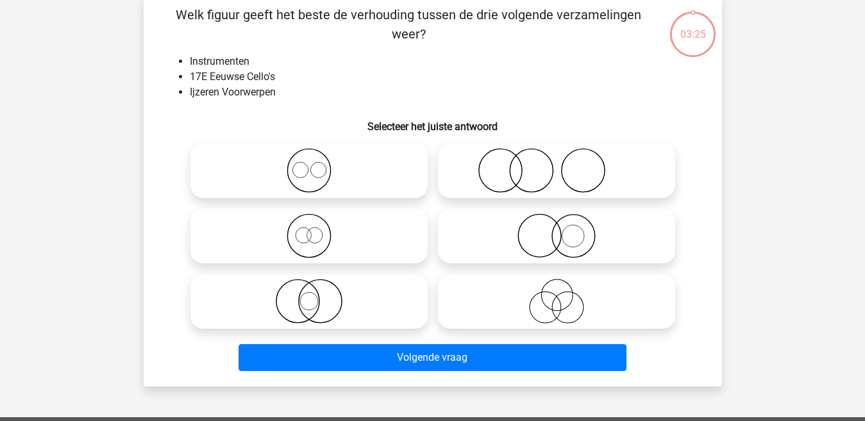
scroll to position [59, 0]
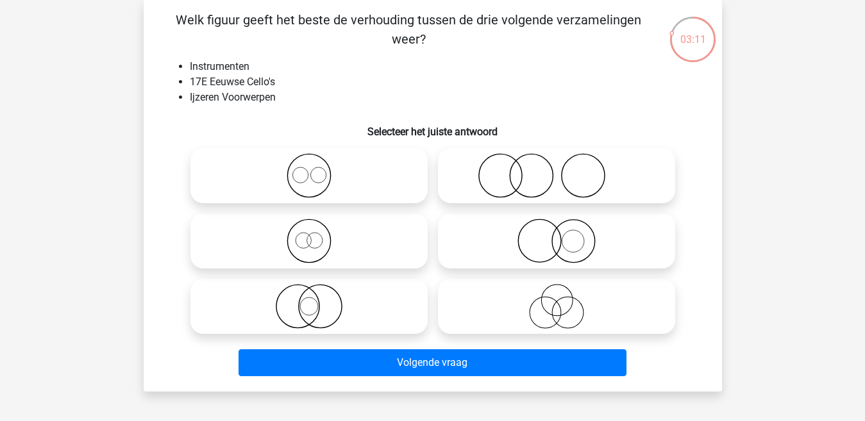
click at [521, 181] on circle at bounding box center [499, 175] width 43 height 43
click at [556, 169] on input "radio" at bounding box center [560, 165] width 8 height 8
radio input "true"
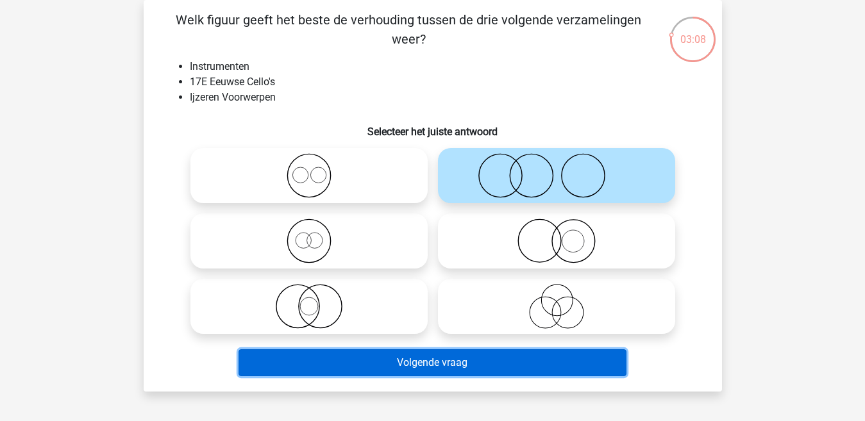
click at [427, 365] on button "Volgende vraag" at bounding box center [432, 362] width 388 height 27
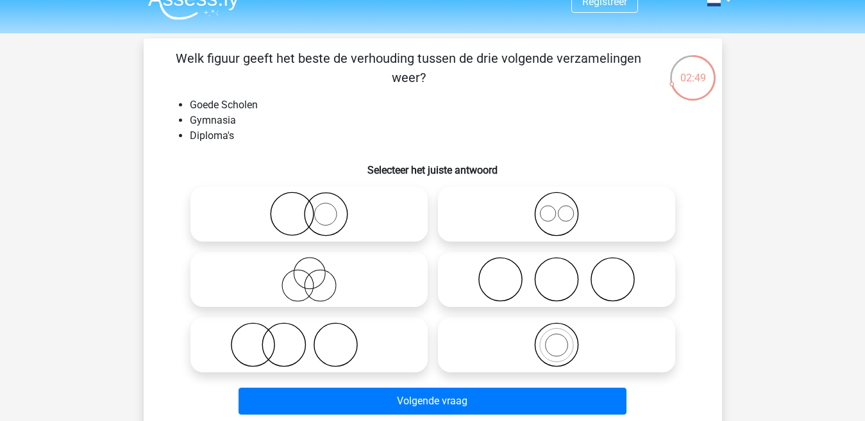
scroll to position [0, 0]
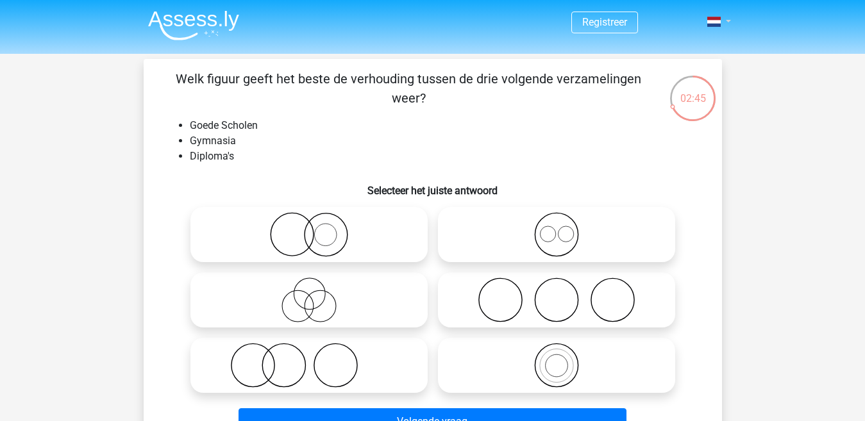
click at [727, 24] on link at bounding box center [715, 21] width 26 height 15
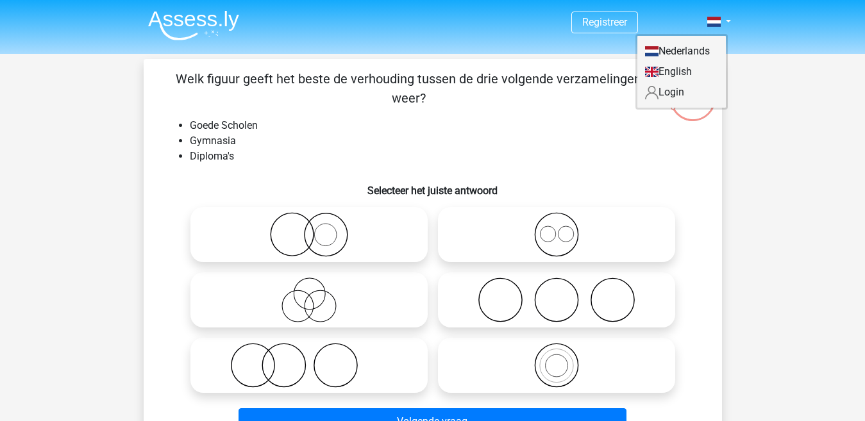
click at [764, 124] on div "Registreer Nederlands English" at bounding box center [432, 410] width 865 height 820
